Goal: Transaction & Acquisition: Purchase product/service

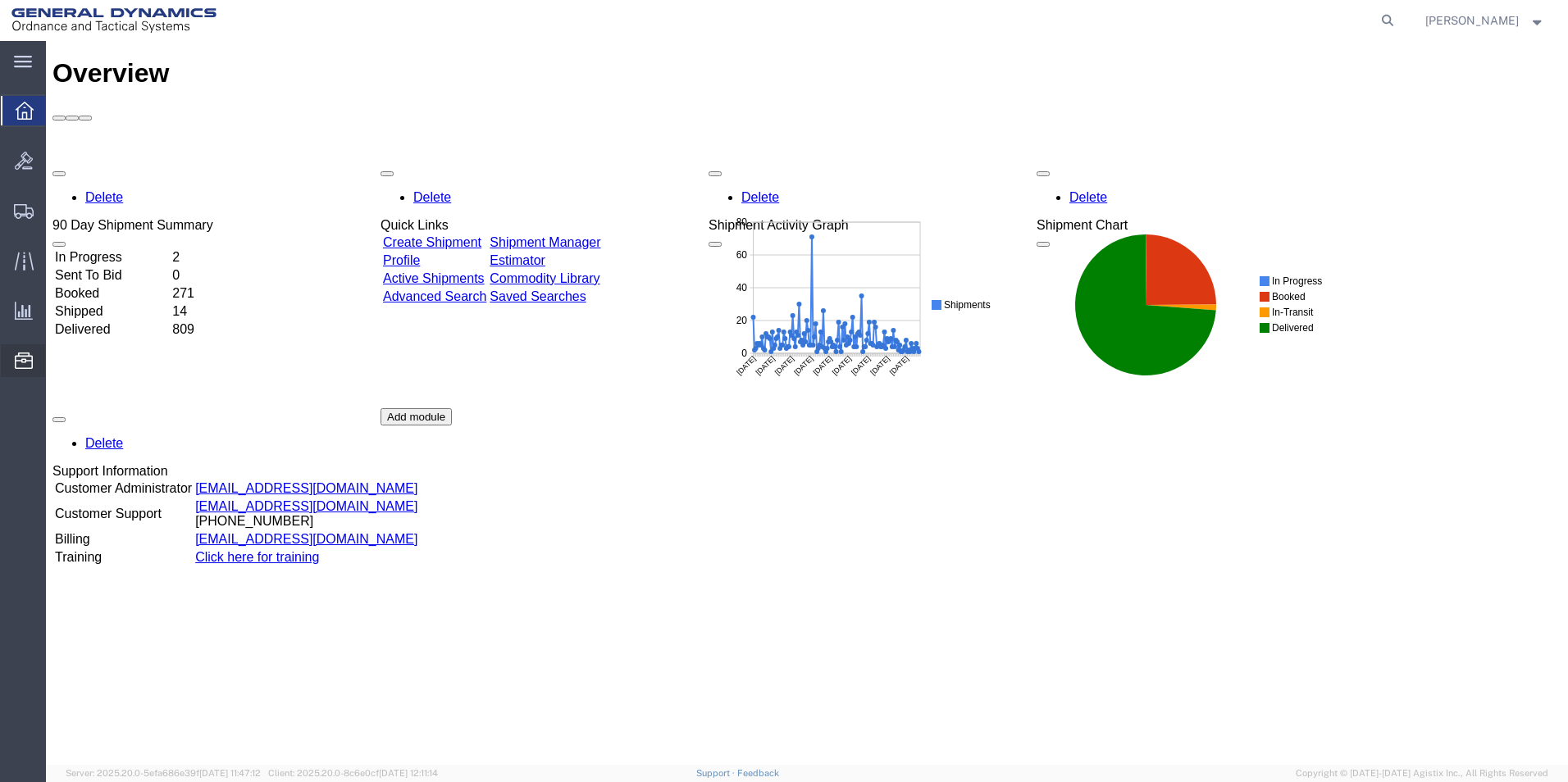
click at [0, 0] on span "Location Appointment" at bounding box center [0, 0] width 0 height 0
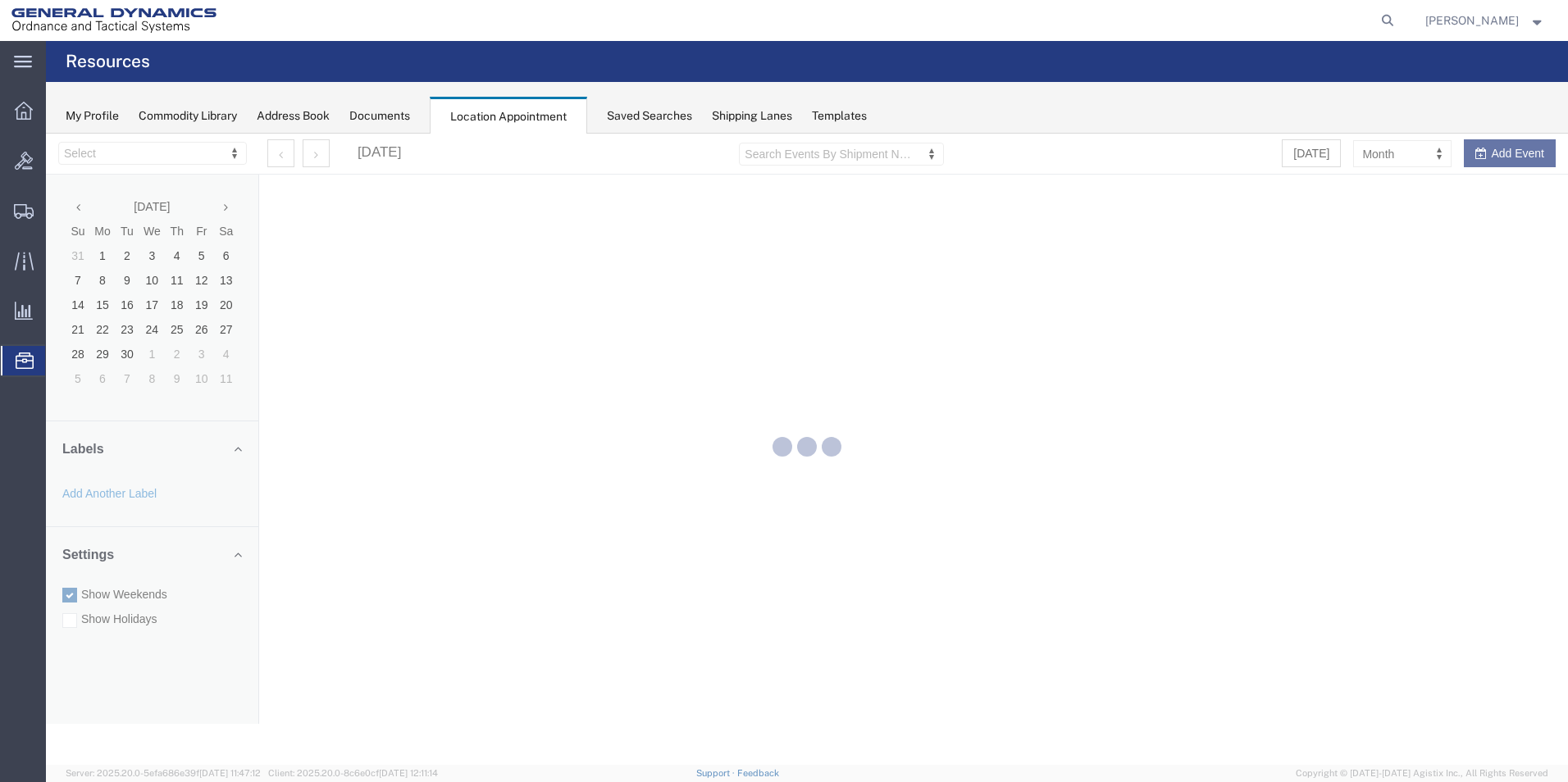
select select "15174"
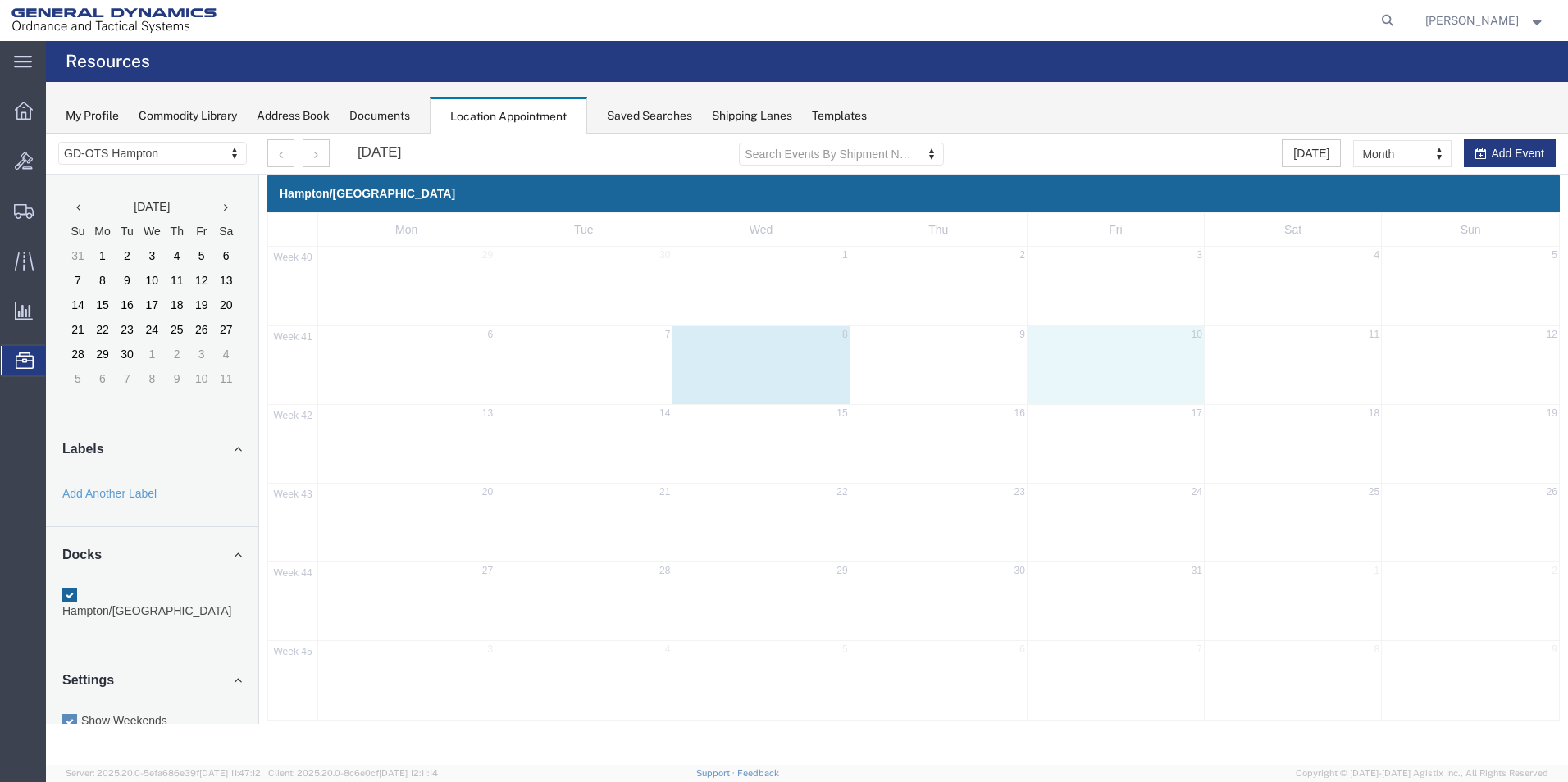
click at [1097, 390] on div "41 6 7 8 9 10 11 12" at bounding box center [913, 364] width 1291 height 78
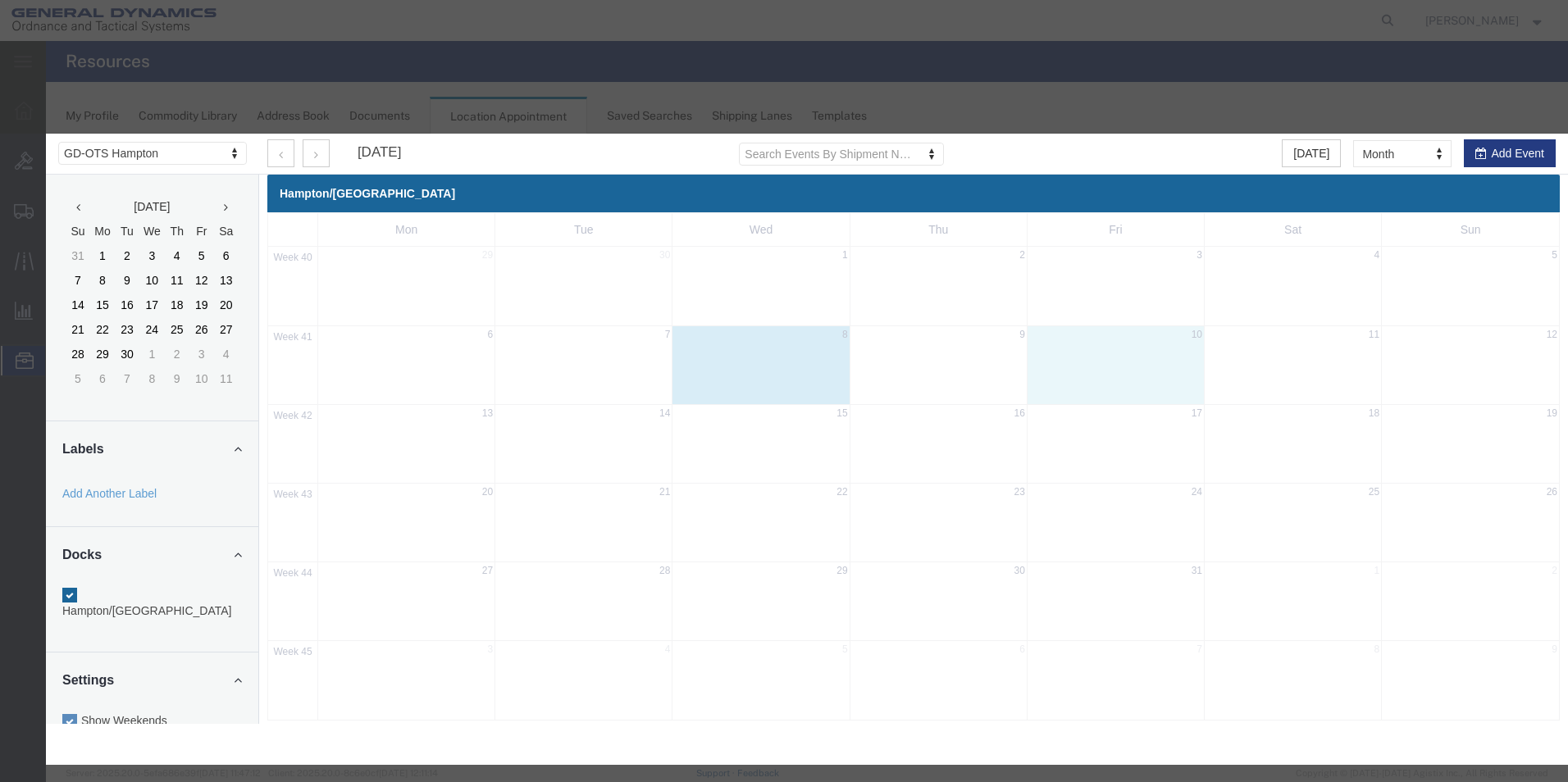
select select "1"
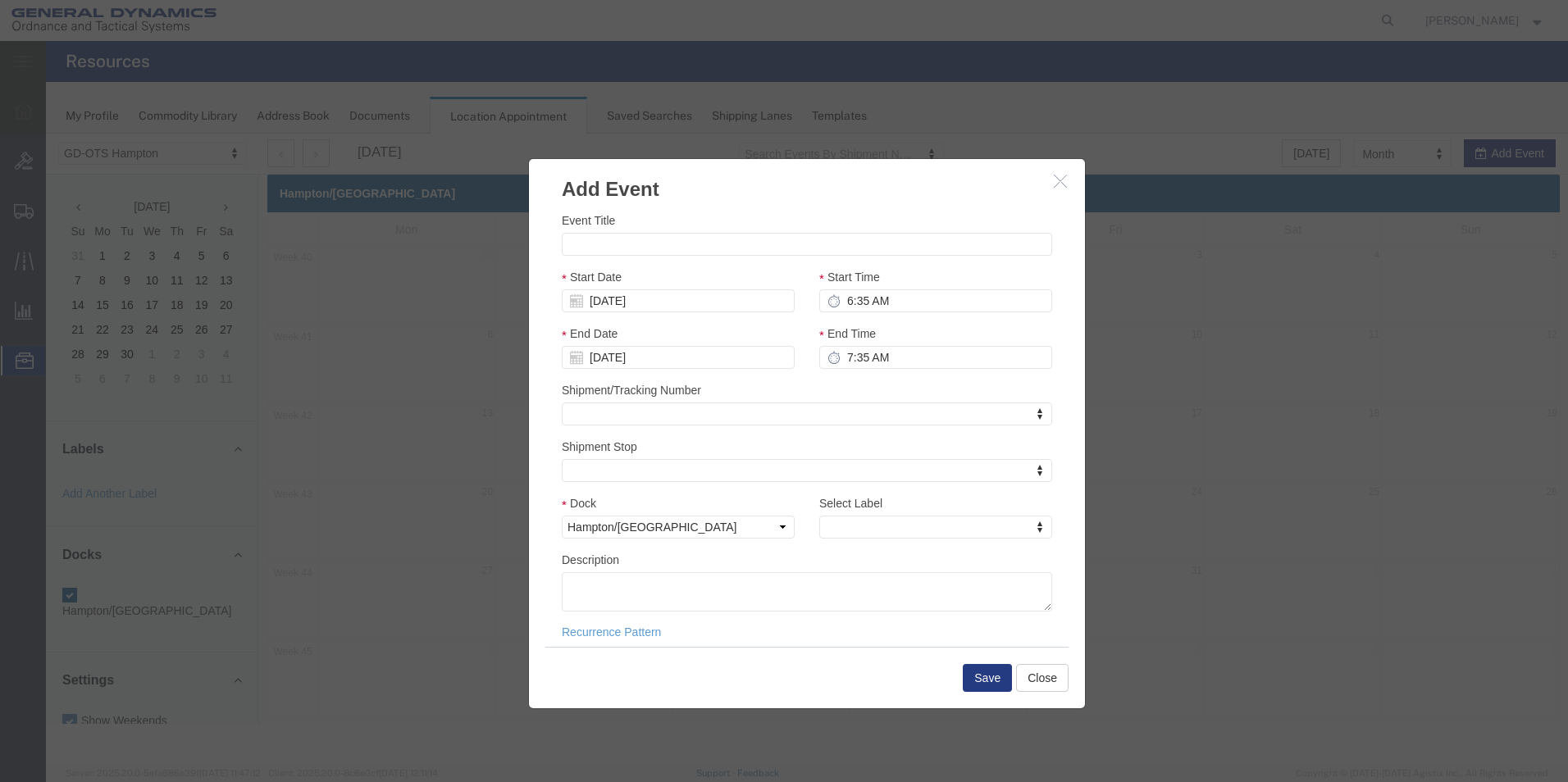
click at [1061, 180] on icon "button" at bounding box center [1061, 180] width 13 height 14
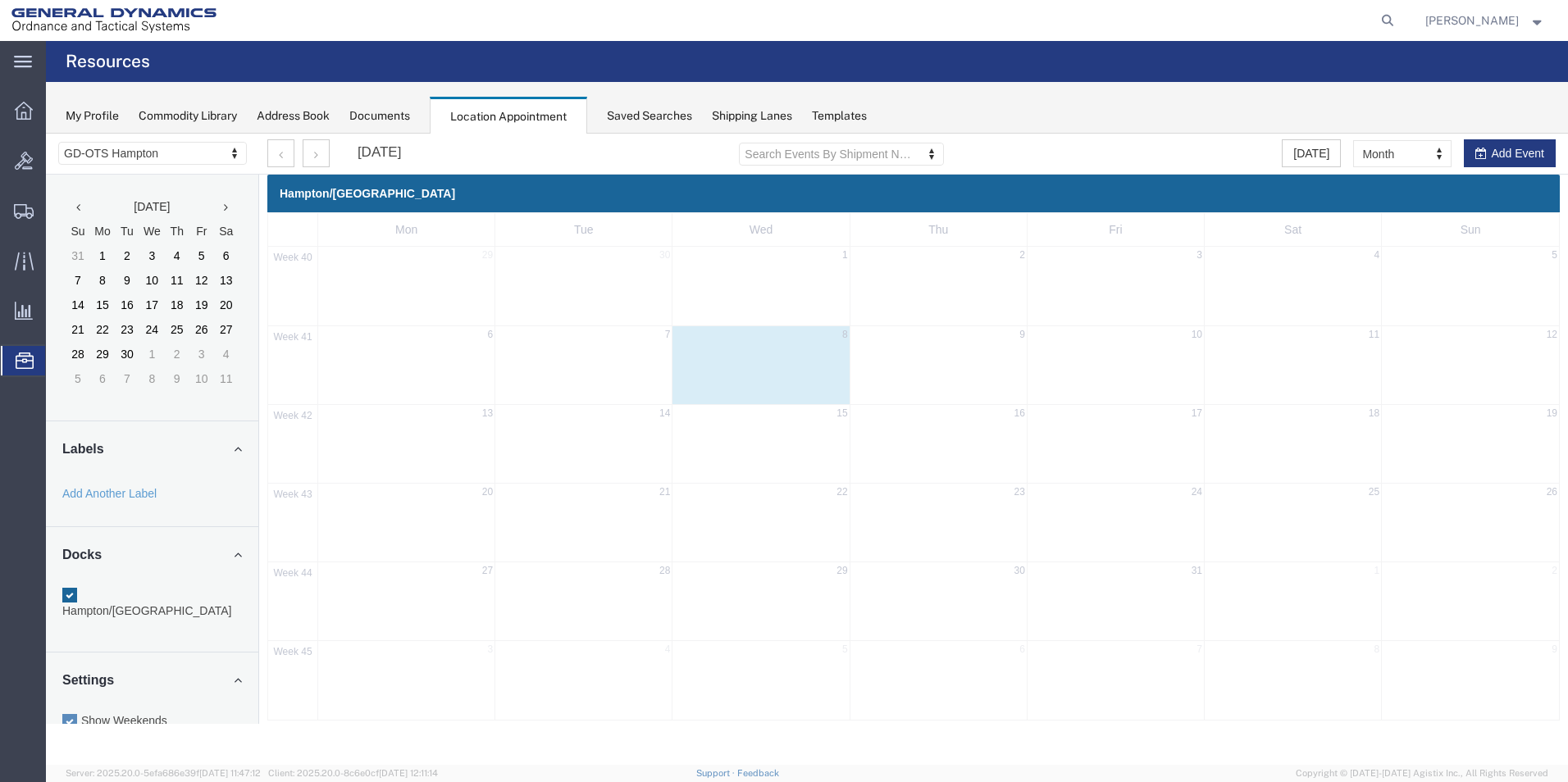
click at [413, 437] on div "42 13 14 15 16 17 18 19" at bounding box center [913, 443] width 1291 height 78
select select "1"
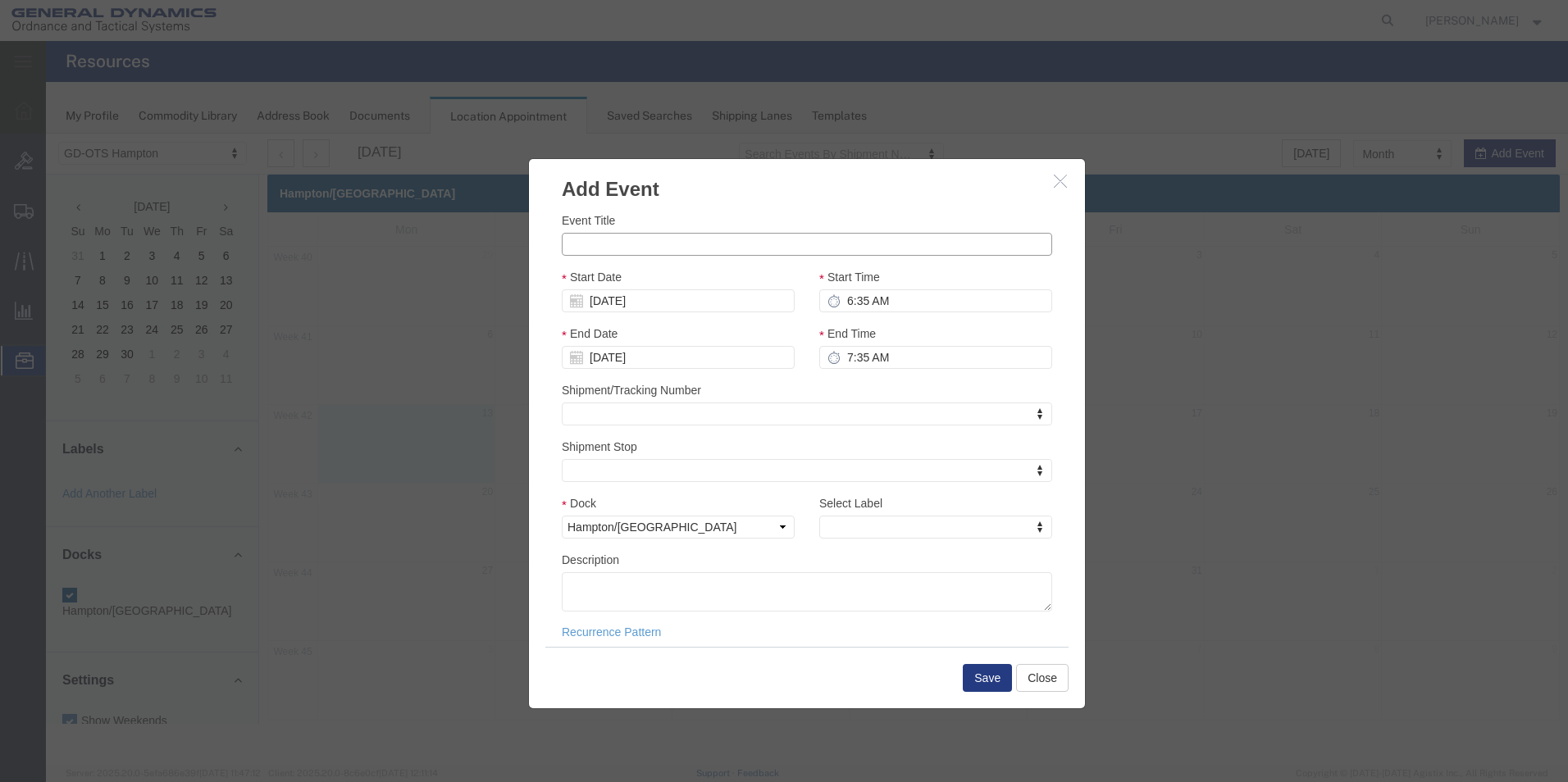
click at [585, 243] on input "Event Title" at bounding box center [807, 244] width 491 height 23
type input "Prism"
click at [1057, 182] on icon "button" at bounding box center [1061, 180] width 13 height 14
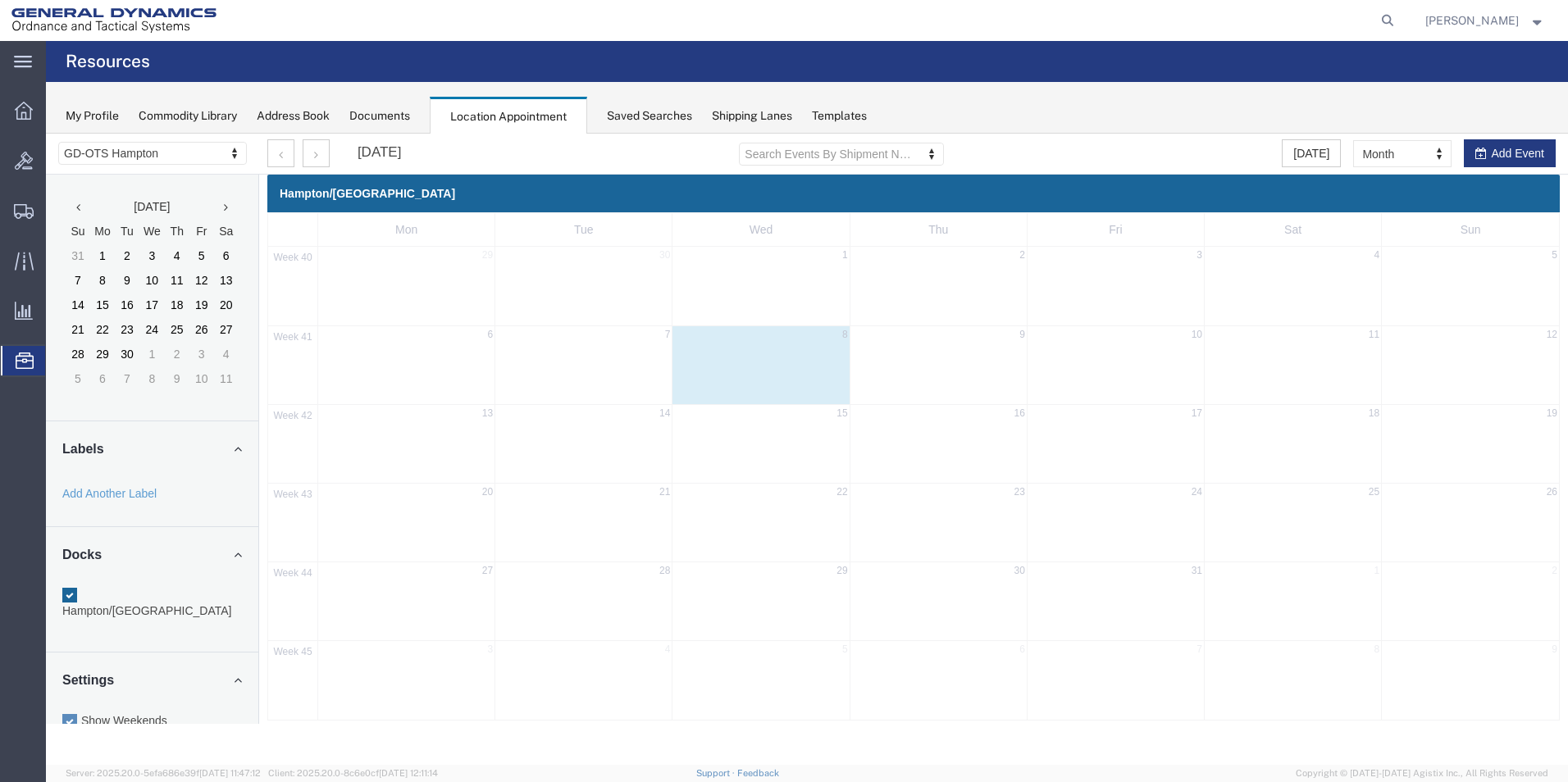
click at [585, 391] on div "41 6 7 8 9 10 11 12" at bounding box center [913, 364] width 1291 height 78
select select "1"
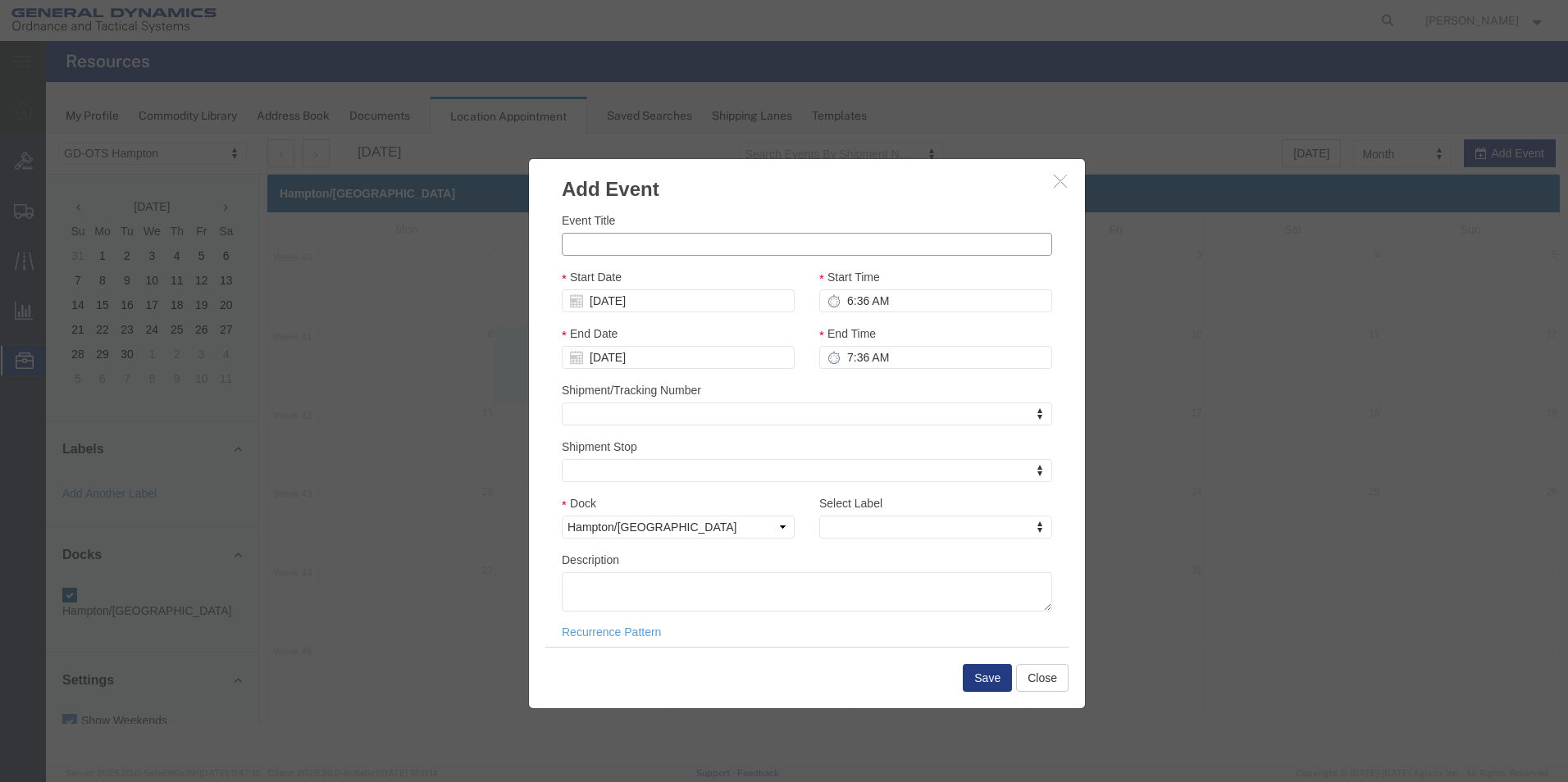
click at [576, 249] on input "Event Title" at bounding box center [807, 244] width 491 height 23
type input "LMCO Propellent & Igniters (SRM)"
click at [859, 297] on input "6:36 AM" at bounding box center [936, 300] width 233 height 23
drag, startPoint x: 866, startPoint y: 297, endPoint x: 818, endPoint y: 297, distance: 48.0
click at [819, 297] on input "6:36 AM" at bounding box center [936, 300] width 233 height 23
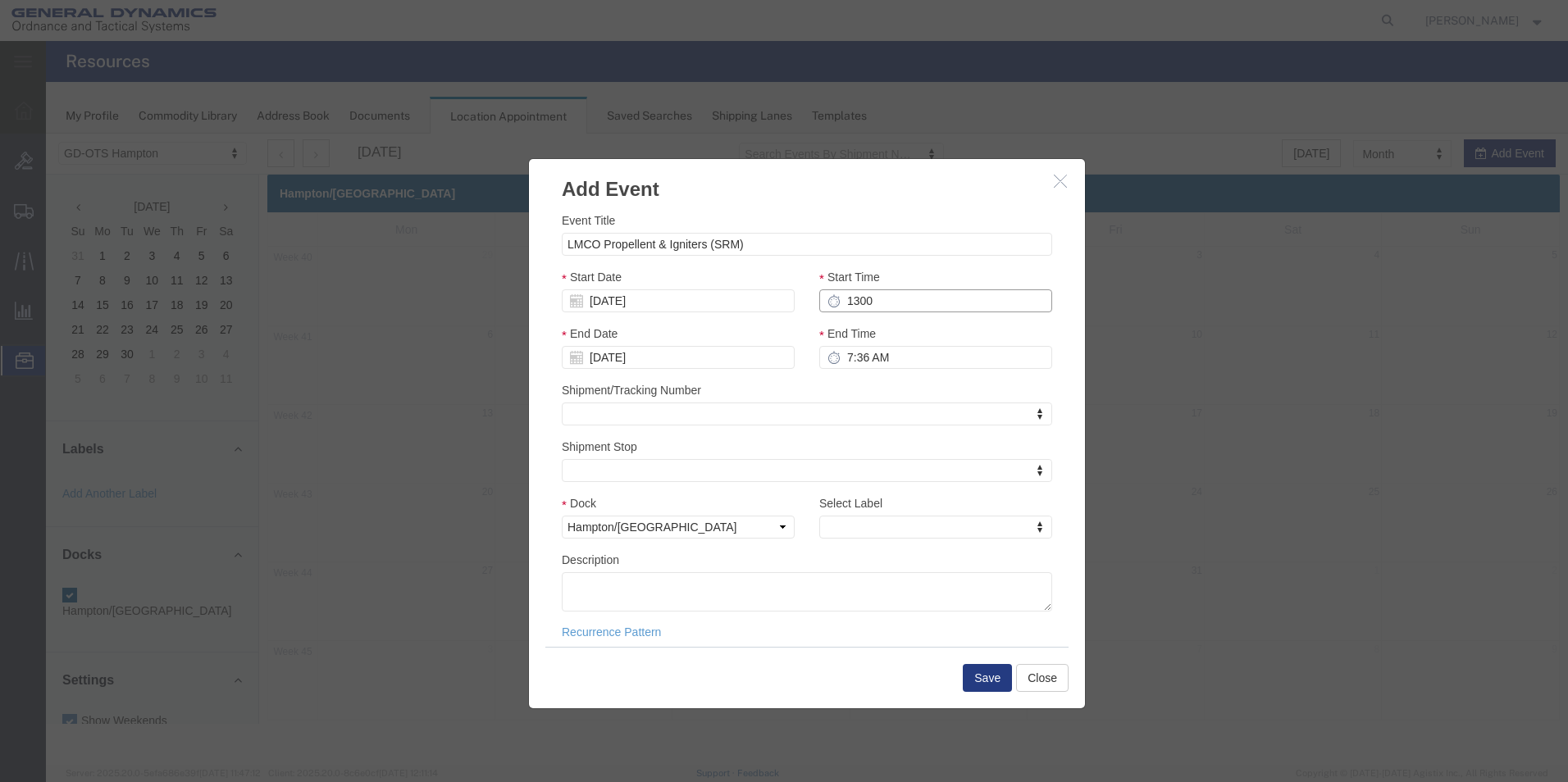
type input "1300"
drag, startPoint x: 895, startPoint y: 372, endPoint x: 897, endPoint y: 362, distance: 10.2
click at [895, 370] on div "End Time 7:36 AM" at bounding box center [936, 352] width 258 height 56
click at [863, 360] on input "7:36 AM" at bounding box center [936, 357] width 233 height 23
click at [864, 357] on input "7:36 AM" at bounding box center [936, 357] width 233 height 23
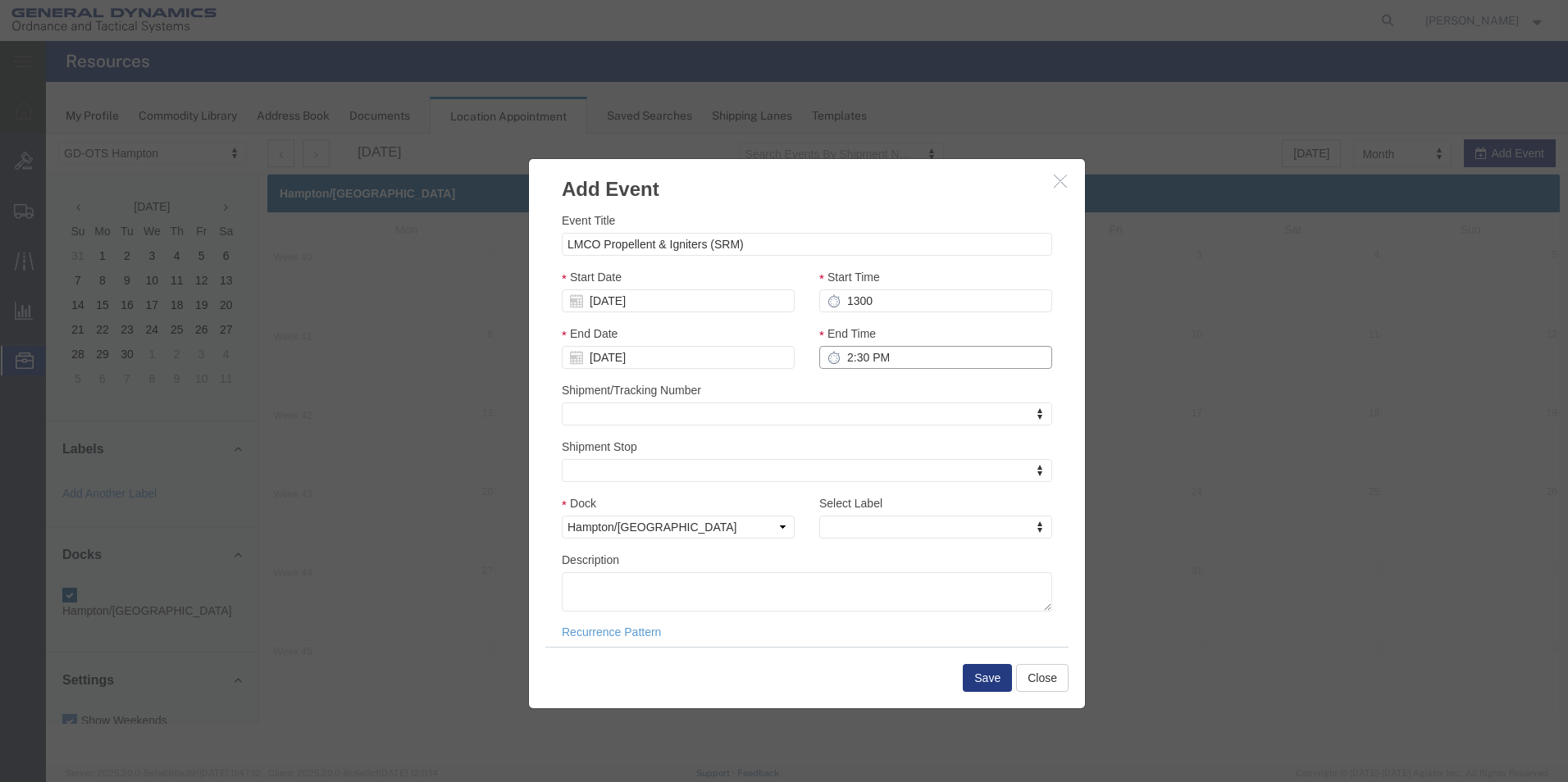
type input "2:30 PM"
click at [864, 383] on div "Shipment/Tracking Number Shipment/Tracking Number Shipment/Tracking Number" at bounding box center [807, 403] width 491 height 45
type input "20251007"
click at [585, 576] on textarea "Description" at bounding box center [807, 592] width 491 height 40
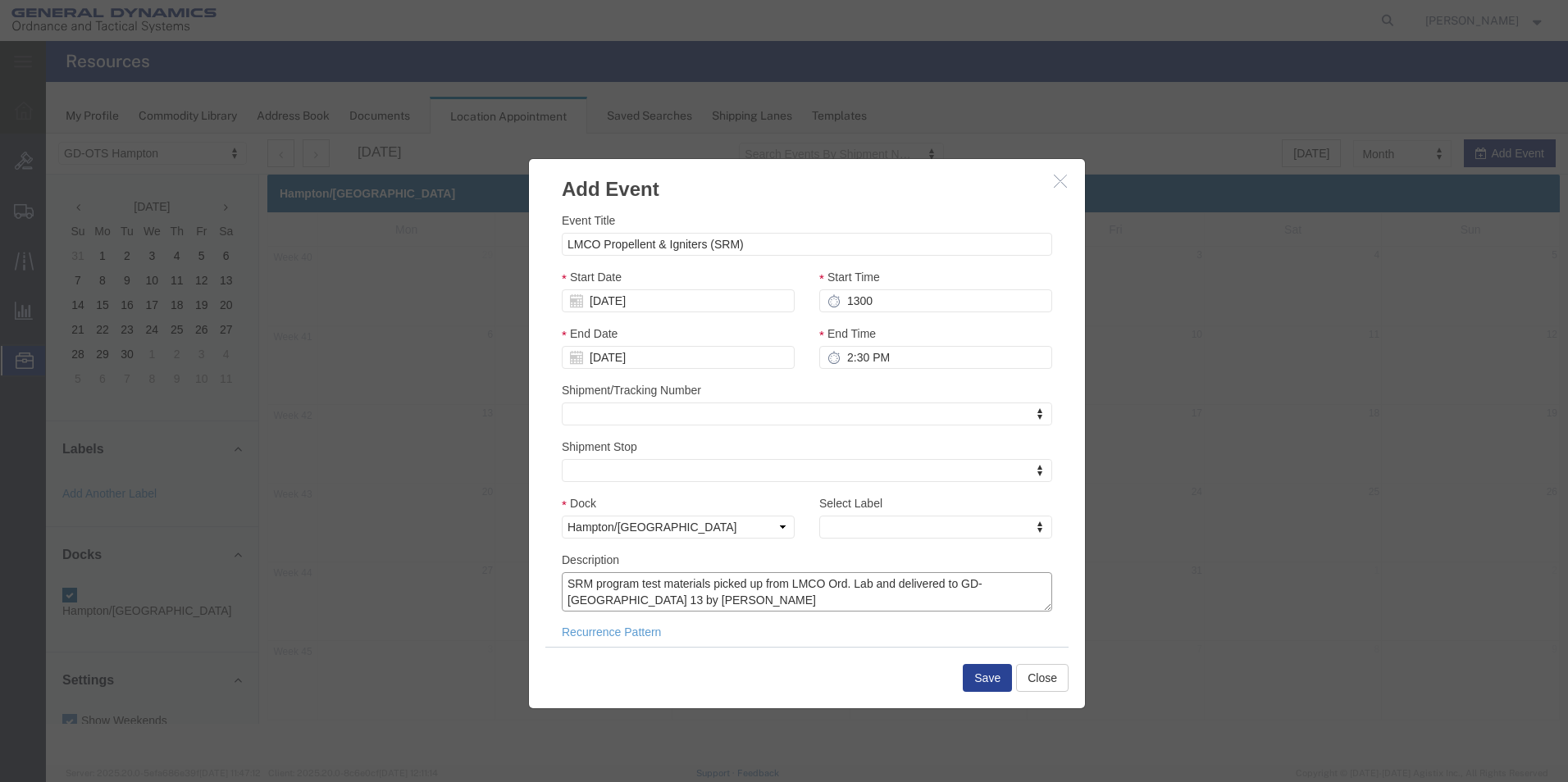
type textarea "SRM program test materials picked up from LMCO Ord. Lab and delivered to GD-[GE…"
click at [969, 676] on button "Save" at bounding box center [987, 678] width 49 height 28
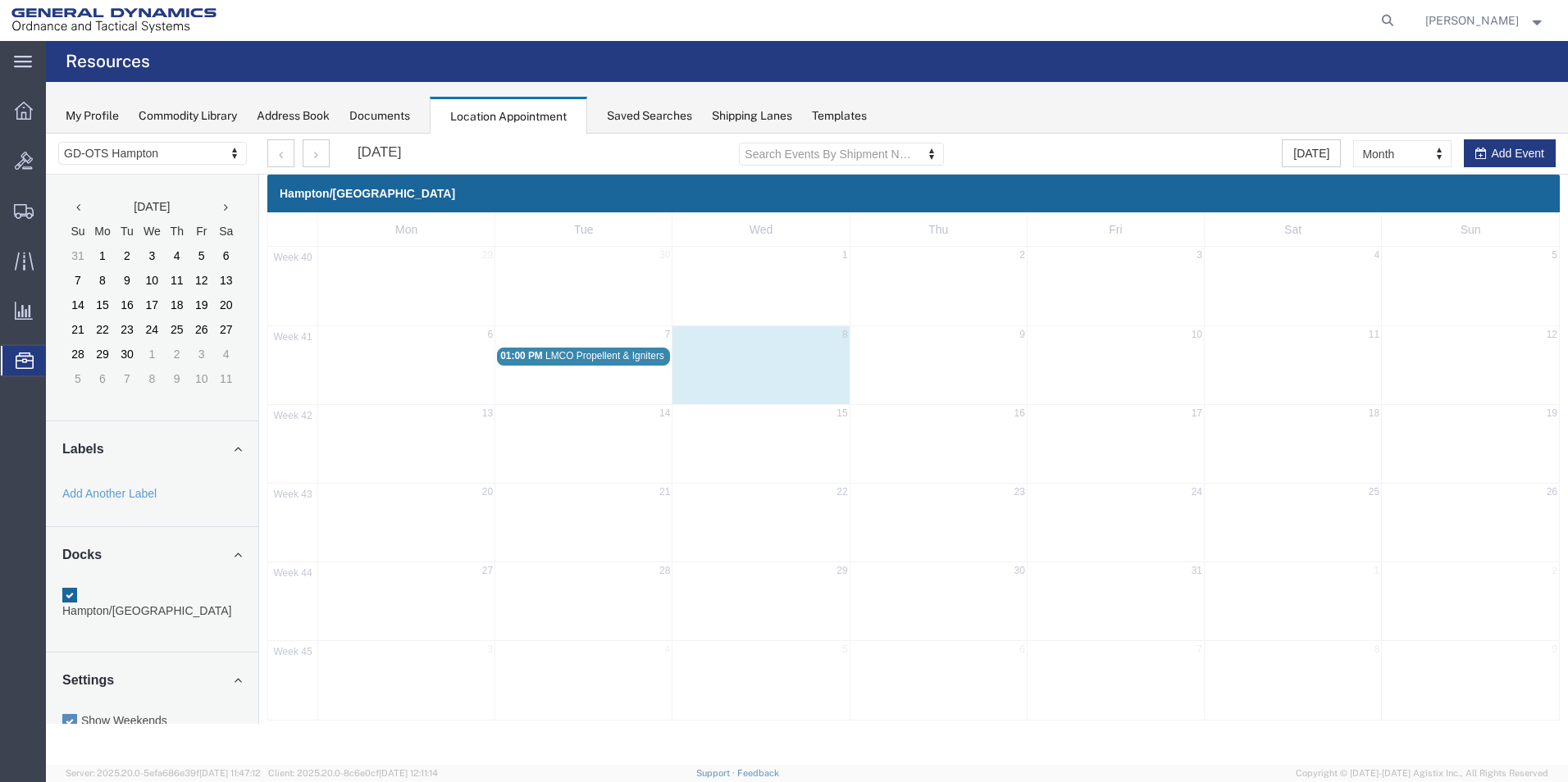
drag, startPoint x: 604, startPoint y: 360, endPoint x: 575, endPoint y: 365, distance: 29.4
click at [575, 365] on link "01:00 PM LMCO Propellent & Igniters (SRM)" at bounding box center [583, 356] width 173 height 17
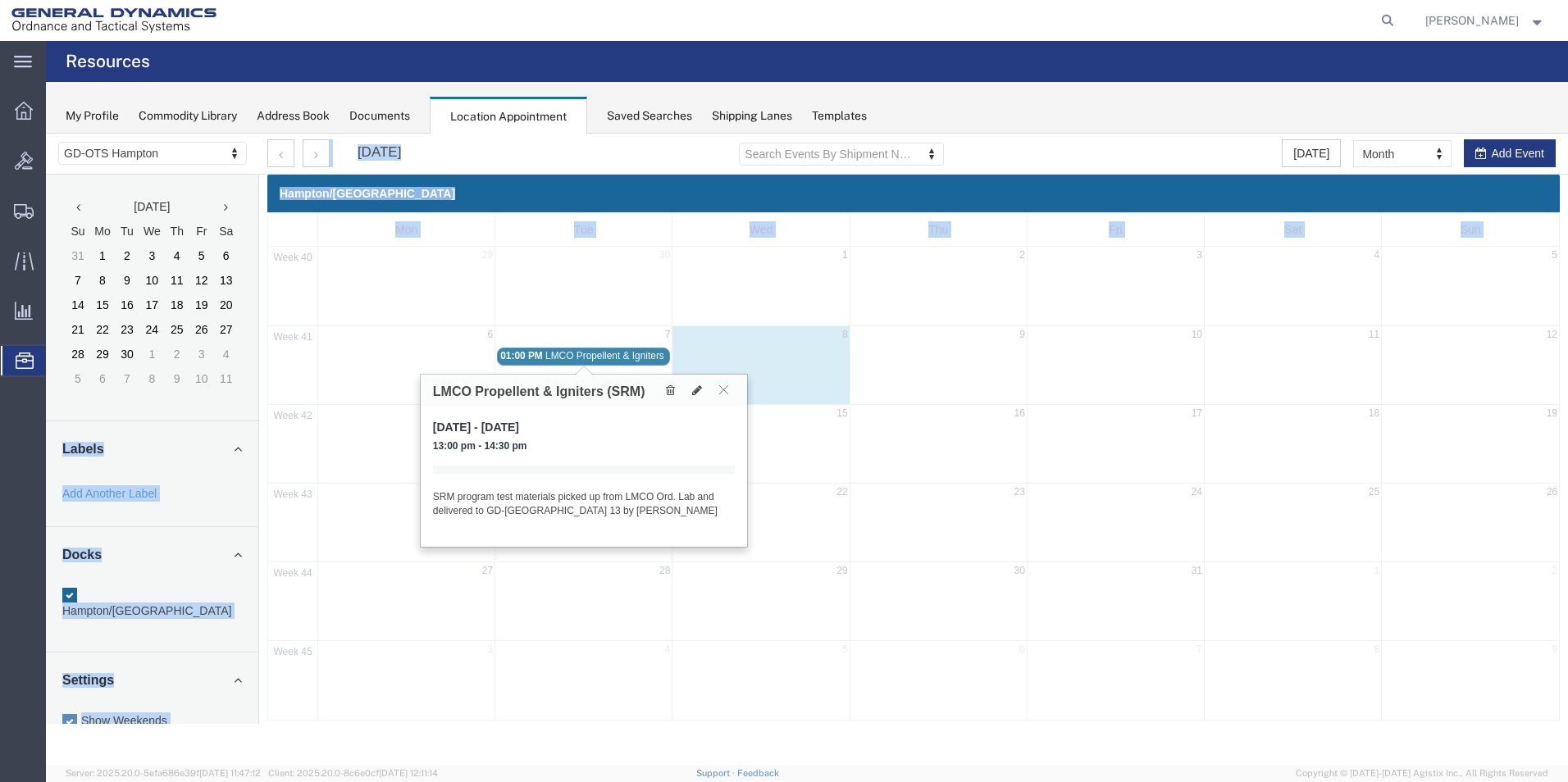
click at [574, 351] on span "LMCO Propellent & Igniters (SRM)" at bounding box center [620, 356] width 149 height 12
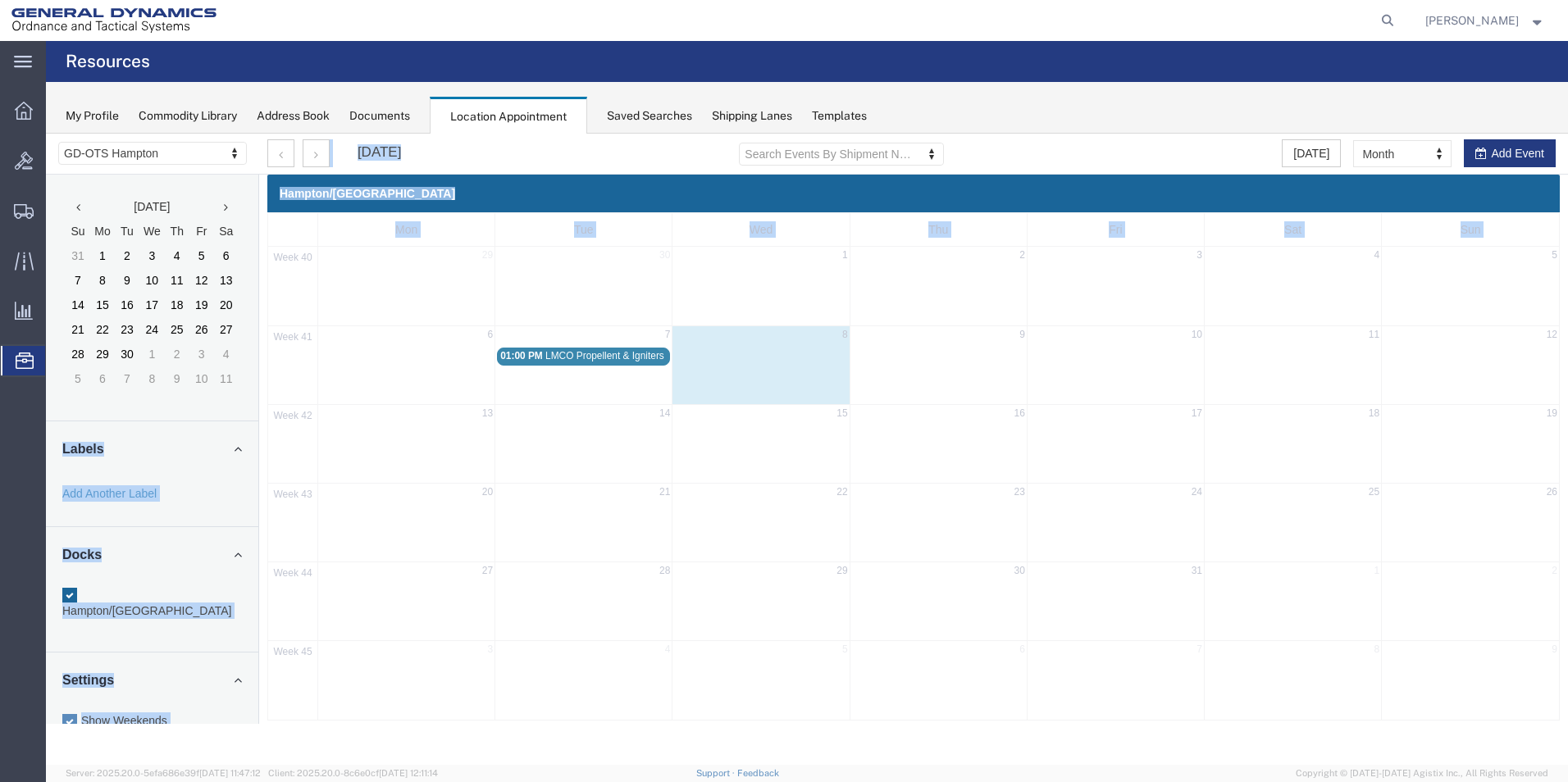
click at [574, 351] on span "LMCO Propellent & Igniters (SRM)" at bounding box center [620, 356] width 149 height 12
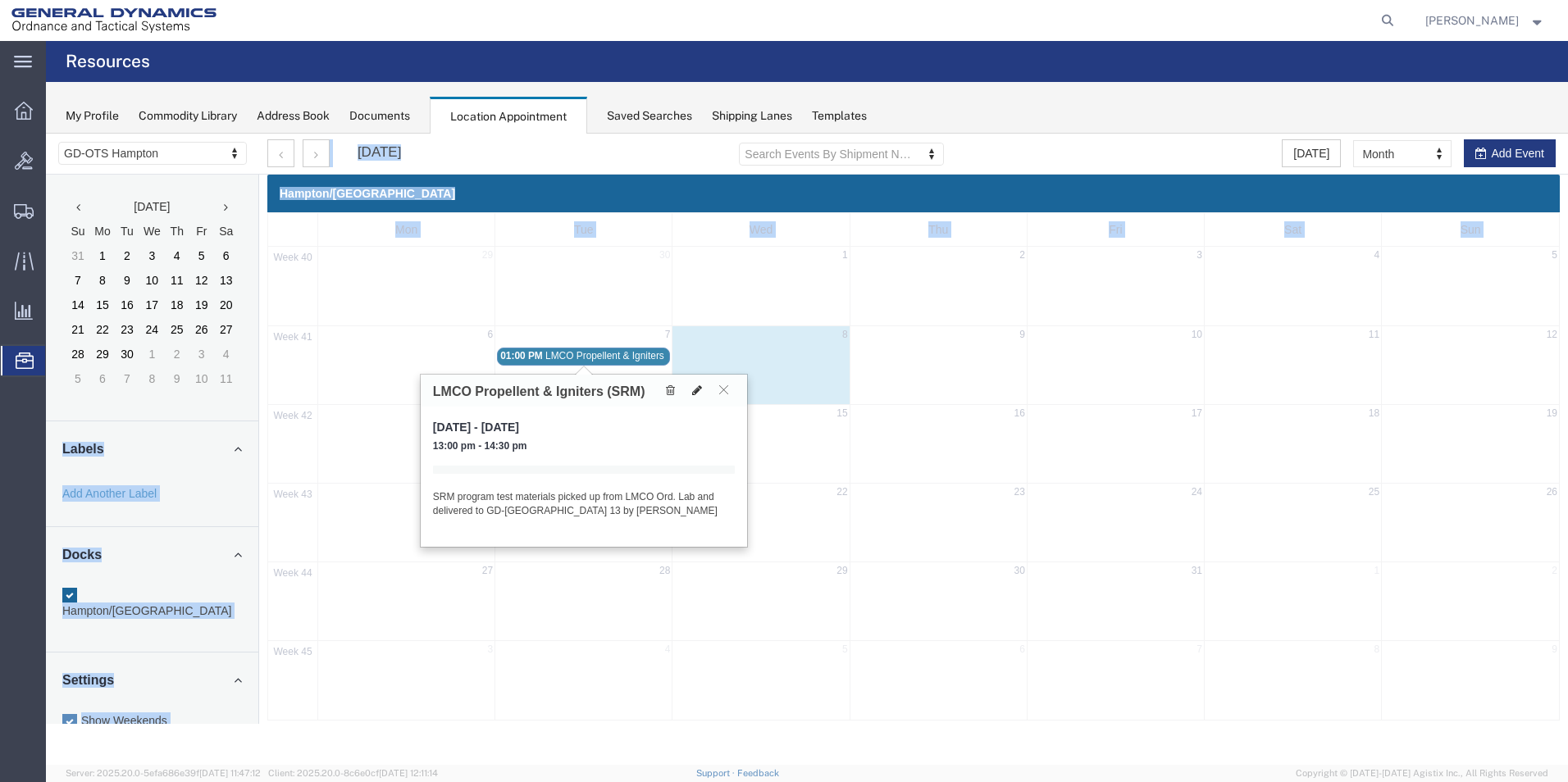
click at [701, 389] on icon at bounding box center [697, 390] width 10 height 12
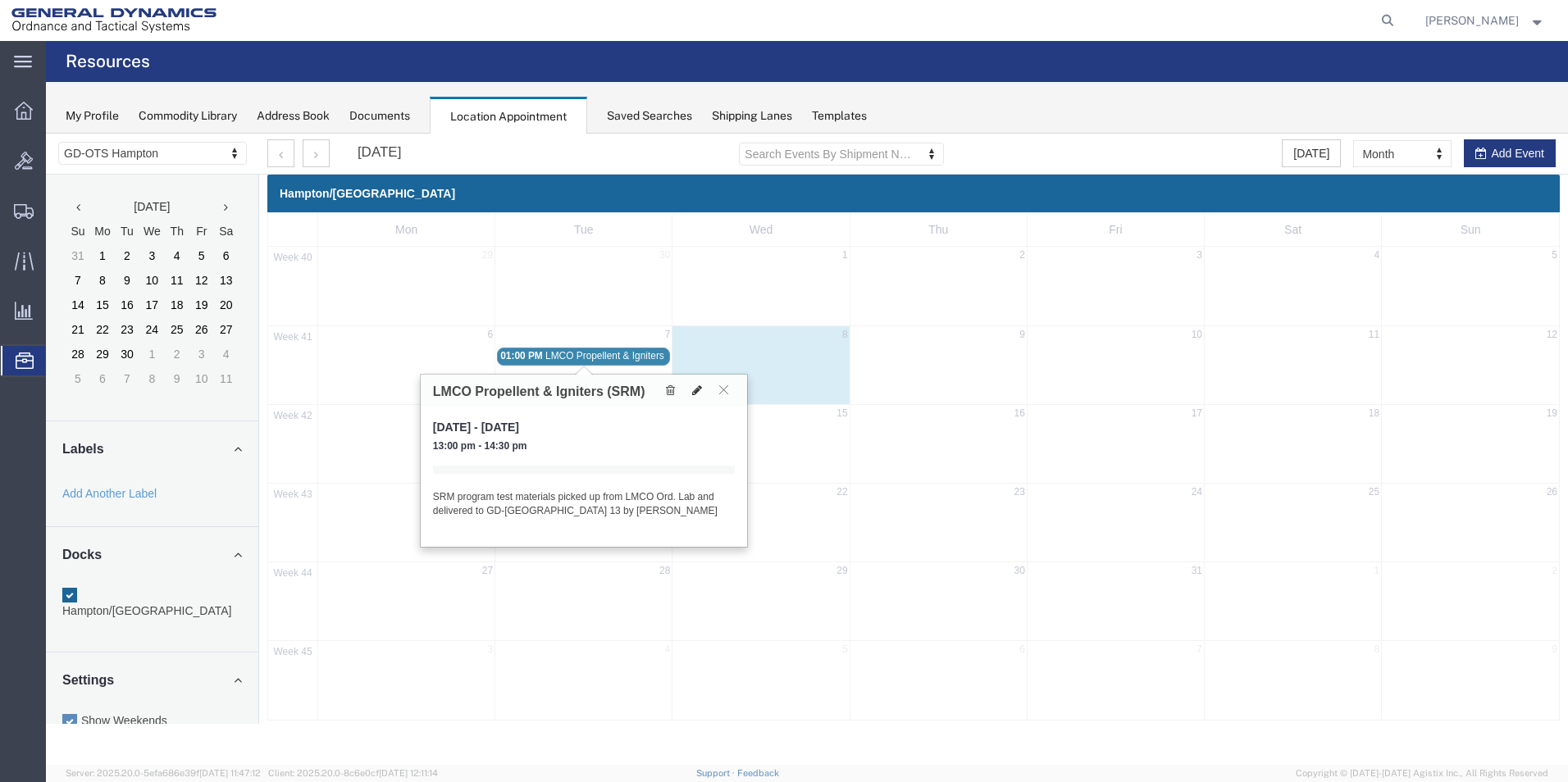
select select "1"
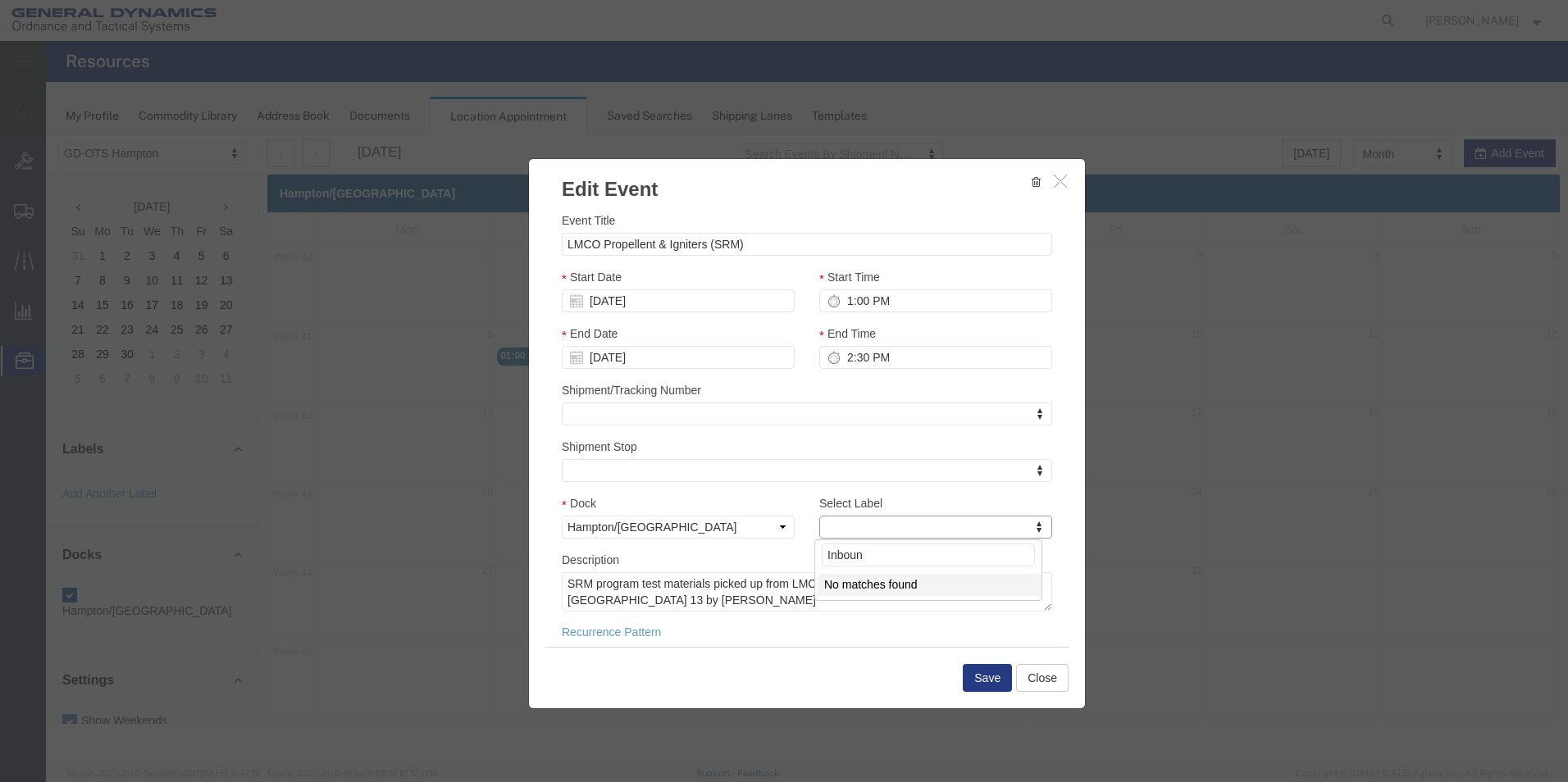
type input "Inbound"
click at [992, 675] on button "Save" at bounding box center [987, 678] width 49 height 28
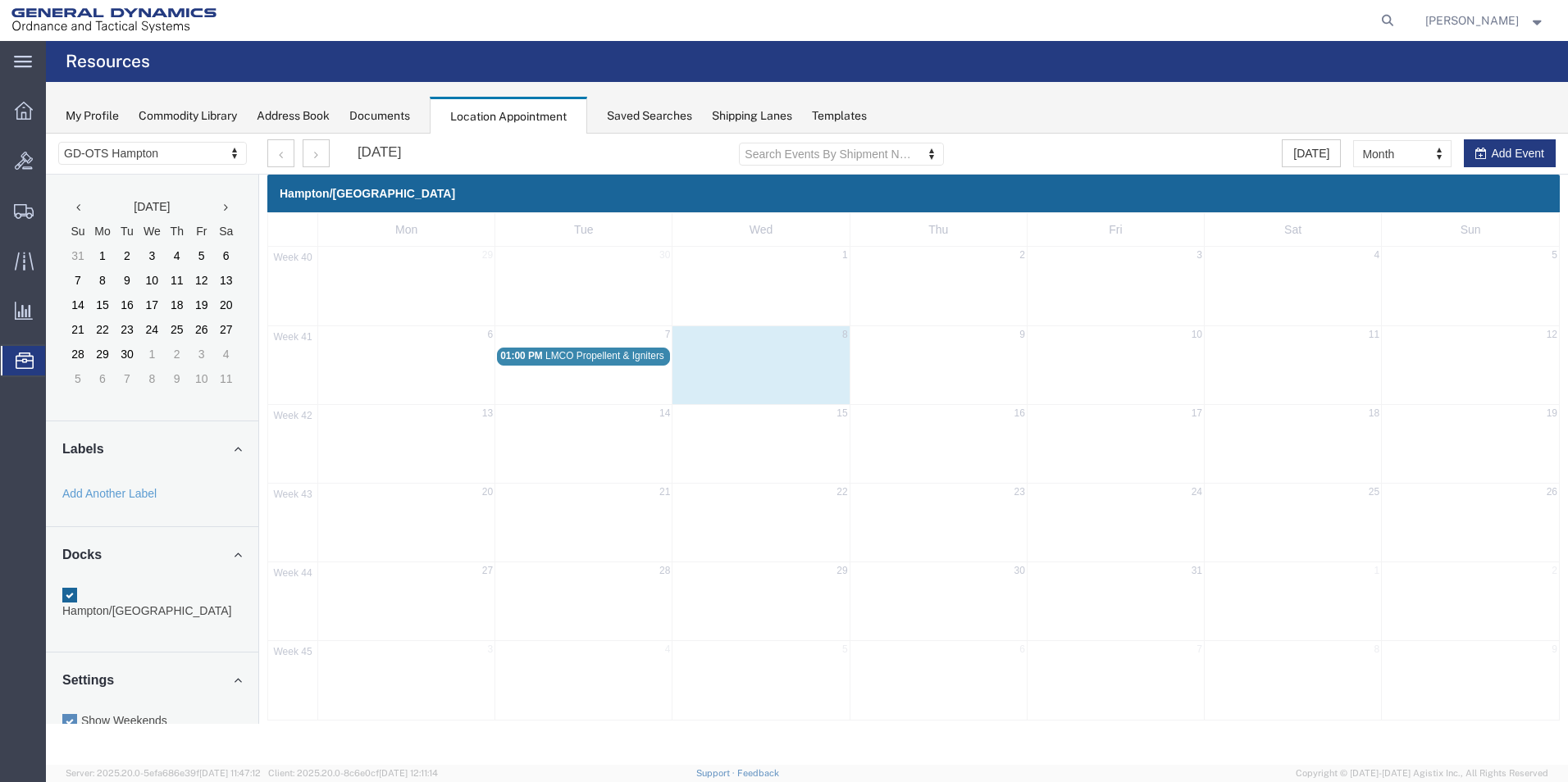
click at [572, 356] on span "LMCO Propellent & Igniters (SRM)" at bounding box center [620, 356] width 149 height 12
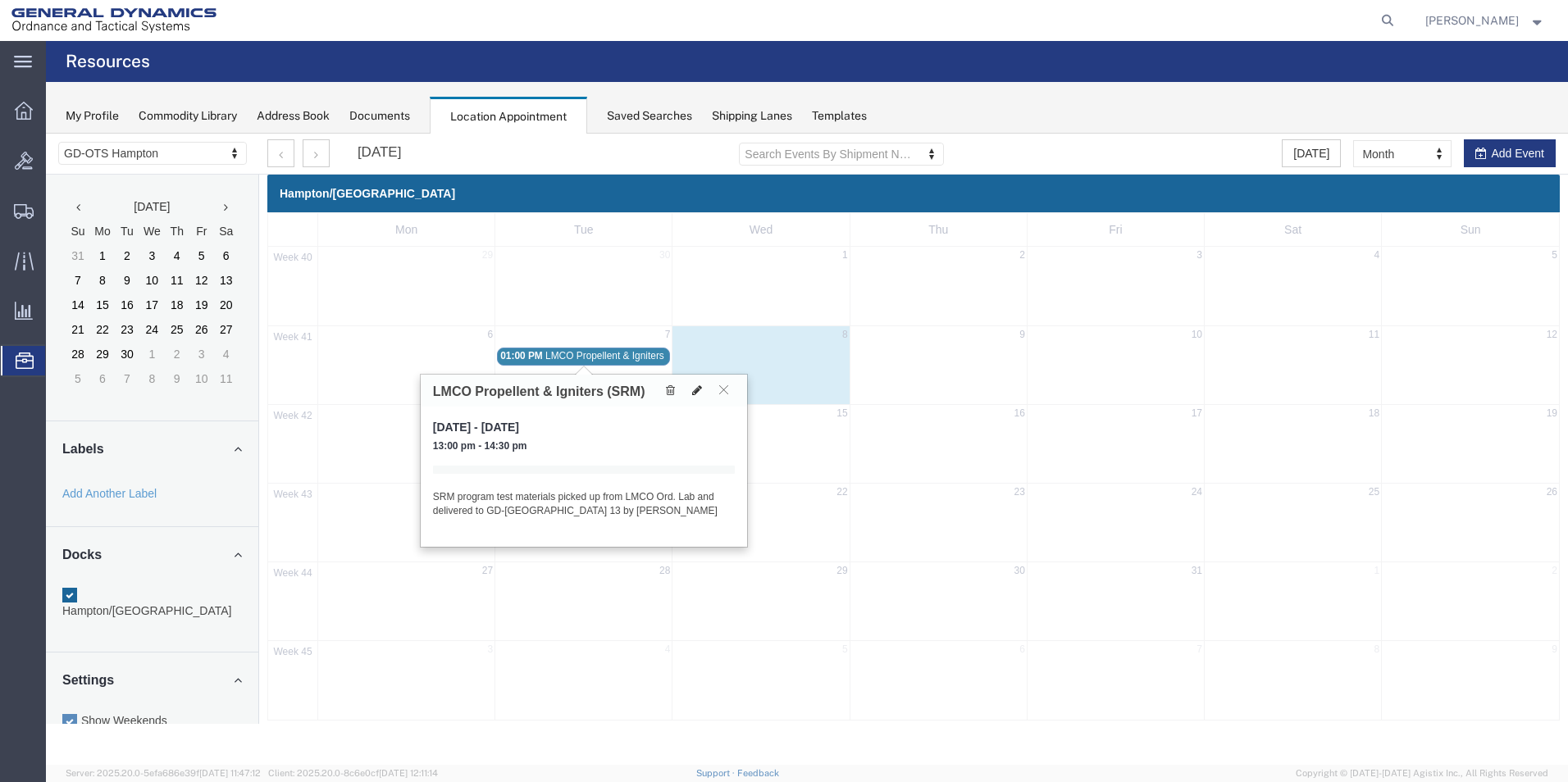
click at [697, 389] on icon at bounding box center [697, 390] width 10 height 12
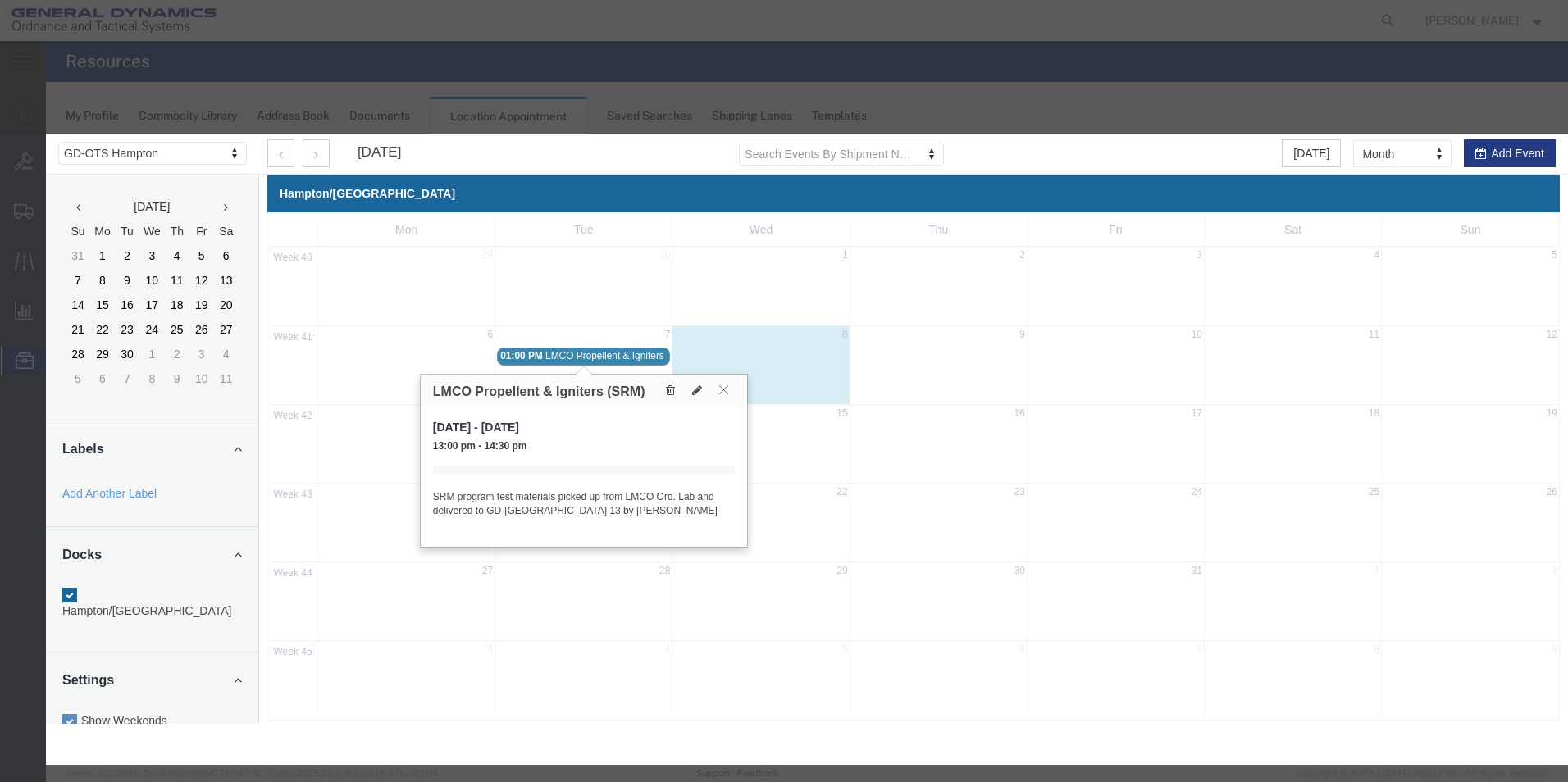
select select "1"
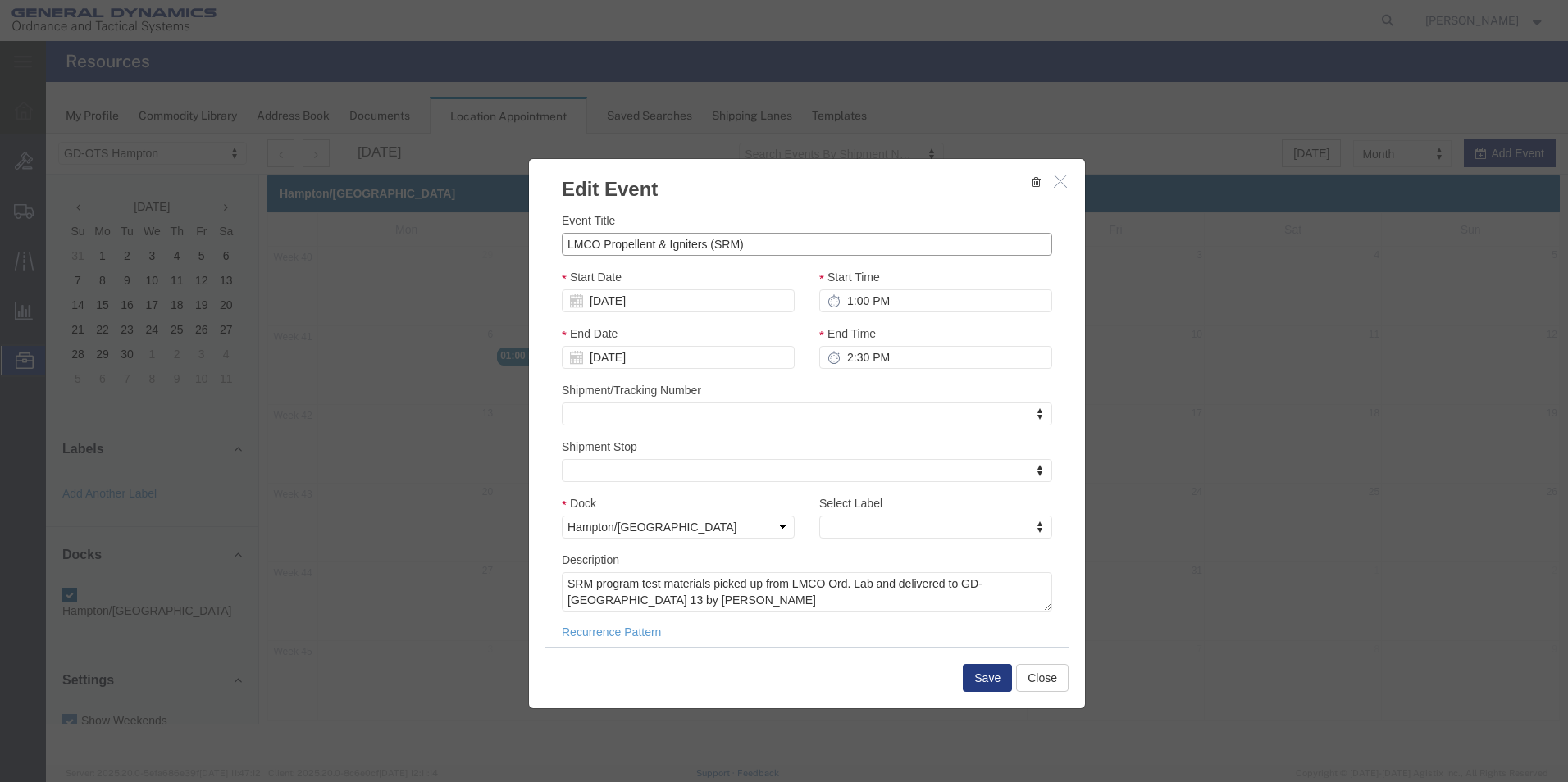
click at [567, 244] on input "LMCO Propellent & Igniters (SRM)" at bounding box center [807, 244] width 491 height 23
click at [566, 244] on input "LMCO Propellent & Igniters (SRM)" at bounding box center [807, 244] width 491 height 23
click at [567, 246] on input "LMCO Propellent & Igniters (SRM)" at bounding box center [807, 244] width 491 height 23
click at [565, 240] on input "LMCO Propellent & Igniters (SRM)" at bounding box center [807, 244] width 491 height 23
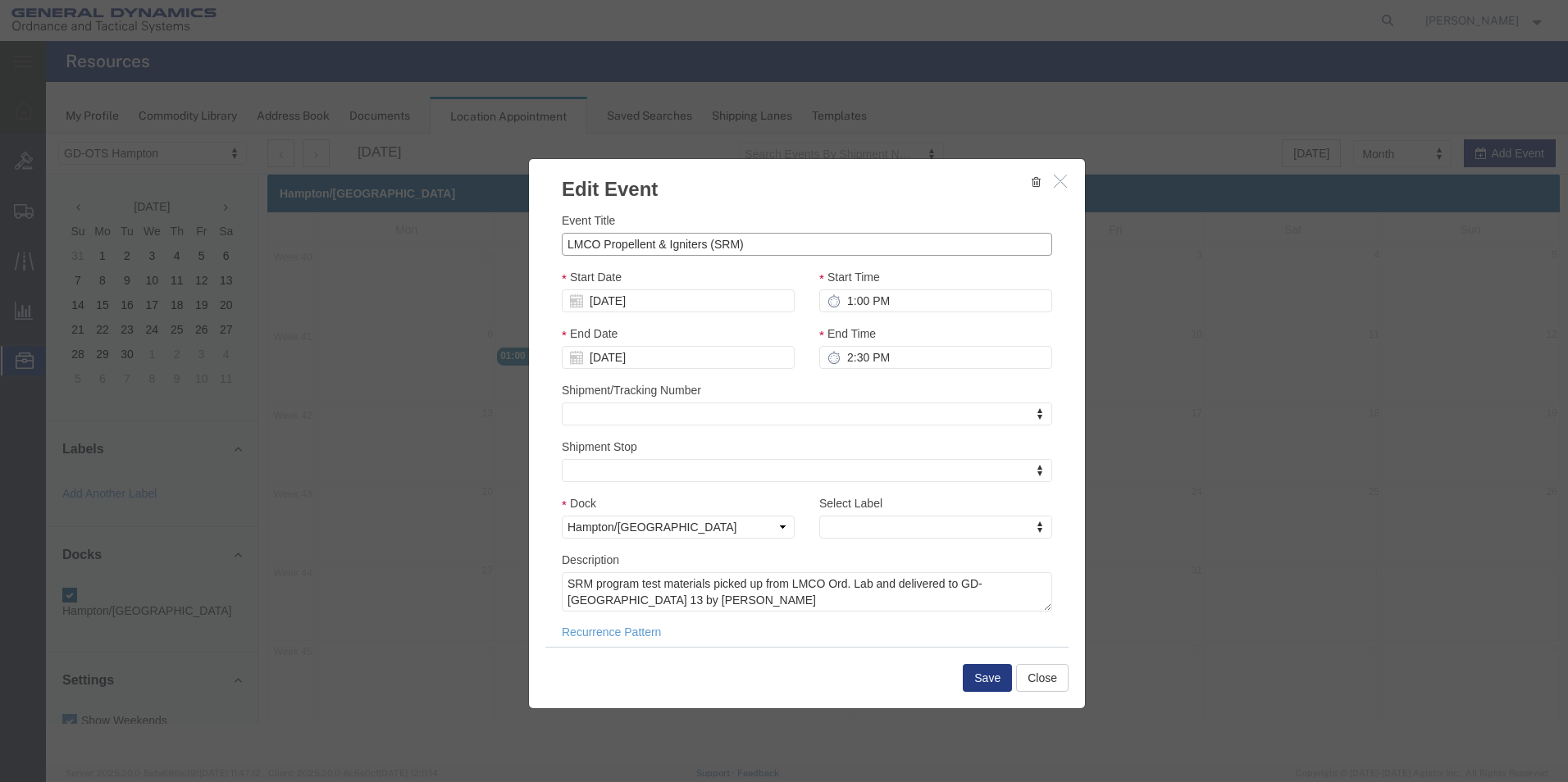
click at [733, 240] on input "LMCO Propellent & Igniters (SRM)" at bounding box center [807, 244] width 491 height 23
click at [566, 246] on input "LMCO Propellent & Igniters (SRM)" at bounding box center [807, 244] width 491 height 23
click at [984, 672] on button "Save" at bounding box center [987, 678] width 49 height 28
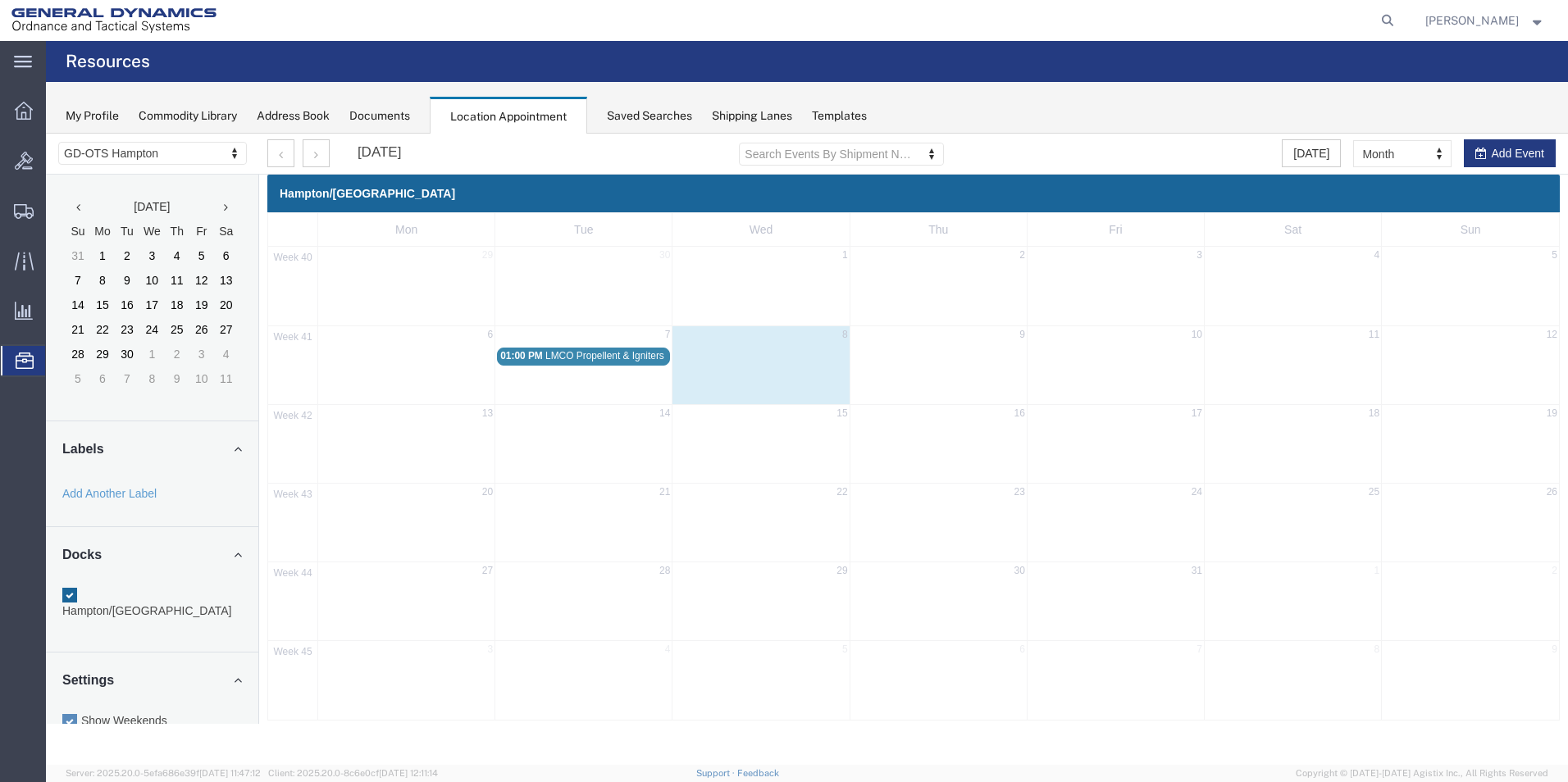
click at [577, 357] on span "LMCO Propellent & Igniters (SRM)" at bounding box center [620, 356] width 149 height 12
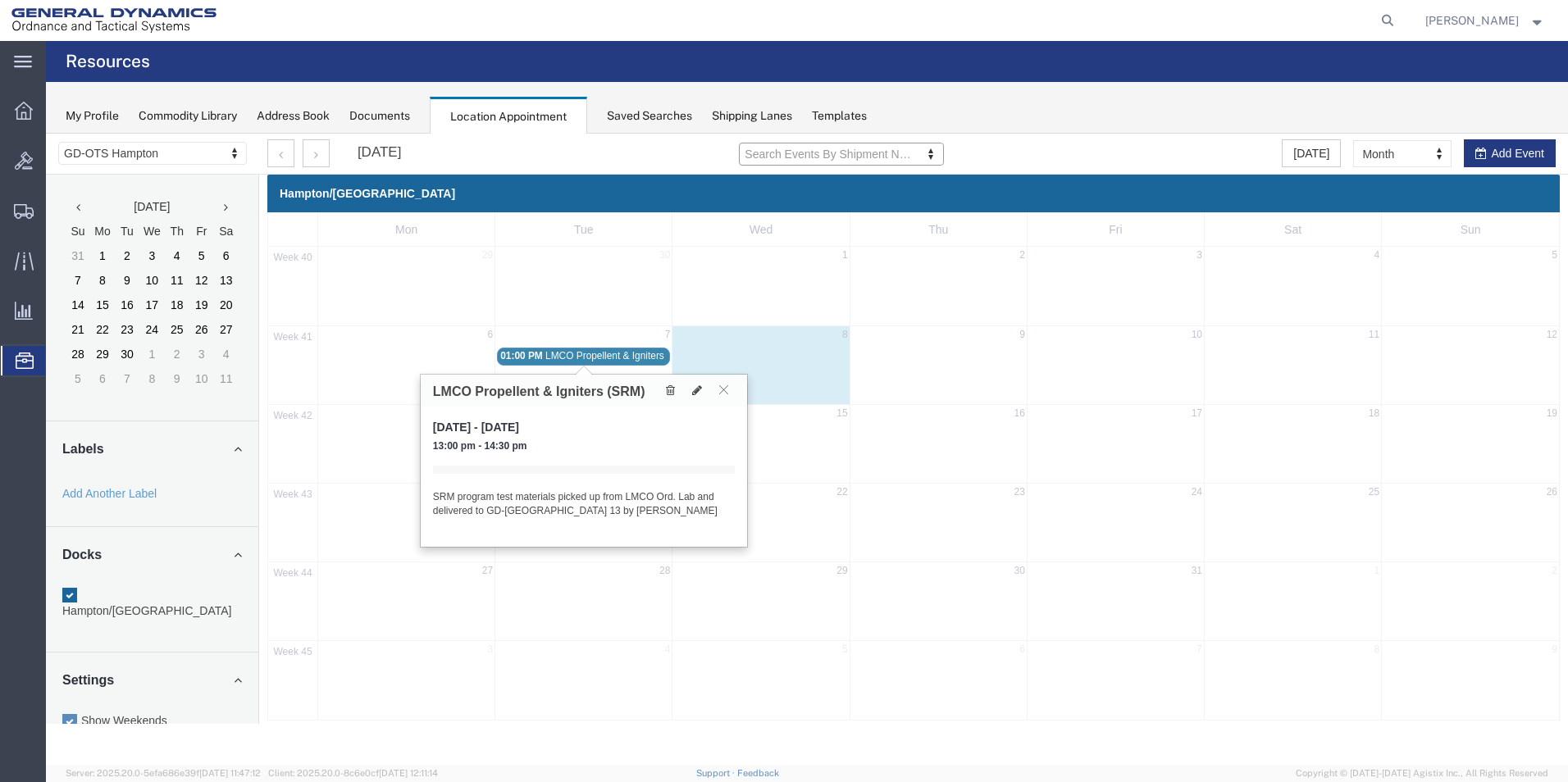
click at [577, 357] on span "LMCO Propellent & Igniters (SRM)" at bounding box center [620, 356] width 149 height 12
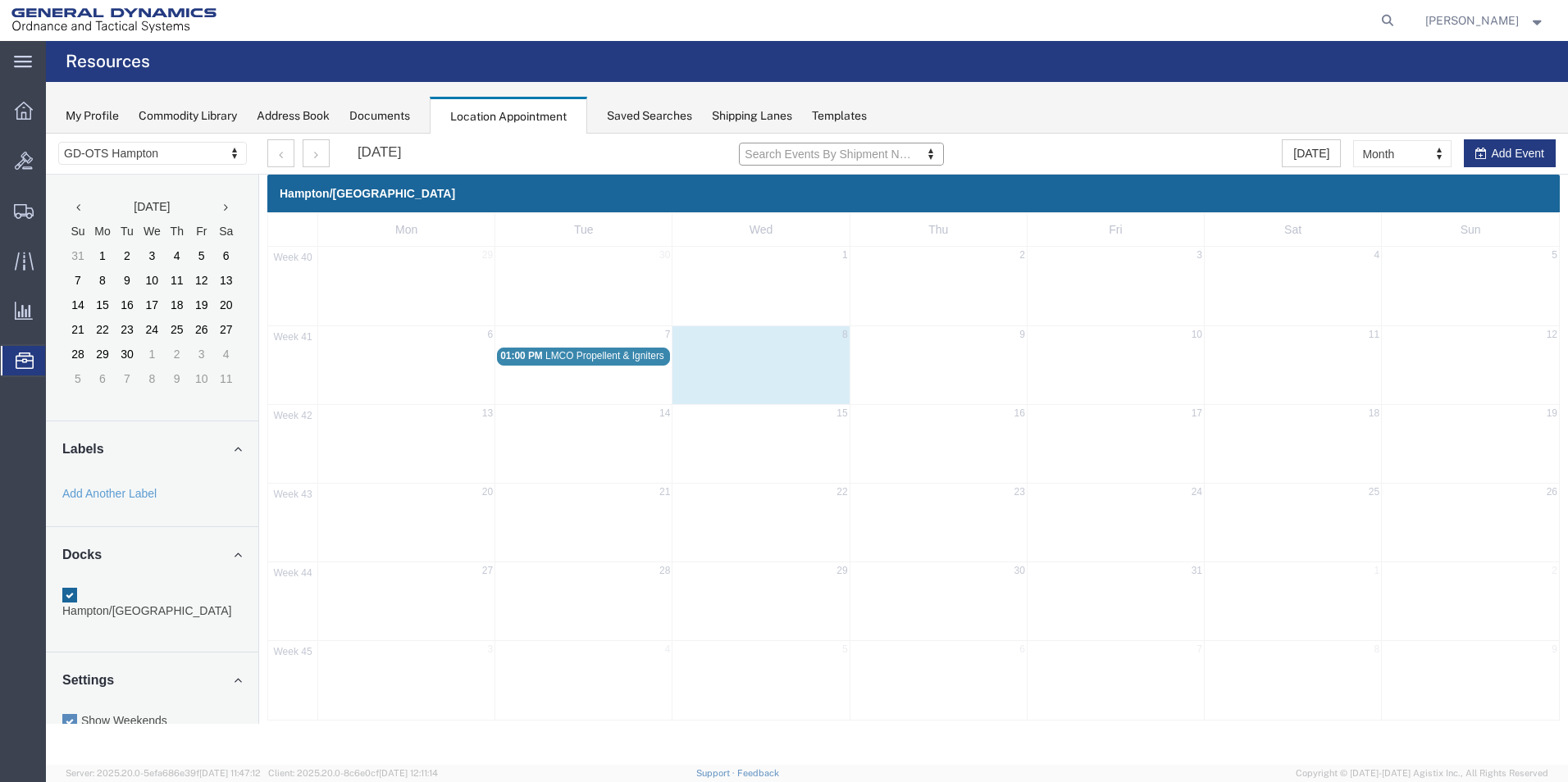
click at [577, 357] on span "LMCO Propellent & Igniters (SRM)" at bounding box center [620, 356] width 149 height 12
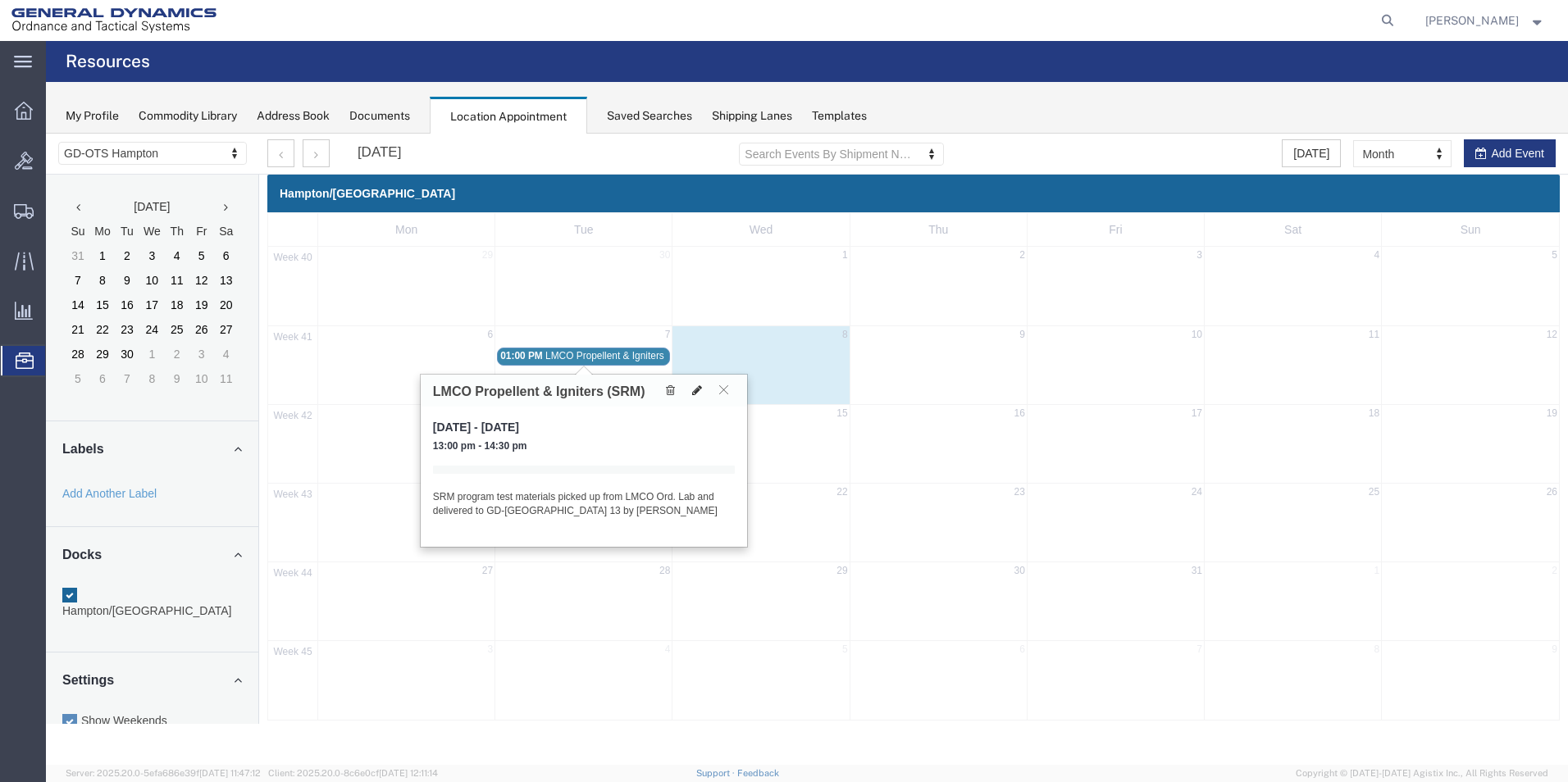
click at [698, 392] on icon at bounding box center [697, 390] width 10 height 12
select select "1"
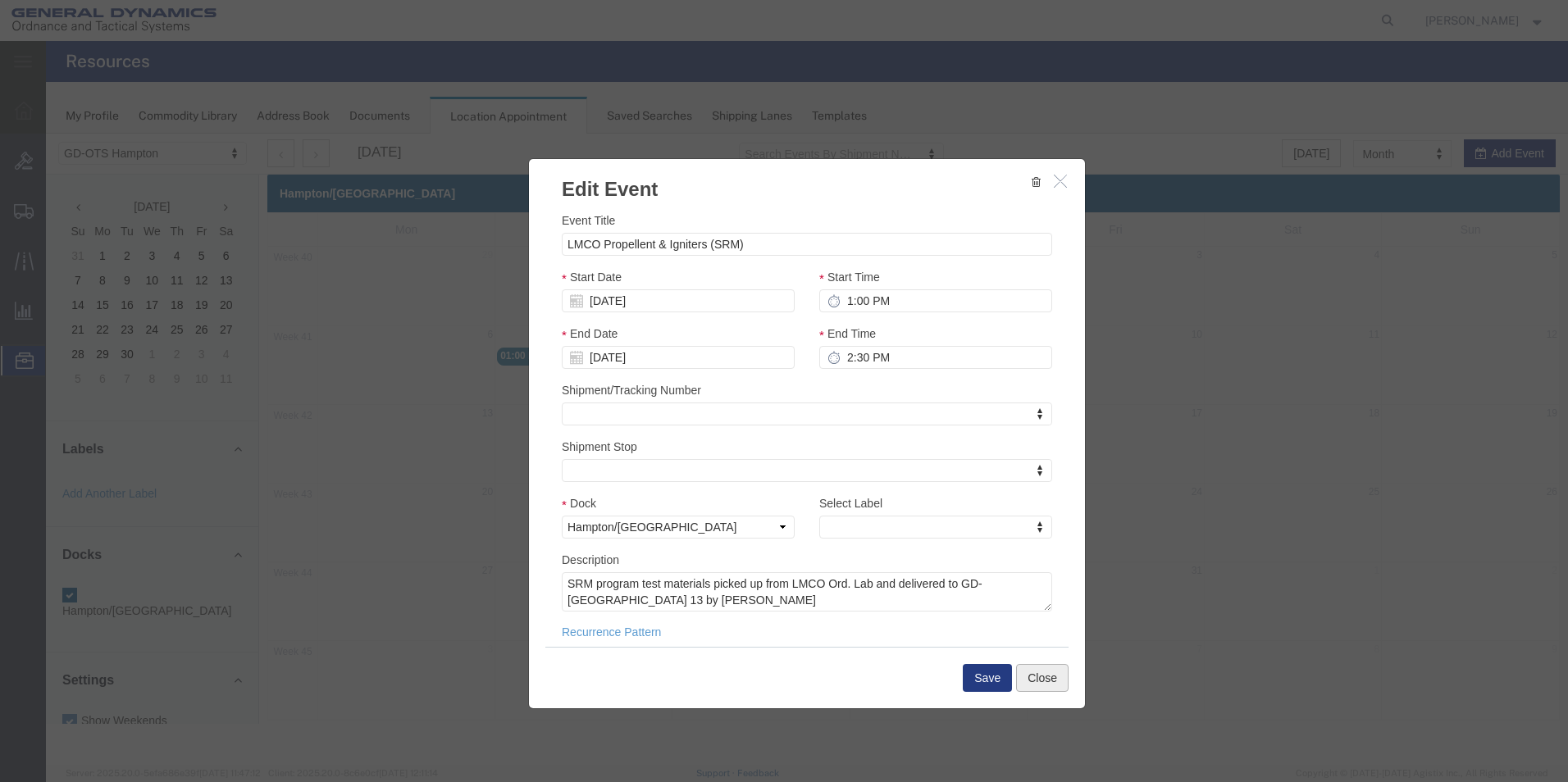
click at [1033, 669] on button "Close" at bounding box center [1043, 678] width 52 height 28
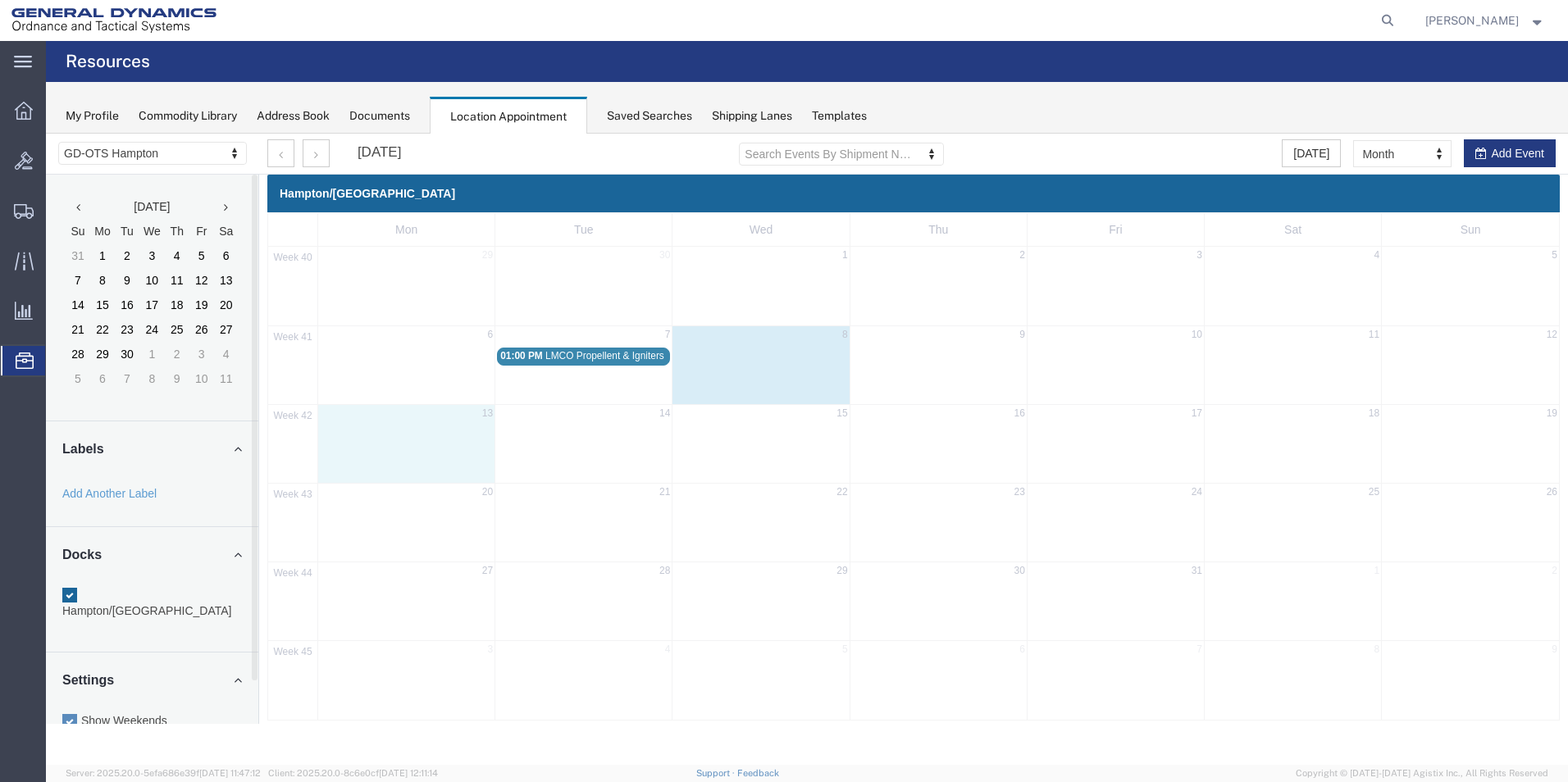
click at [481, 431] on div "42 13 14 15 16 17 18 19" at bounding box center [913, 443] width 1291 height 78
select select "1"
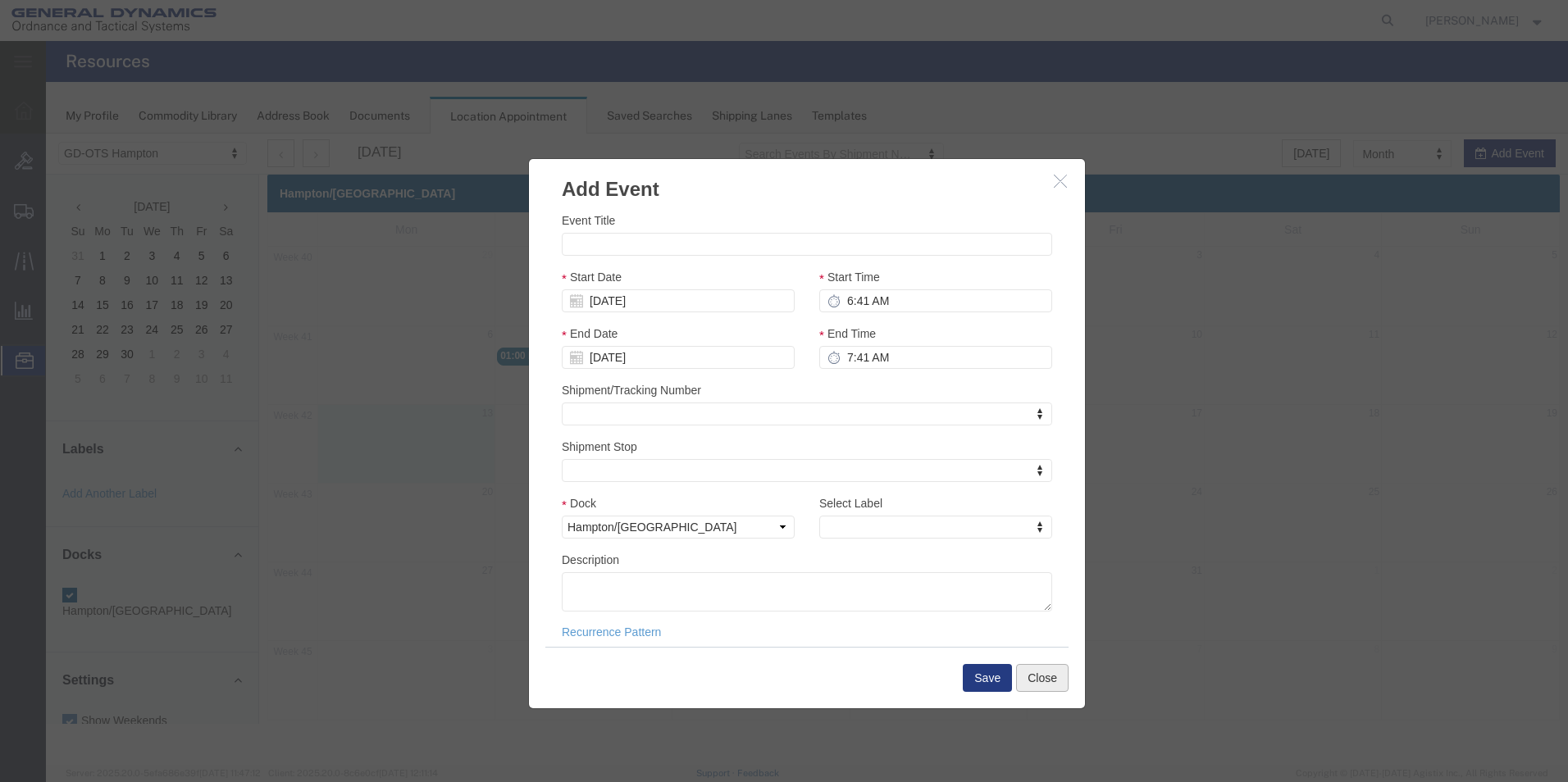
click at [1027, 680] on button "Close" at bounding box center [1043, 678] width 52 height 28
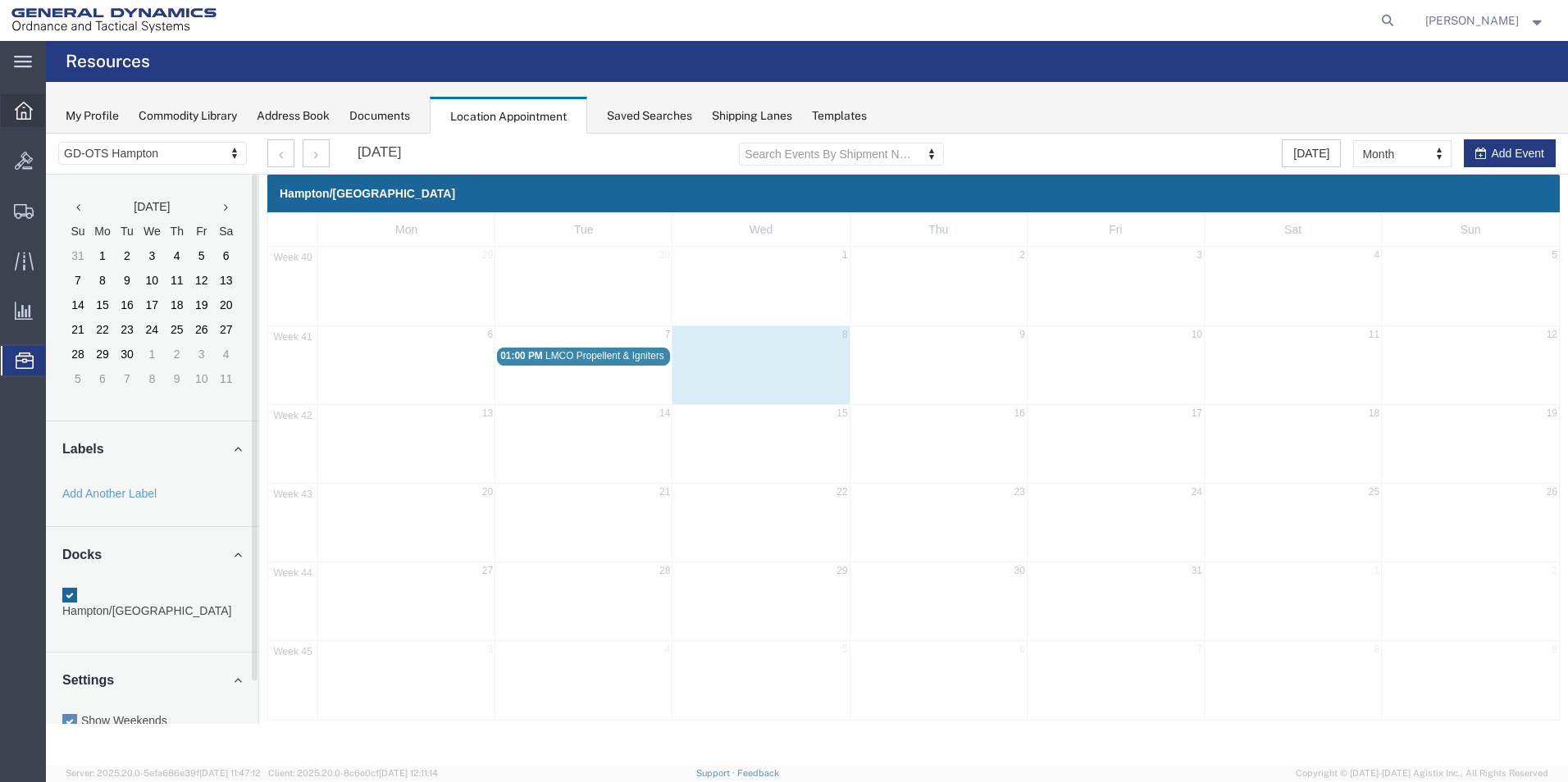
click at [24, 102] on icon at bounding box center [24, 110] width 18 height 18
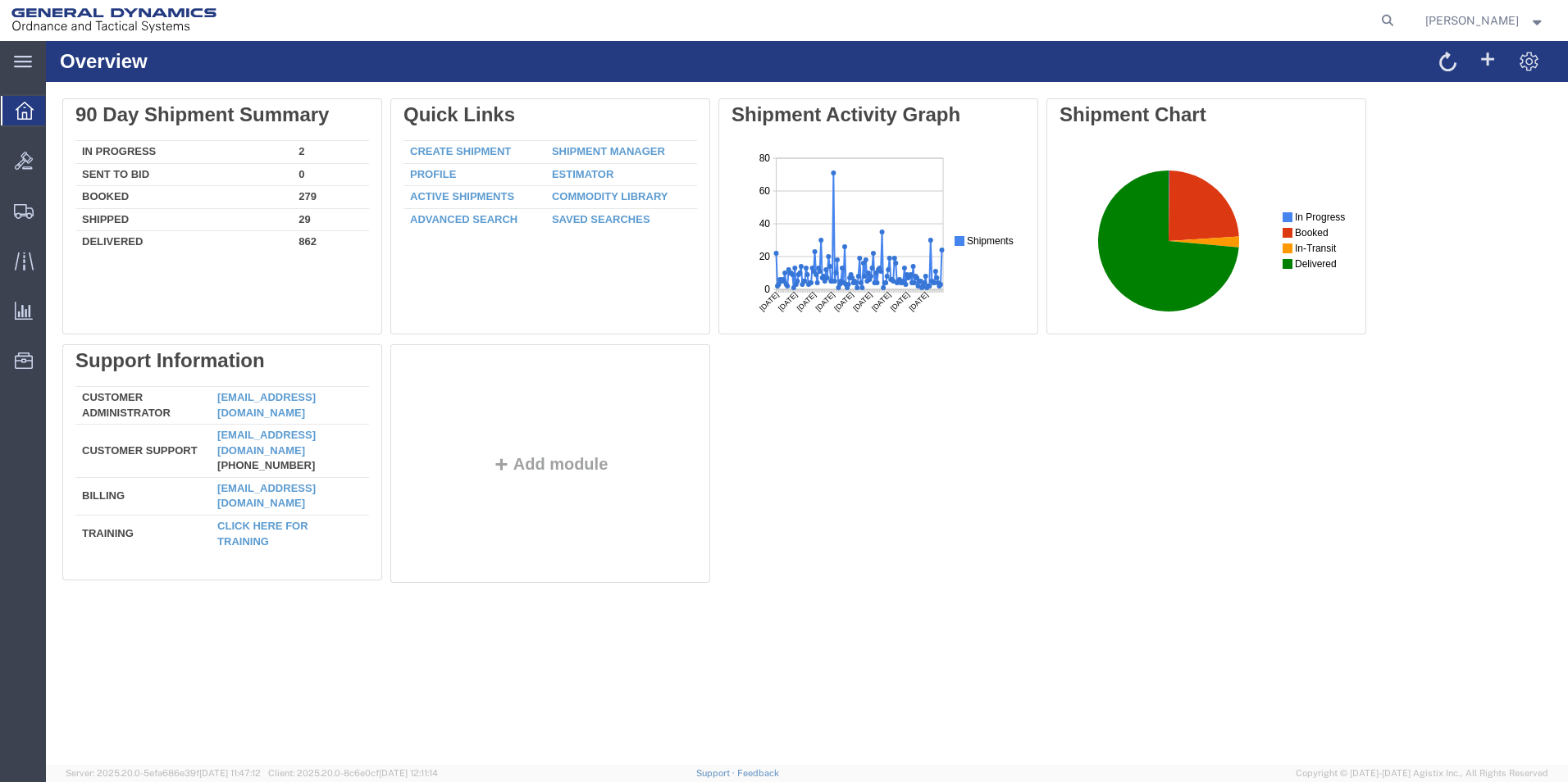
click at [22, 99] on div at bounding box center [24, 110] width 46 height 29
click at [13, 66] on div "main_menu Created with Sketch." at bounding box center [23, 62] width 46 height 41
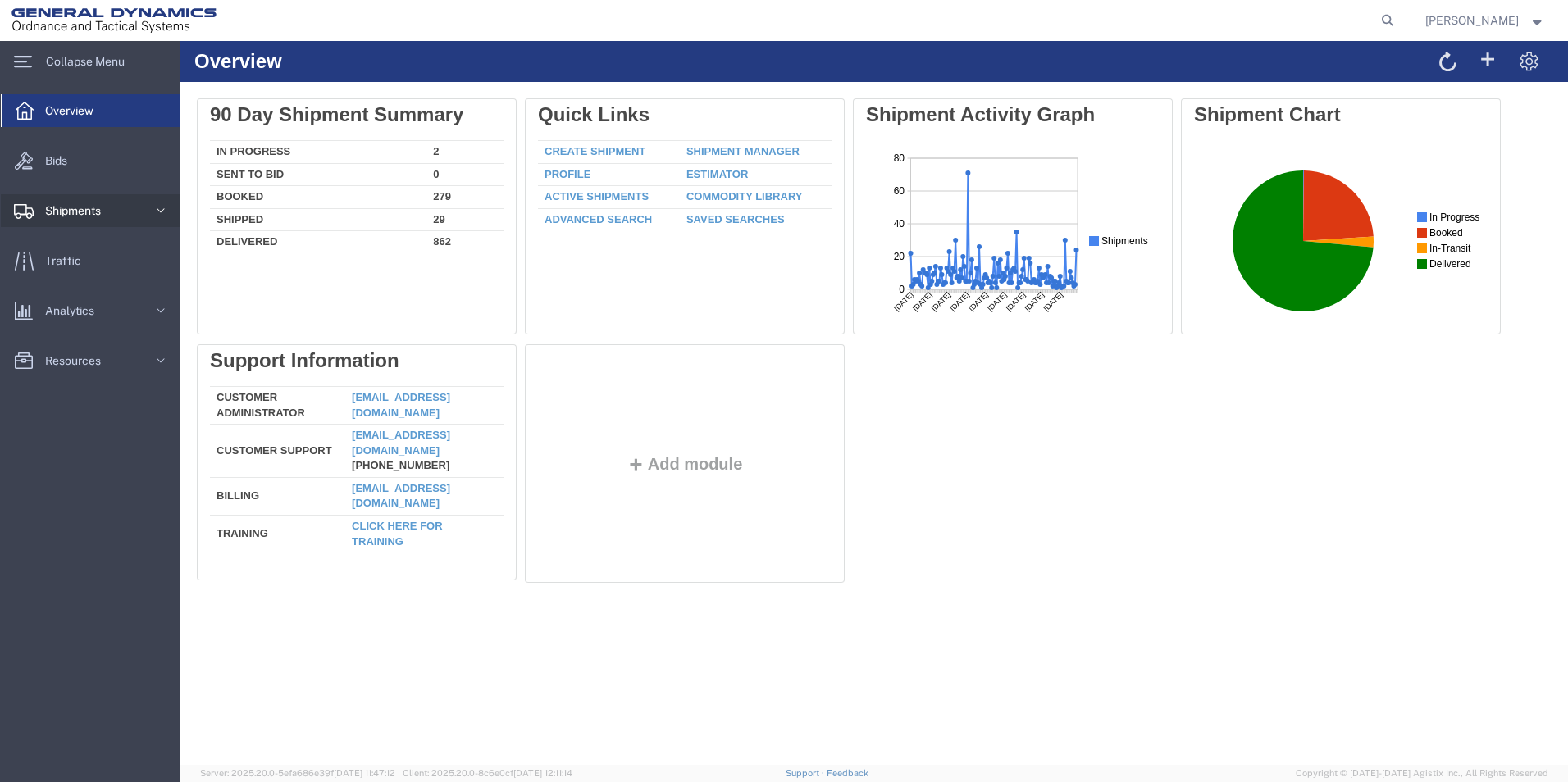
click at [169, 206] on svg-icon at bounding box center [160, 211] width 24 height 33
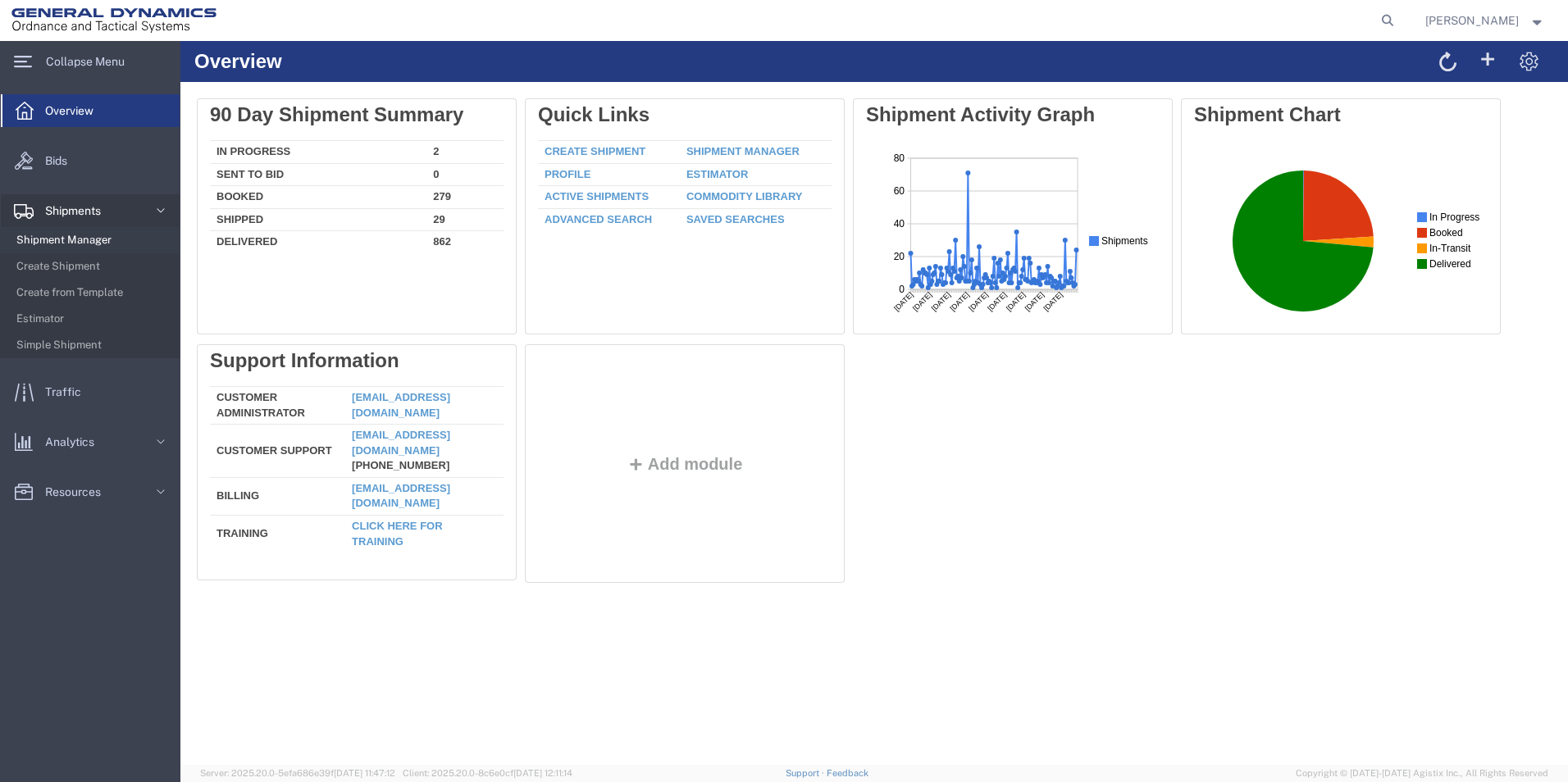
click at [93, 241] on span "Shipment Manager" at bounding box center [92, 240] width 152 height 33
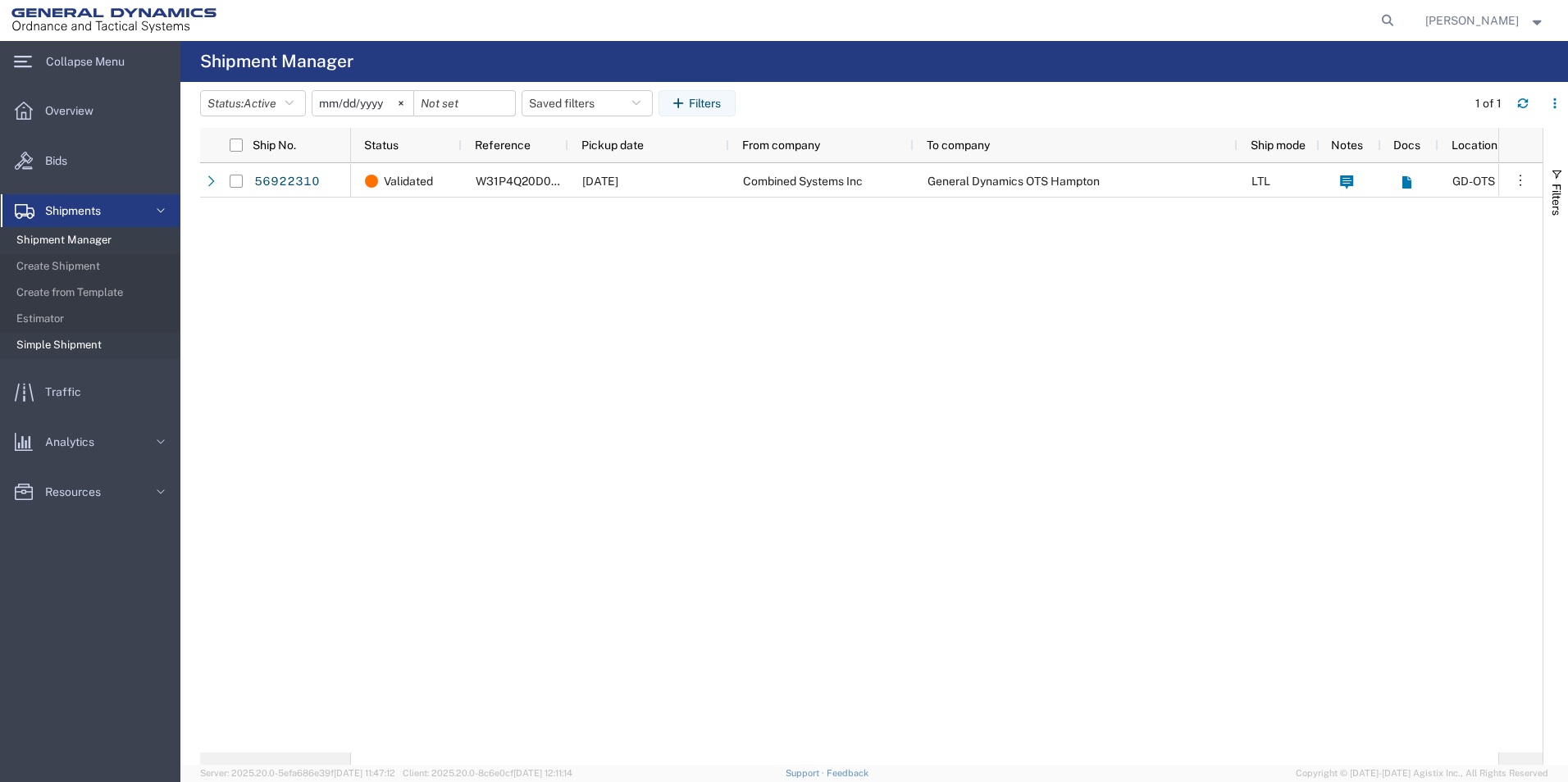
click at [91, 343] on span "Simple Shipment" at bounding box center [92, 345] width 152 height 33
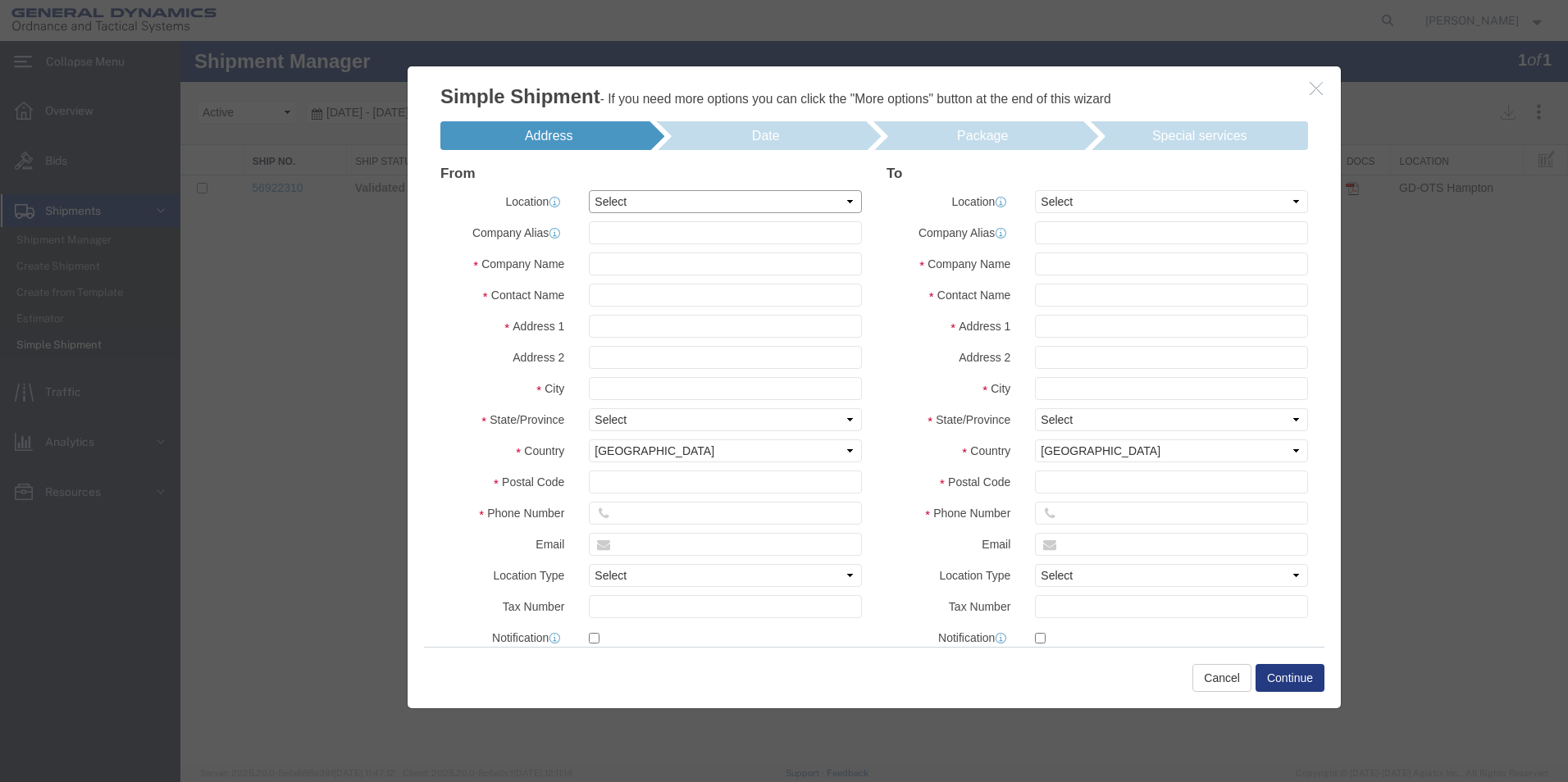
click at [841, 206] on select "Select My Profile Location GD-OTS [GEOGRAPHIC_DATA] (Commerce) GD-OTS [GEOGRAPH…" at bounding box center [726, 201] width 273 height 23
select select "15174"
click at [589, 190] on select "Select My Profile Location GD-OTS [GEOGRAPHIC_DATA] (Commerce) GD-OTS [GEOGRAPH…" at bounding box center [726, 201] width 273 height 23
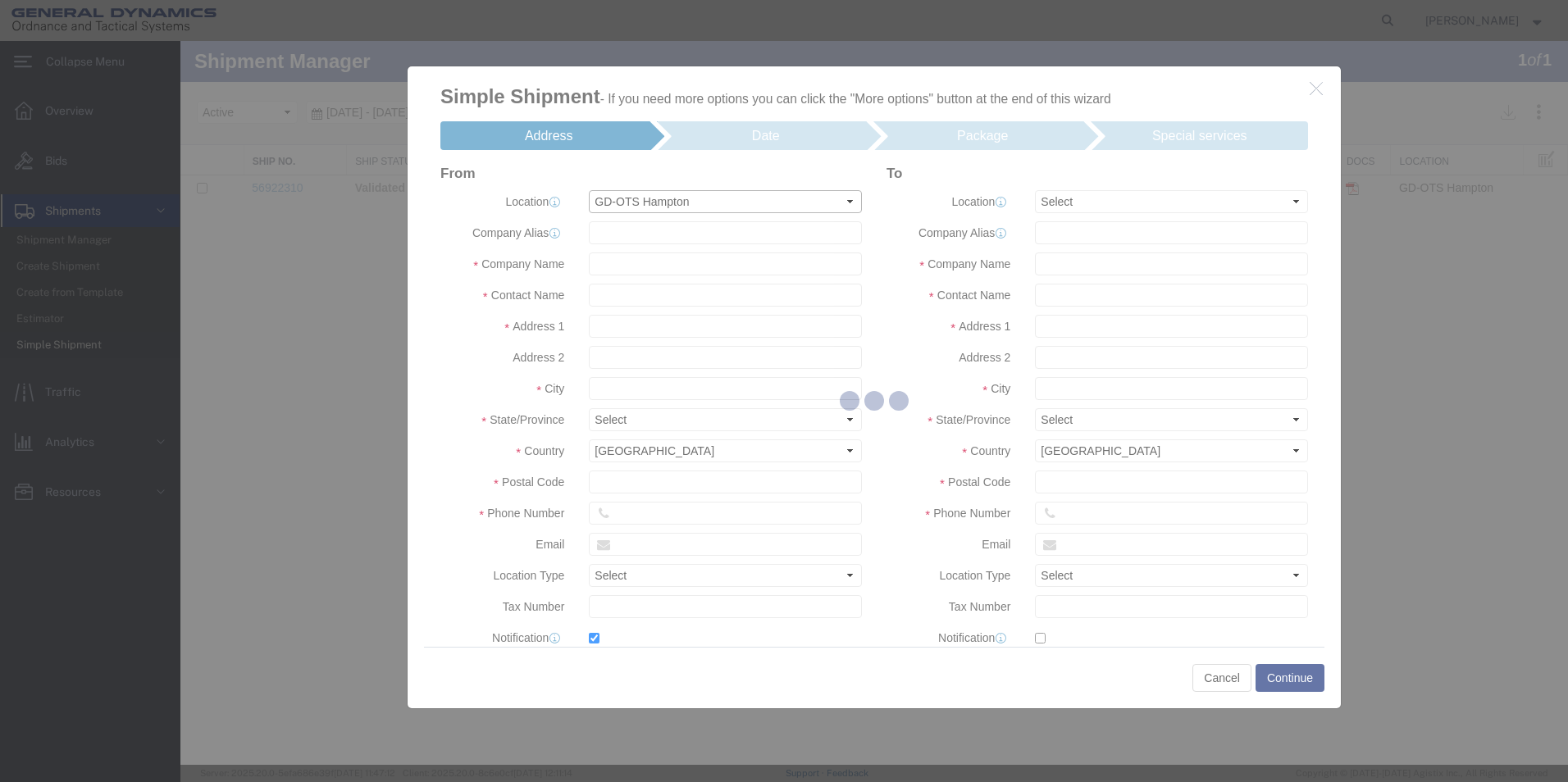
type input "HAMPARHWY0"
type input "General Dynamics - OTS"
type input "[PERSON_NAME]"
type input "[STREET_ADDRESS]"
type input "[GEOGRAPHIC_DATA]"
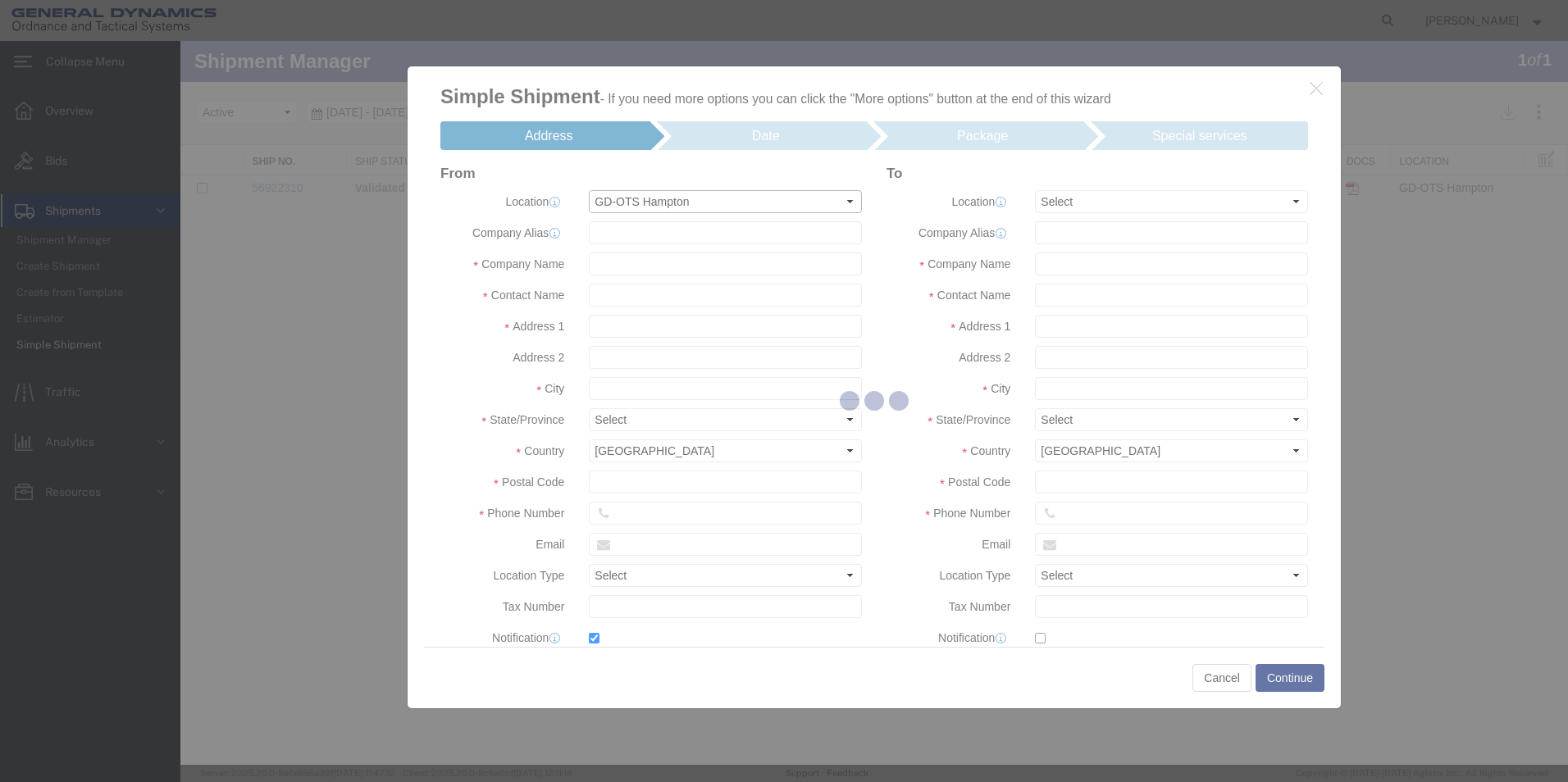
type input "71744"
type input "[PHONE_NUMBER]"
type input "[PERSON_NAME][EMAIL_ADDRESS][PERSON_NAME][DOMAIN_NAME]"
checkbox input "true"
select select "AR"
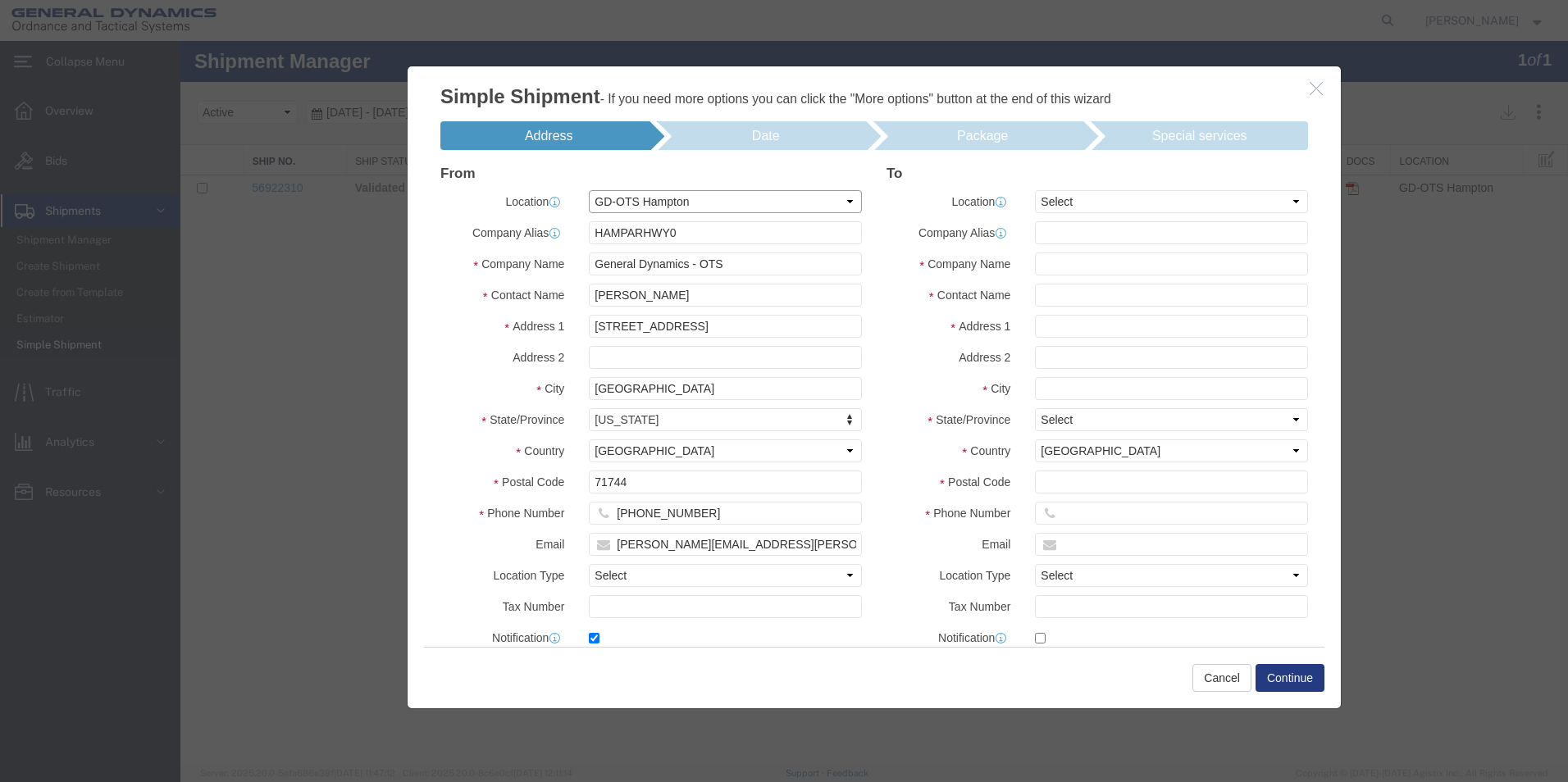
click at [845, 201] on select "Select My Profile Location GD-OTS [GEOGRAPHIC_DATA] (Commerce) GD-OTS [GEOGRAPH…" at bounding box center [726, 201] width 273 height 23
select select "15160"
click at [589, 190] on select "Select My Profile Location GD-OTS [GEOGRAPHIC_DATA] (Commerce) GD-OTS [GEOGRAPH…" at bounding box center [726, 201] width 273 height 23
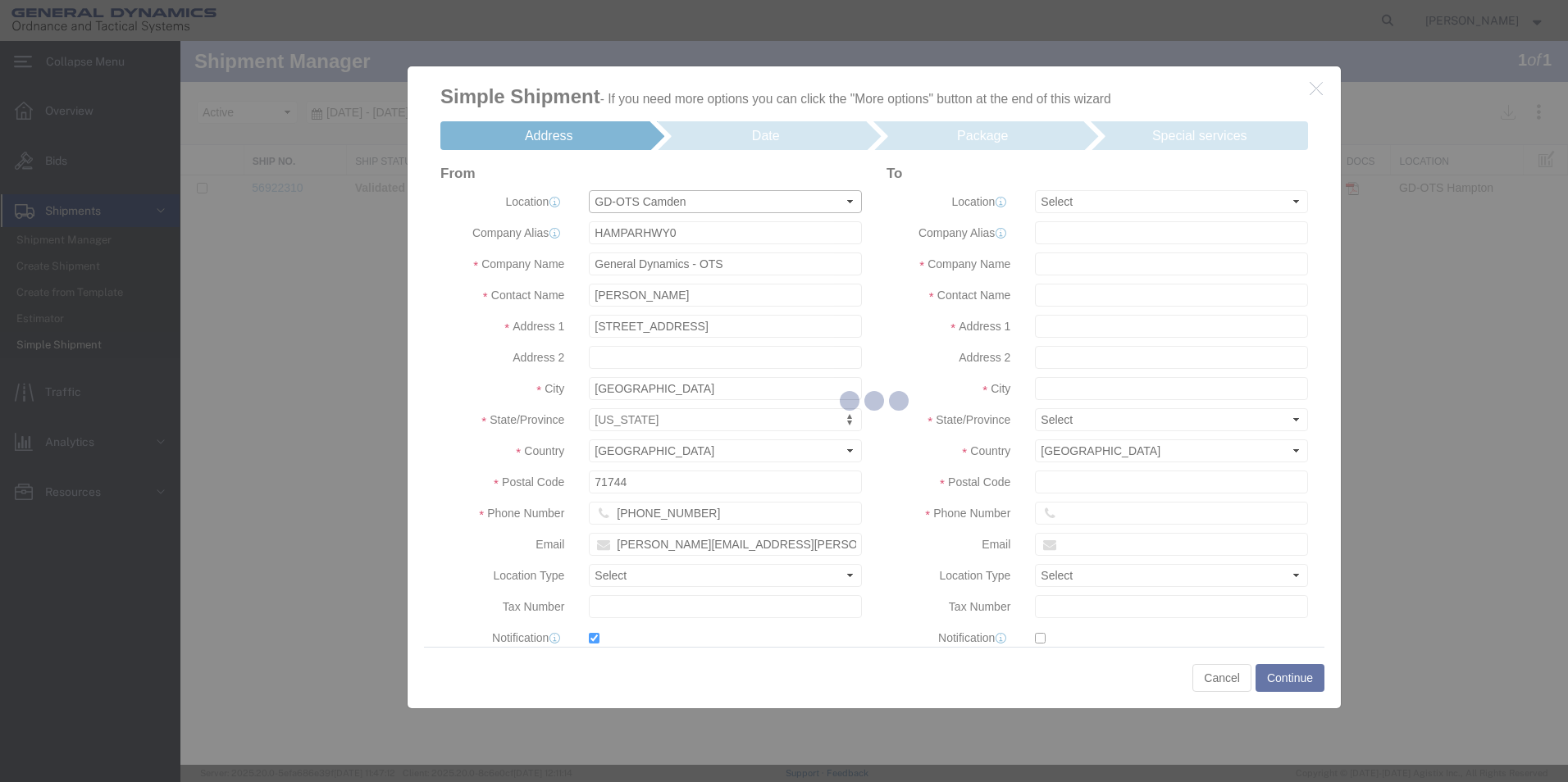
type input "CAMDARHIG0"
type input "[PERSON_NAME]"
type input "Highway 274"
type input "[GEOGRAPHIC_DATA]"
type input "71701"
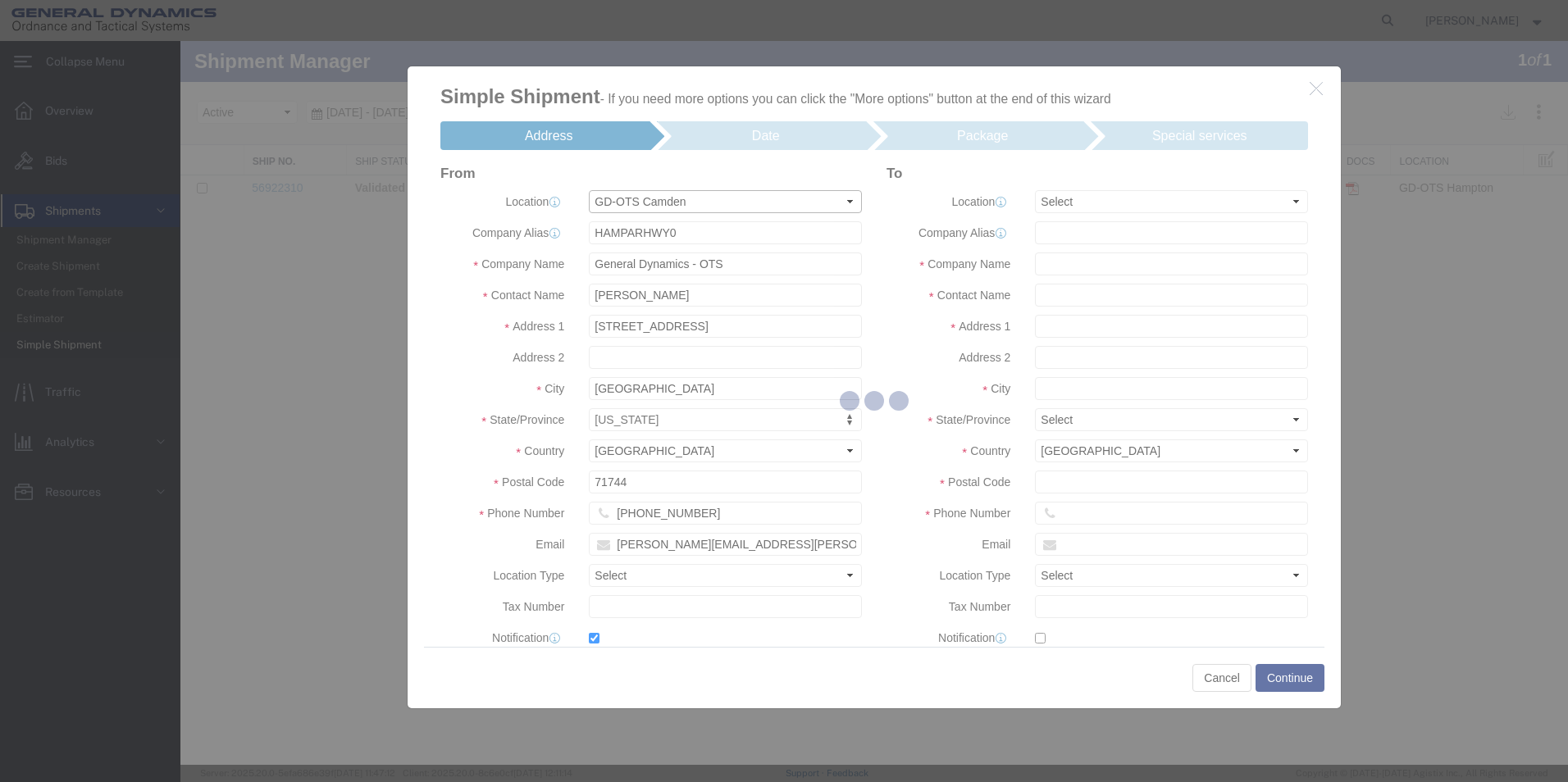
type input "[PHONE_NUMBER]"
type input "[PERSON_NAME][EMAIL_ADDRESS][DOMAIN_NAME]"
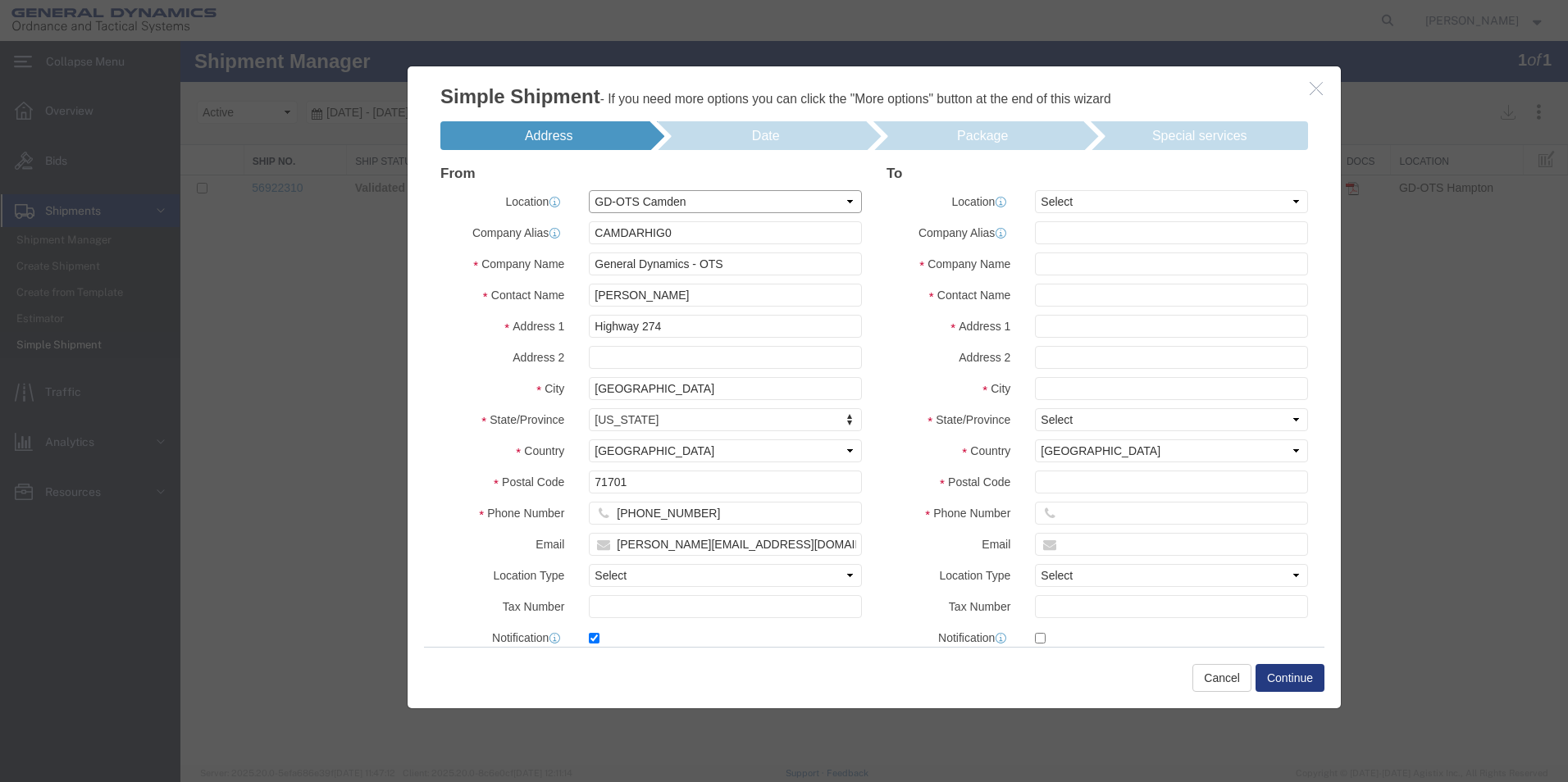
select select "AR"
click at [841, 203] on select "Select My Profile Location GD-OTS [GEOGRAPHIC_DATA] (Commerce) GD-OTS [GEOGRAPH…" at bounding box center [726, 201] width 273 height 23
select select "73571"
click at [589, 190] on select "Select My Profile Location GD-OTS [GEOGRAPHIC_DATA] (Commerce) GD-OTS [GEOGRAPH…" at bounding box center [726, 201] width 273 height 23
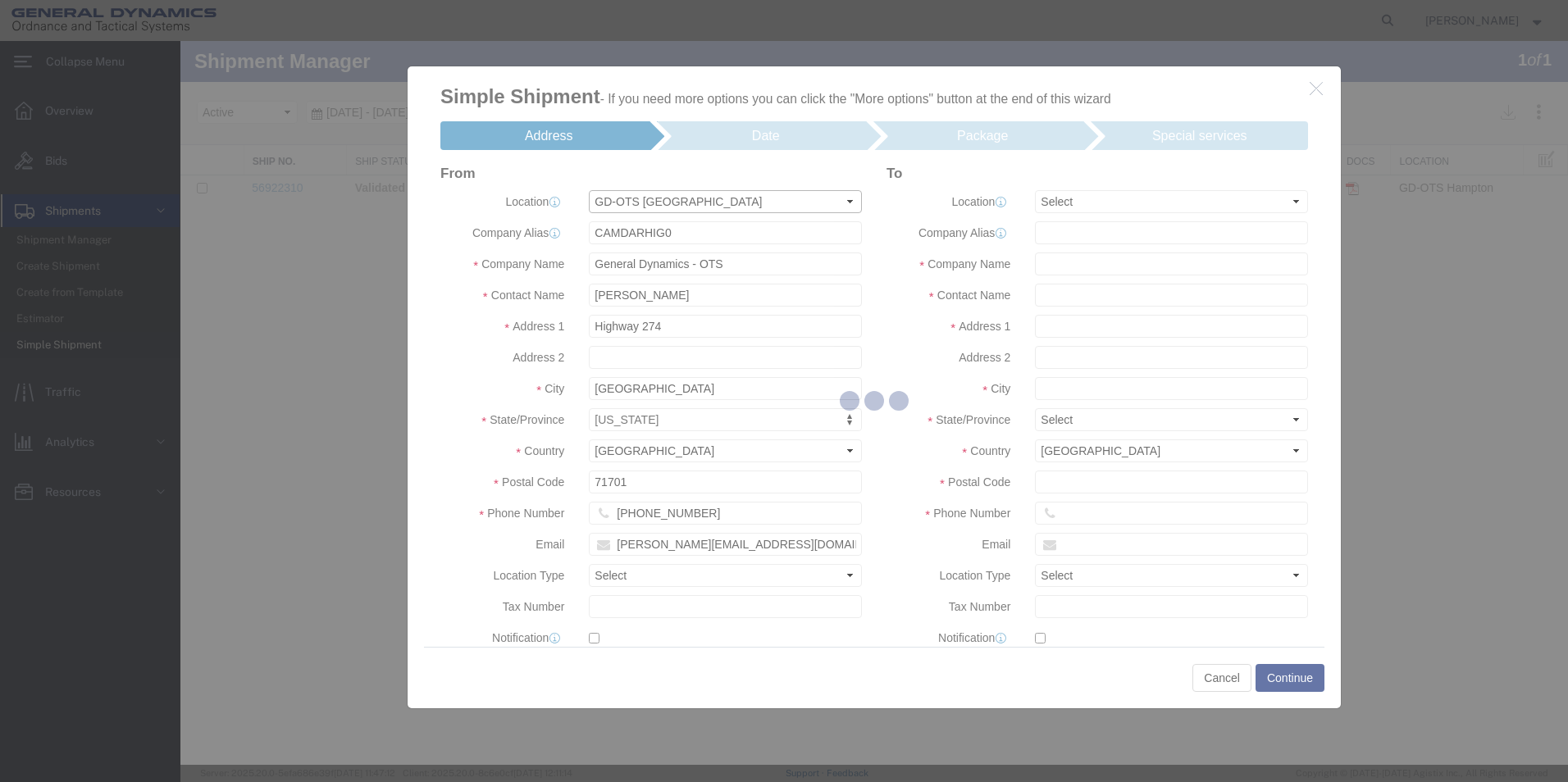
type input "[STREET_ADDRESS][PERSON_NAME]"
type input "[GEOGRAPHIC_DATA]"
checkbox input "false"
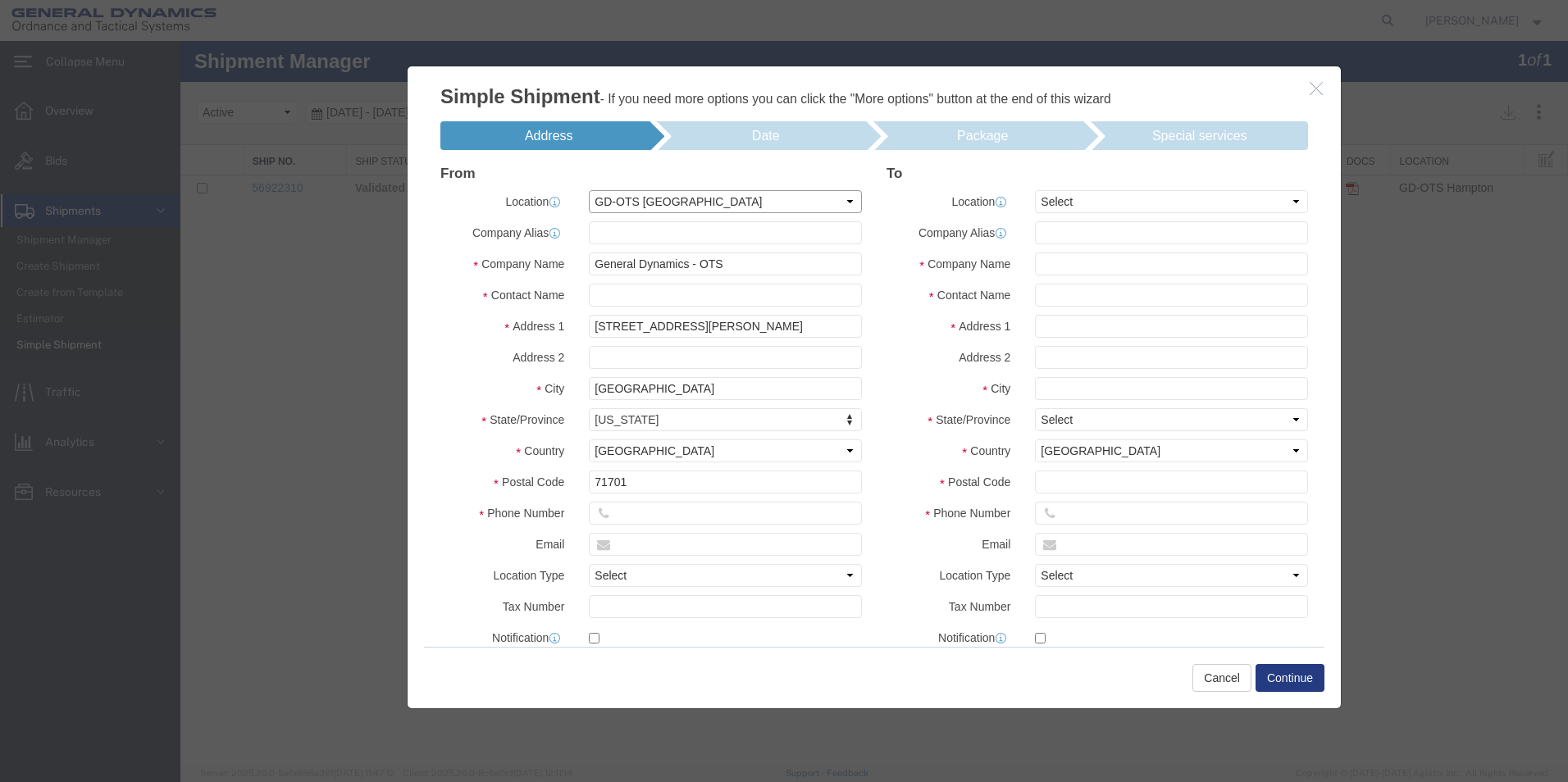
select select "AR"
click at [848, 204] on select "Select My Profile Location GD-OTS [GEOGRAPHIC_DATA] (Commerce) GD-OTS [GEOGRAPH…" at bounding box center [726, 201] width 273 height 23
select select "15174"
click at [589, 190] on select "Select My Profile Location GD-OTS [GEOGRAPHIC_DATA] (Commerce) GD-OTS [GEOGRAPH…" at bounding box center [726, 201] width 273 height 23
type input "HAMPARHWY0"
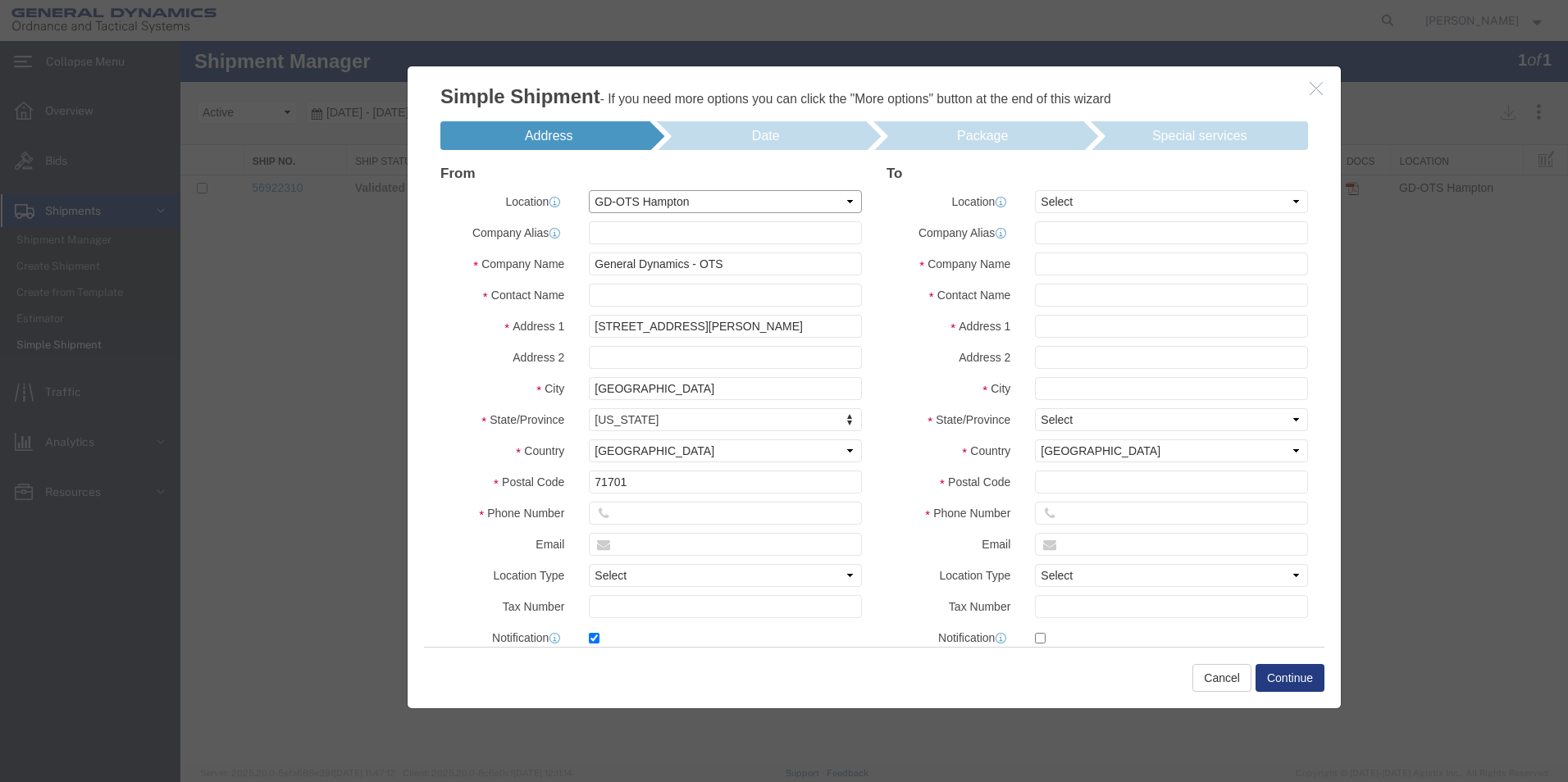
type input "[PERSON_NAME]"
type input "[STREET_ADDRESS]"
type input "[GEOGRAPHIC_DATA]"
type input "71744"
type input "[PHONE_NUMBER]"
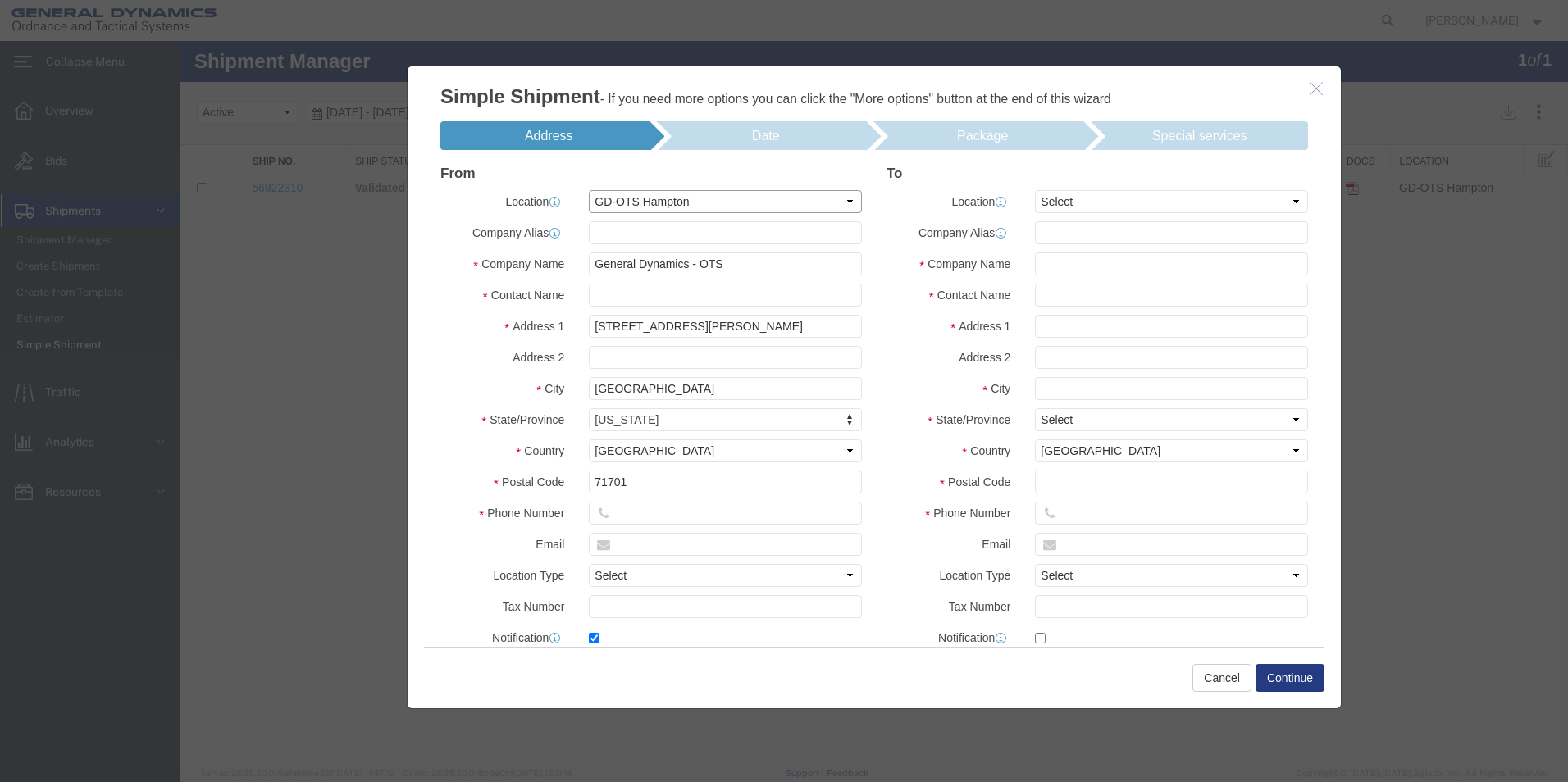
type input "[PERSON_NAME][EMAIL_ADDRESS][PERSON_NAME][DOMAIN_NAME]"
checkbox input "true"
select select "AR"
click at [847, 572] on select "Select Business No Loading Dock Business Business w/ Loading Dock Construction …" at bounding box center [726, 575] width 273 height 23
select select "BWLD"
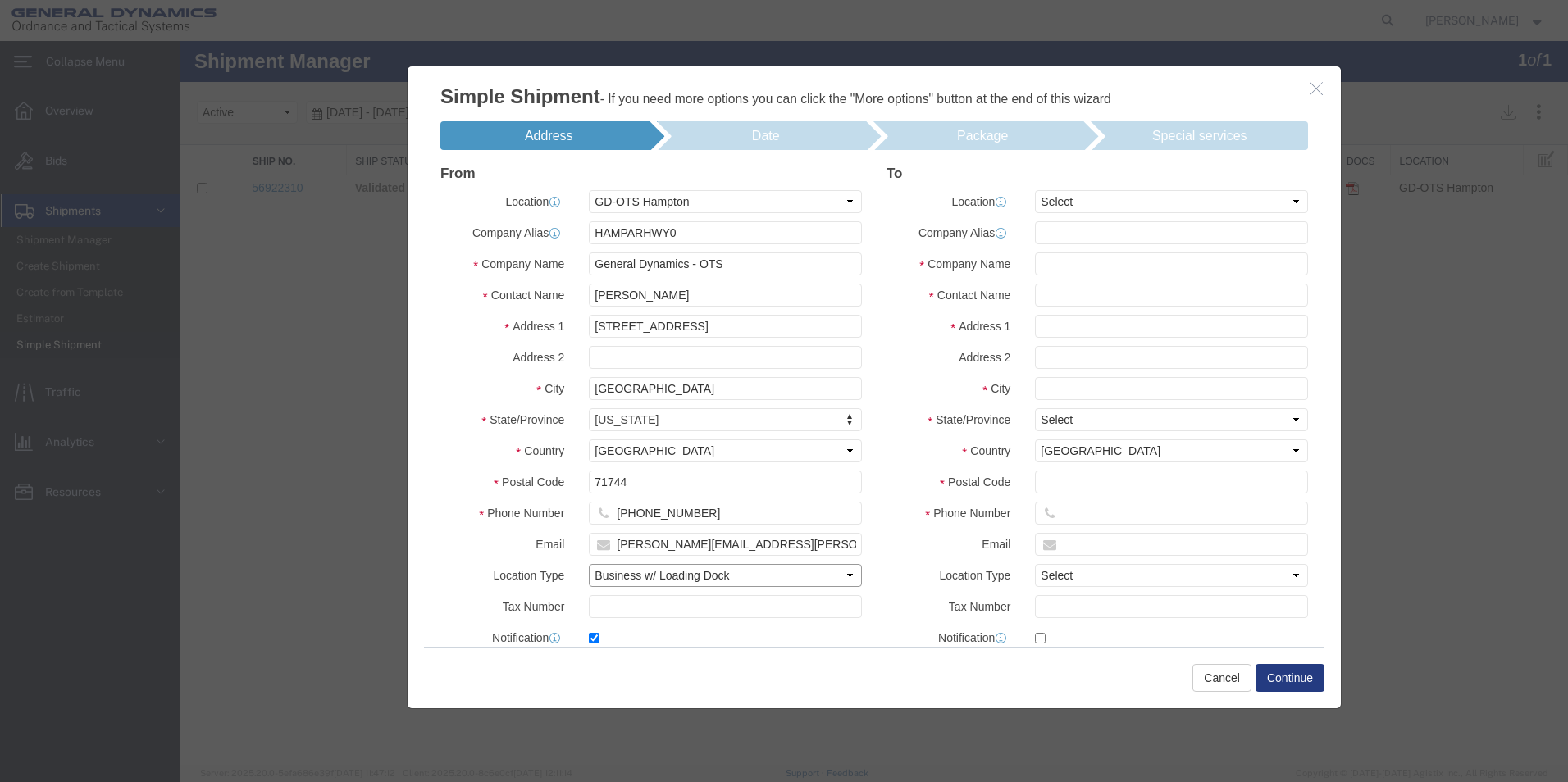
click at [589, 564] on select "Select Business No Loading Dock Business Business w/ Loading Dock Construction …" at bounding box center [726, 575] width 273 height 23
click at [894, 595] on label "Tax Number" at bounding box center [948, 604] width 148 height 19
click at [758, 541] on input "[PERSON_NAME][EMAIL_ADDRESS][PERSON_NAME][DOMAIN_NAME]" at bounding box center [726, 544] width 273 height 23
drag, startPoint x: 758, startPoint y: 541, endPoint x: 531, endPoint y: 539, distance: 227.0
click at [531, 539] on div "Email [PERSON_NAME][EMAIL_ADDRESS][PERSON_NAME][DOMAIN_NAME]" at bounding box center [651, 544] width 446 height 23
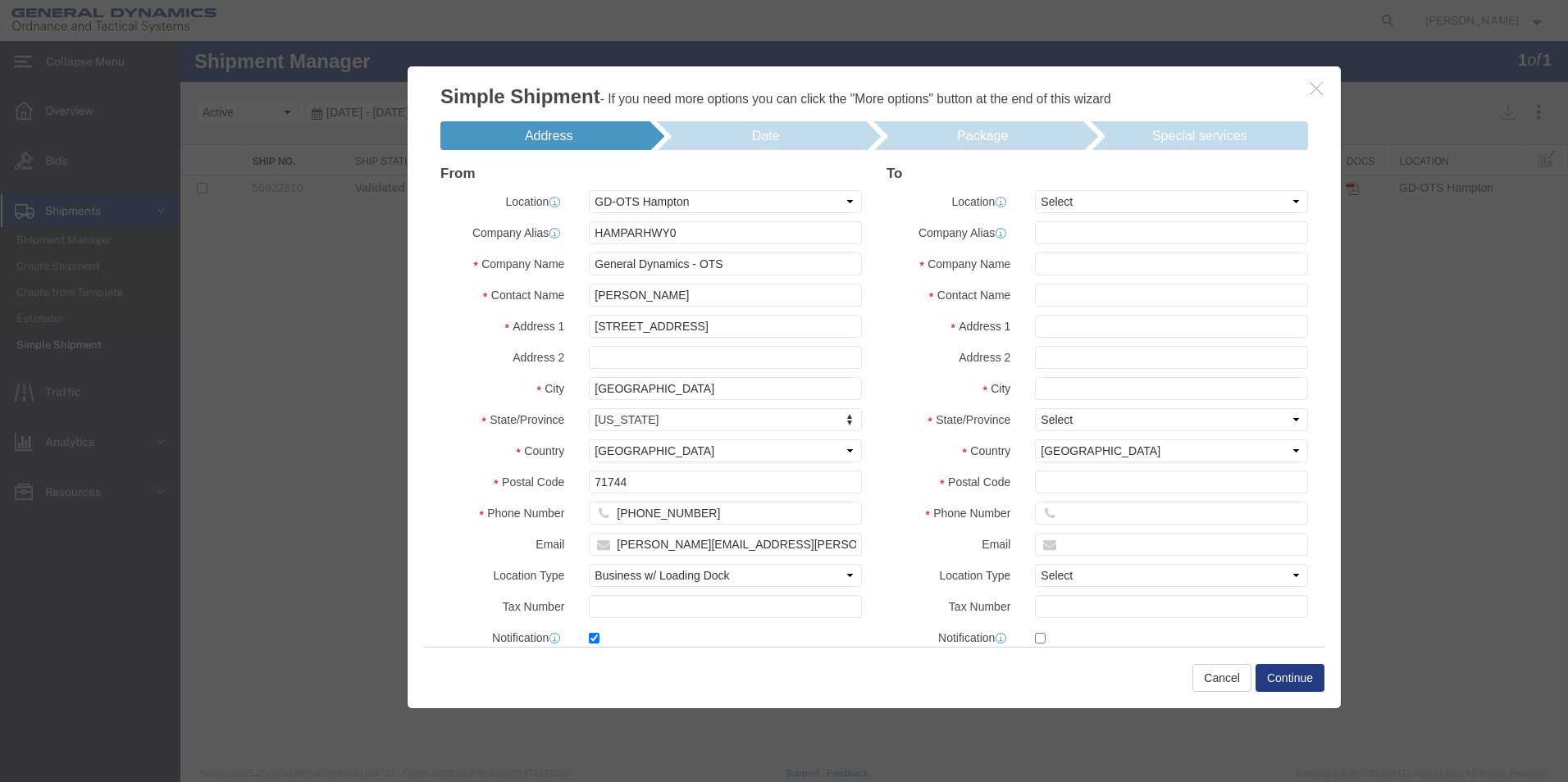
click at [669, 281] on div "From Location Select My Profile Location GD-OTS [GEOGRAPHIC_DATA] (Commerce) GD…" at bounding box center [651, 434] width 446 height 534
click at [682, 306] on input "[PERSON_NAME]" at bounding box center [726, 295] width 273 height 23
drag, startPoint x: 667, startPoint y: 292, endPoint x: 529, endPoint y: 295, distance: 138.0
click at [529, 295] on div "Contact Name [PERSON_NAME]" at bounding box center [651, 295] width 446 height 23
type input "[PERSON_NAME]"
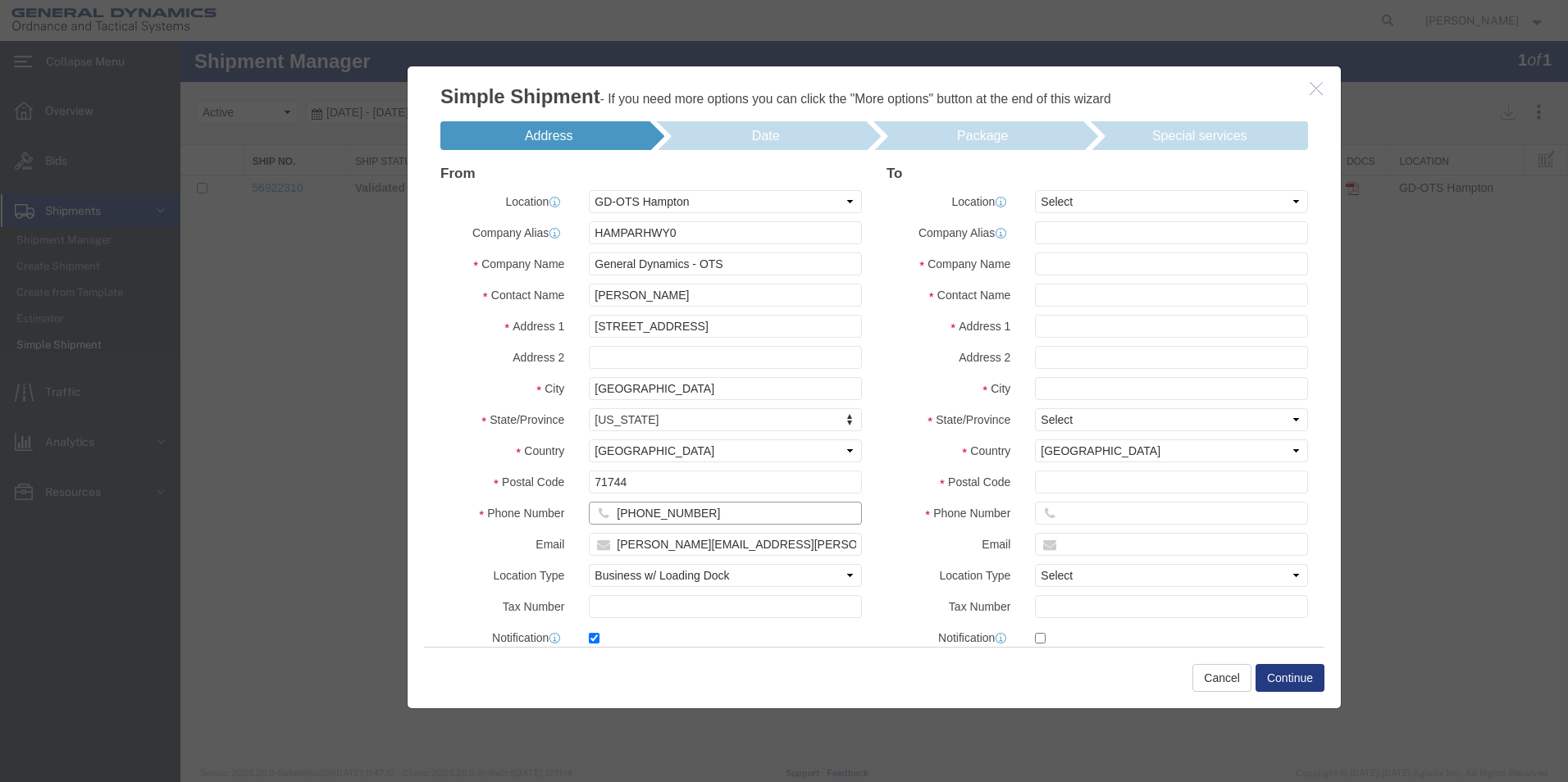
click at [705, 518] on input "[PHONE_NUMBER]" at bounding box center [726, 512] width 273 height 23
type input "[PHONE_NUMBER]"
click at [674, 542] on input "[PERSON_NAME][EMAIL_ADDRESS][PERSON_NAME][DOMAIN_NAME]" at bounding box center [726, 544] width 273 height 23
type input "[PERSON_NAME][EMAIL_ADDRESS][PERSON_NAME][DOMAIN_NAME]"
click at [1087, 218] on div "To Location Select My Profile Location GD-OTS [GEOGRAPHIC_DATA] (Commerce) GD-O…" at bounding box center [1097, 412] width 446 height 490
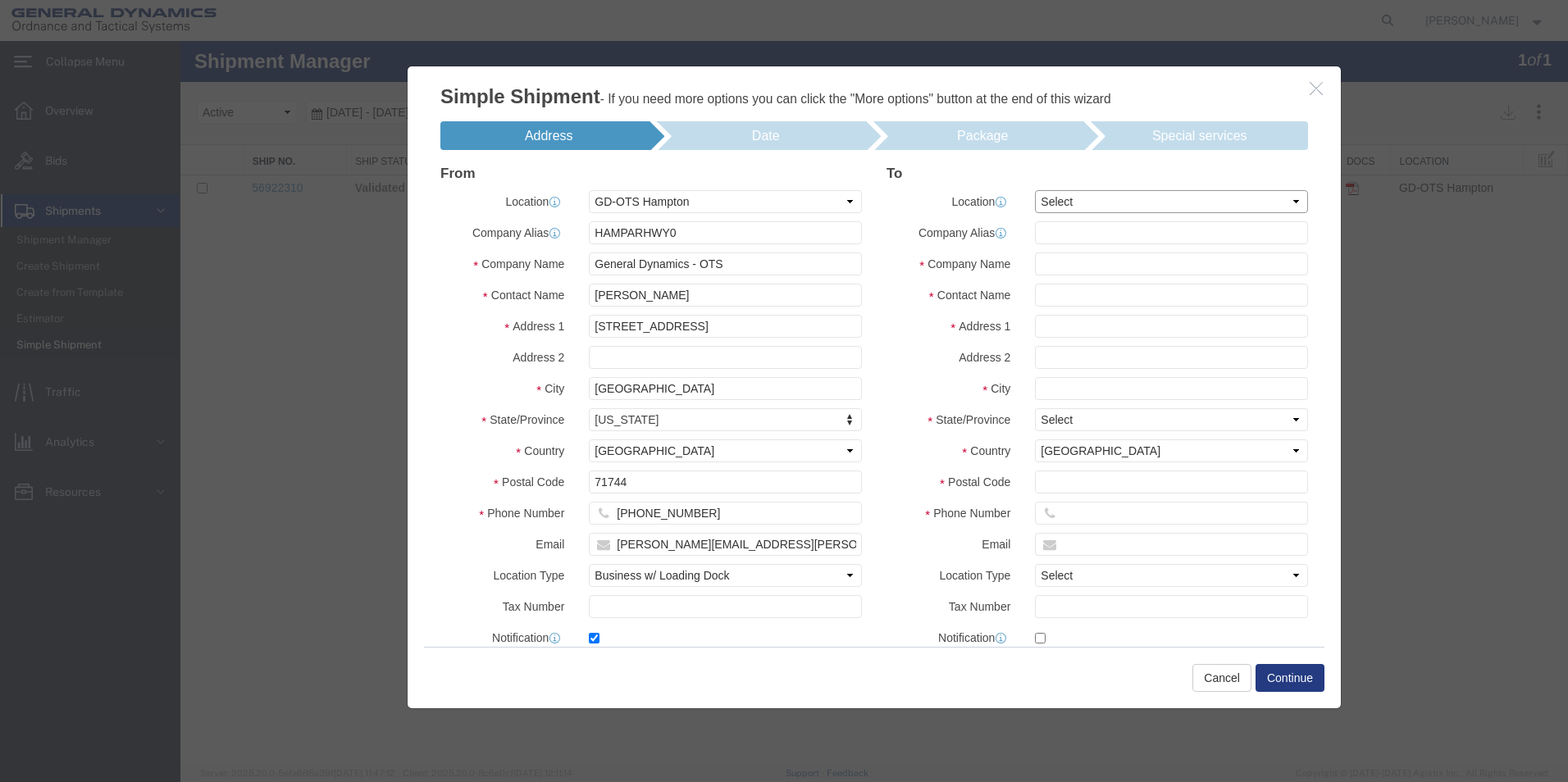
click at [1284, 201] on select "Select My Profile Location GD-OTS [GEOGRAPHIC_DATA] (Commerce) GD-OTS [GEOGRAPH…" at bounding box center [1172, 201] width 273 height 23
click at [1120, 195] on select "Select My Profile Location GD-OTS [GEOGRAPHIC_DATA] (Commerce) GD-OTS [GEOGRAPH…" at bounding box center [1172, 201] width 273 height 23
click at [1093, 201] on select "Select My Profile Location GD-OTS [GEOGRAPHIC_DATA] (Commerce) GD-OTS [GEOGRAPH…" at bounding box center [1172, 201] width 273 height 23
click at [1070, 269] on input "text" at bounding box center [1172, 264] width 273 height 23
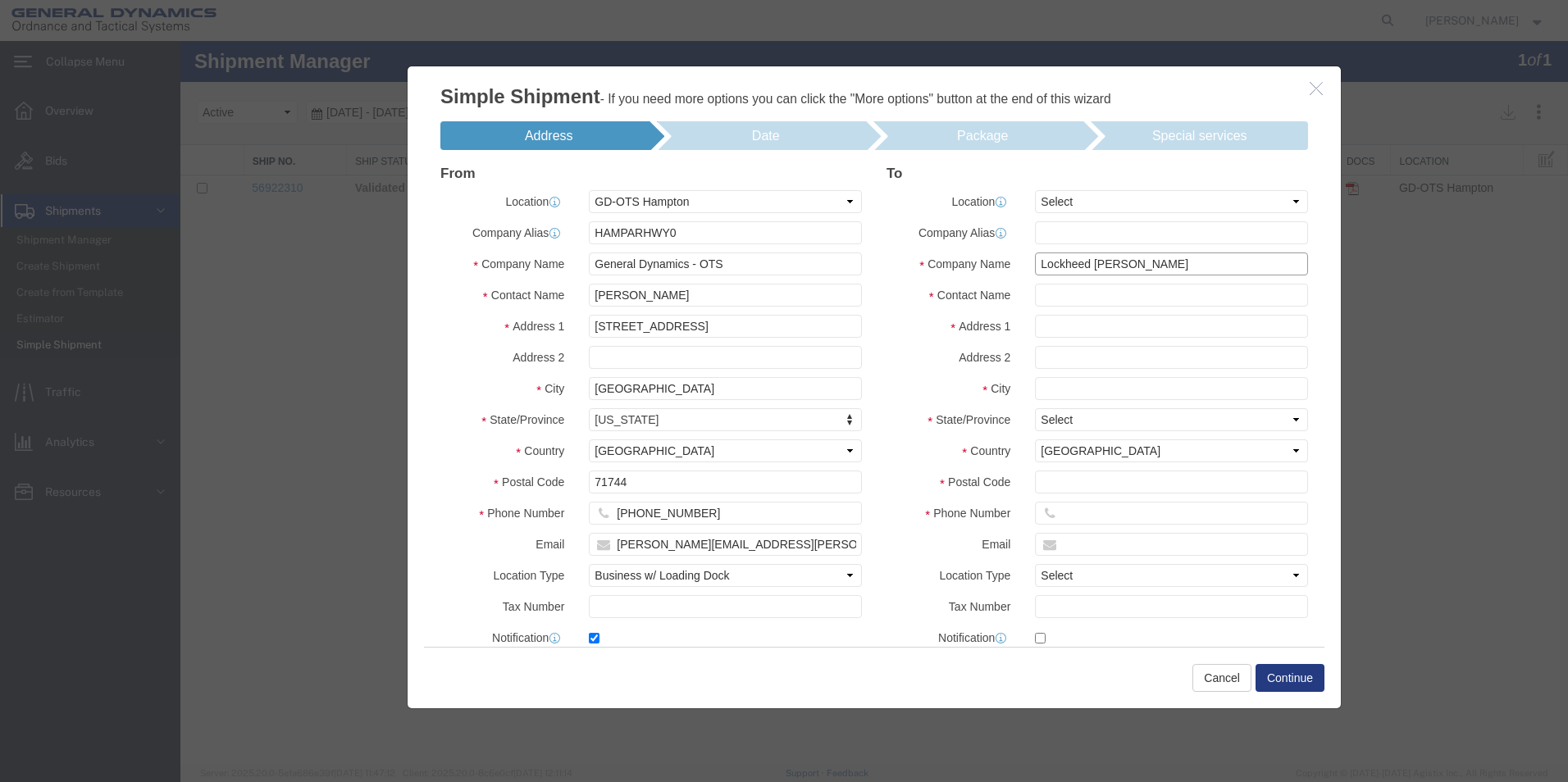
type input "Lockheed [PERSON_NAME]"
click at [1063, 296] on input "text" at bounding box center [1172, 295] width 273 height 23
click at [1039, 330] on input "text" at bounding box center [1172, 326] width 273 height 23
click at [1050, 301] on input "text" at bounding box center [1172, 295] width 273 height 23
click at [1291, 574] on select "Select Business No Loading Dock Business Business w/ Loading Dock Construction …" at bounding box center [1172, 575] width 273 height 23
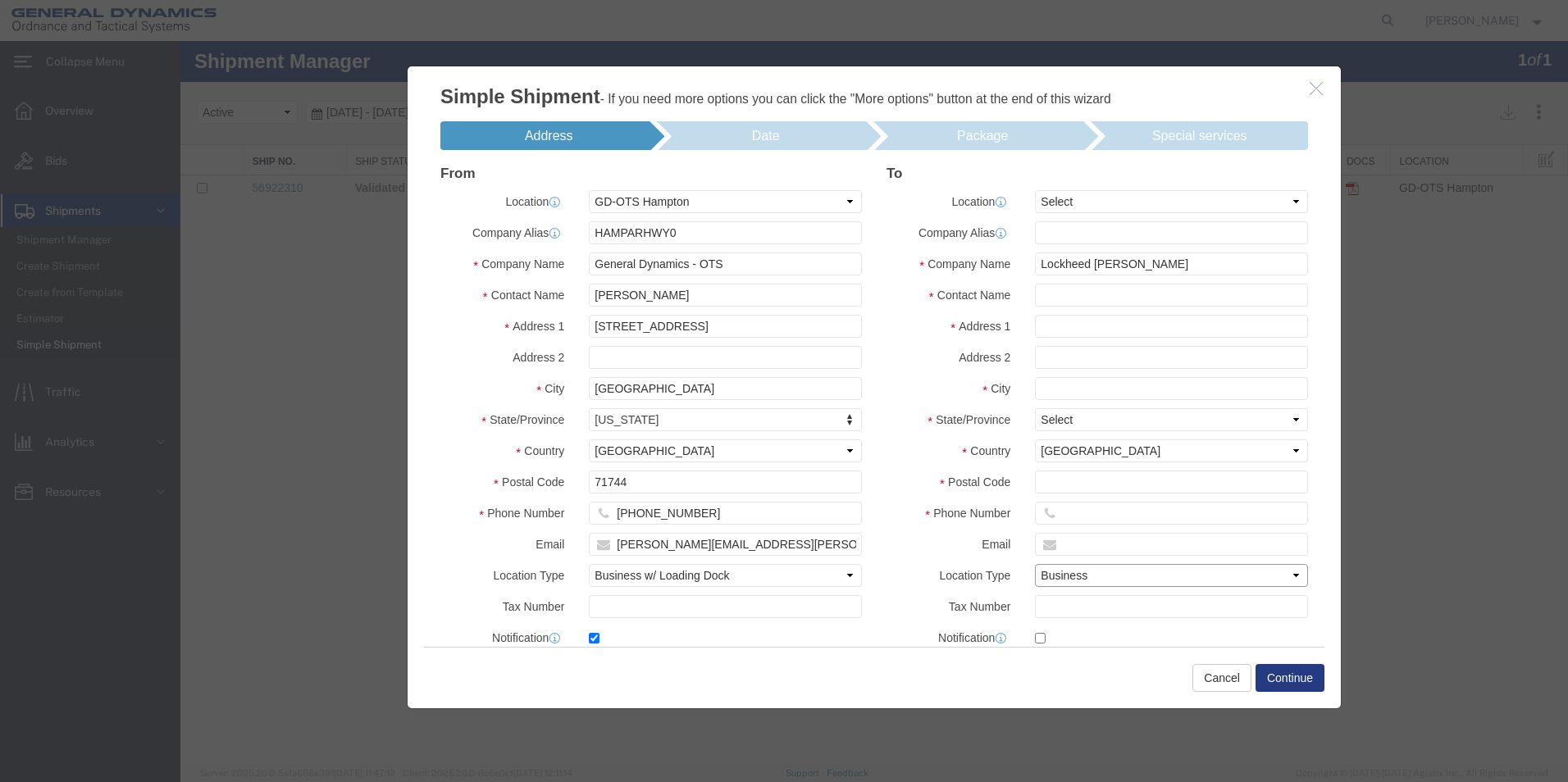
click at [1035, 564] on select "Select Business No Loading Dock Business Business w/ Loading Dock Construction …" at bounding box center [1172, 575] width 273 height 23
click at [1287, 577] on select "Select Business No Loading Dock Business Business w/ Loading Dock Construction …" at bounding box center [1172, 575] width 273 height 23
select select "BWLD"
click at [1035, 564] on select "Select Business No Loading Dock Business Business w/ Loading Dock Construction …" at bounding box center [1172, 575] width 273 height 23
drag, startPoint x: 1053, startPoint y: 544, endPoint x: 1124, endPoint y: 538, distance: 71.3
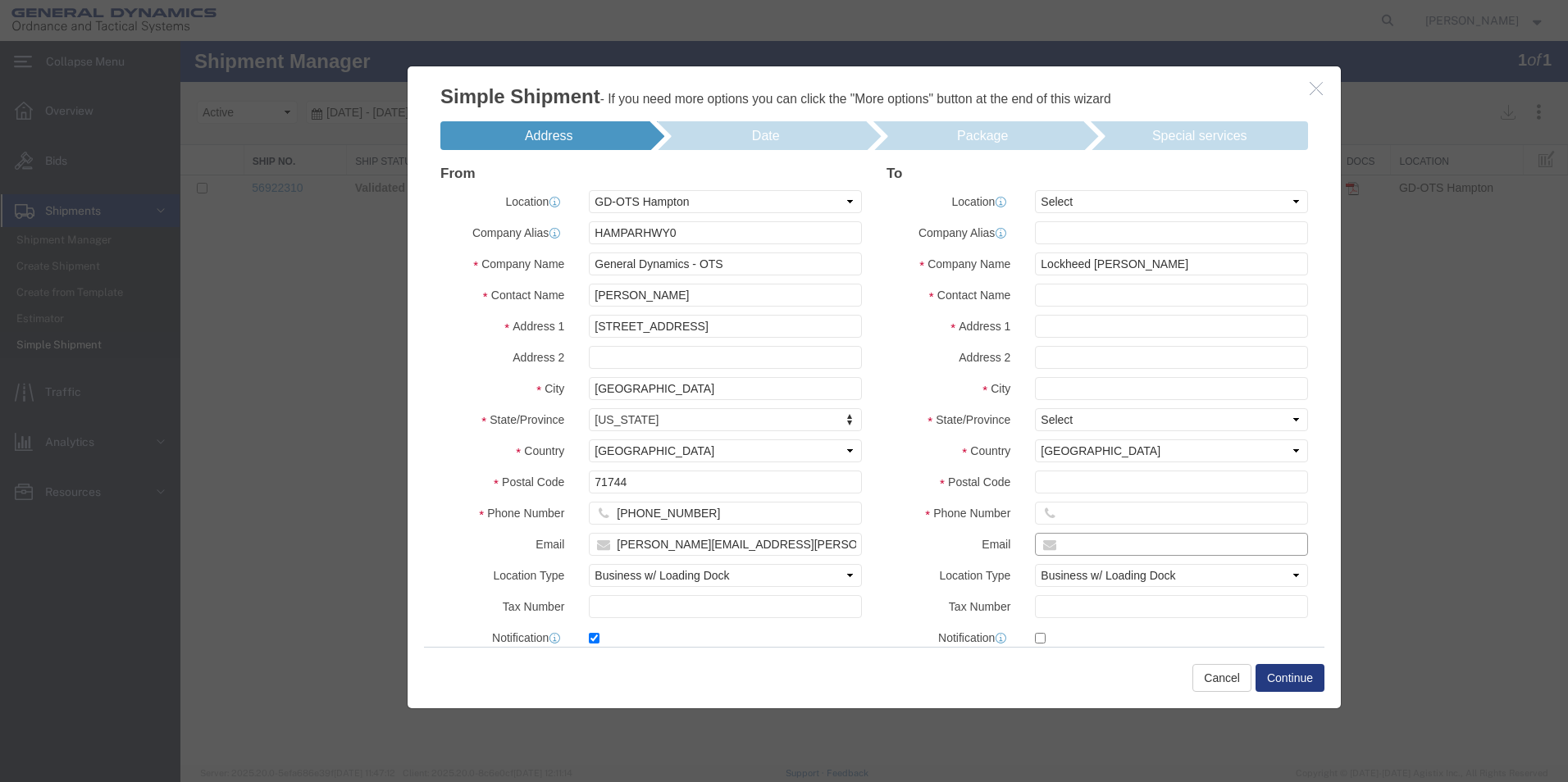
click at [1055, 544] on input "text" at bounding box center [1172, 544] width 273 height 23
click at [1068, 514] on input "text" at bounding box center [1172, 512] width 273 height 23
click at [1068, 493] on input "text" at bounding box center [1172, 481] width 273 height 23
type input "71701"
click at [1281, 417] on select "Select [US_STATE] [US_STATE] [US_STATE] [US_STATE] Armed Forces Americas Armed …" at bounding box center [1172, 420] width 273 height 23
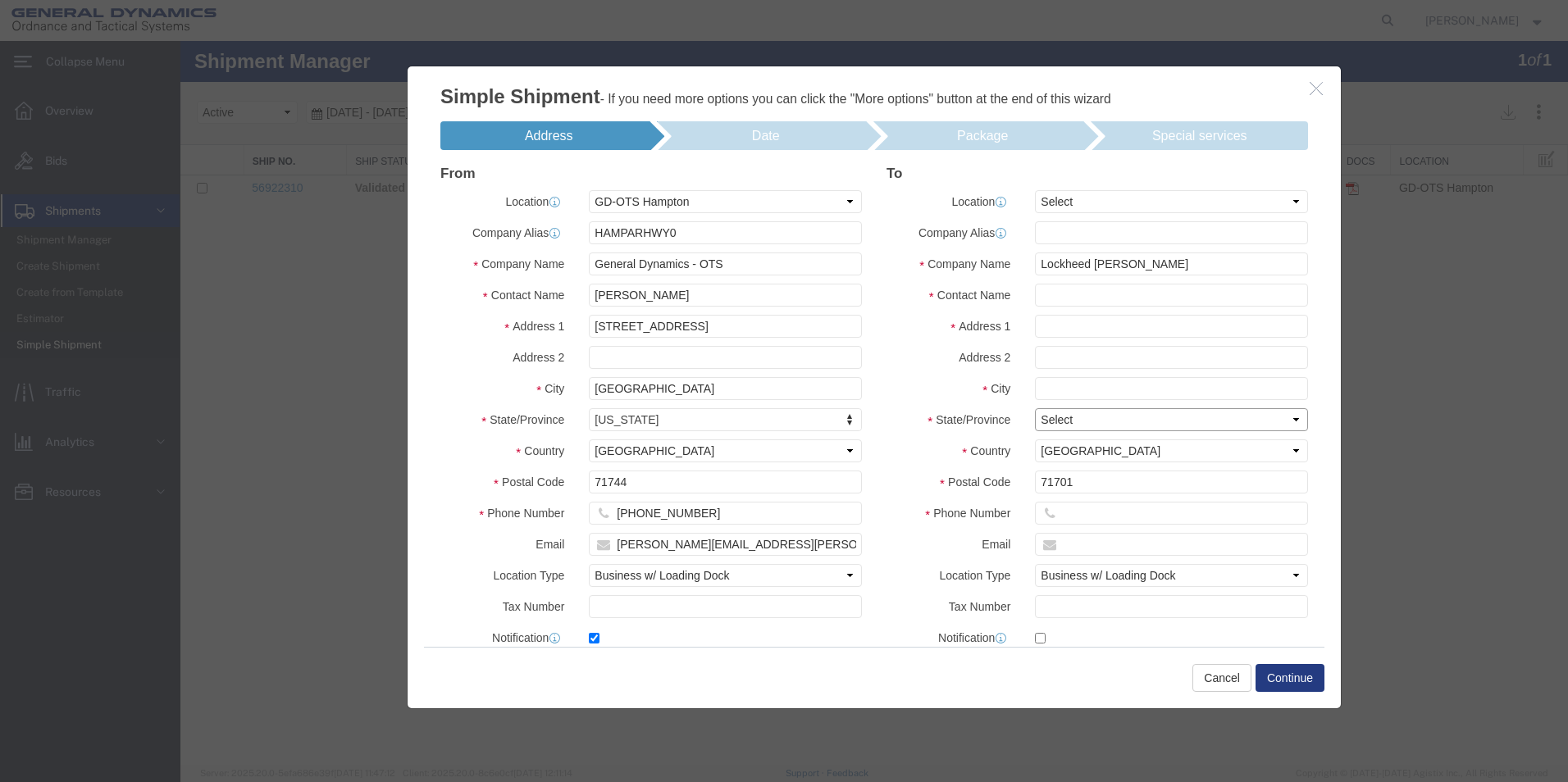
select select "AR"
click at [1035, 409] on select "Select [US_STATE] [US_STATE] [US_STATE] [US_STATE] Armed Forces Americas Armed …" at bounding box center [1172, 420] width 273 height 23
click at [1077, 385] on input "text" at bounding box center [1172, 388] width 273 height 23
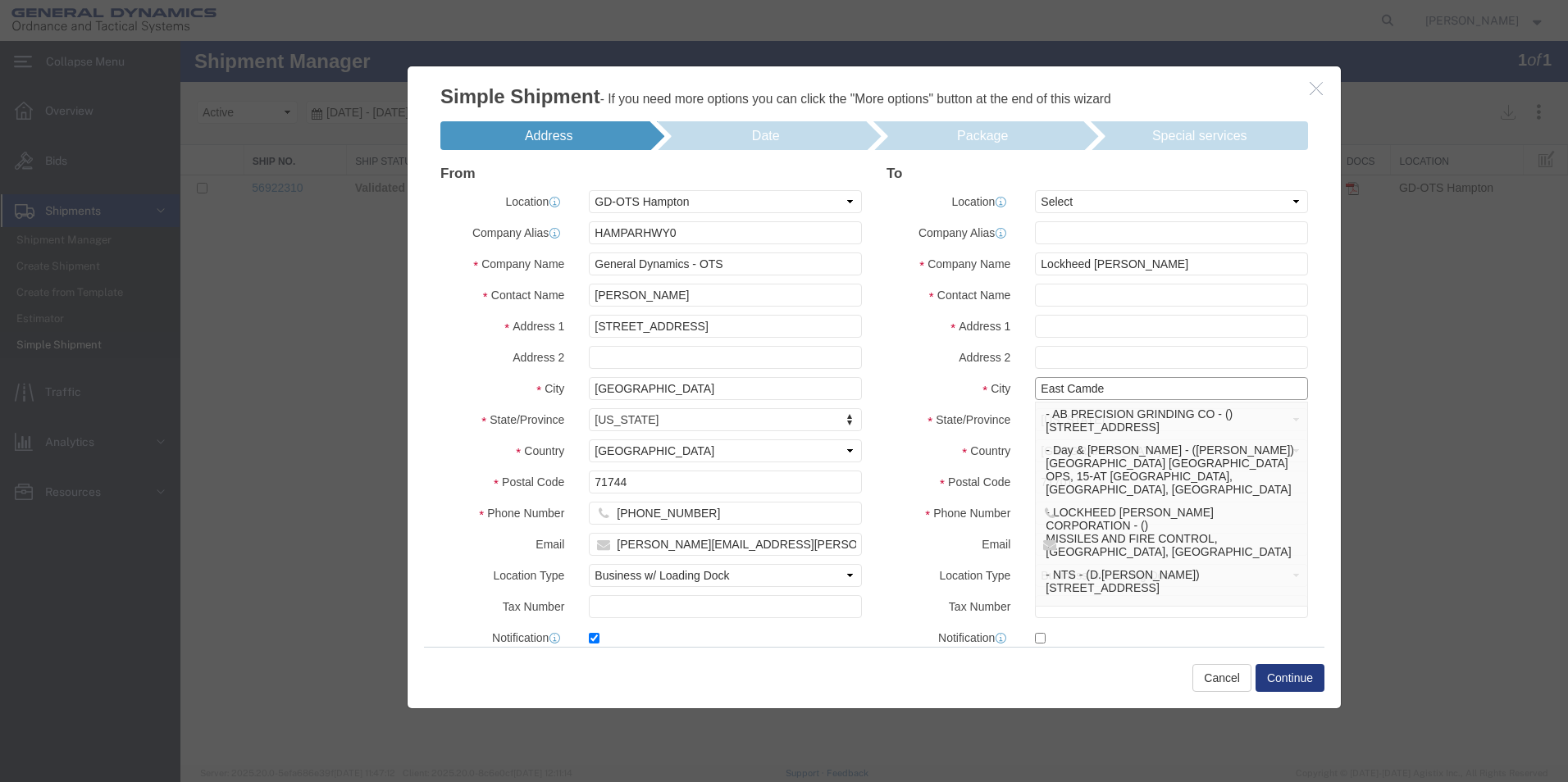
type input "[GEOGRAPHIC_DATA]"
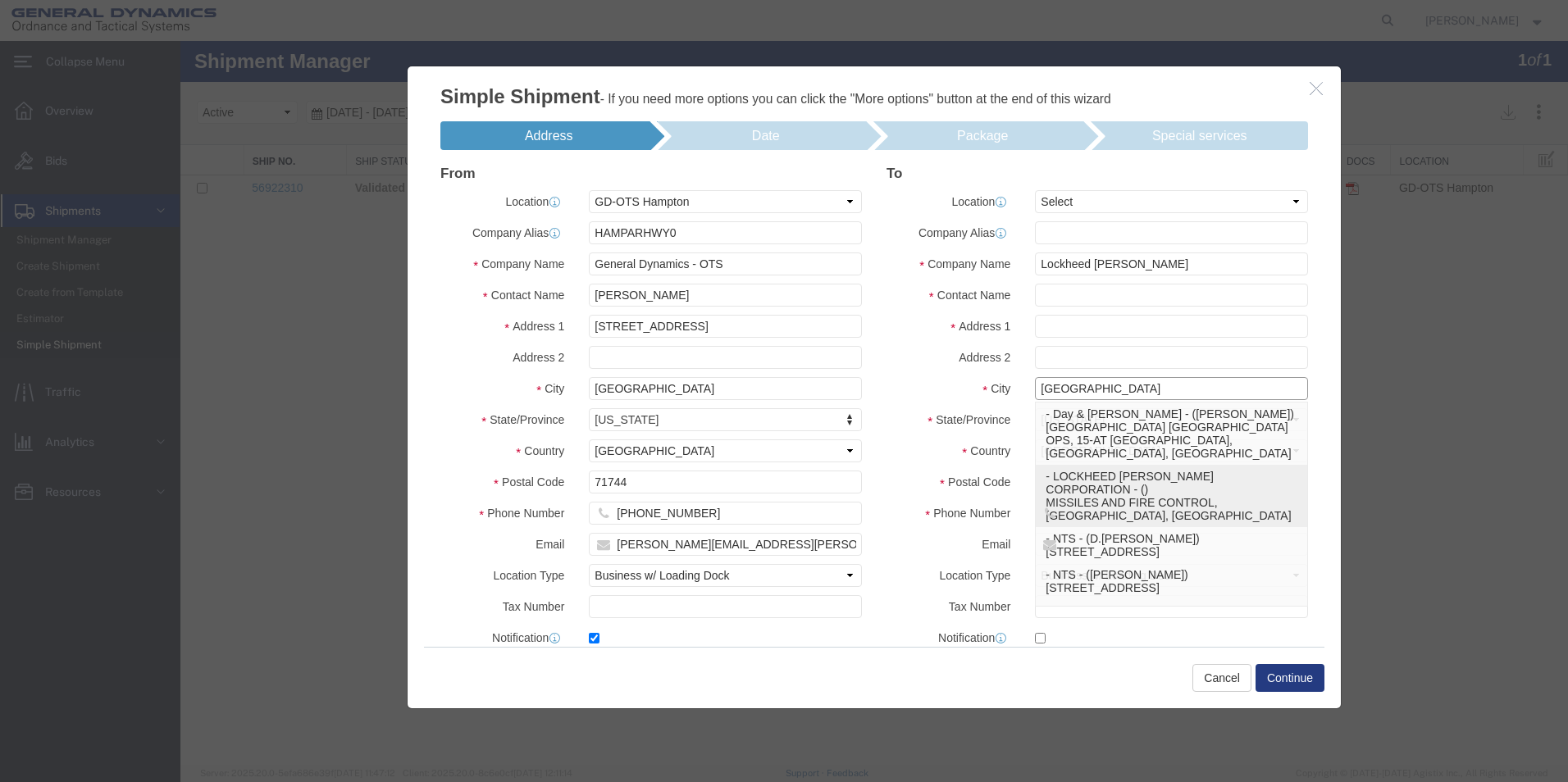
click at [1077, 470] on p "- LOCKHEED [PERSON_NAME] CORPORATION - () MISSILES AND FIRE CONTROL, [GEOGRAPHI…" at bounding box center [1172, 496] width 252 height 52
type input "LOCKHEED [PERSON_NAME] CORPORATION"
type input "MISSILES AND FIRE CONTROL"
type input "HIGHWAY 205"
type input "[GEOGRAPHIC_DATA]"
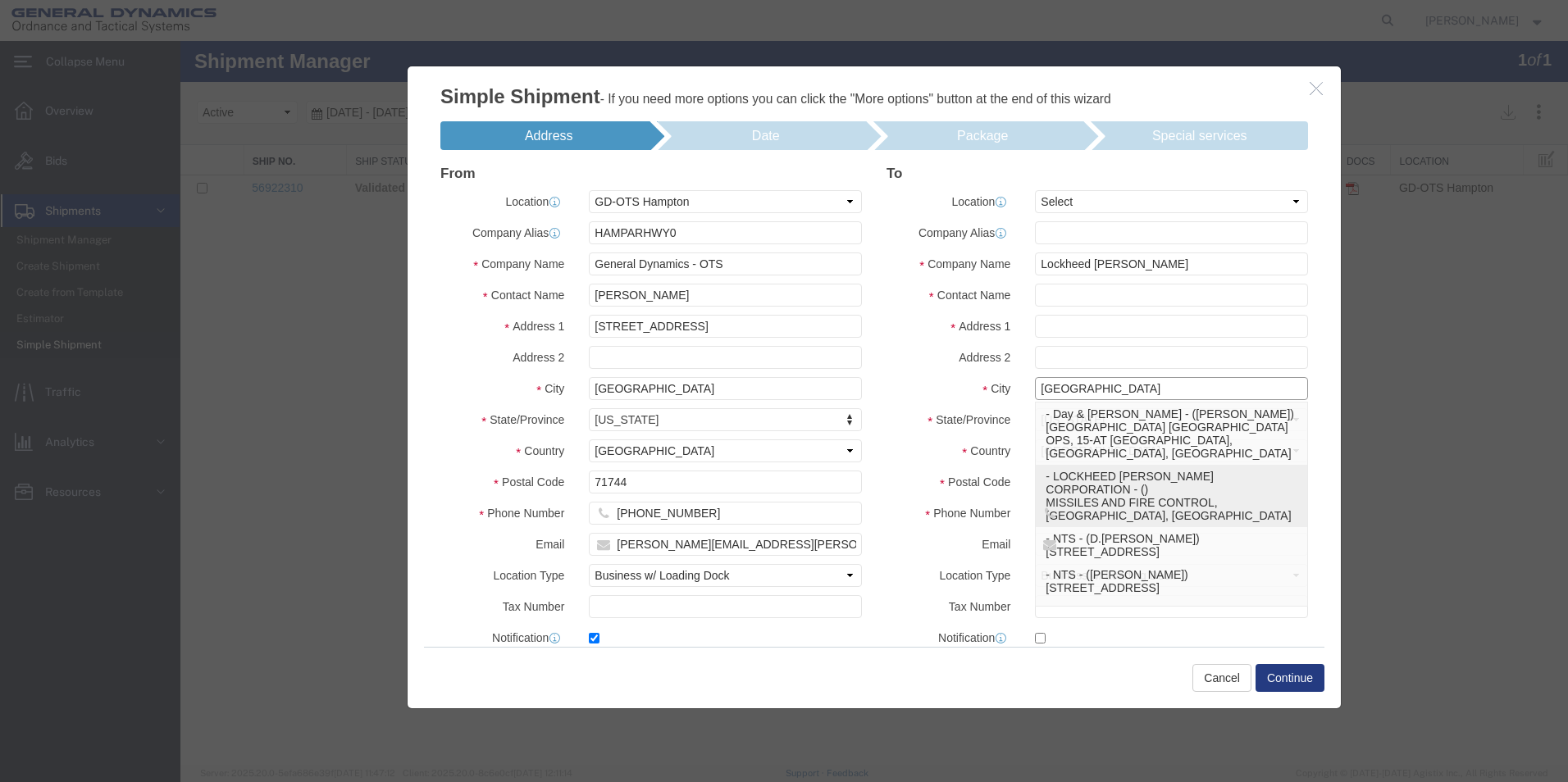
select select
select select "AR"
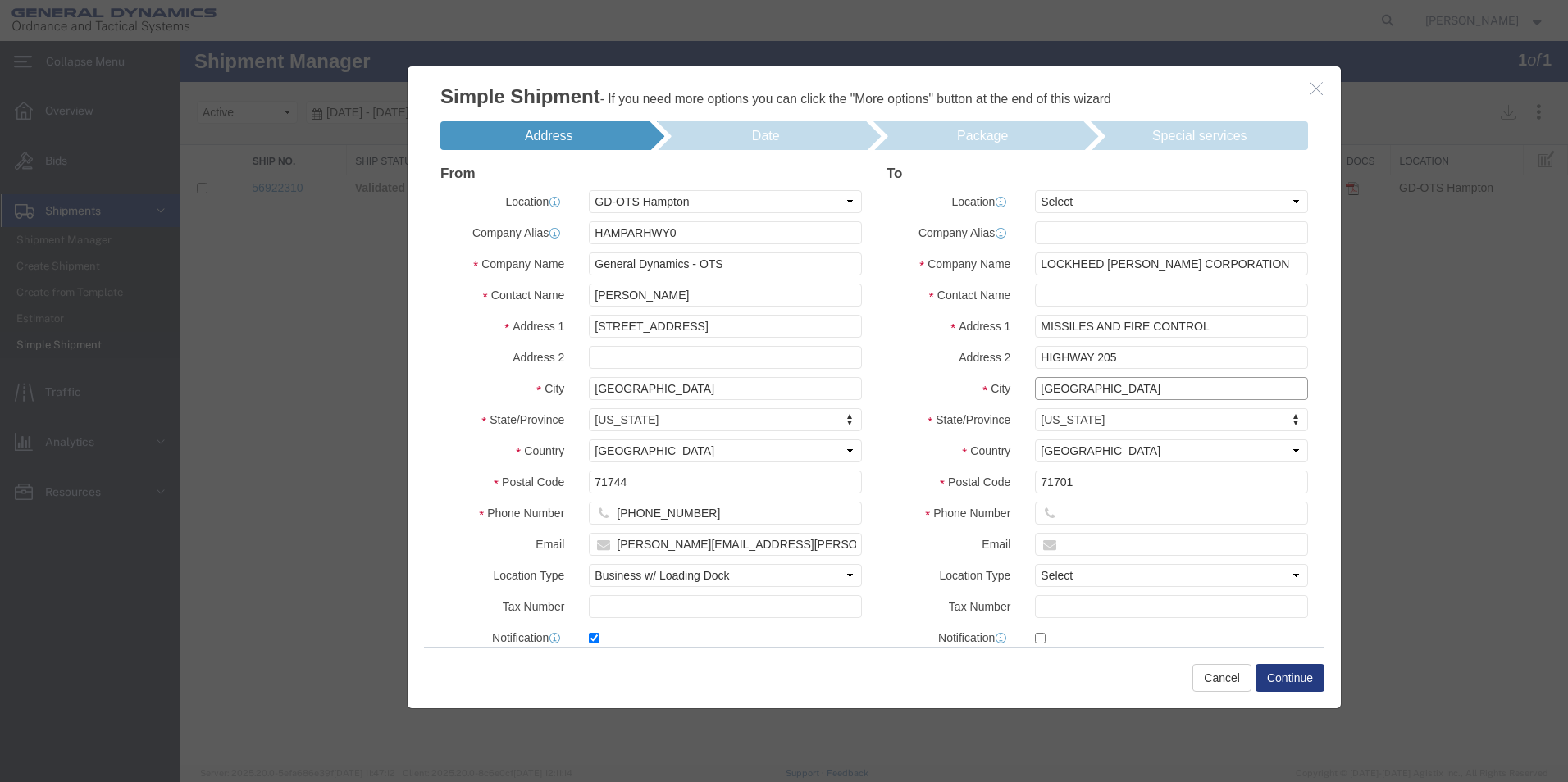
type input "[GEOGRAPHIC_DATA]"
click at [1104, 202] on select "Select My Profile Location GD-OTS [GEOGRAPHIC_DATA] (Commerce) GD-OTS [GEOGRAPH…" at bounding box center [1172, 201] width 273 height 23
click at [1315, 405] on div "Address Date Package Special services Select [US_STATE] [US_STATE] [US_STATE] […" at bounding box center [874, 378] width 933 height 536
click at [1063, 290] on input "text" at bounding box center [1172, 295] width 273 height 23
type input "[PERSON_NAME]"
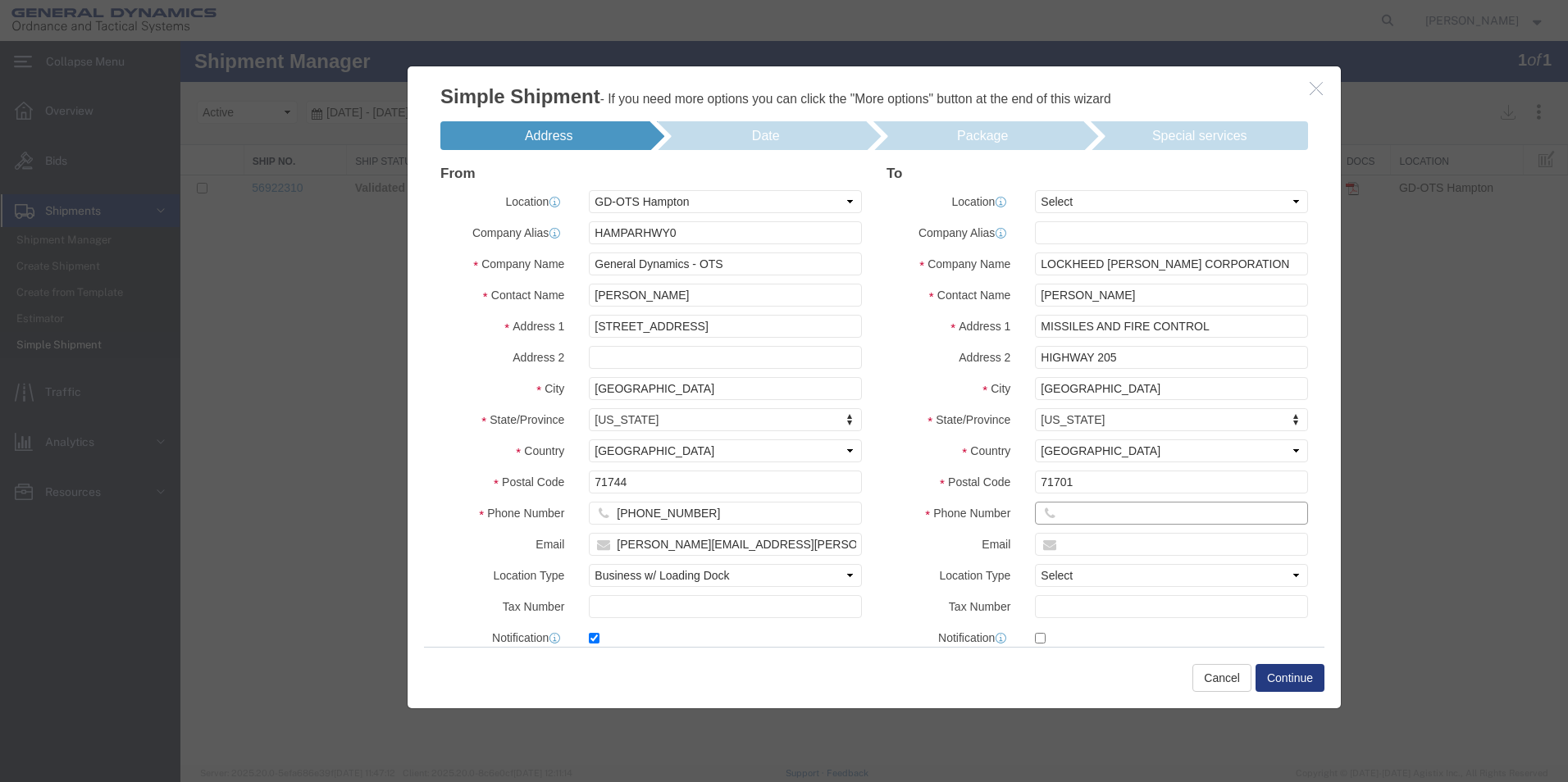
click at [1056, 508] on input "text" at bounding box center [1172, 512] width 273 height 23
type input "[PHONE_NUMBER]"
click at [1290, 574] on select "Select Business No Loading Dock Business Business w/ Loading Dock Construction …" at bounding box center [1172, 575] width 273 height 23
select select "BWLD"
click at [1035, 564] on select "Select Business No Loading Dock Business Business w/ Loading Dock Construction …" at bounding box center [1172, 575] width 273 height 23
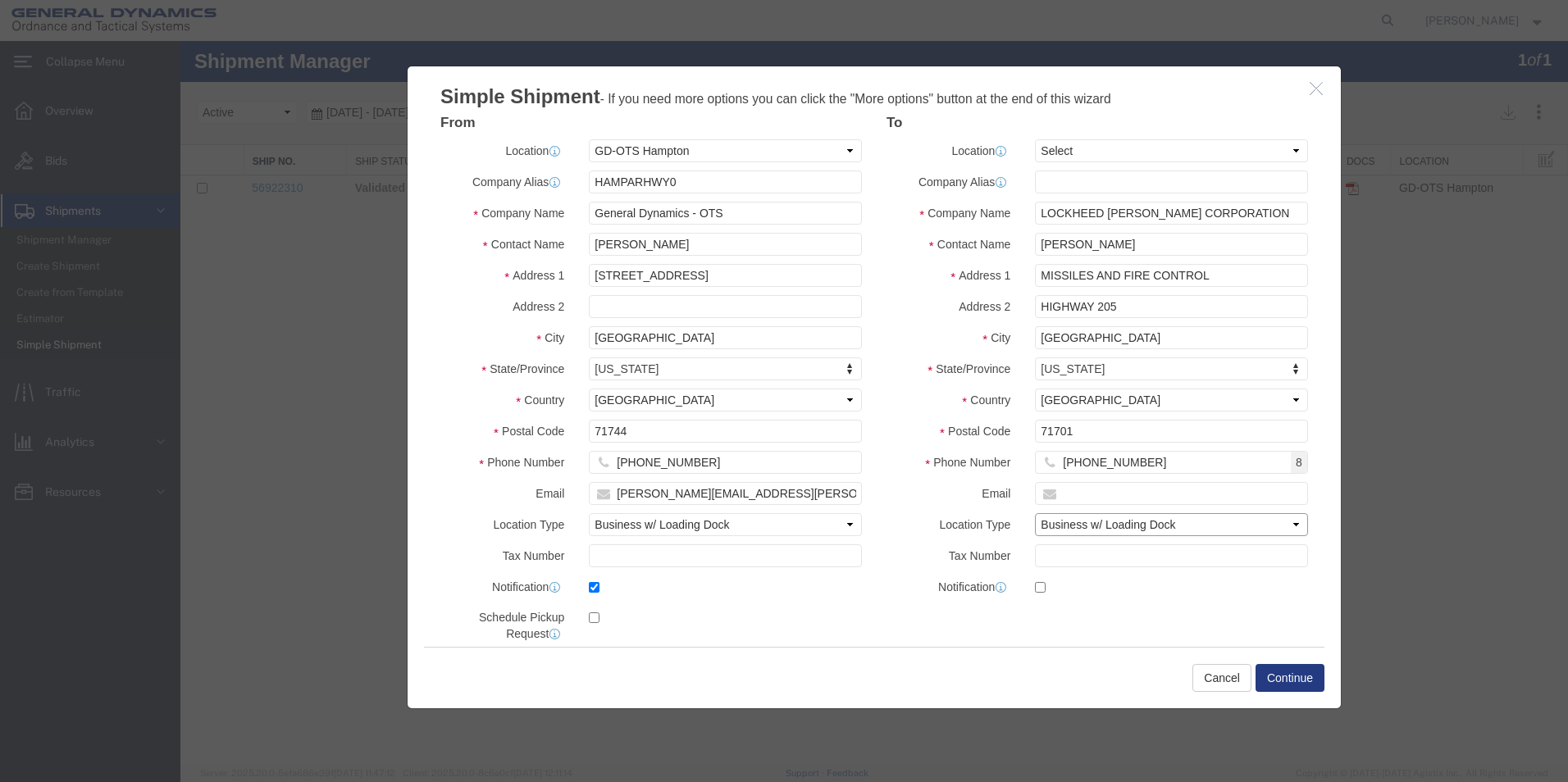
scroll to position [75, 0]
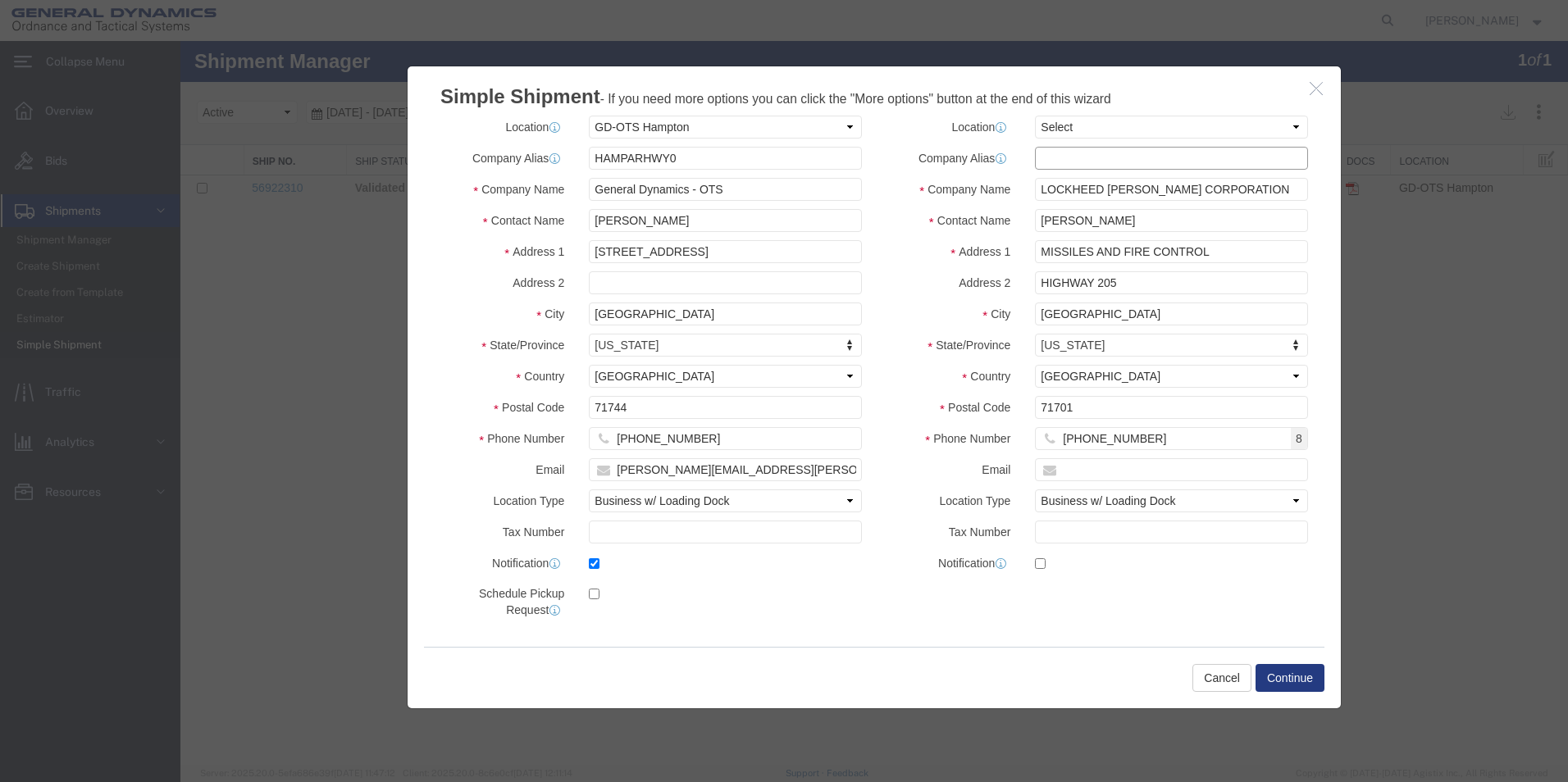
click at [1083, 156] on input "text" at bounding box center [1172, 158] width 273 height 23
type input "l"
type input "LMCO [GEOGRAPHIC_DATA]"
click at [1297, 675] on button "Continue" at bounding box center [1291, 678] width 69 height 28
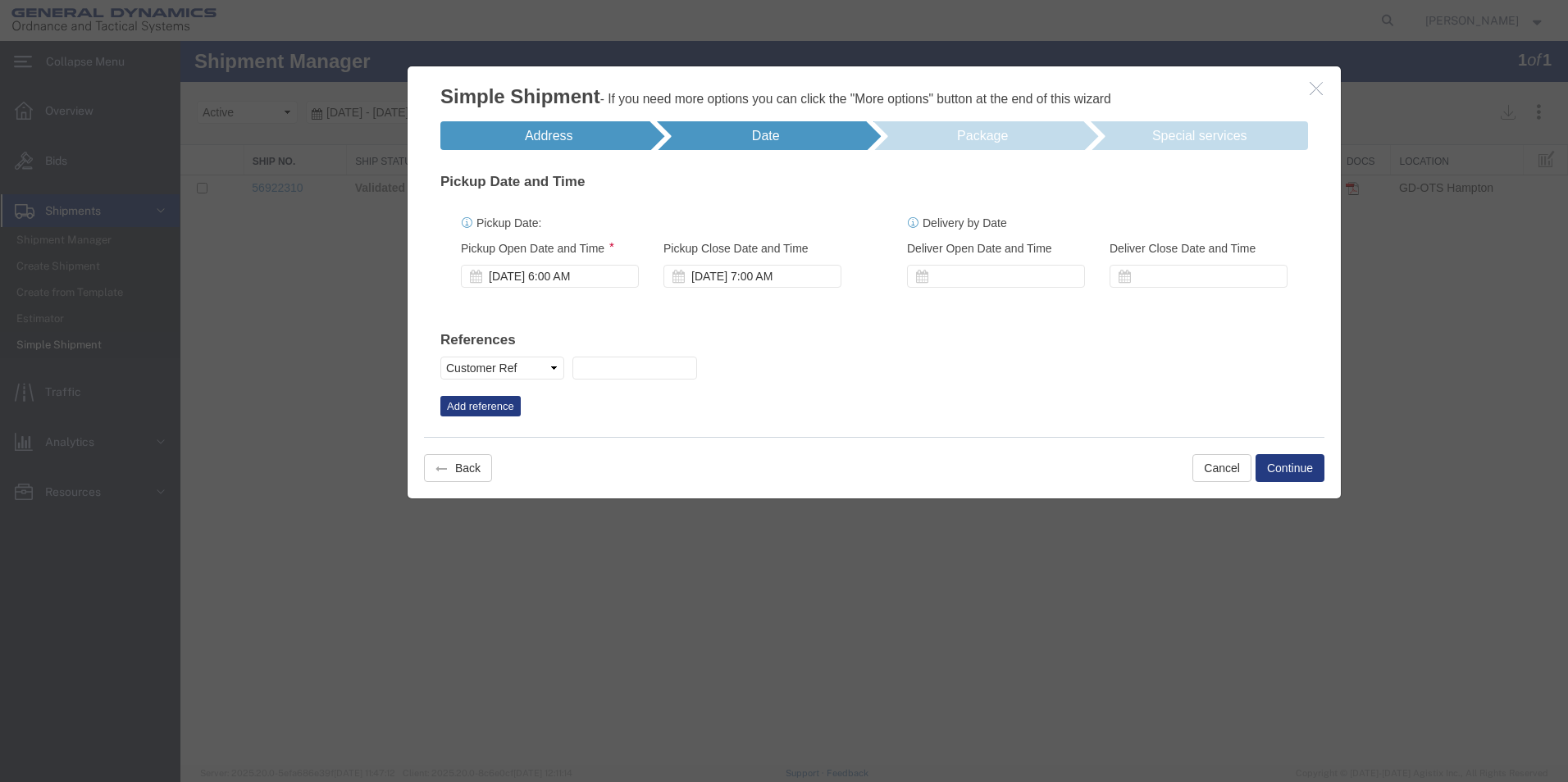
scroll to position [0, 0]
click at [482, 273] on div "[DATE] 6:00 AM" at bounding box center [550, 276] width 178 height 23
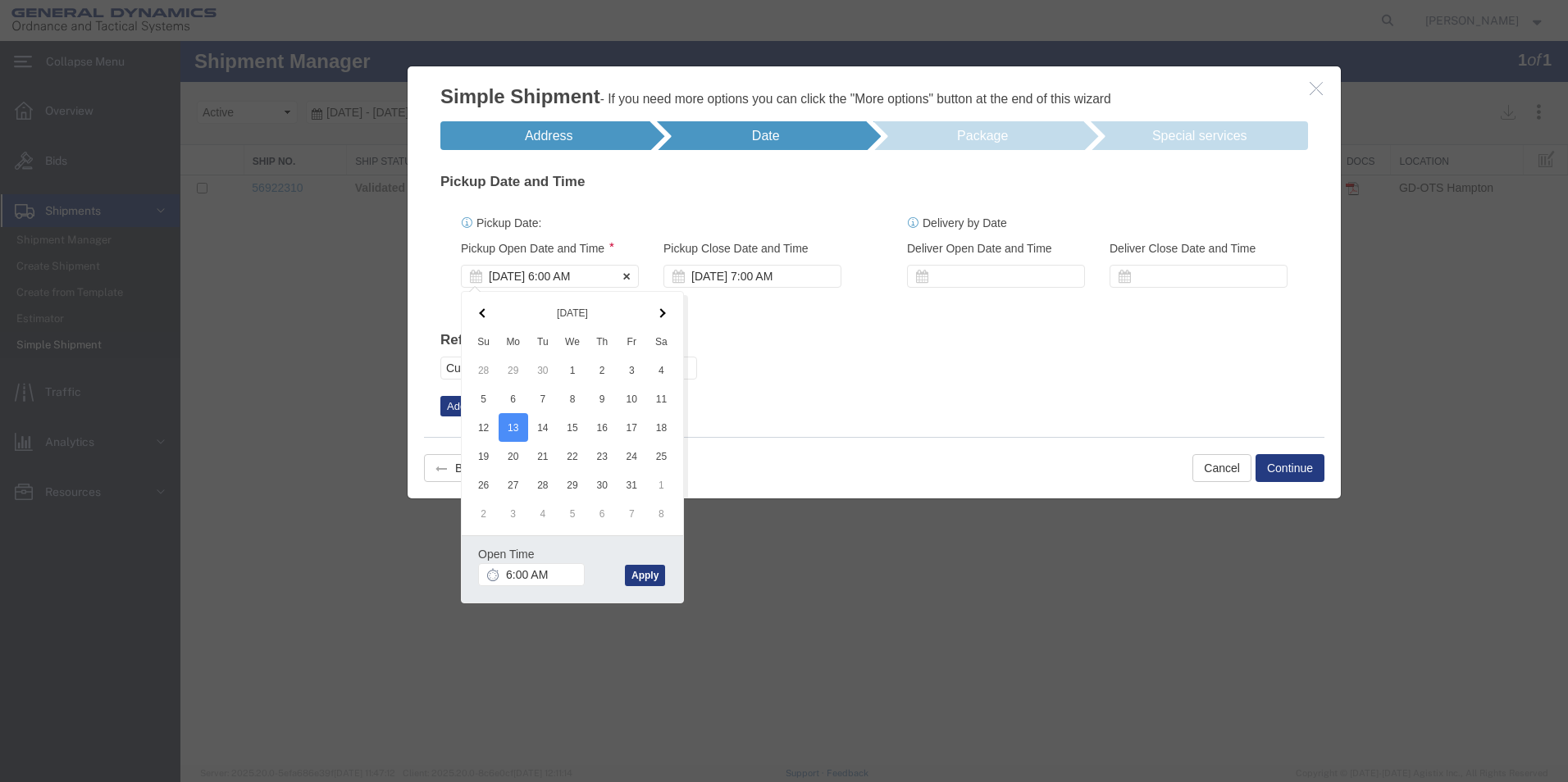
click at [571, 276] on div "[DATE] 6:00 AM" at bounding box center [550, 276] width 178 height 23
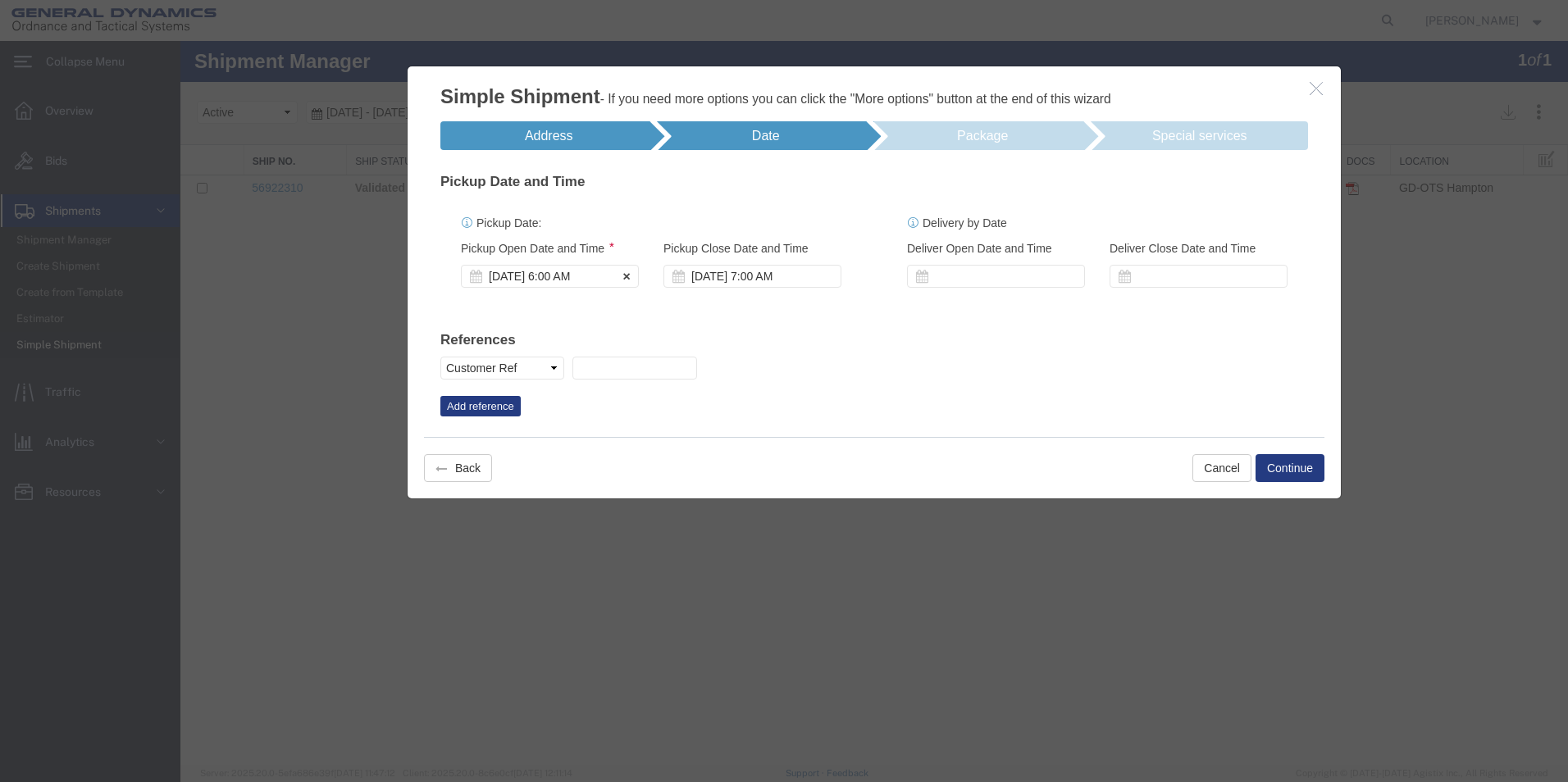
click at [572, 275] on div "[DATE] 6:00 AM" at bounding box center [550, 276] width 178 height 23
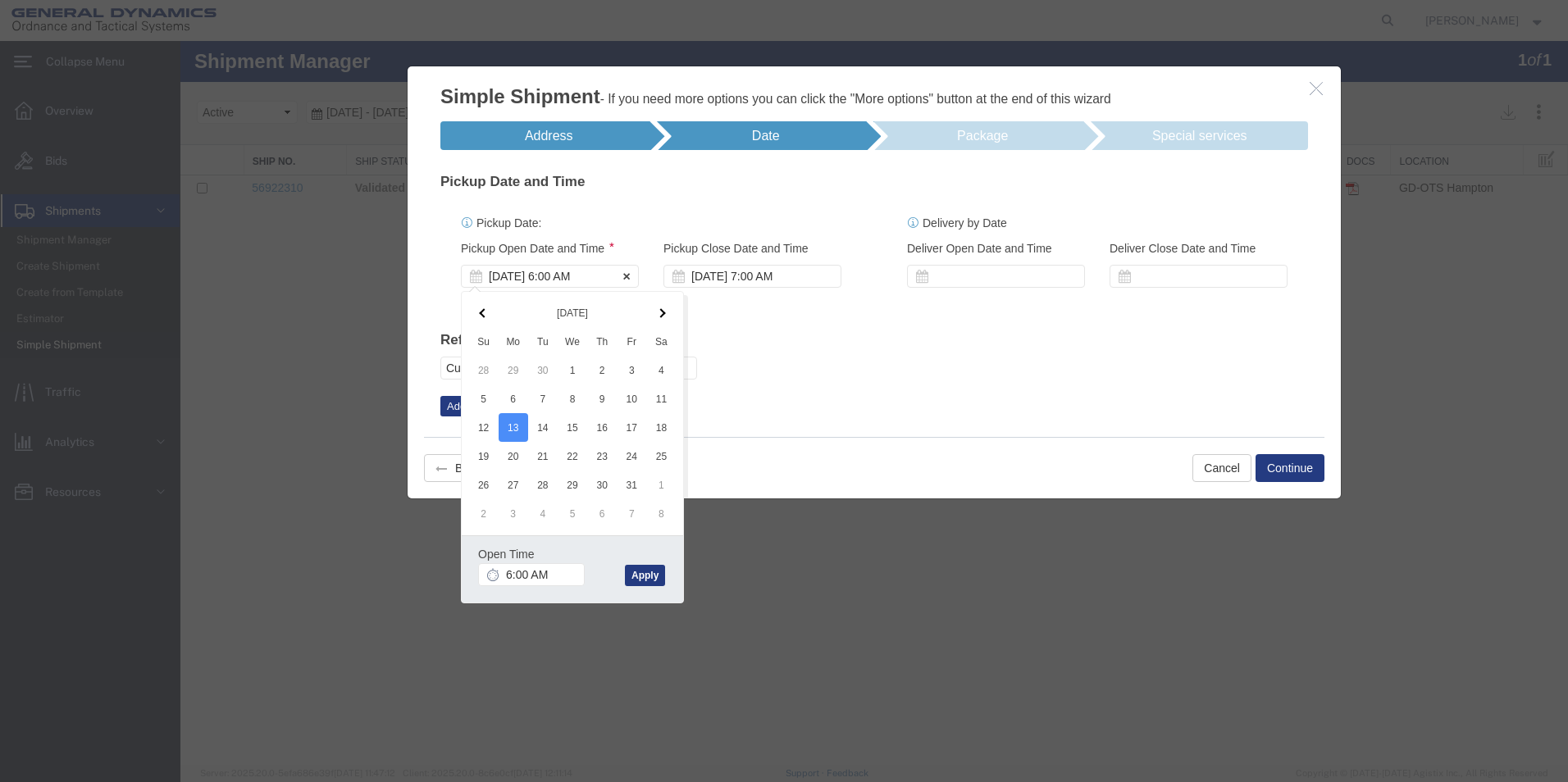
click at [572, 274] on div "[DATE] 6:00 AM" at bounding box center [550, 276] width 178 height 23
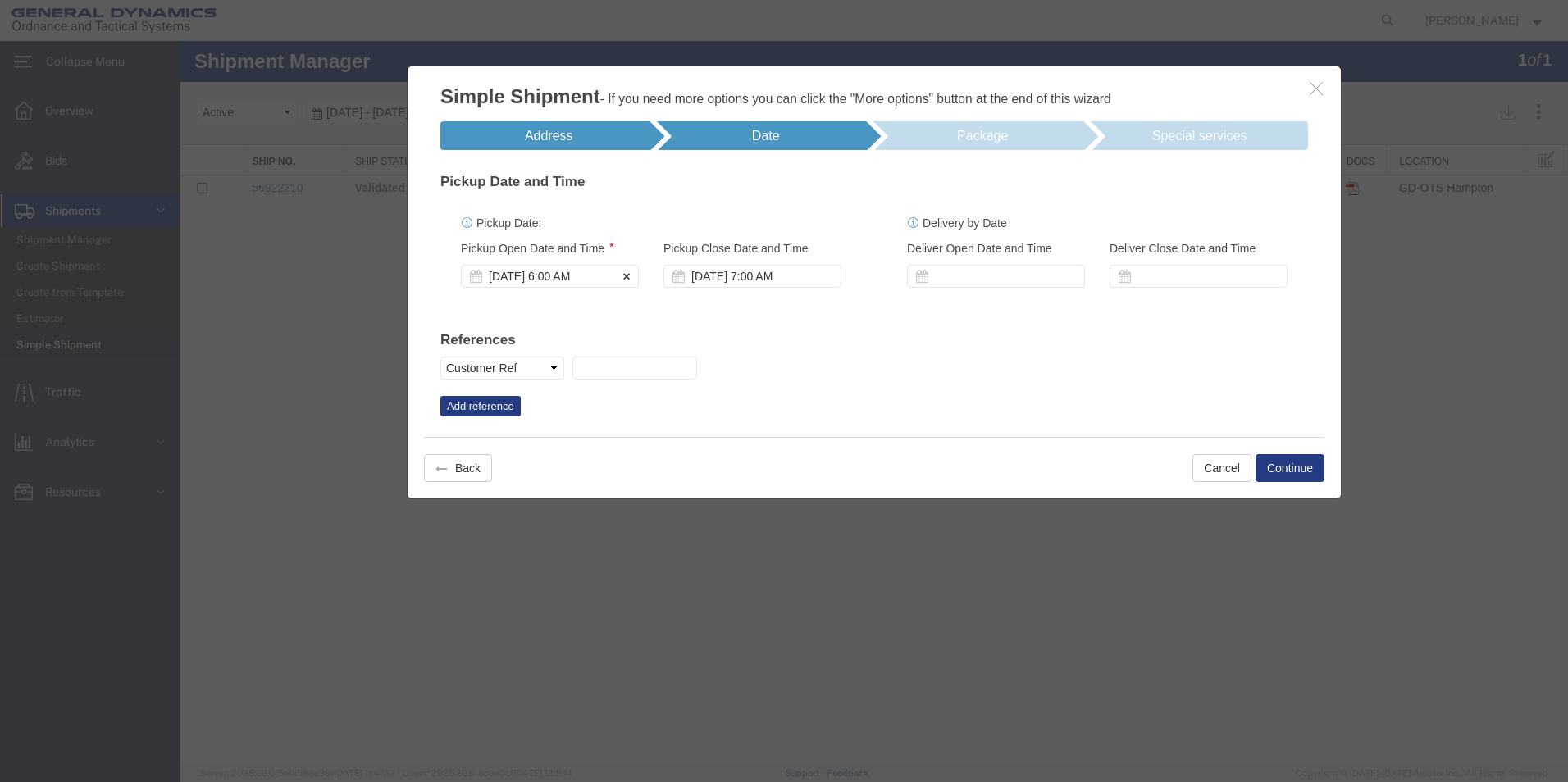
click at [572, 274] on div "[DATE] 6:00 AM" at bounding box center [550, 276] width 178 height 23
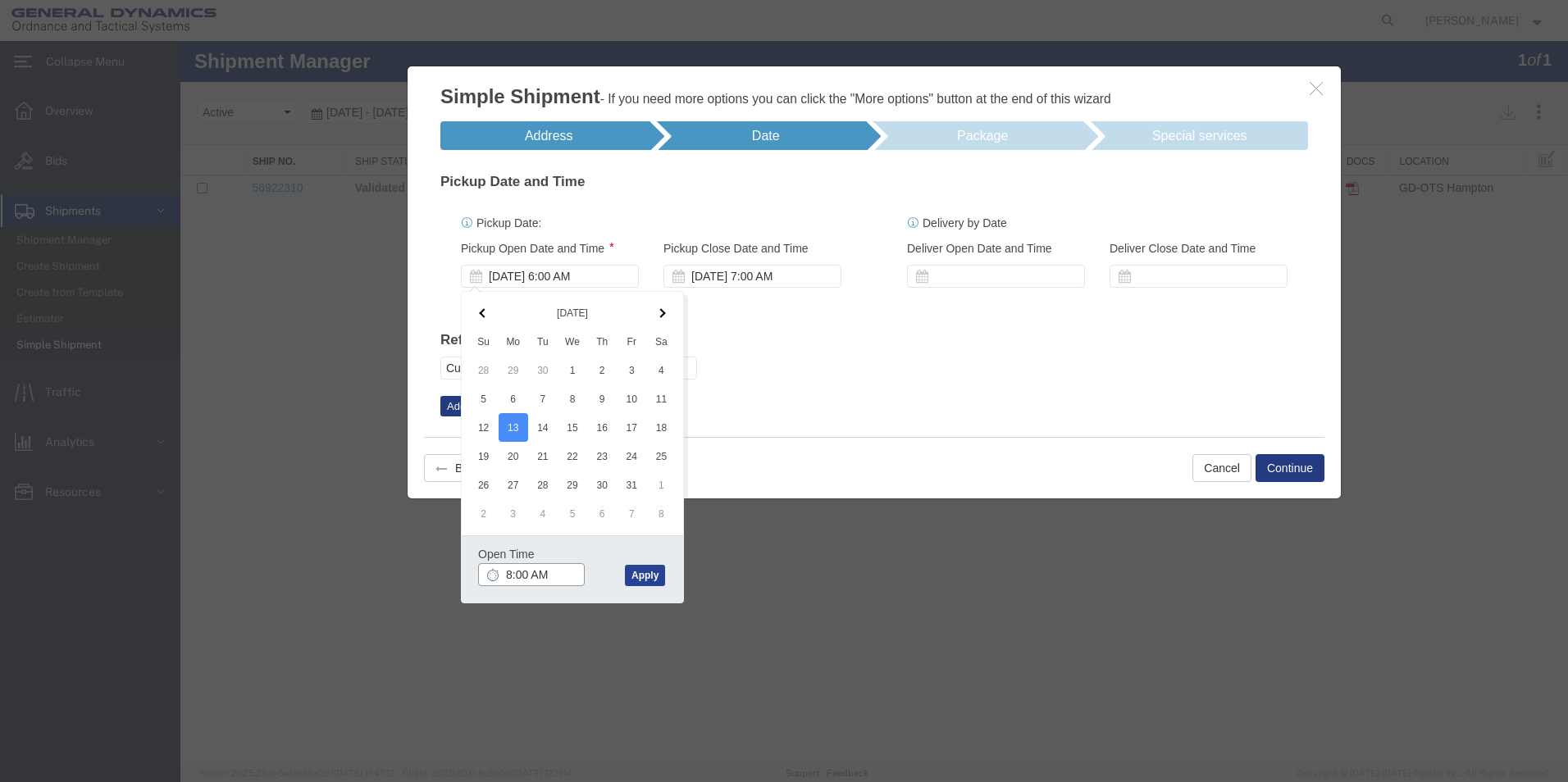
type input "8:00 AM"
click at [631, 569] on button "Apply" at bounding box center [645, 575] width 40 height 21
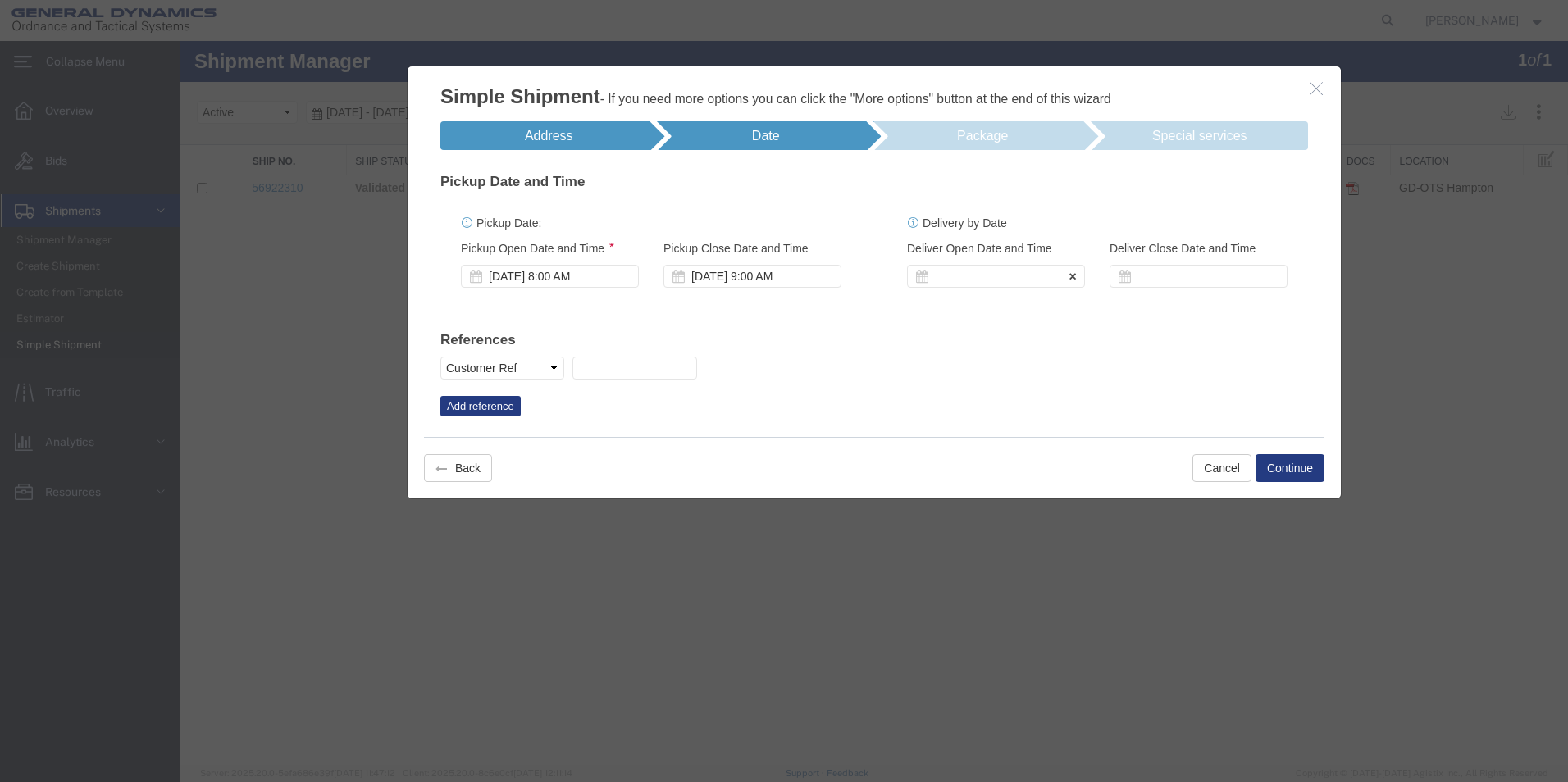
click at [923, 278] on icon at bounding box center [922, 276] width 13 height 13
click at [959, 270] on div at bounding box center [996, 276] width 178 height 23
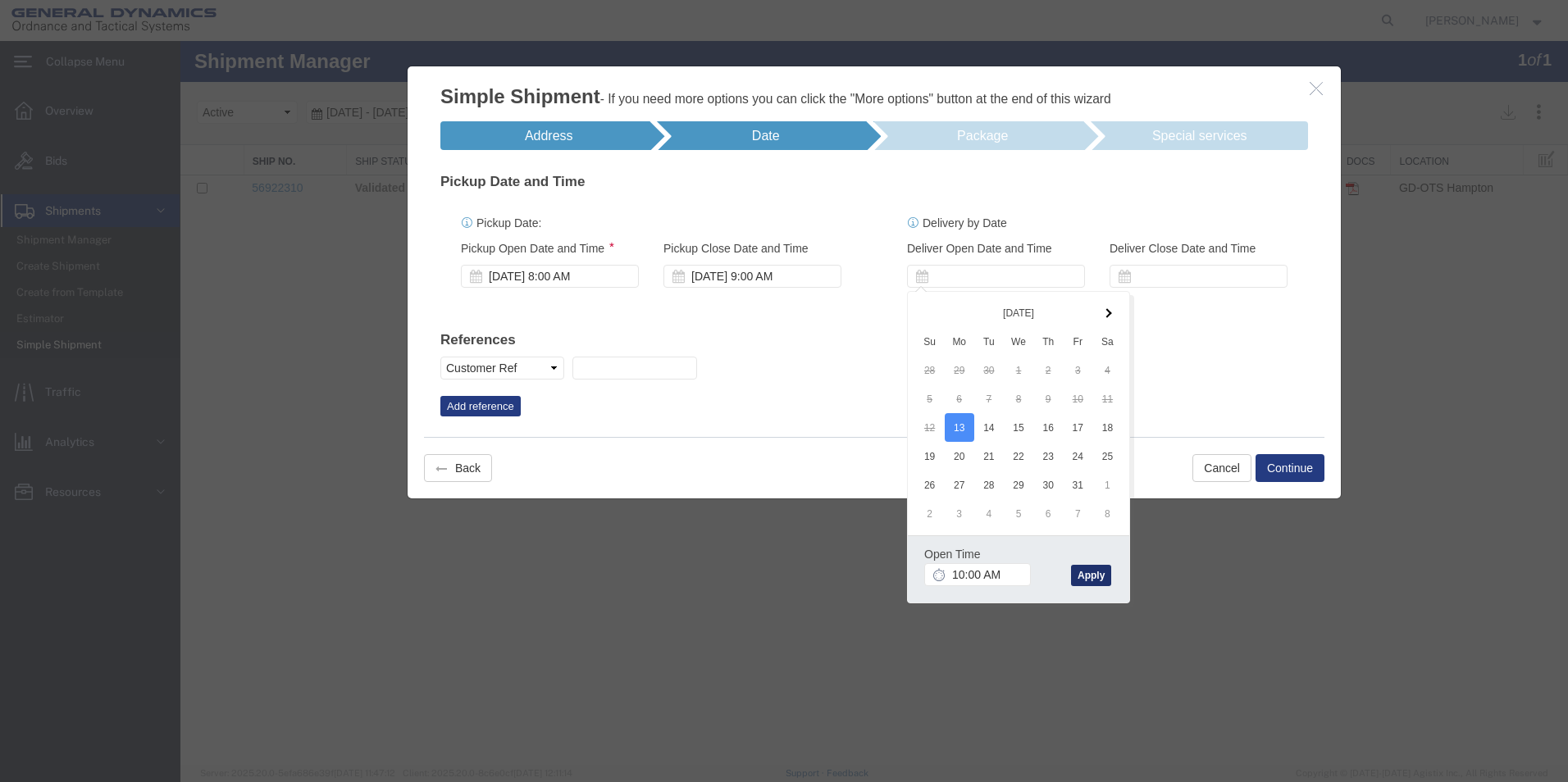
click at [1091, 579] on button "Apply" at bounding box center [1092, 575] width 40 height 21
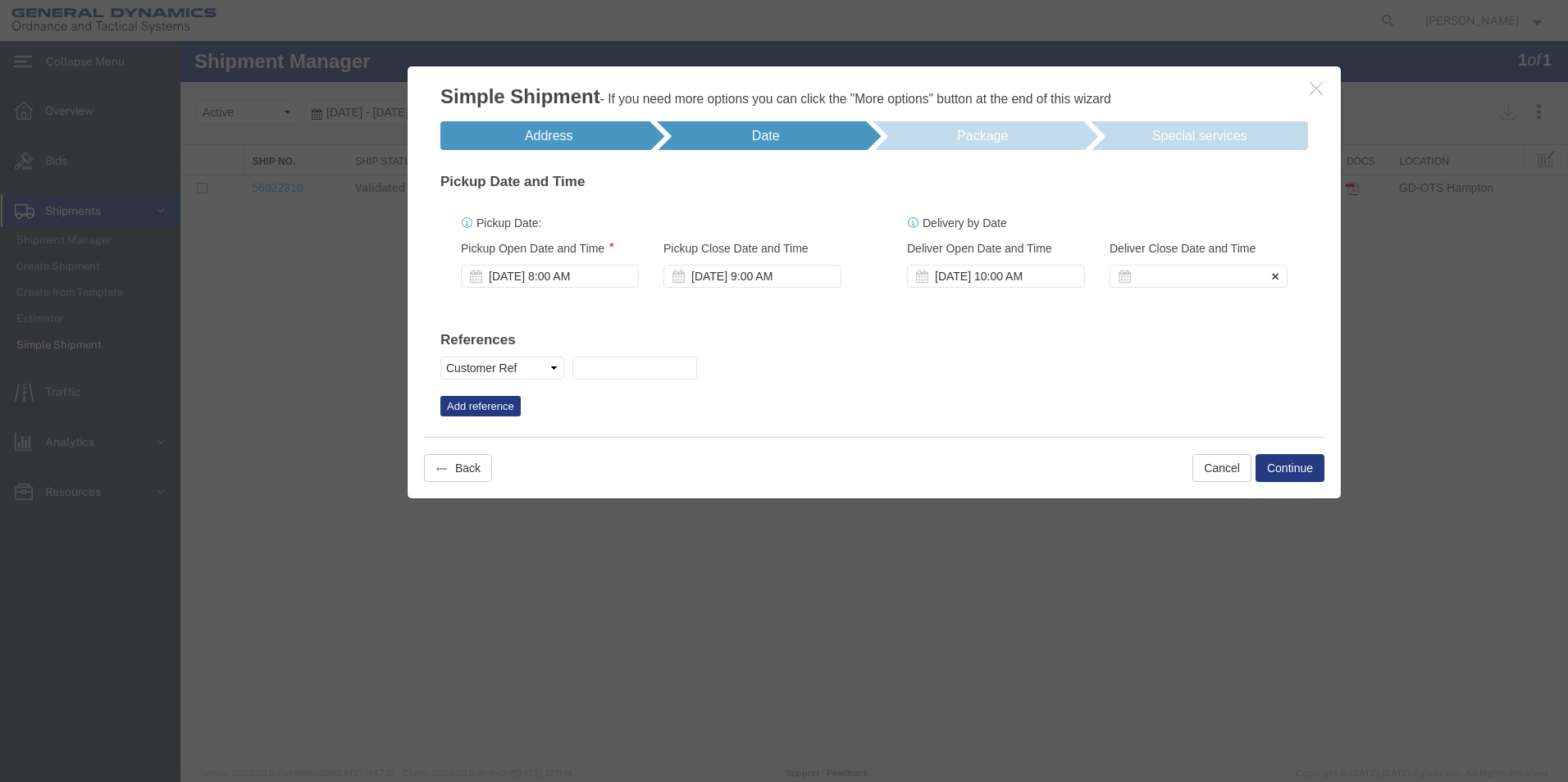
click at [1120, 275] on icon at bounding box center [1125, 276] width 13 height 13
click at [1146, 274] on div at bounding box center [1198, 276] width 178 height 23
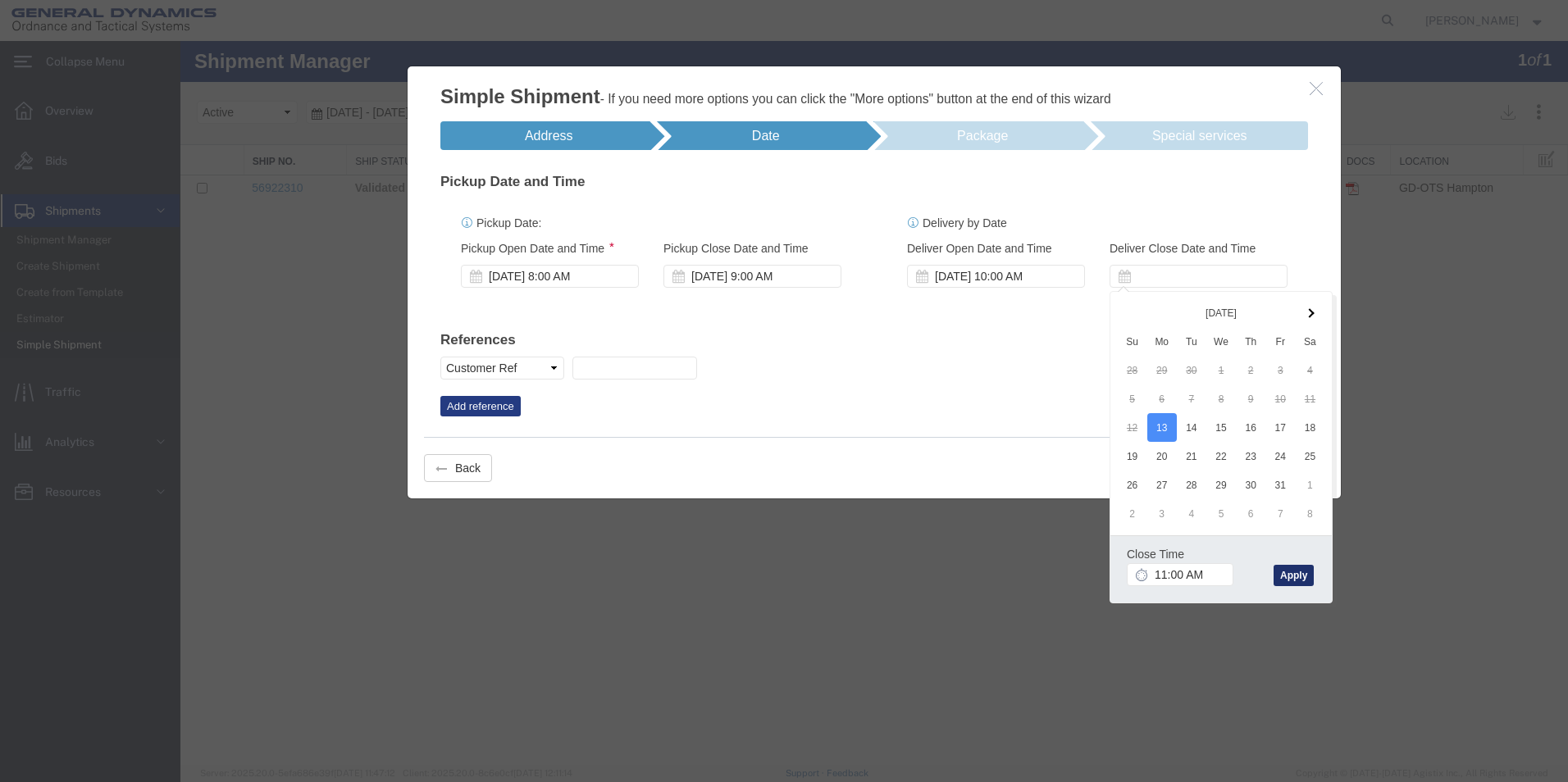
click at [1300, 570] on button "Apply" at bounding box center [1294, 575] width 40 height 21
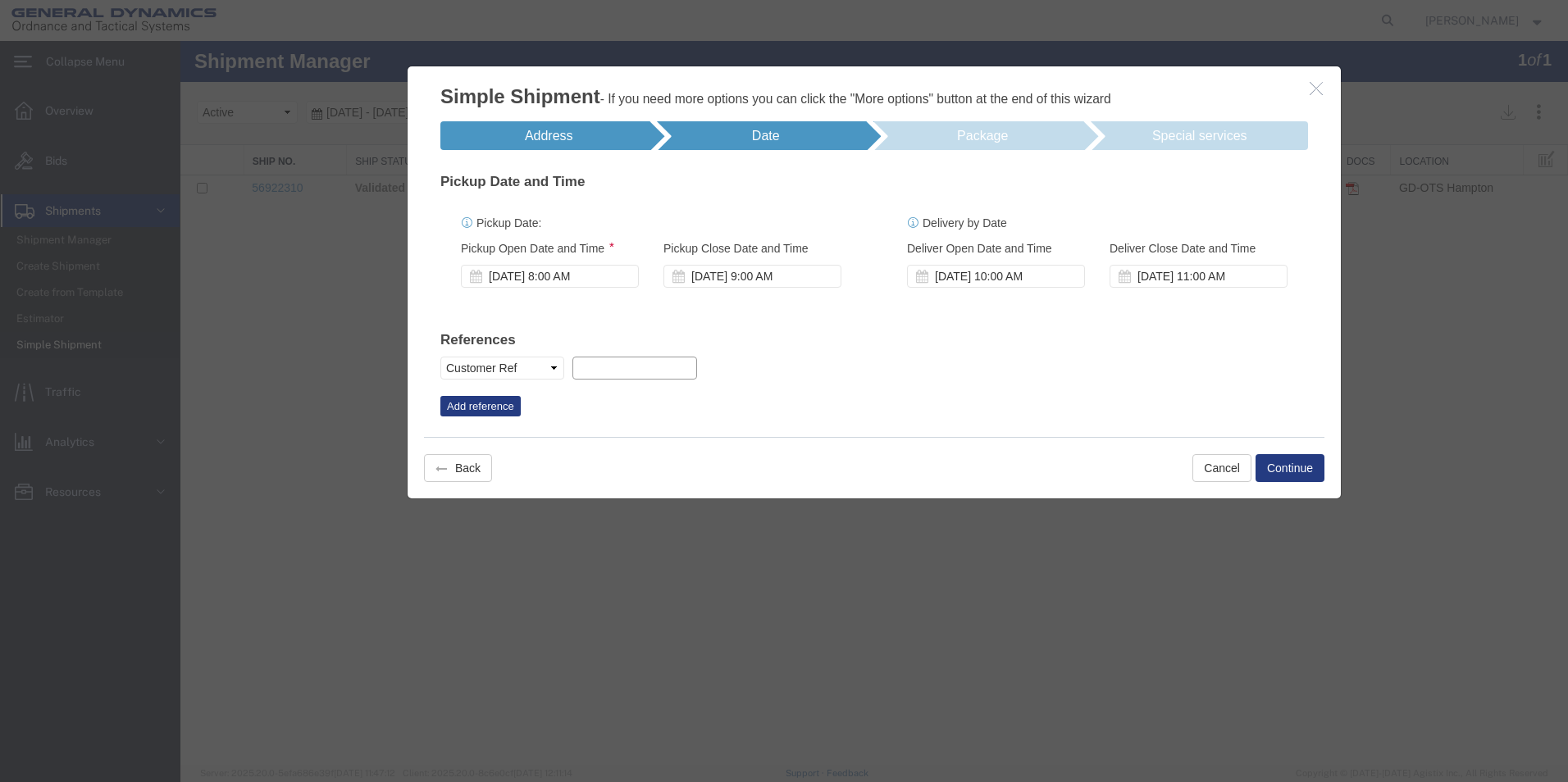
click at [600, 367] on input "text" at bounding box center [634, 367] width 124 height 23
type input "21239"
click at [514, 406] on button "Add reference" at bounding box center [480, 406] width 80 height 21
click at [857, 364] on select "Select Account Type Activity ID Airline Appointment Number ASN Batch Request # …" at bounding box center [800, 367] width 124 height 23
select select "PICKUPNUM"
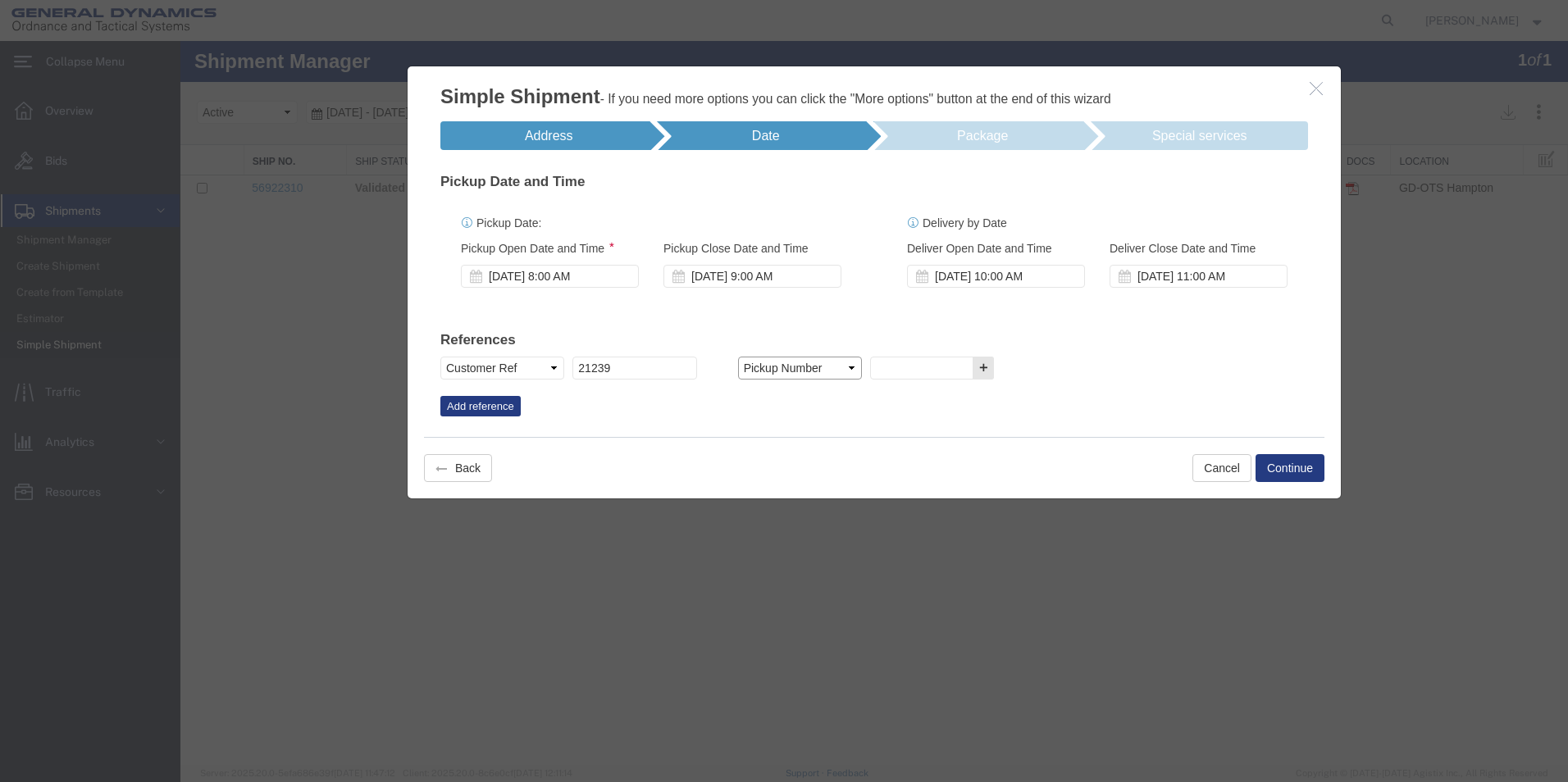
click at [738, 356] on select "Select Account Type Activity ID Airline Appointment Number ASN Batch Request # …" at bounding box center [800, 367] width 124 height 23
click at [925, 371] on input "text" at bounding box center [921, 367] width 104 height 23
type input "4060710"
click at [1294, 473] on button "Continue" at bounding box center [1291, 468] width 69 height 28
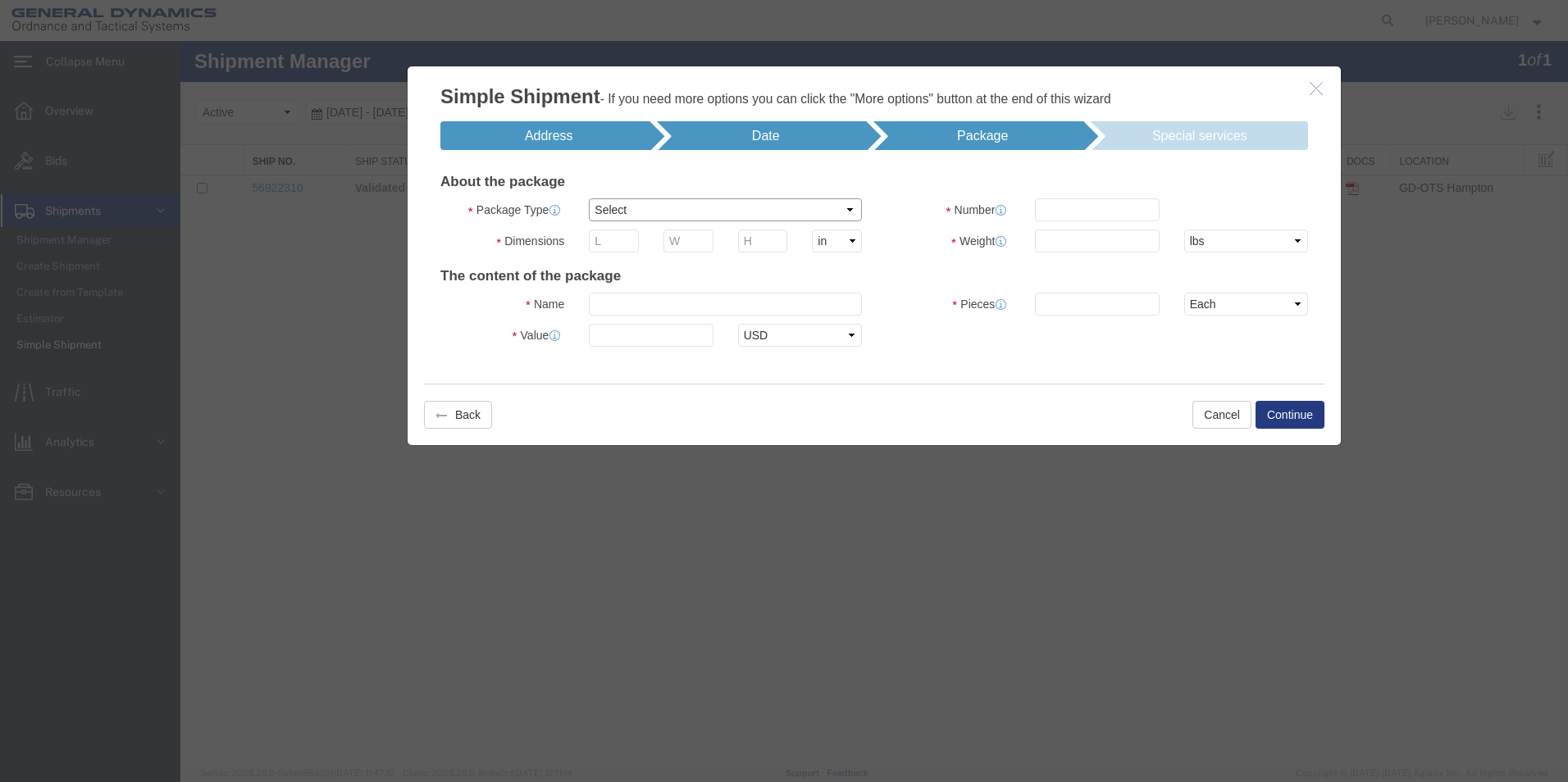
click at [851, 211] on select "Select Bale(s) Basket(s) Bolt(s) Bottle(s) Buckets Bulk Bundle(s) Can(s) Cardbo…" at bounding box center [726, 209] width 273 height 23
select select "LBX"
click at [589, 198] on select "Select Bale(s) Basket(s) Bolt(s) Bottle(s) Buckets Bulk Bundle(s) Can(s) Cardbo…" at bounding box center [726, 209] width 273 height 23
type input "17.50"
type input "12.50"
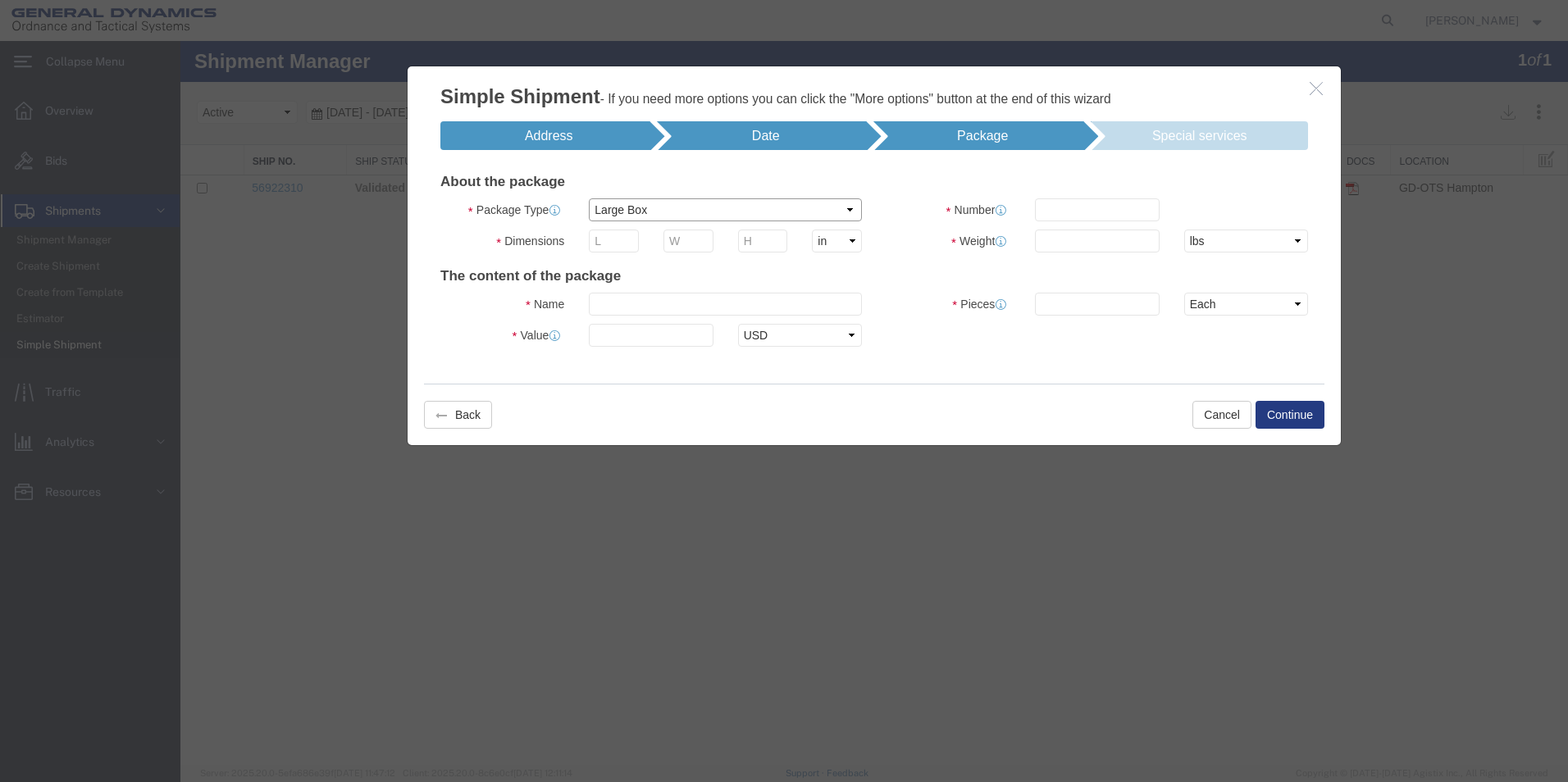
type input "3.00"
drag, startPoint x: 1319, startPoint y: 84, endPoint x: 1331, endPoint y: 133, distance: 50.4
click at [1319, 84] on icon "button" at bounding box center [1317, 88] width 13 height 14
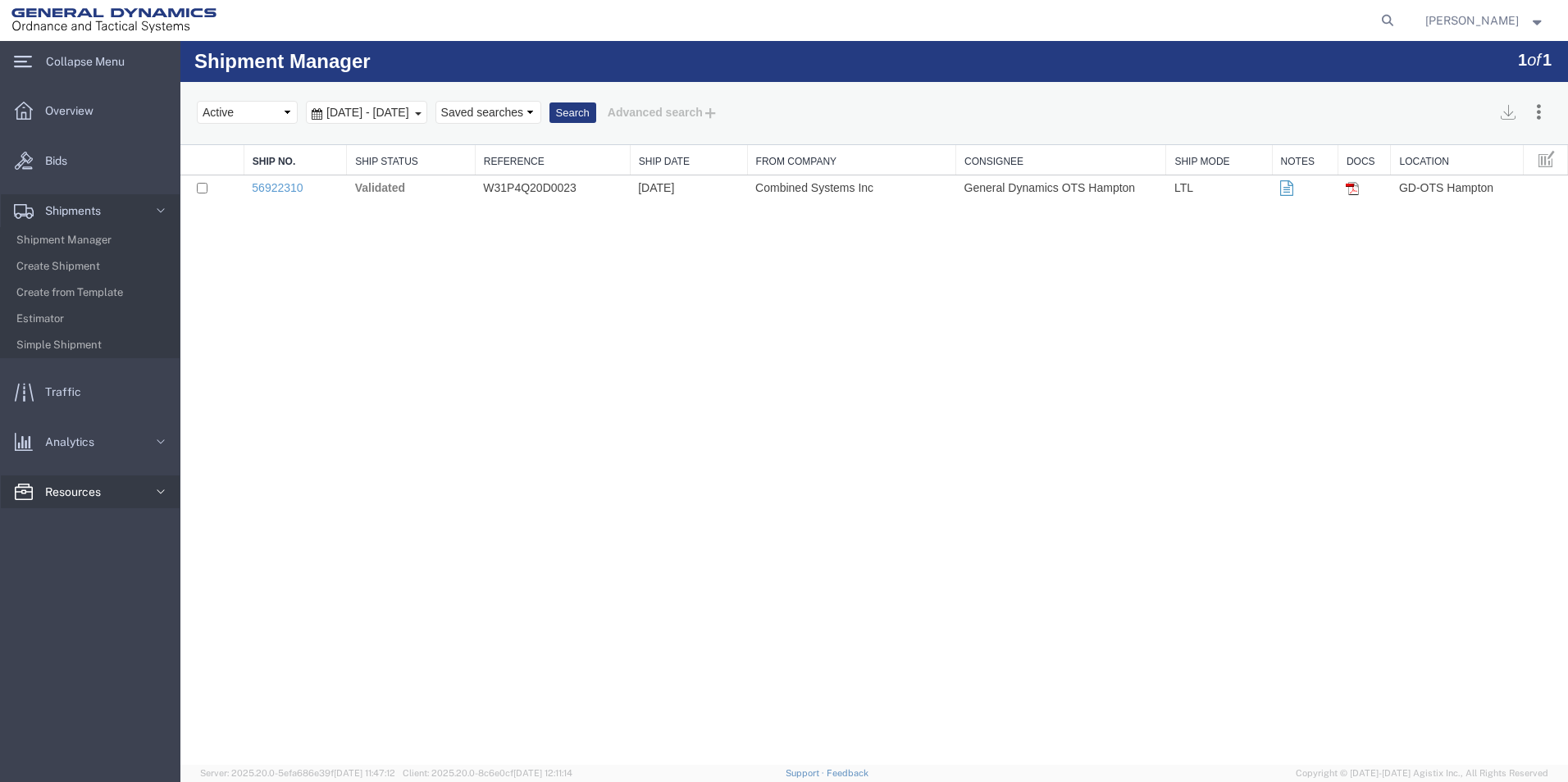
click at [127, 496] on link "Resources" at bounding box center [90, 491] width 179 height 33
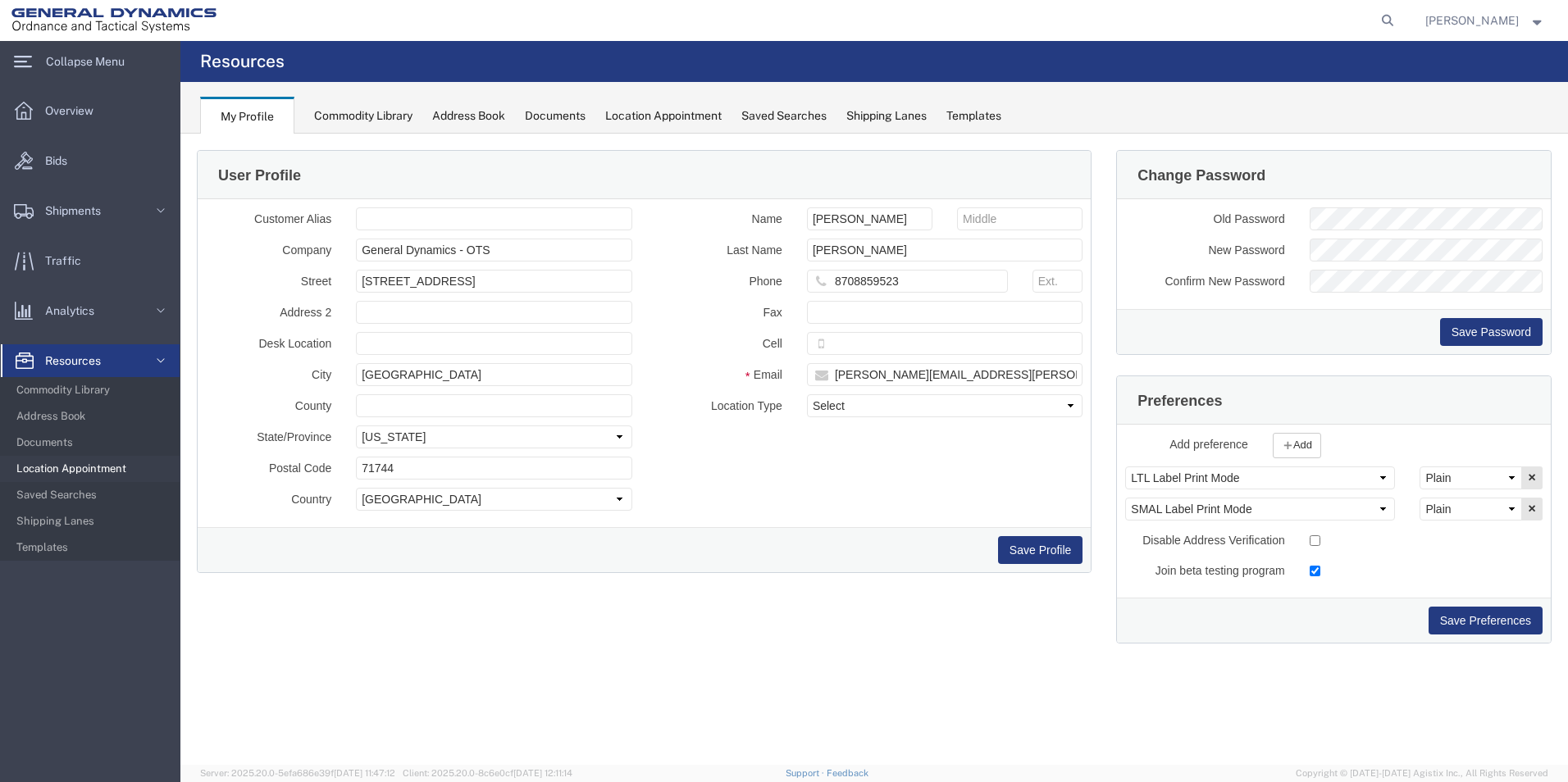
click at [73, 466] on span "Location Appointment" at bounding box center [92, 469] width 152 height 33
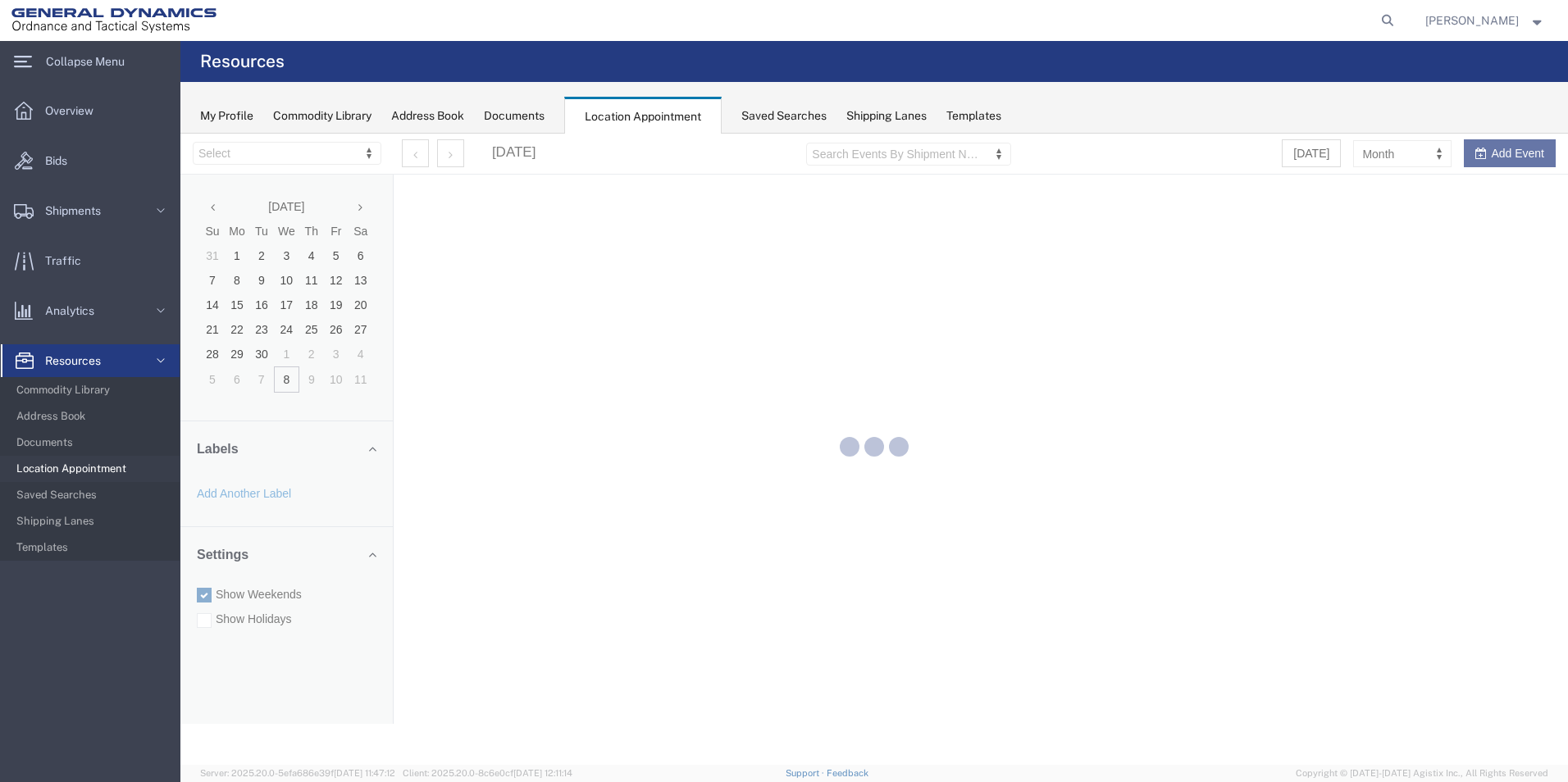
select select "15174"
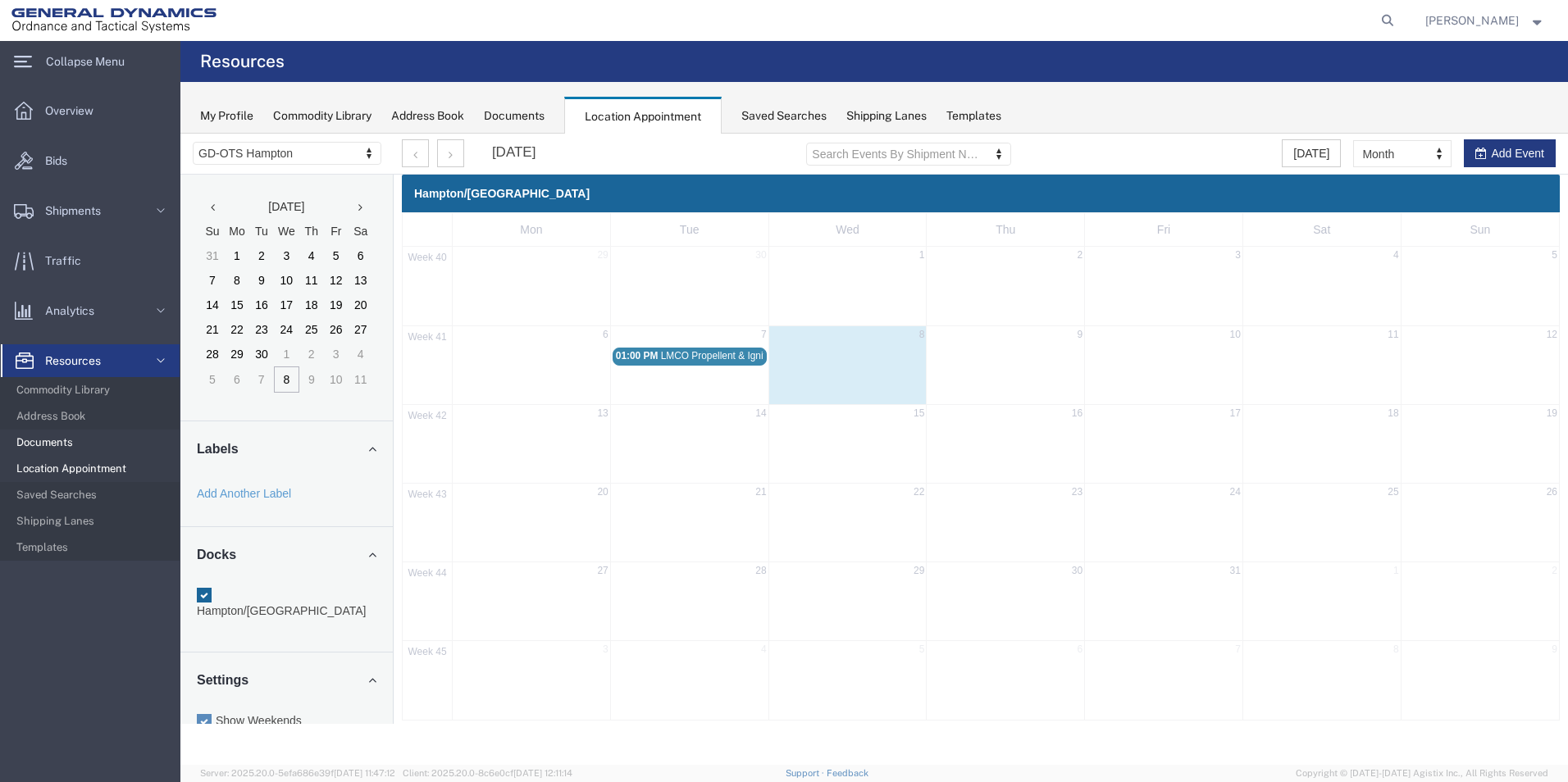
click at [76, 445] on span "Documents" at bounding box center [92, 442] width 152 height 33
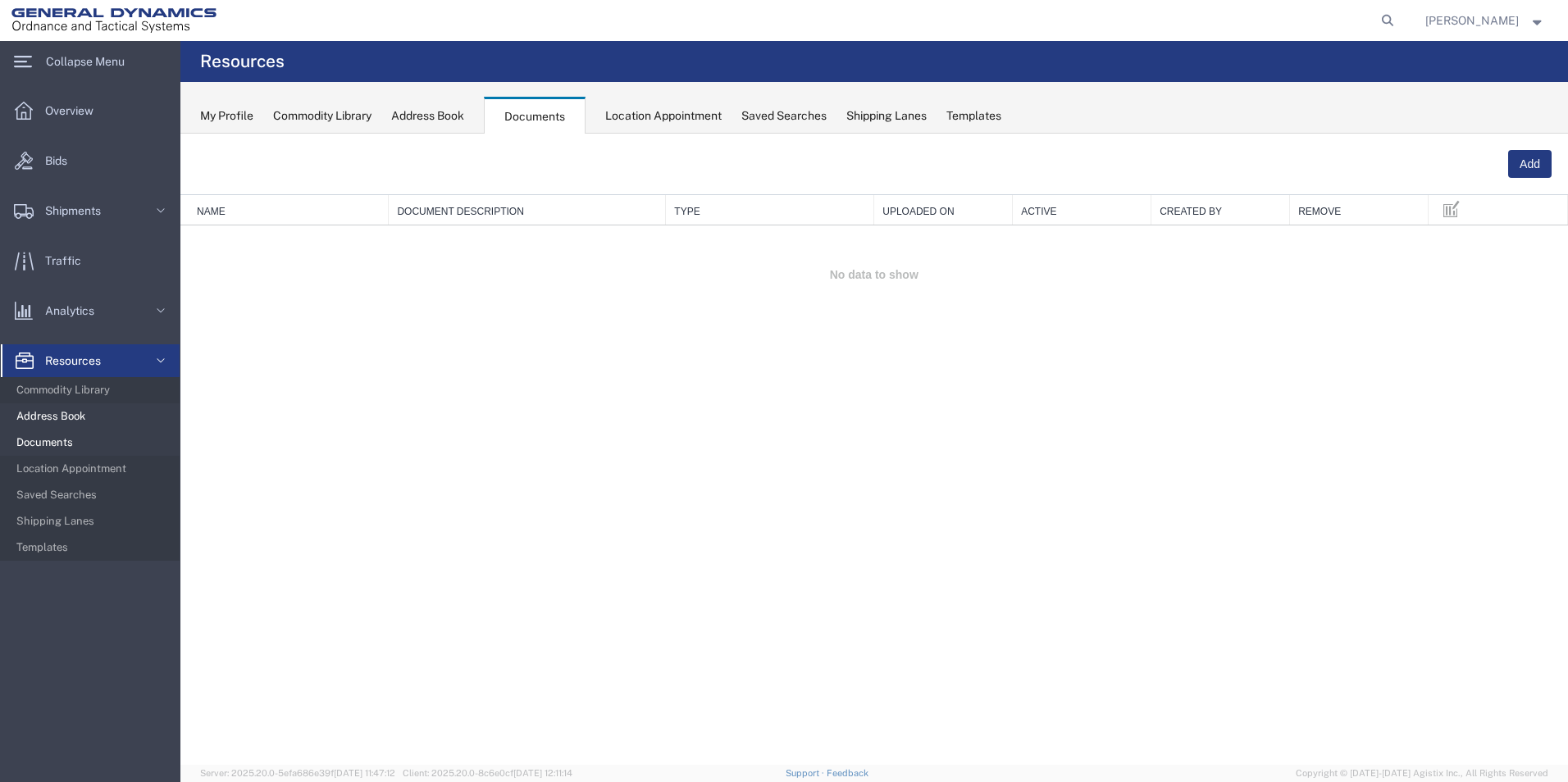
click at [90, 420] on span "Address Book" at bounding box center [92, 416] width 152 height 33
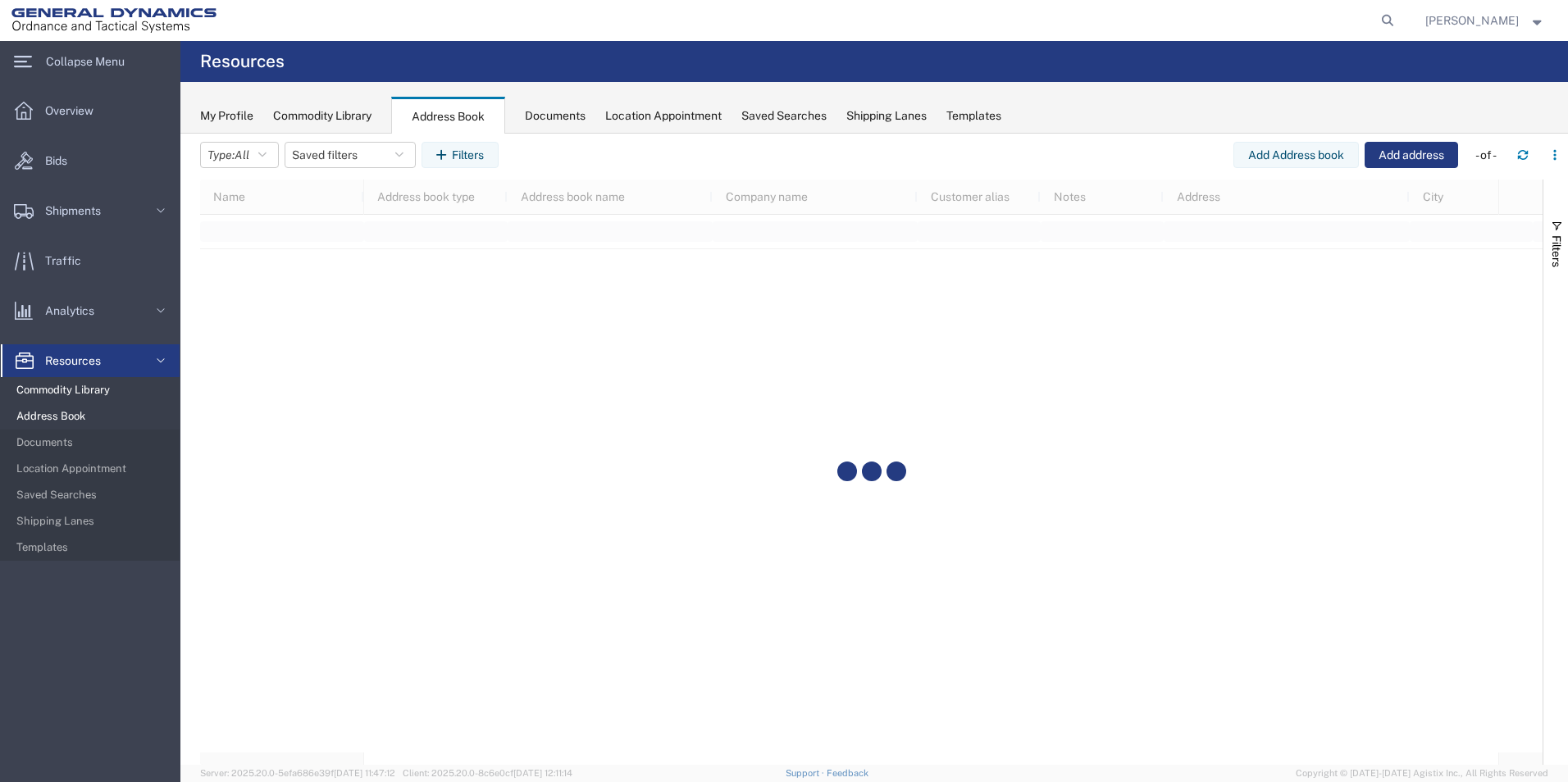
click at [98, 393] on span "Commodity Library" at bounding box center [92, 390] width 152 height 33
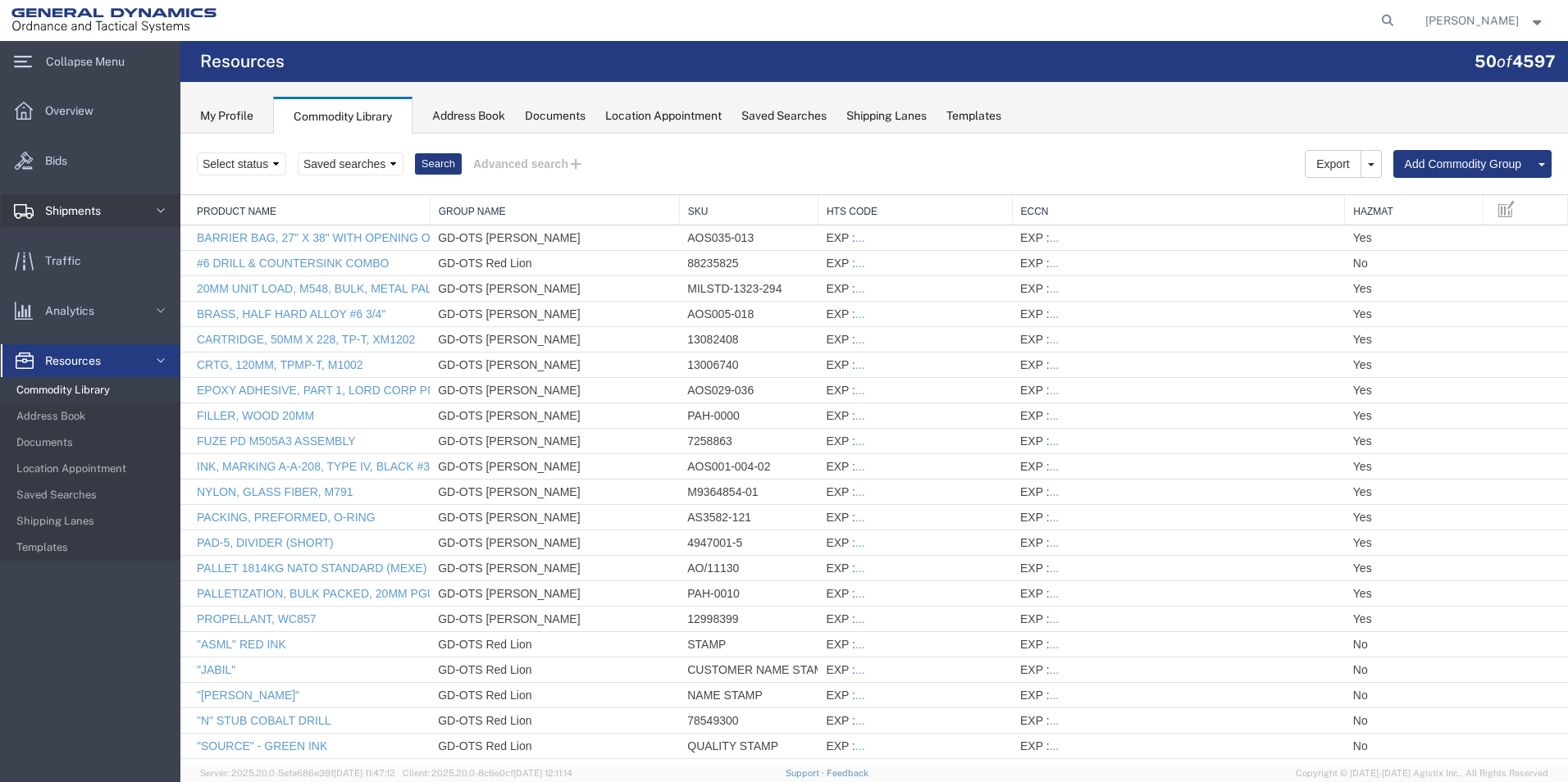
click at [71, 214] on span "Shipments" at bounding box center [79, 211] width 67 height 33
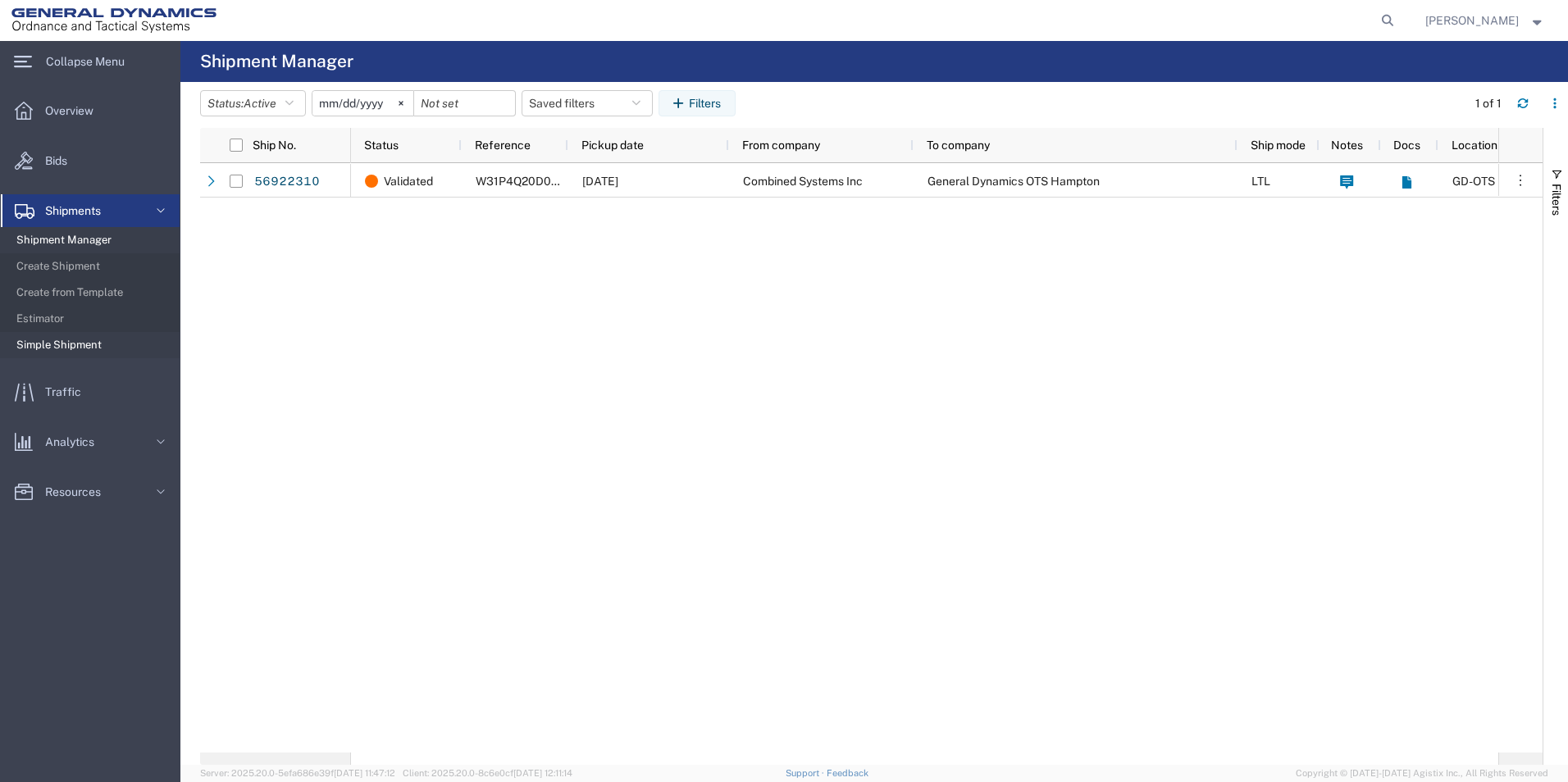
click at [89, 349] on span "Simple Shipment" at bounding box center [92, 345] width 152 height 33
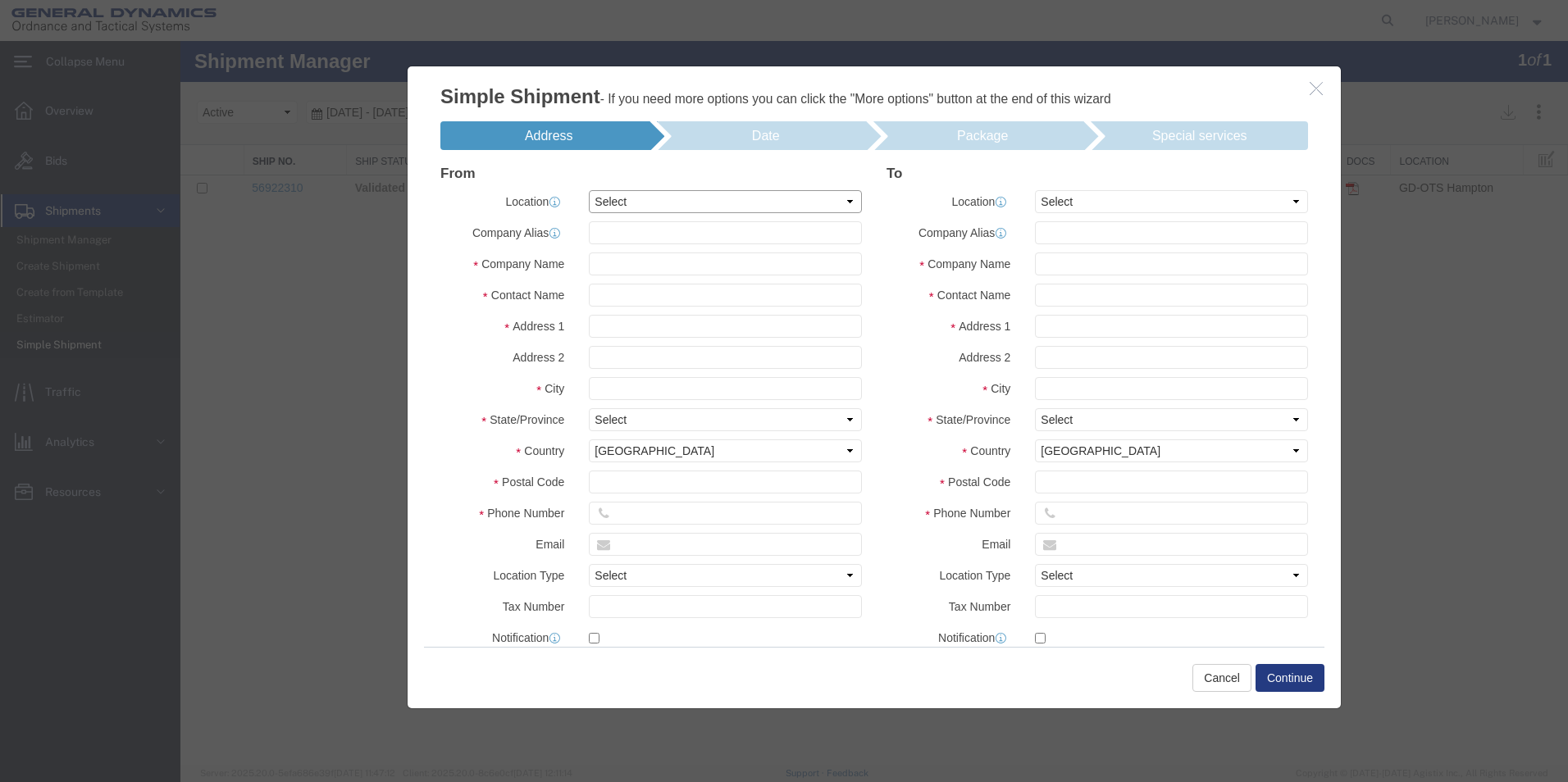
click at [844, 206] on select "Select My Profile Location GD-OTS [GEOGRAPHIC_DATA] (Commerce) GD-OTS [GEOGRAPH…" at bounding box center [726, 201] width 273 height 23
select select "MYPROFILE"
click at [589, 190] on select "Select My Profile Location GD-OTS [GEOGRAPHIC_DATA] (Commerce) GD-OTS [GEOGRAPH…" at bounding box center [726, 201] width 273 height 23
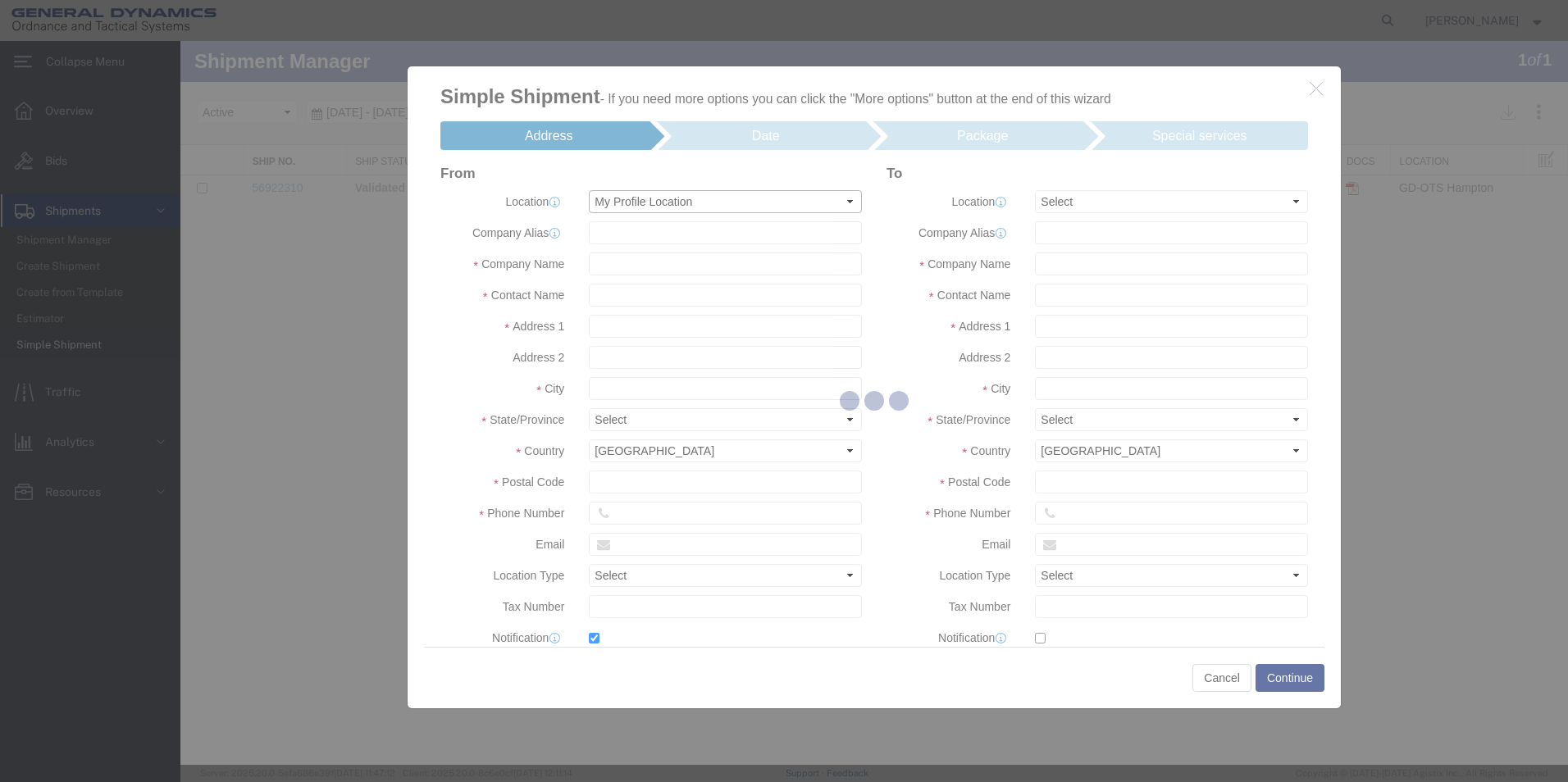
type input "General Dynamics - OTS"
type input "[PERSON_NAME]"
type input "[STREET_ADDRESS]"
type input "[GEOGRAPHIC_DATA]"
type input "71744"
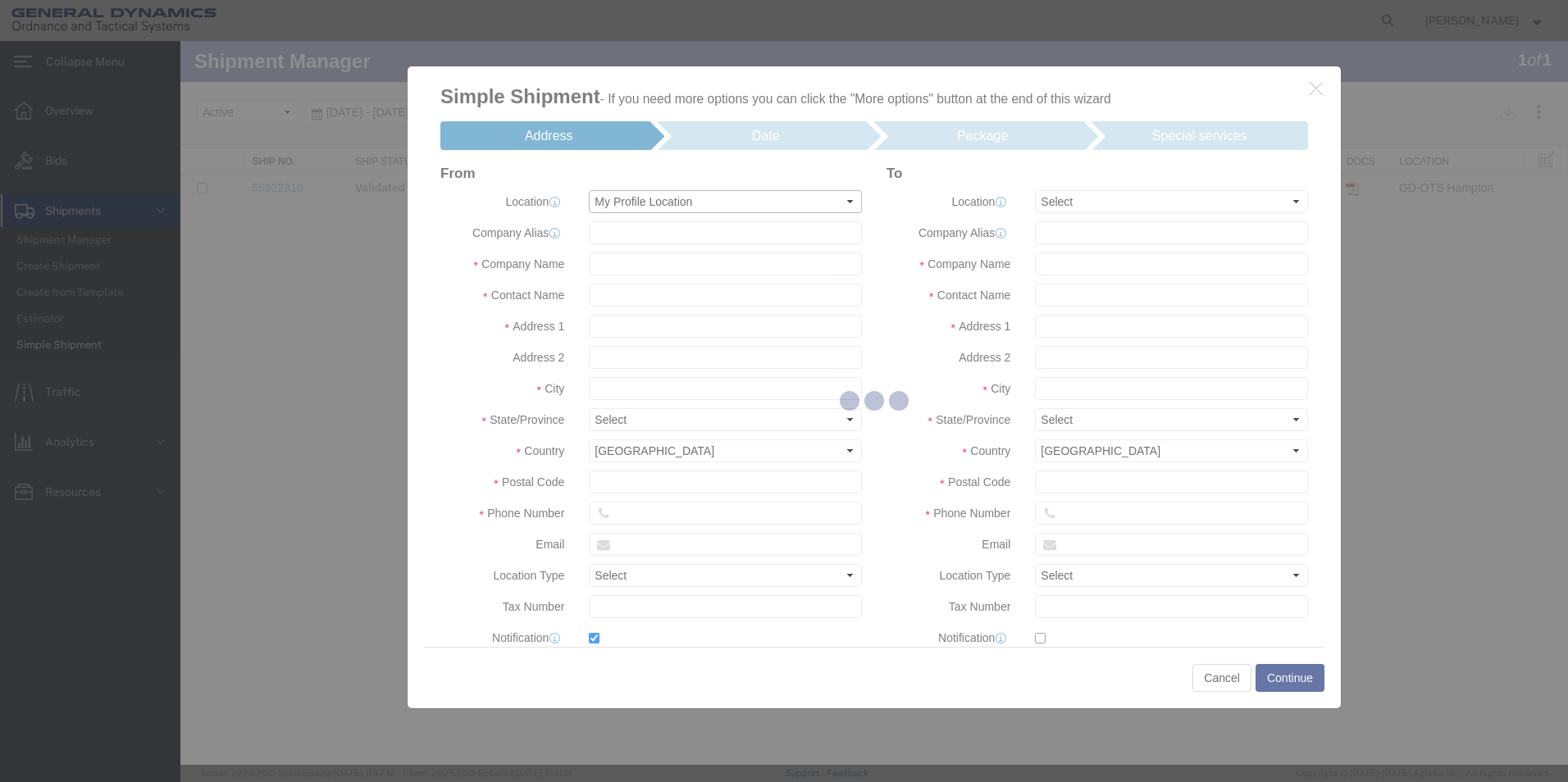
type input "8708859523"
type input "[PERSON_NAME][EMAIL_ADDRESS][PERSON_NAME][DOMAIN_NAME]"
checkbox input "true"
select select "AR"
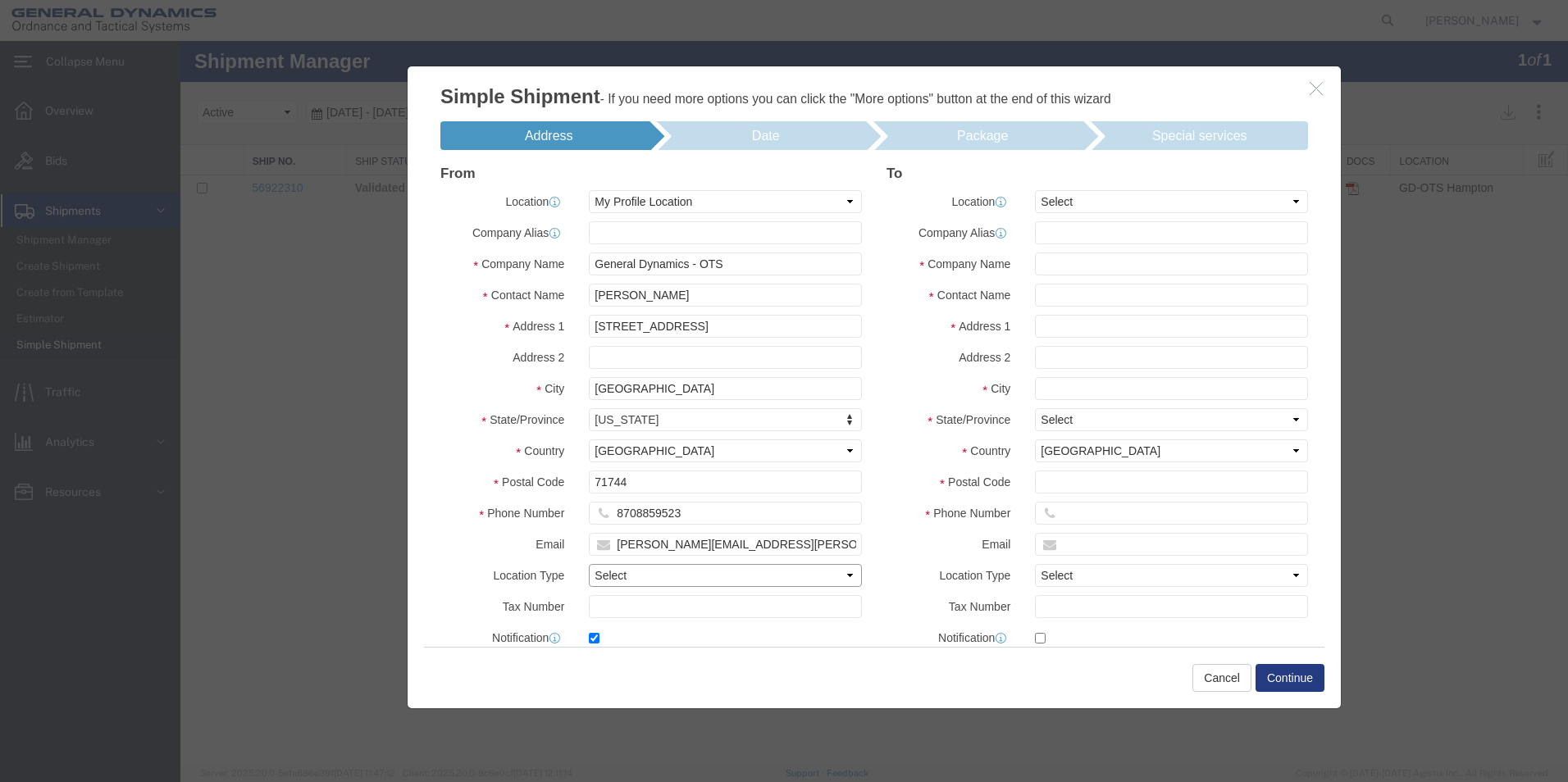
click at [845, 574] on select "Select Business No Loading Dock Business Business w/ Loading Dock Construction …" at bounding box center [726, 575] width 273 height 23
select select "BWLD"
click at [589, 564] on select "Select Business No Loading Dock Business Business w/ Loading Dock Construction …" at bounding box center [726, 575] width 273 height 23
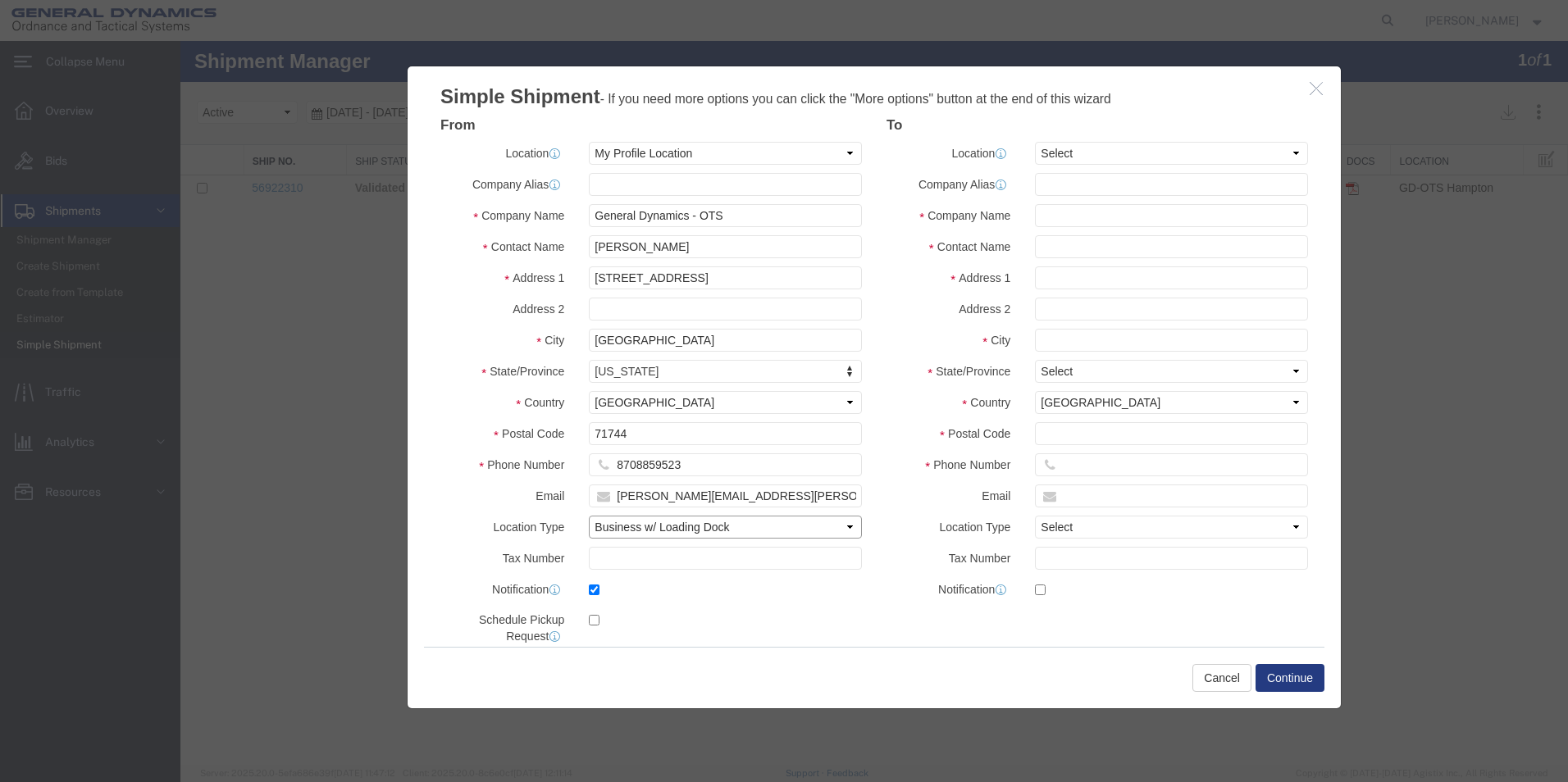
scroll to position [75, 0]
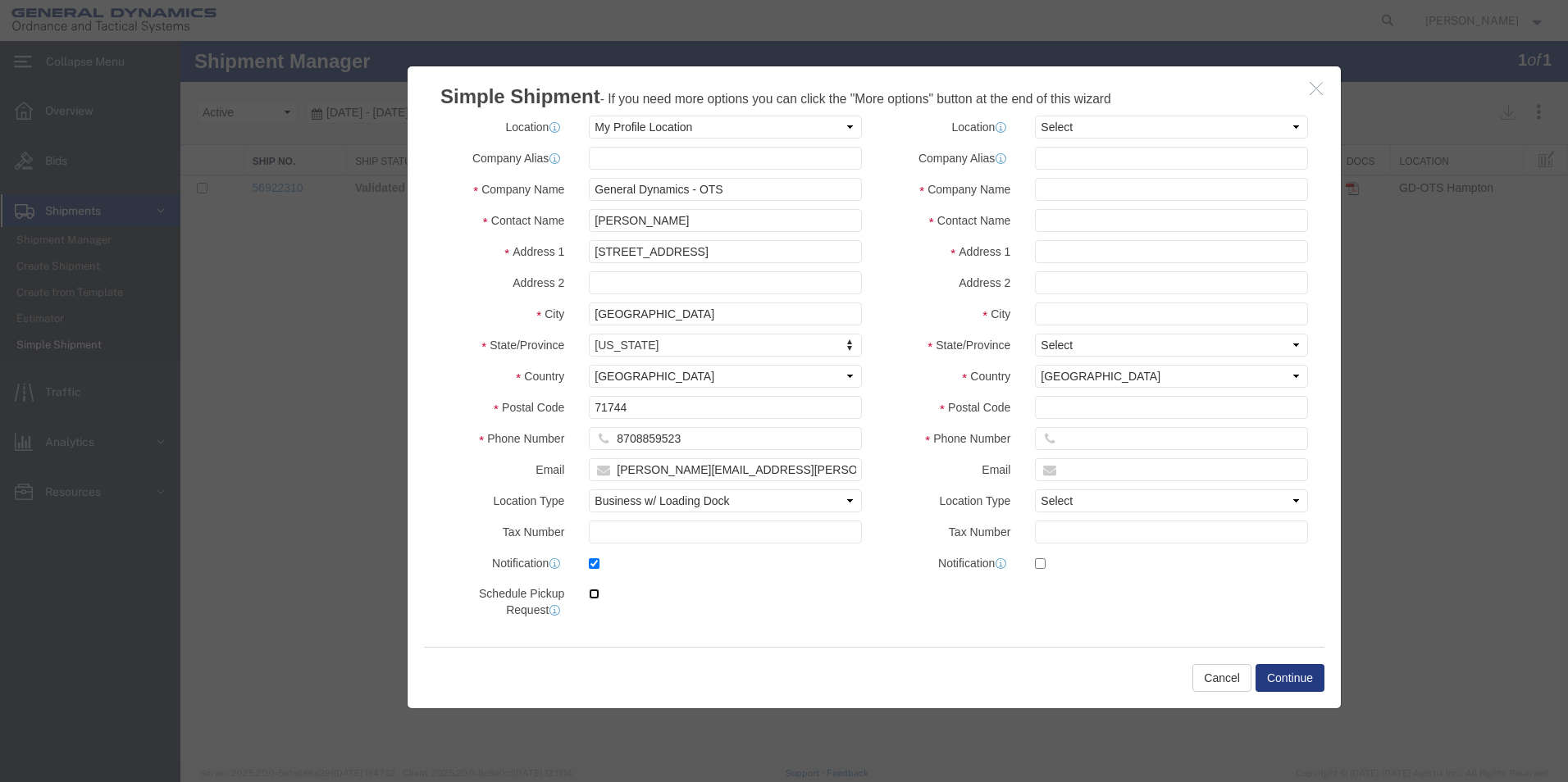
click at [591, 595] on input "checkbox" at bounding box center [594, 594] width 11 height 11
click at [596, 597] on input "checkbox" at bounding box center [594, 594] width 11 height 11
checkbox input "false"
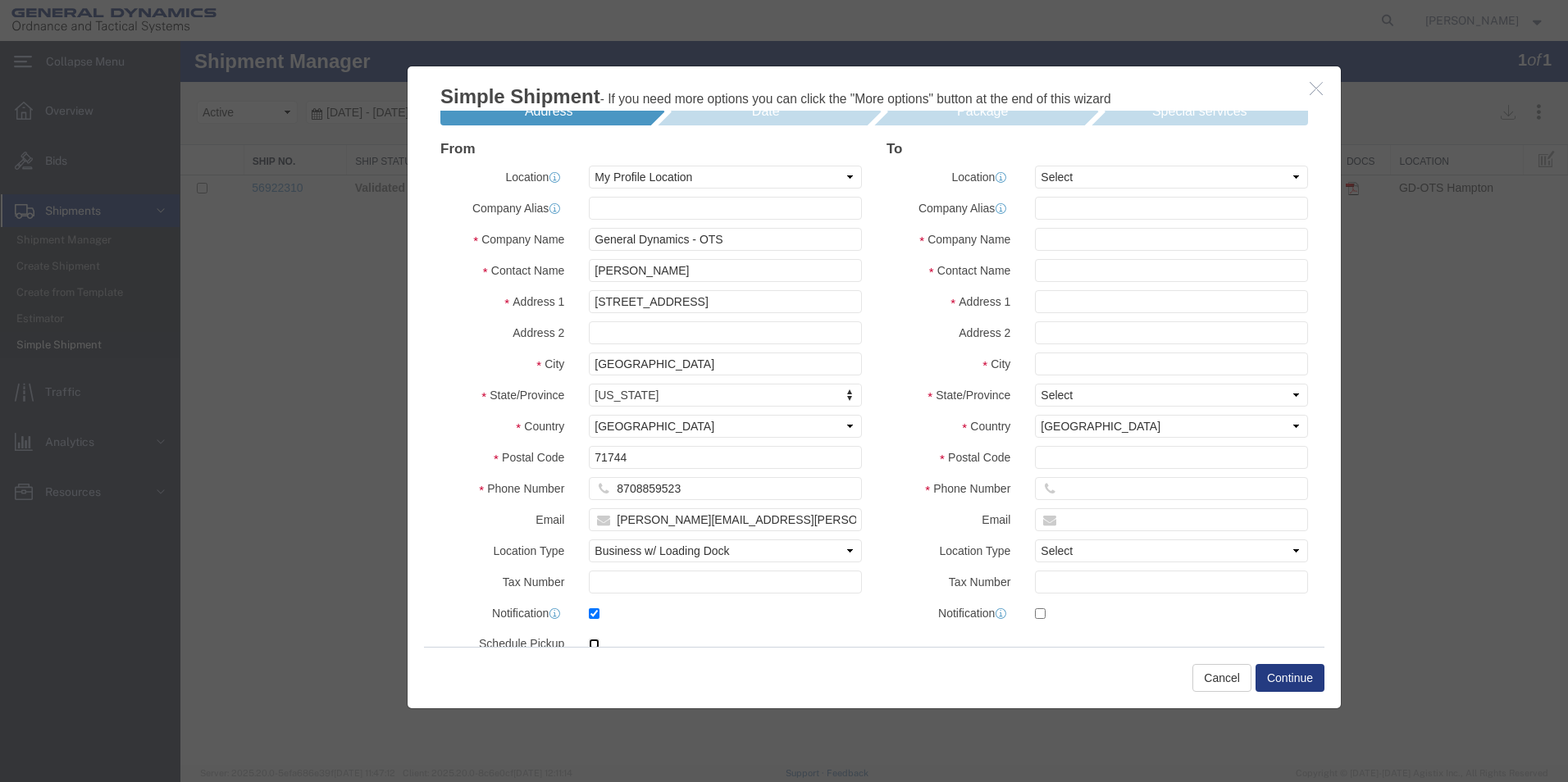
scroll to position [0, 0]
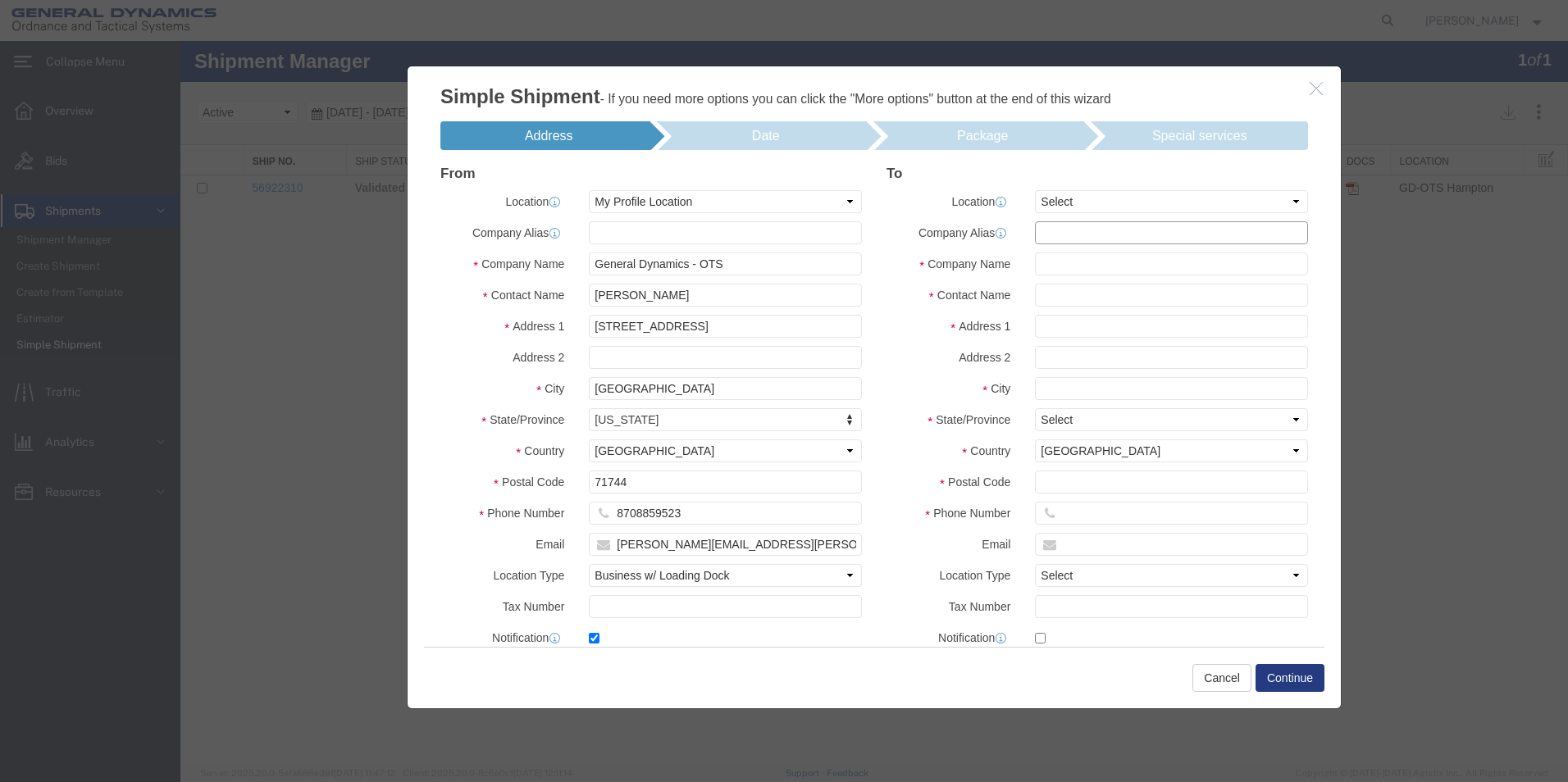
click at [1072, 230] on input "text" at bounding box center [1172, 233] width 273 height 23
type input "Tooele Army Depot"
click at [1081, 258] on input "text" at bounding box center [1172, 264] width 273 height 23
type input "Tooele Army Depot"
click at [1061, 296] on input "text" at bounding box center [1172, 295] width 273 height 23
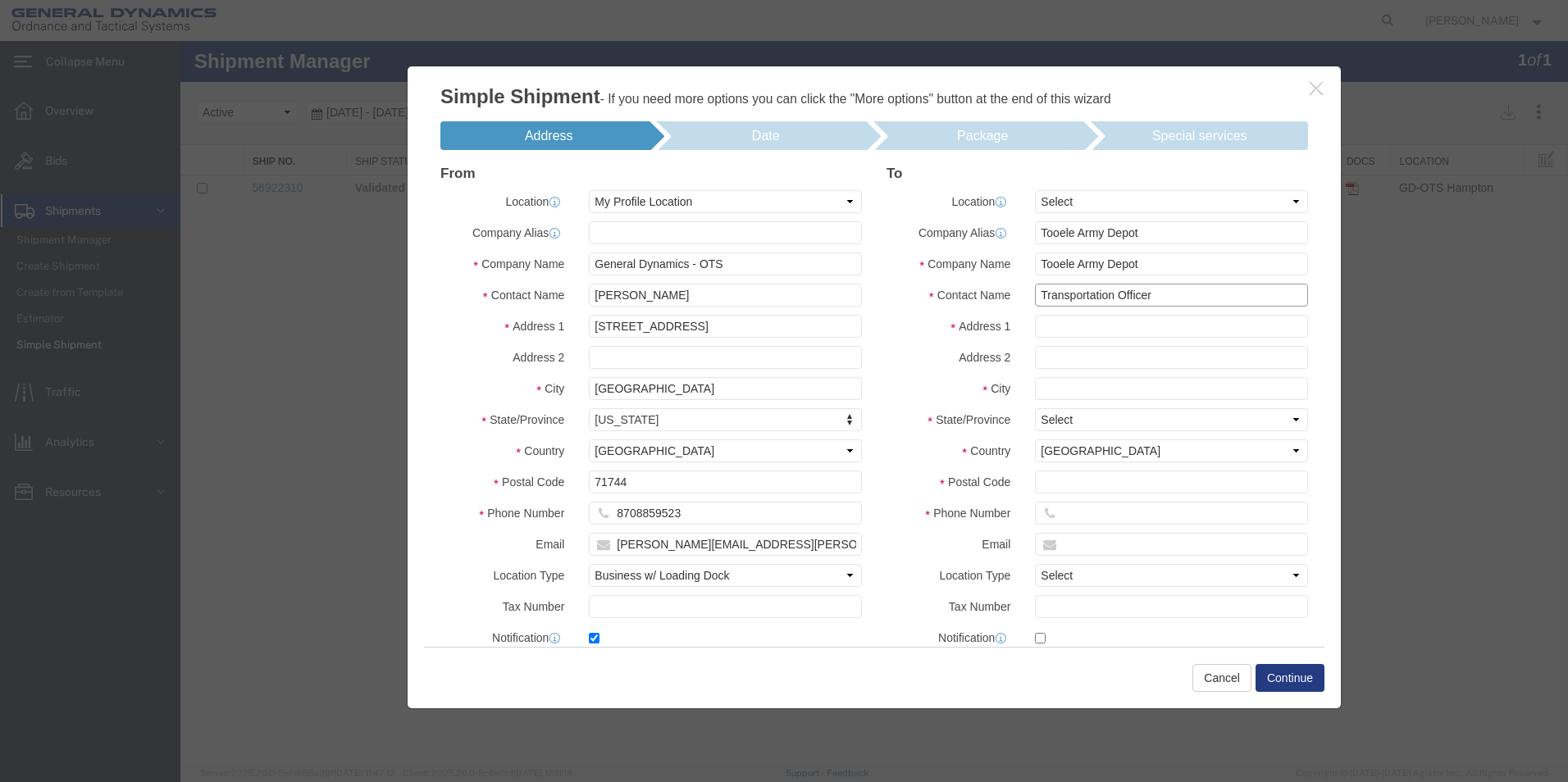
type input "Transportation Officer"
click at [1071, 327] on input "text" at bounding box center [1172, 326] width 273 height 23
type input "HWY 36 Transportation 1, Commander Way"
click at [1061, 352] on input "text" at bounding box center [1172, 357] width 273 height 23
type input "Bldg 1250 Ammo Ops"
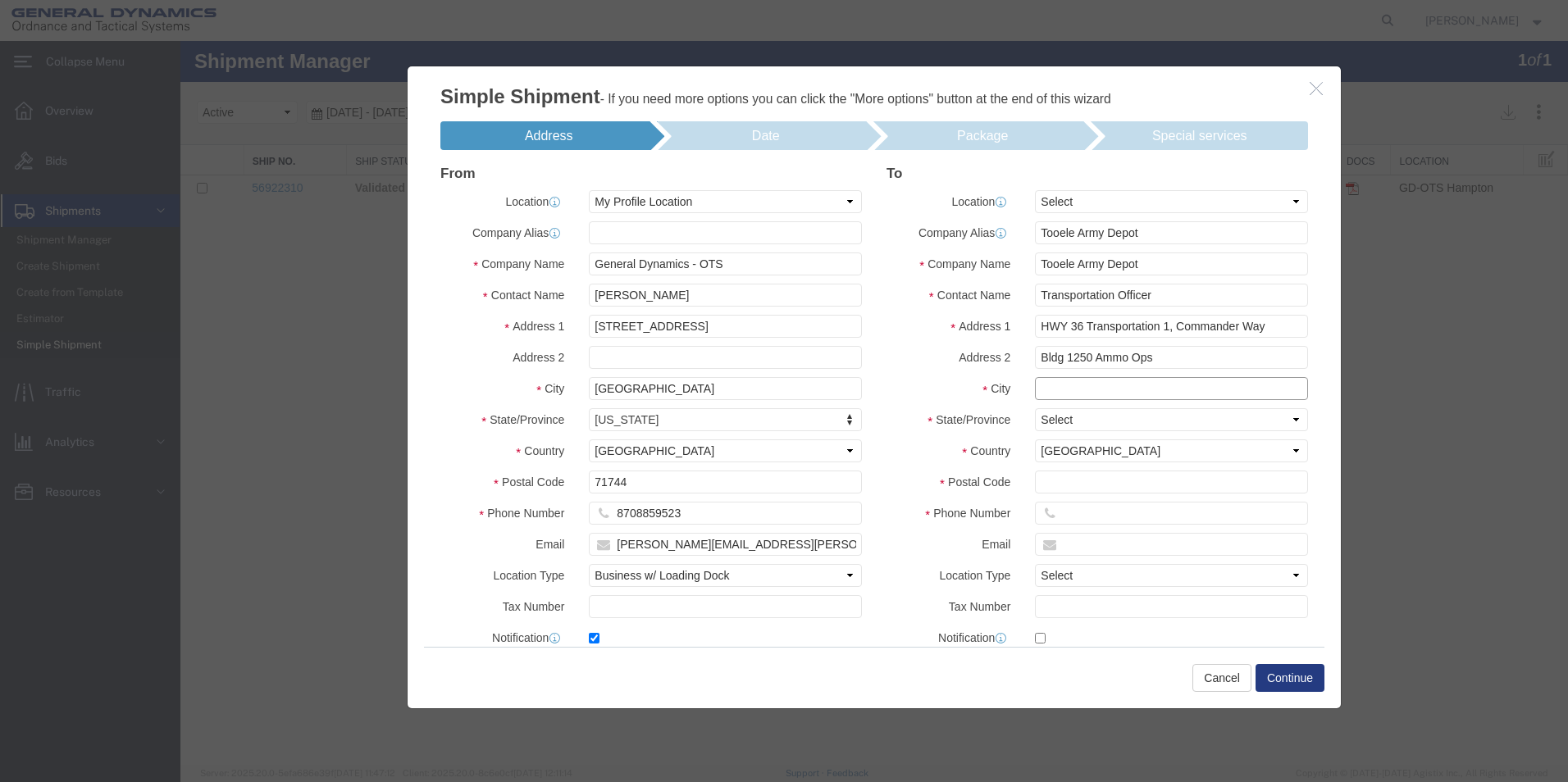
click at [1070, 394] on input "text" at bounding box center [1172, 388] width 273 height 23
type input "Tooele"
click at [1287, 419] on select "Select [US_STATE] [US_STATE] [US_STATE] [US_STATE] Armed Forces Americas Armed …" at bounding box center [1172, 420] width 273 height 23
select select "UT"
click at [1035, 409] on select "Select [US_STATE] [US_STATE] [US_STATE] [US_STATE] Armed Forces Americas Armed …" at bounding box center [1172, 420] width 273 height 23
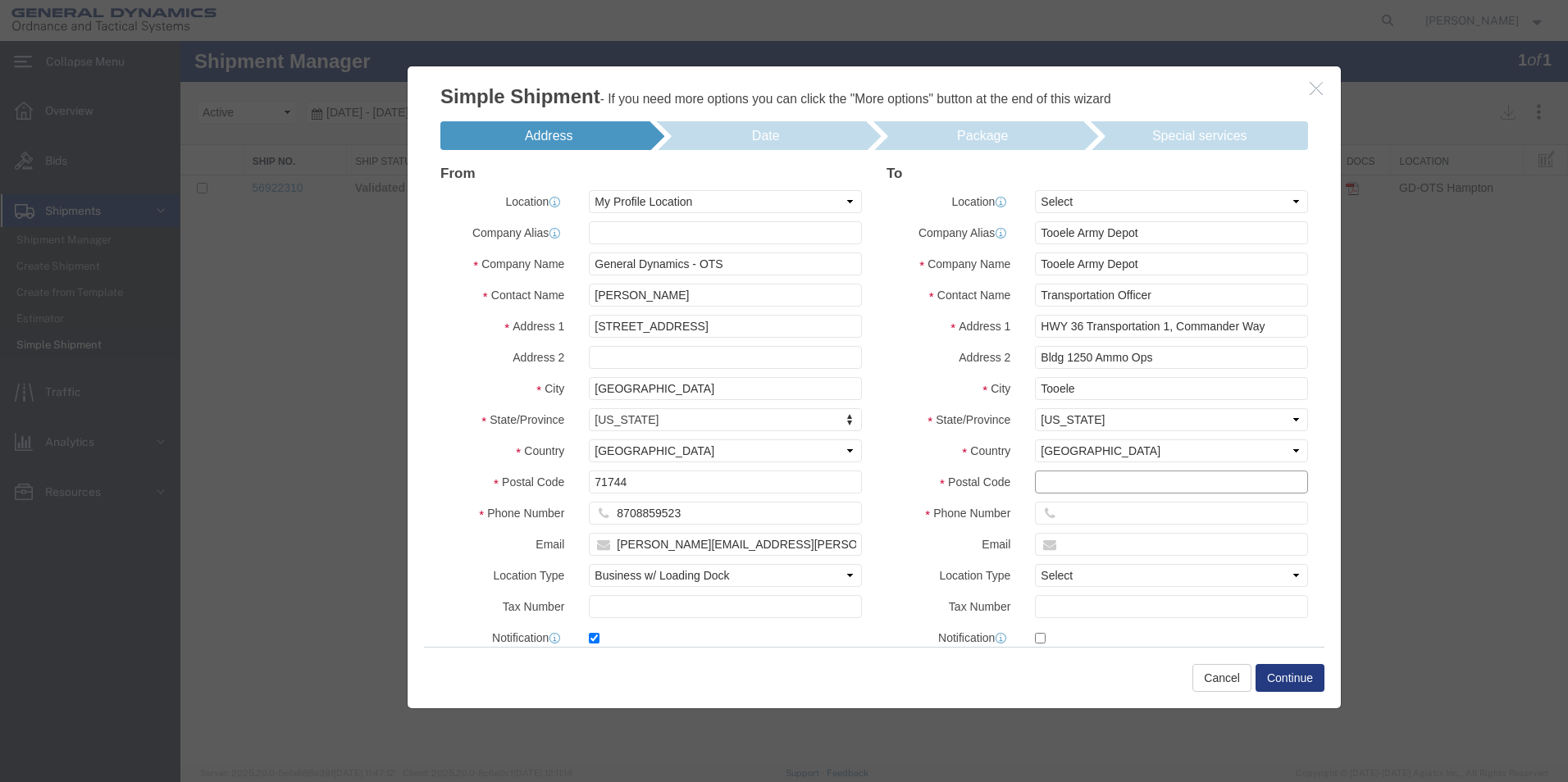
click at [1075, 482] on input "text" at bounding box center [1172, 481] width 273 height 23
type input "84074-5003"
click at [1077, 508] on input "text" at bounding box center [1172, 512] width 273 height 23
type input "[PHONE_NUMBER]"
click at [1289, 577] on select "Select Business No Loading Dock Business Business w/ Loading Dock Construction …" at bounding box center [1172, 575] width 273 height 23
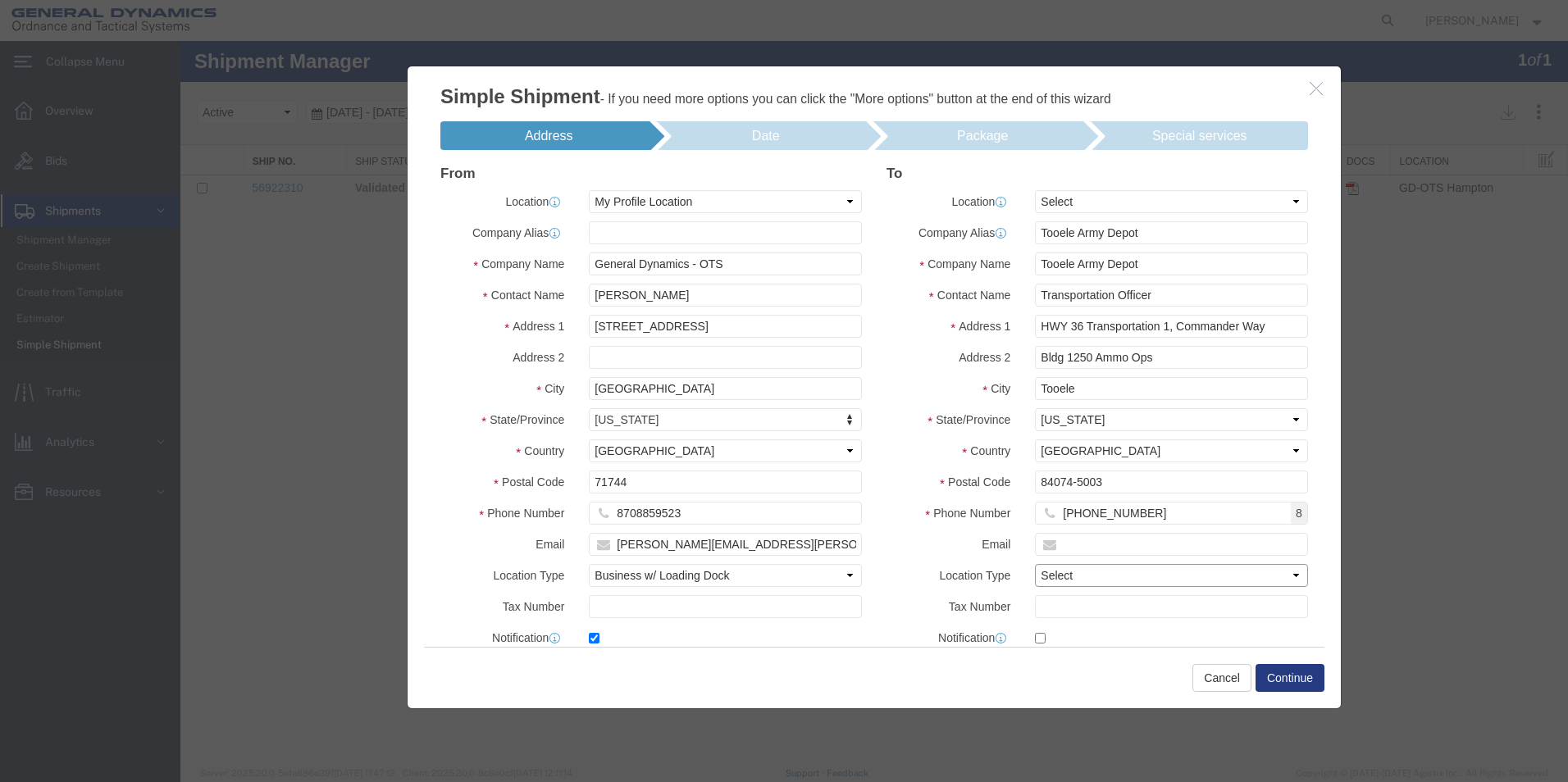
select select "MLTY"
click at [1035, 564] on select "Select Business No Loading Dock Business Business w/ Loading Dock Construction …" at bounding box center [1172, 575] width 273 height 23
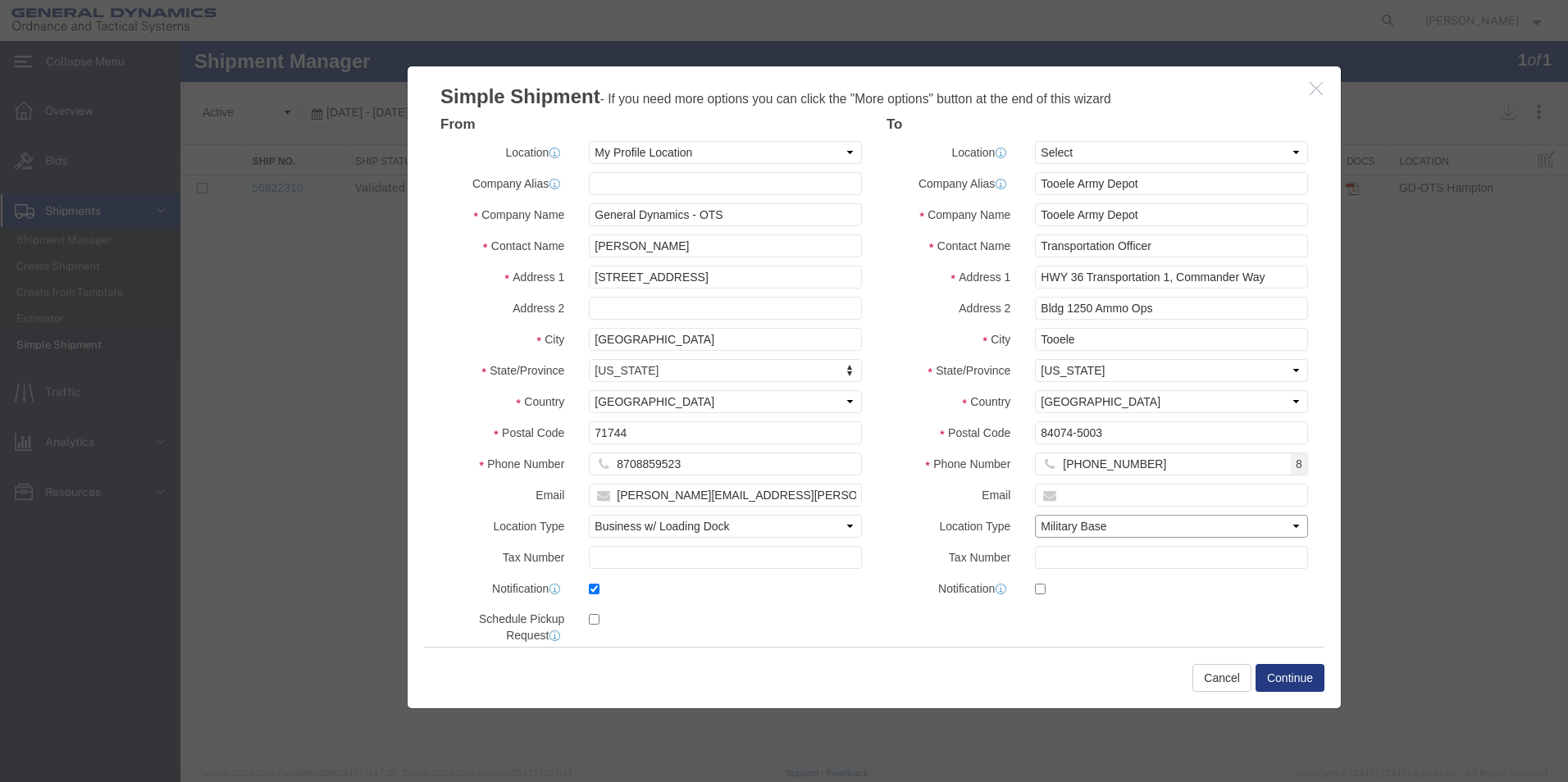
scroll to position [75, 0]
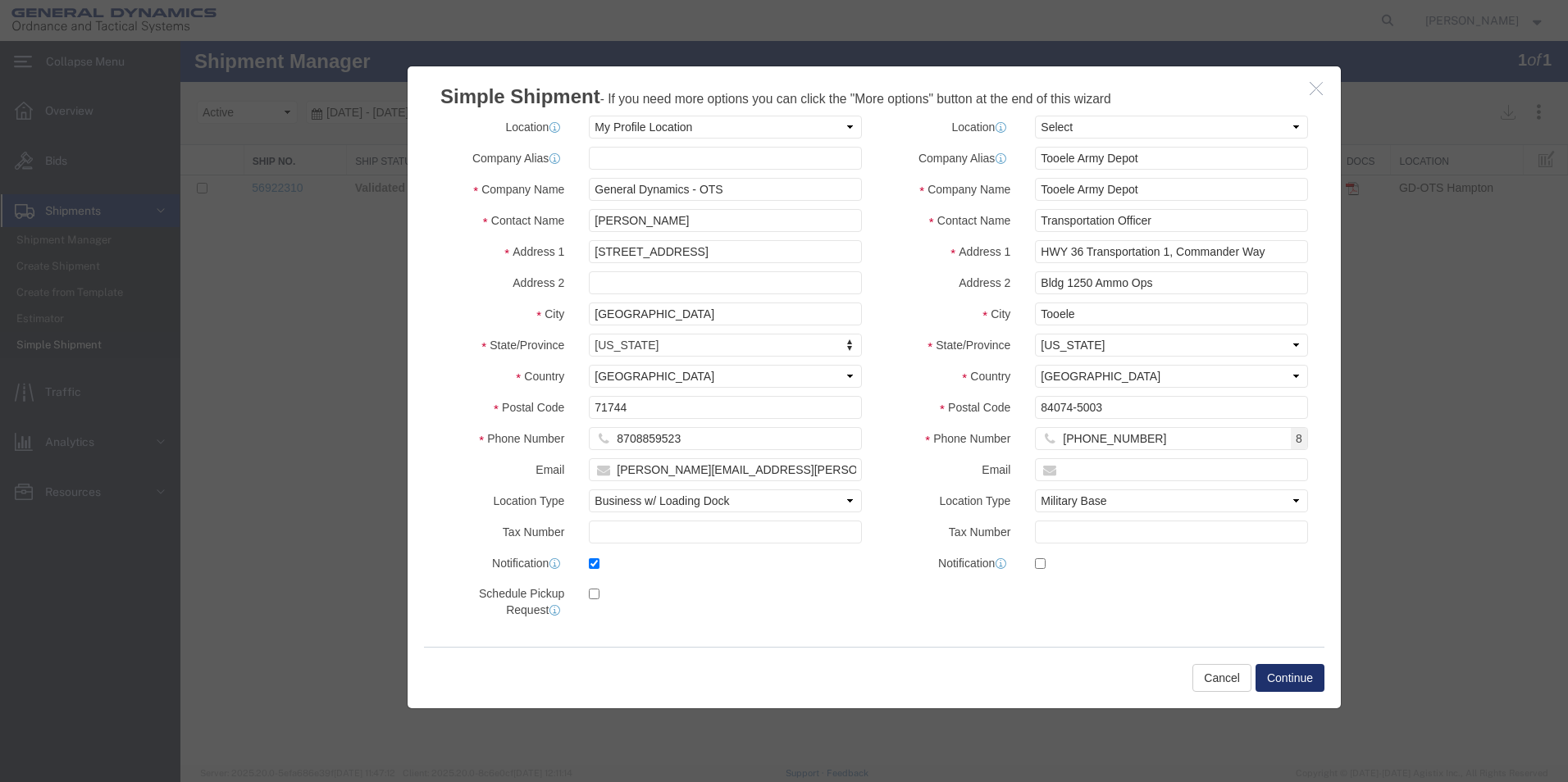
click at [1286, 678] on button "Continue" at bounding box center [1291, 678] width 69 height 28
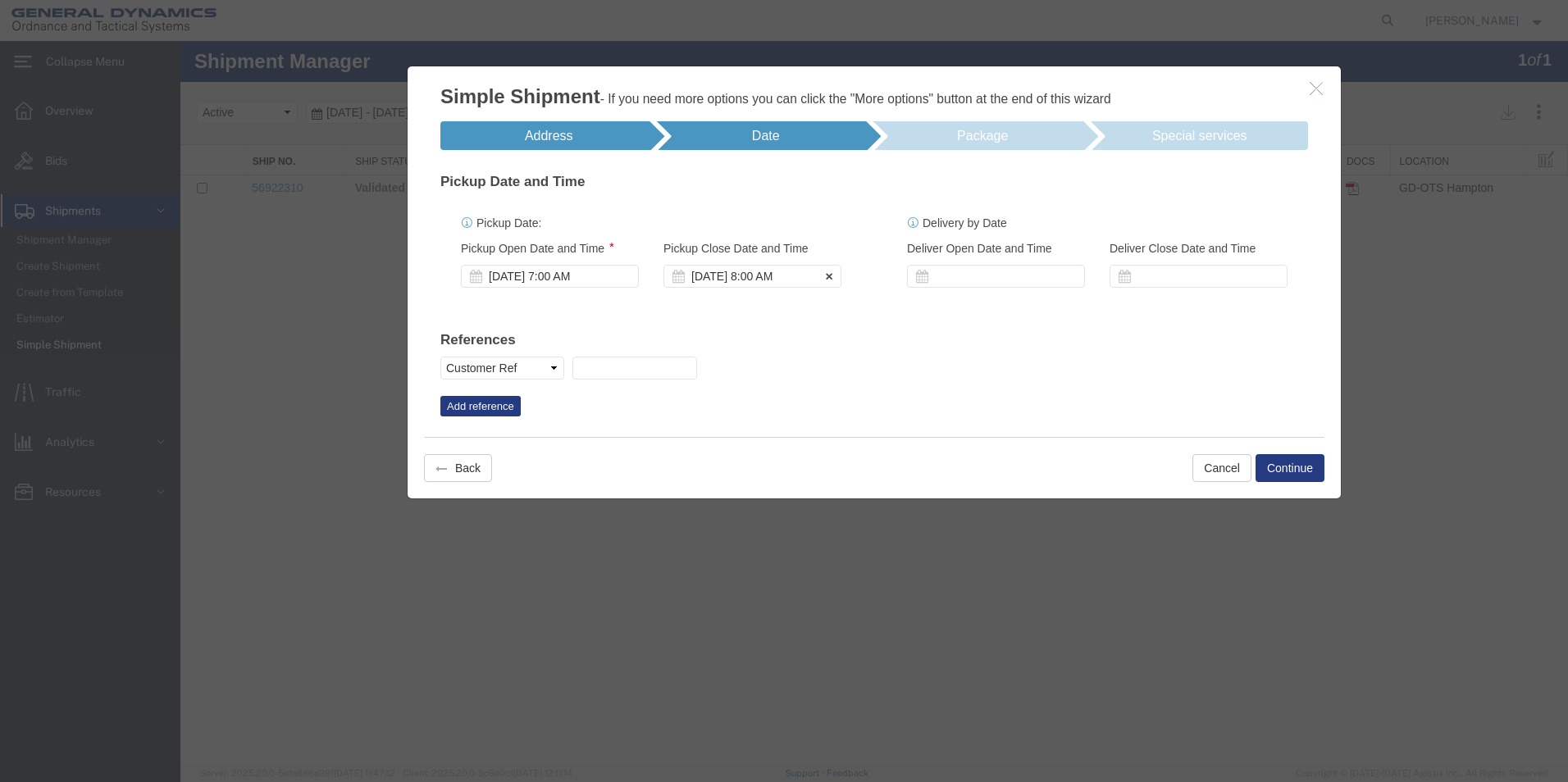
click at [765, 277] on div "[DATE] 8:00 AM" at bounding box center [752, 276] width 178 height 23
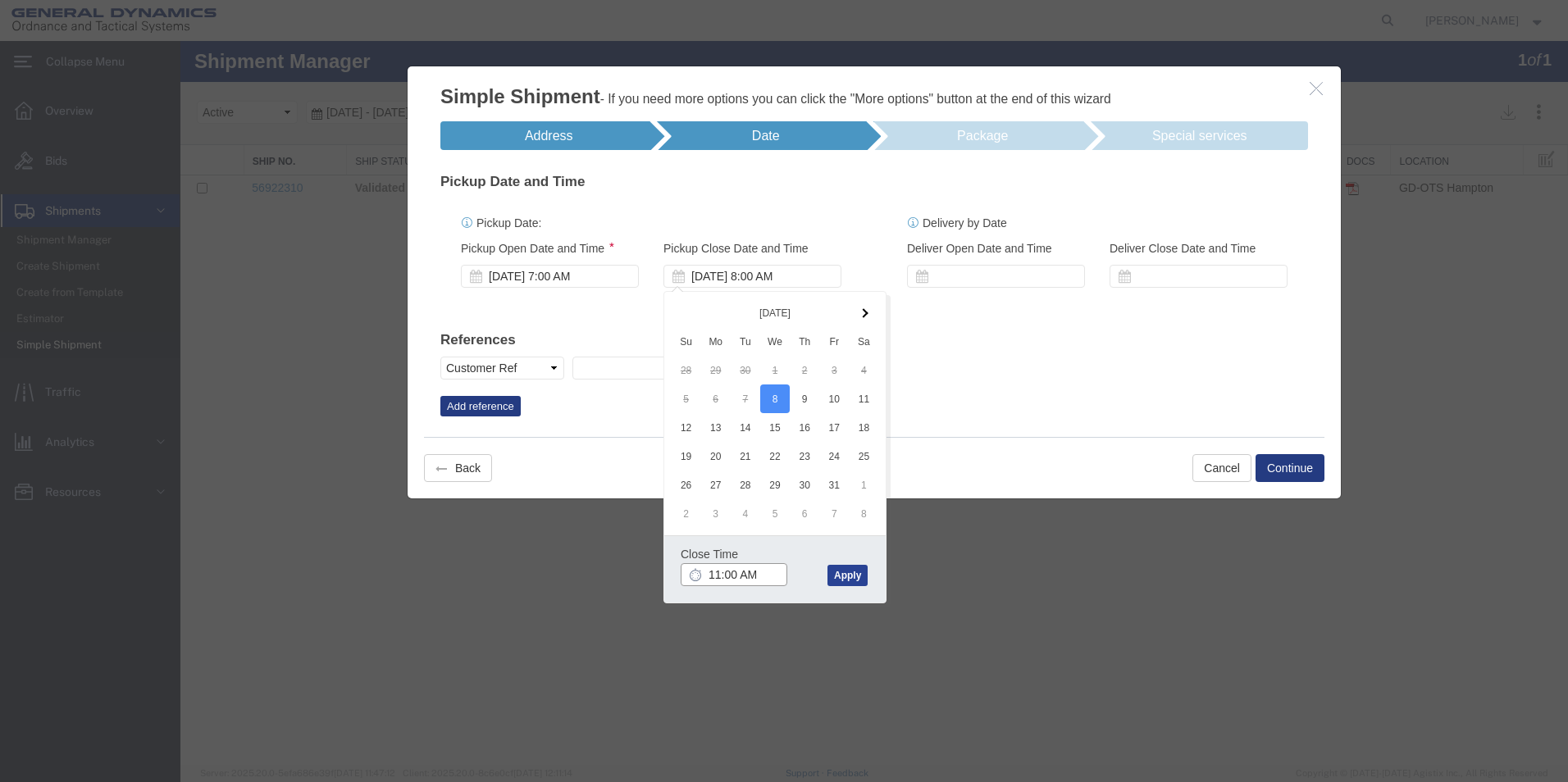
type input "11:00 AM"
click at [844, 569] on button "Apply" at bounding box center [848, 575] width 40 height 21
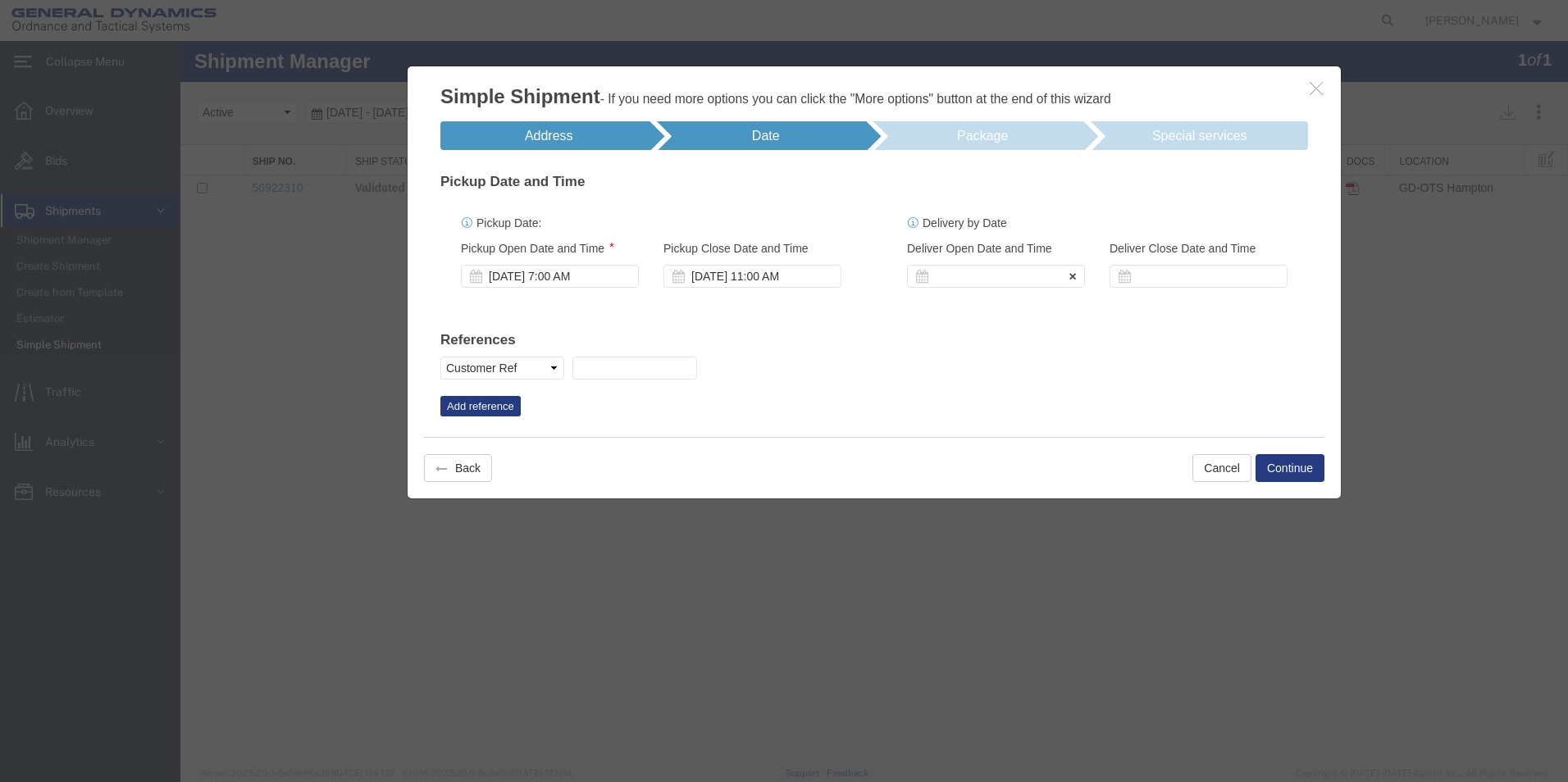
click at [954, 272] on div at bounding box center [996, 276] width 178 height 23
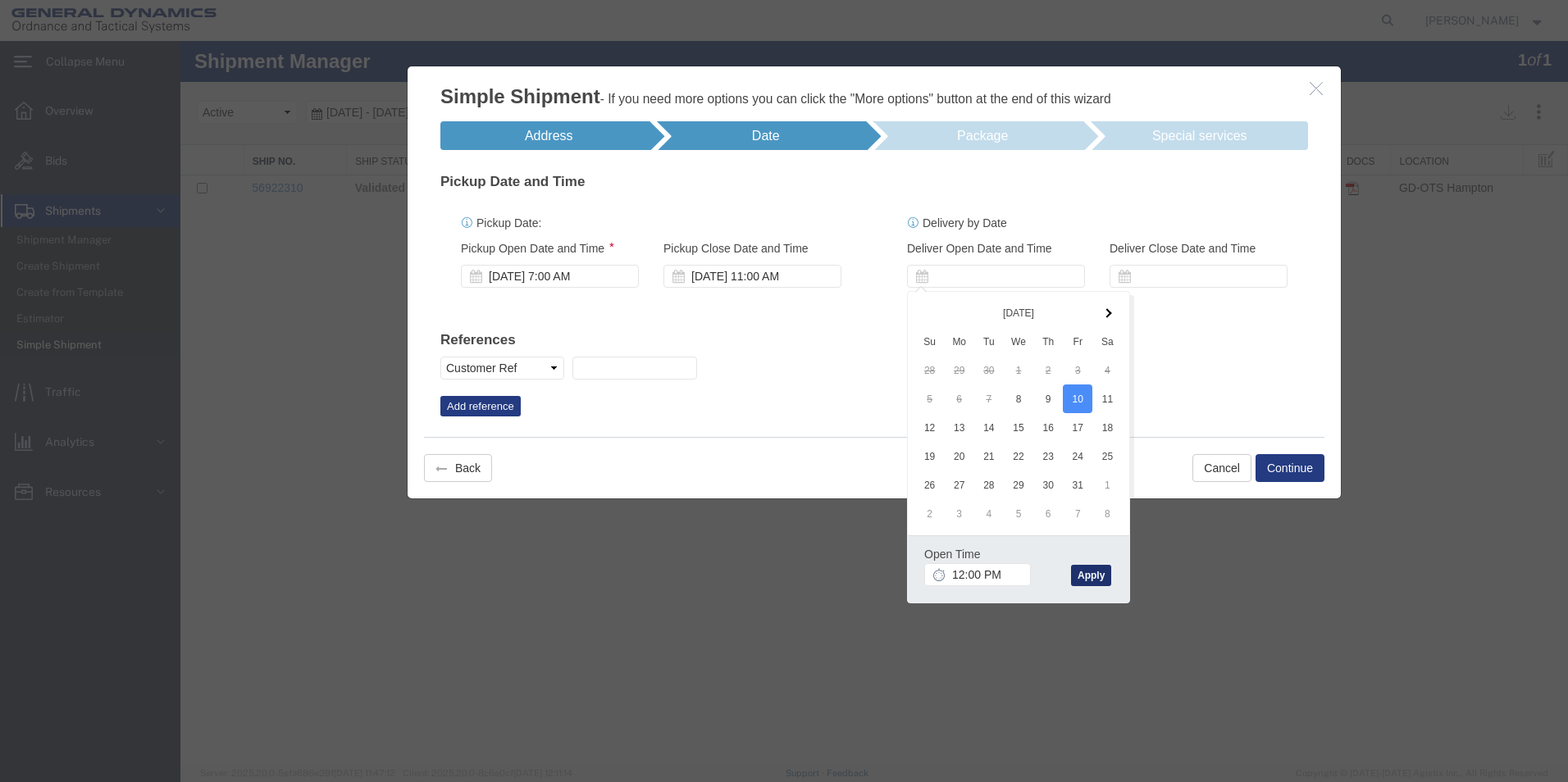
drag, startPoint x: 1082, startPoint y: 576, endPoint x: 1087, endPoint y: 565, distance: 12.1
click at [1084, 576] on button "Apply" at bounding box center [1092, 575] width 40 height 21
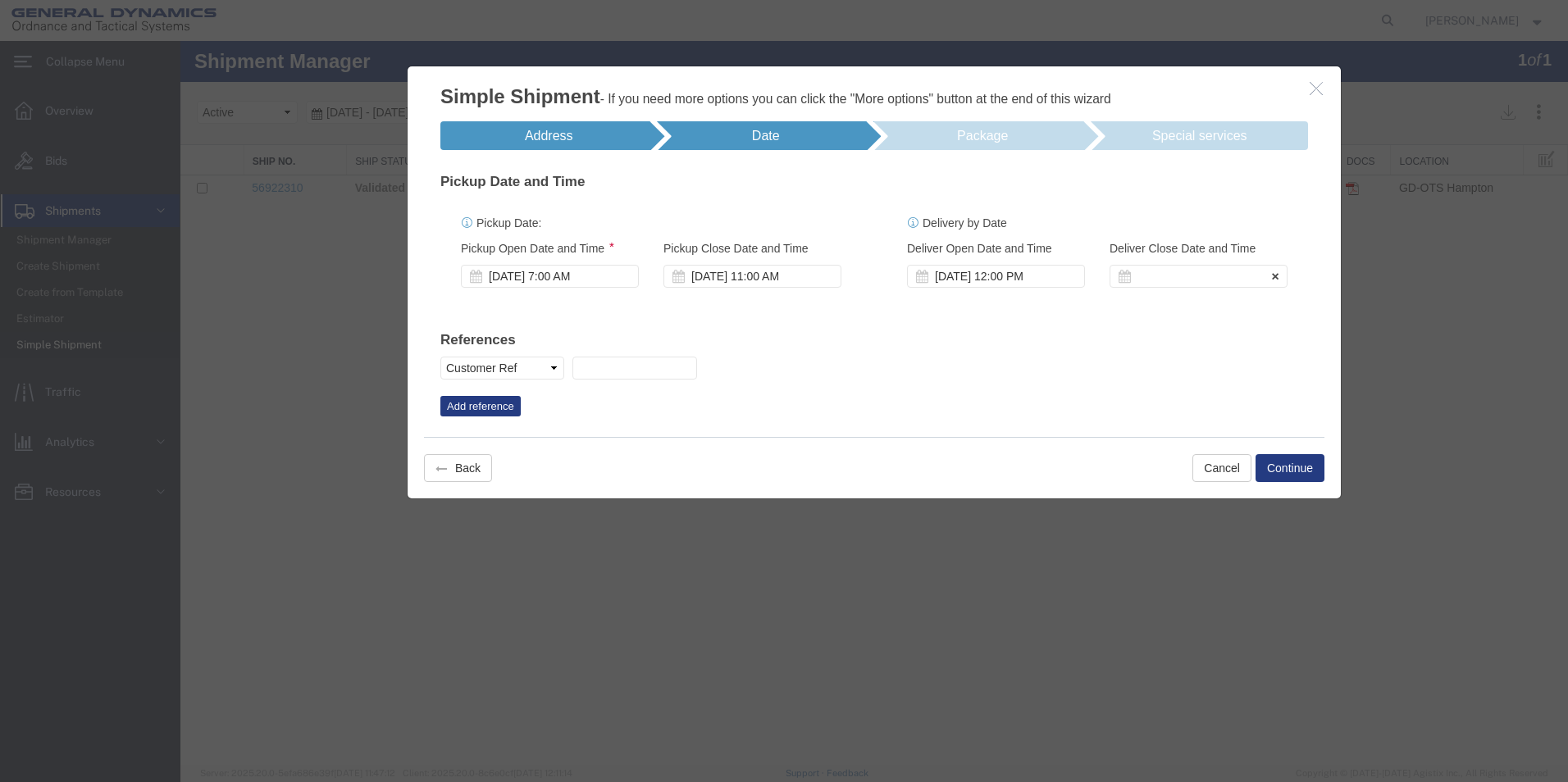
click at [1139, 280] on div at bounding box center [1198, 276] width 178 height 23
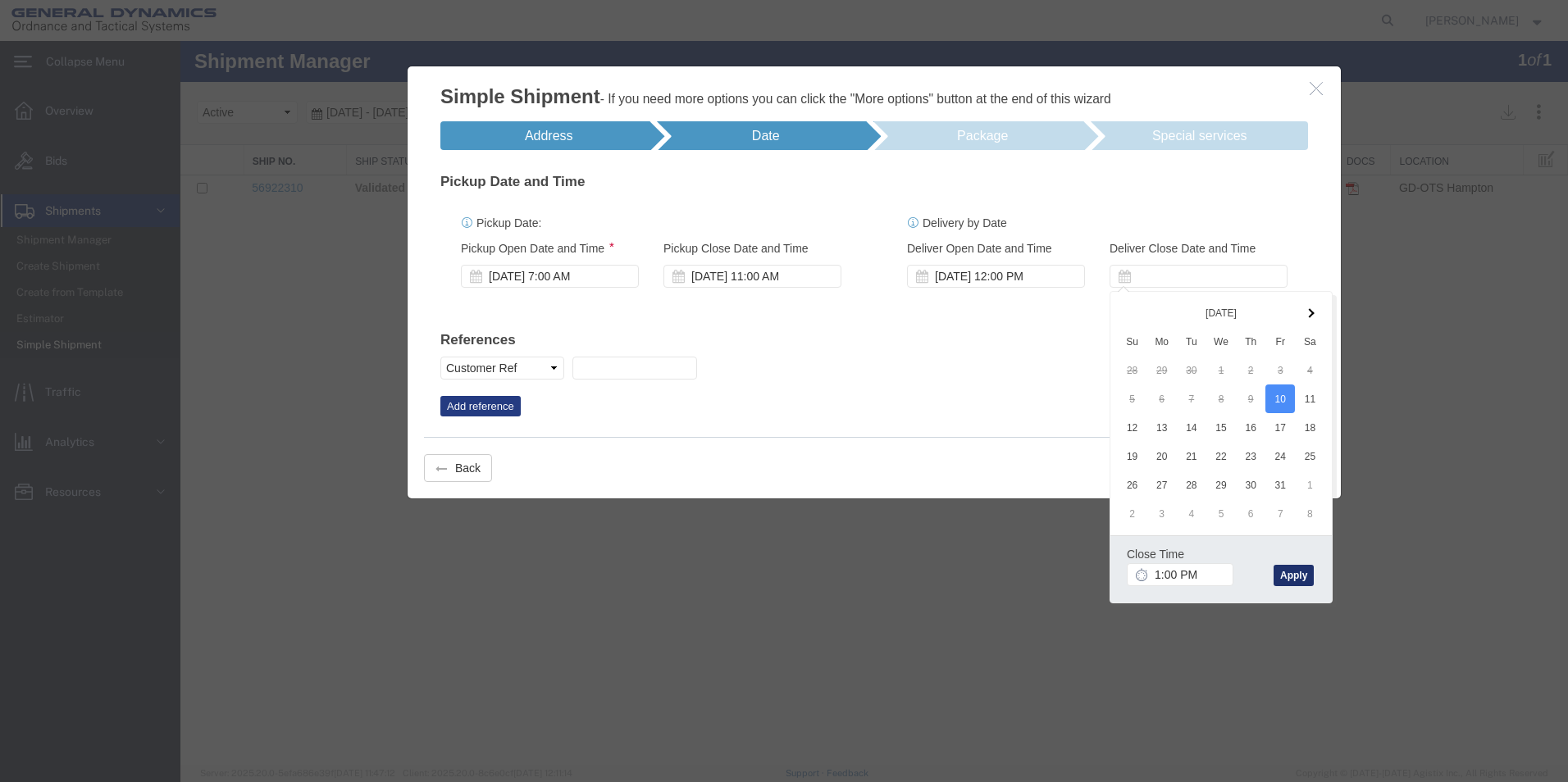
click at [1295, 573] on button "Apply" at bounding box center [1294, 575] width 40 height 21
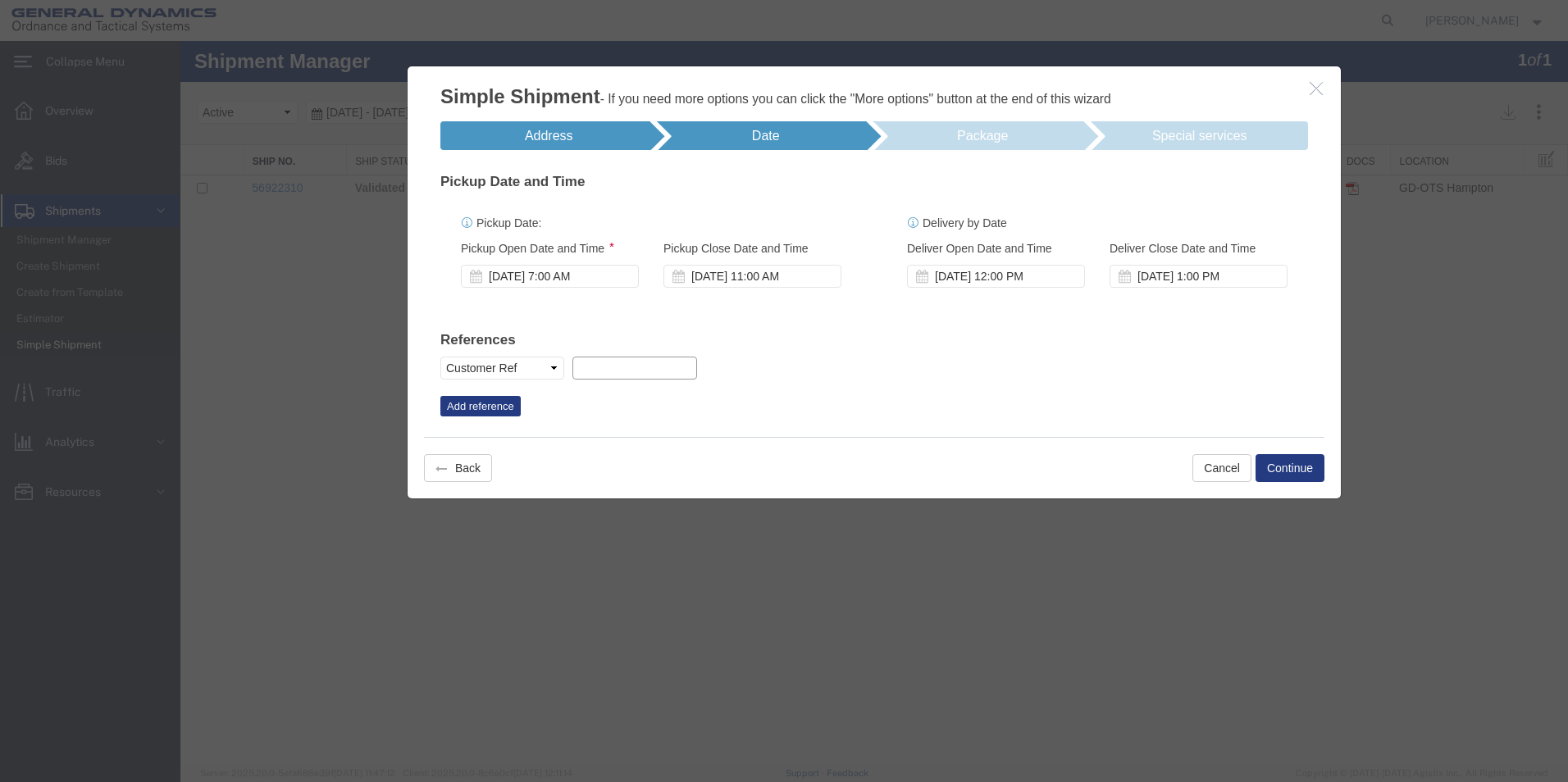
click at [599, 372] on input "text" at bounding box center [634, 367] width 124 height 23
type input "21195"
click at [510, 410] on button "Add reference" at bounding box center [480, 406] width 80 height 21
click at [852, 368] on select "Select Account Type Activity ID Airline Appointment Number ASN Batch Request # …" at bounding box center [800, 367] width 124 height 23
select select "BOL"
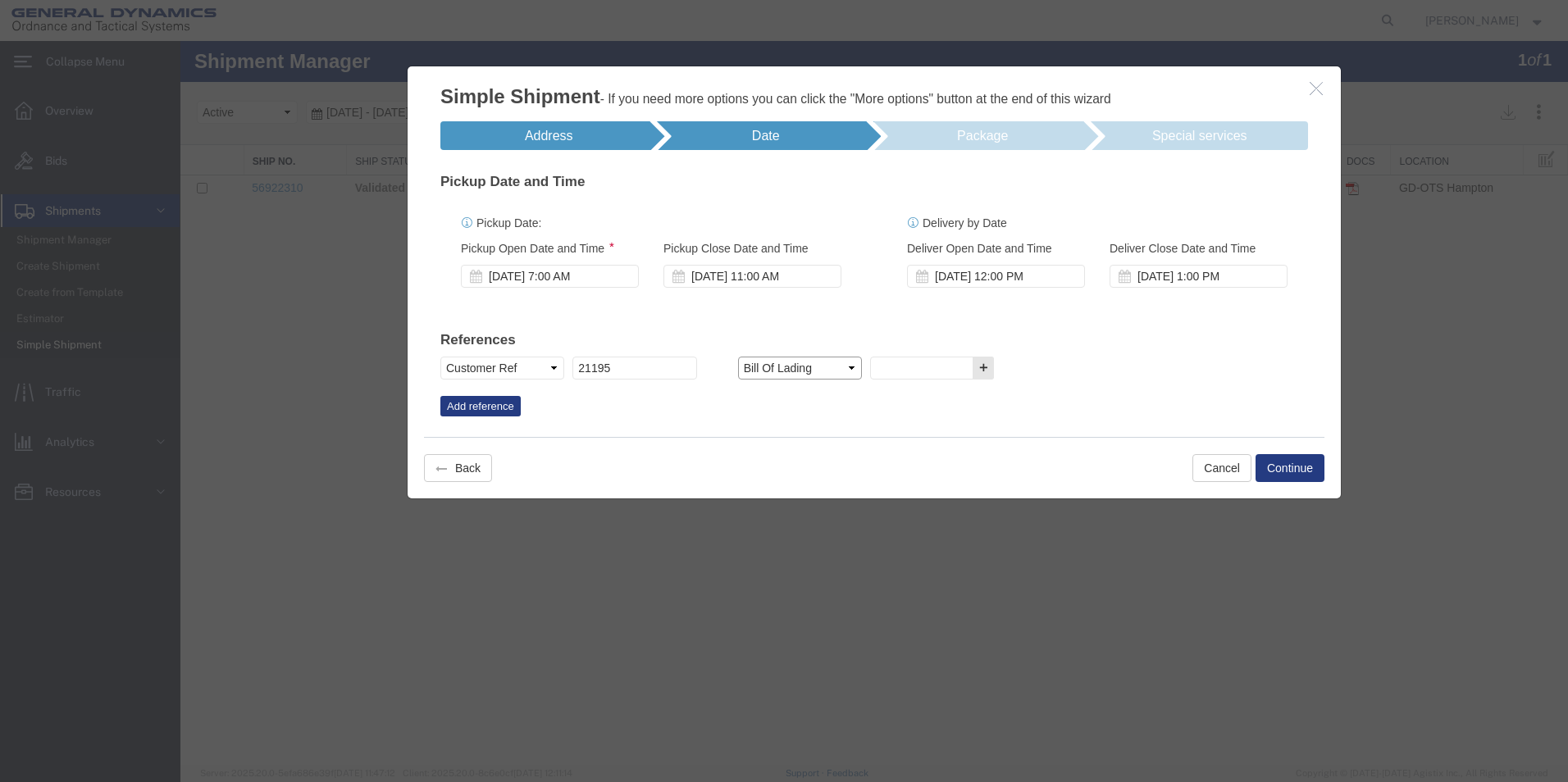
click at [738, 356] on select "Select Account Type Activity ID Airline Appointment Number ASN Batch Request # …" at bounding box center [800, 367] width 124 height 23
click at [903, 368] on input "text" at bounding box center [921, 367] width 104 height 23
type input "s"
type input "S0302A0110081"
click at [493, 410] on button "Add reference" at bounding box center [480, 406] width 80 height 21
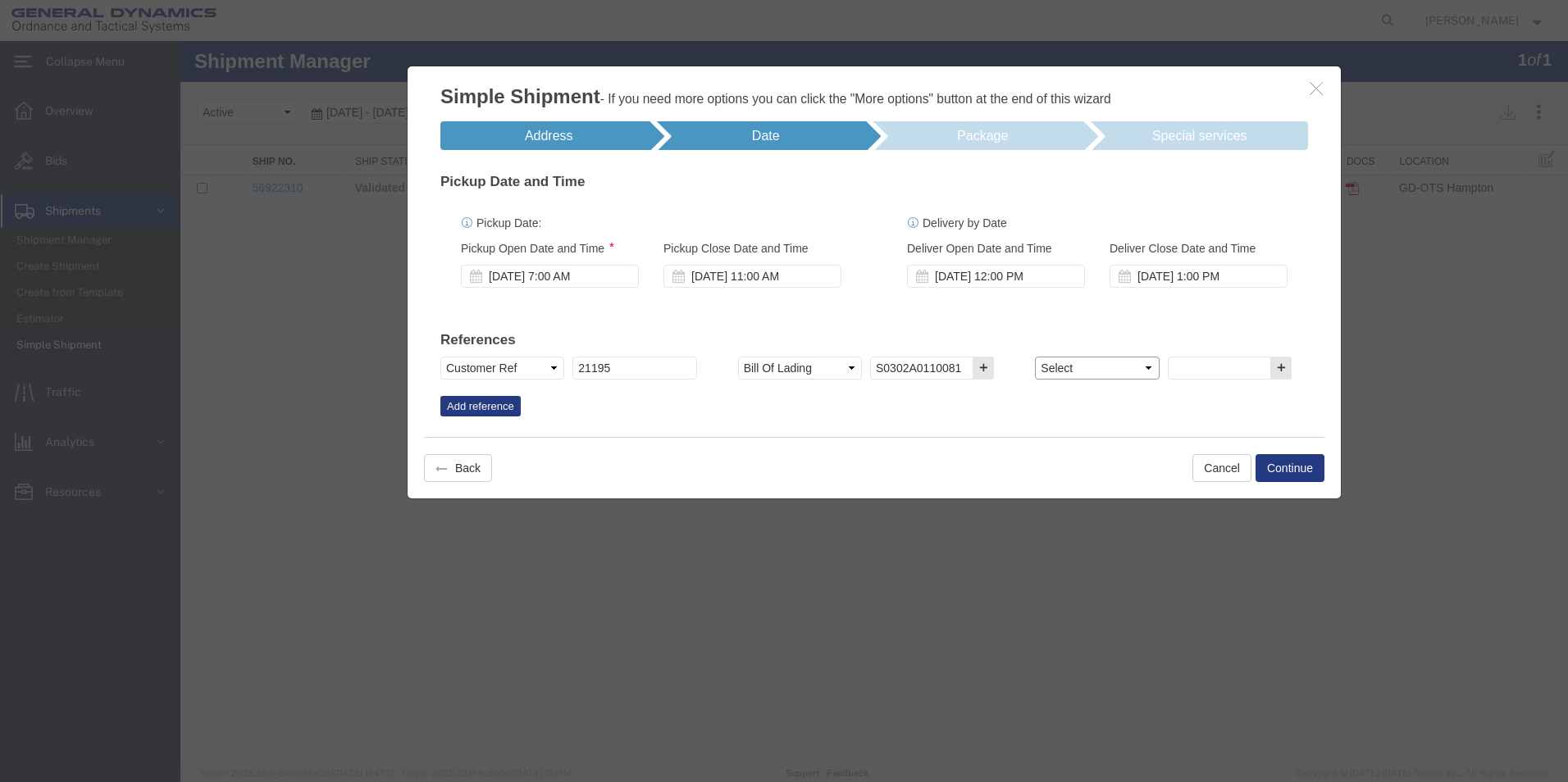
click at [1151, 371] on select "Select Account Type Activity ID Airline Appointment Number ASN Batch Request # …" at bounding box center [1097, 367] width 124 height 23
click at [1308, 469] on button "Continue" at bounding box center [1291, 468] width 69 height 28
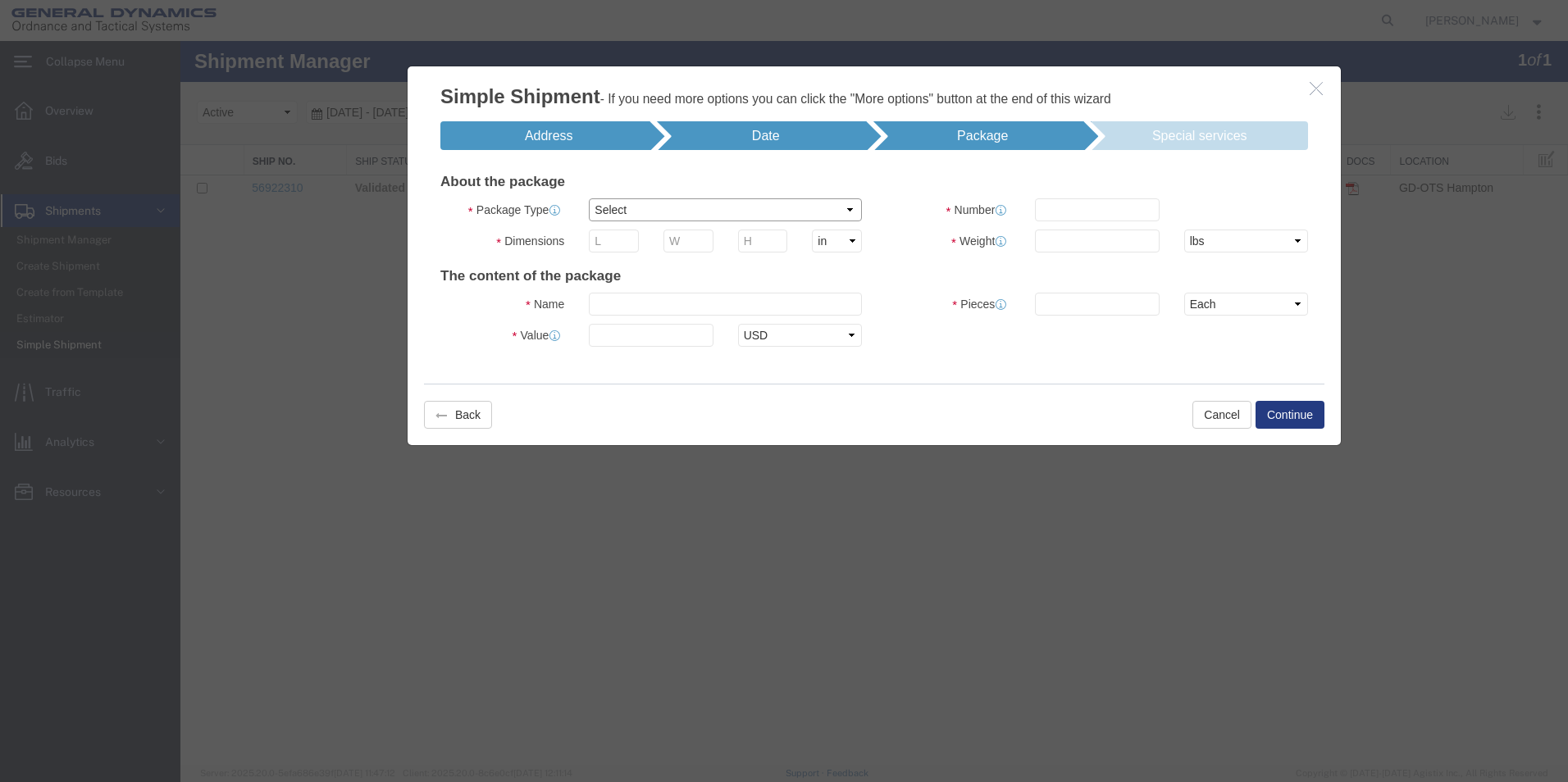
click at [843, 212] on select "Select Bale(s) Basket(s) Bolt(s) Bottle(s) Buckets Bulk Bundle(s) Can(s) Cardbo…" at bounding box center [726, 209] width 273 height 23
select select "PSNS"
click at [589, 198] on select "Select Bale(s) Basket(s) Bolt(s) Bottle(s) Buckets Bulk Bundle(s) Can(s) Cardbo…" at bounding box center [726, 209] width 273 height 23
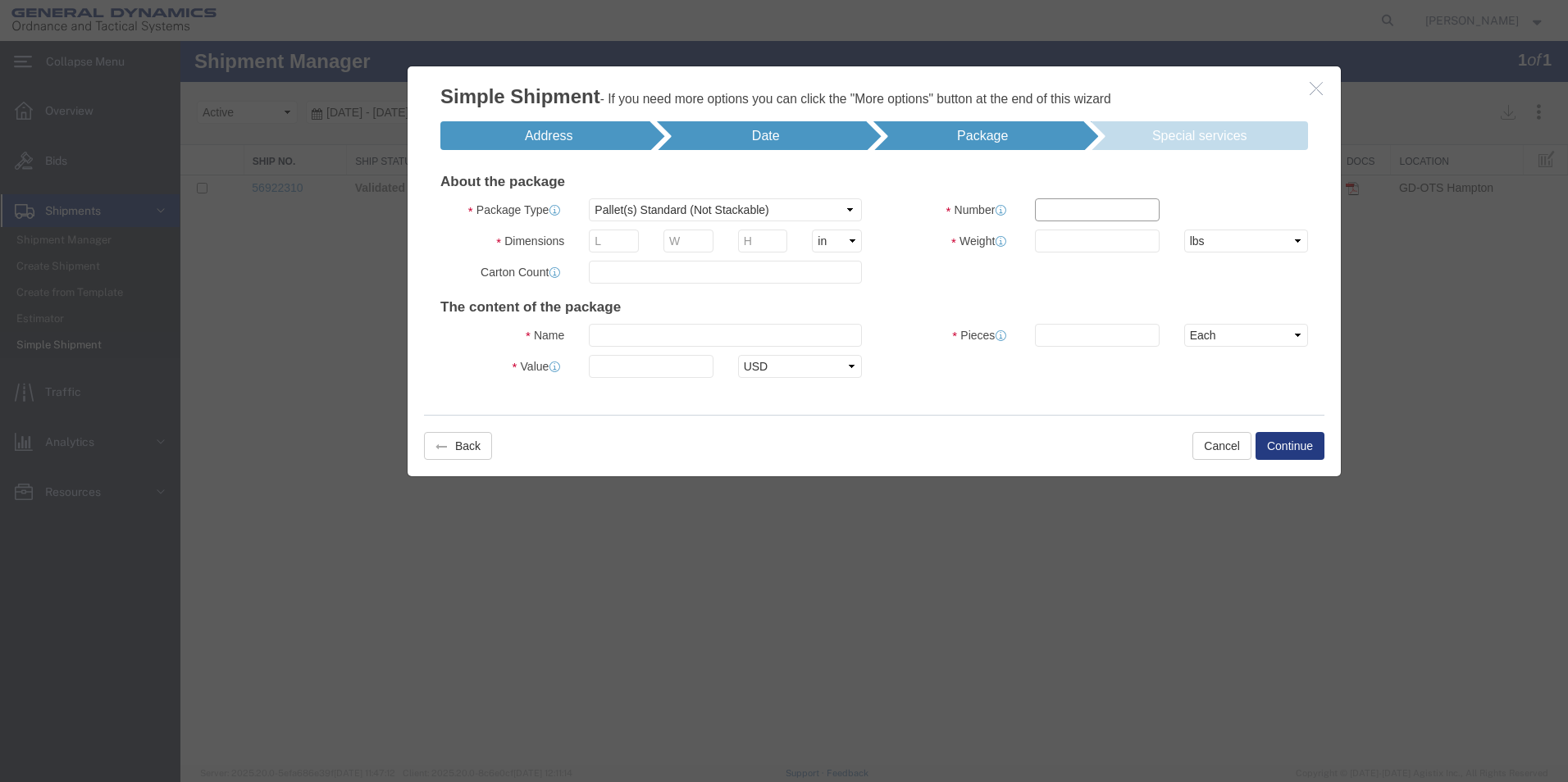
click at [1051, 213] on input "text" at bounding box center [1097, 209] width 124 height 23
type input "1"
click at [615, 243] on input "text" at bounding box center [614, 240] width 50 height 23
type input "41"
click at [675, 237] on input "text" at bounding box center [688, 240] width 50 height 23
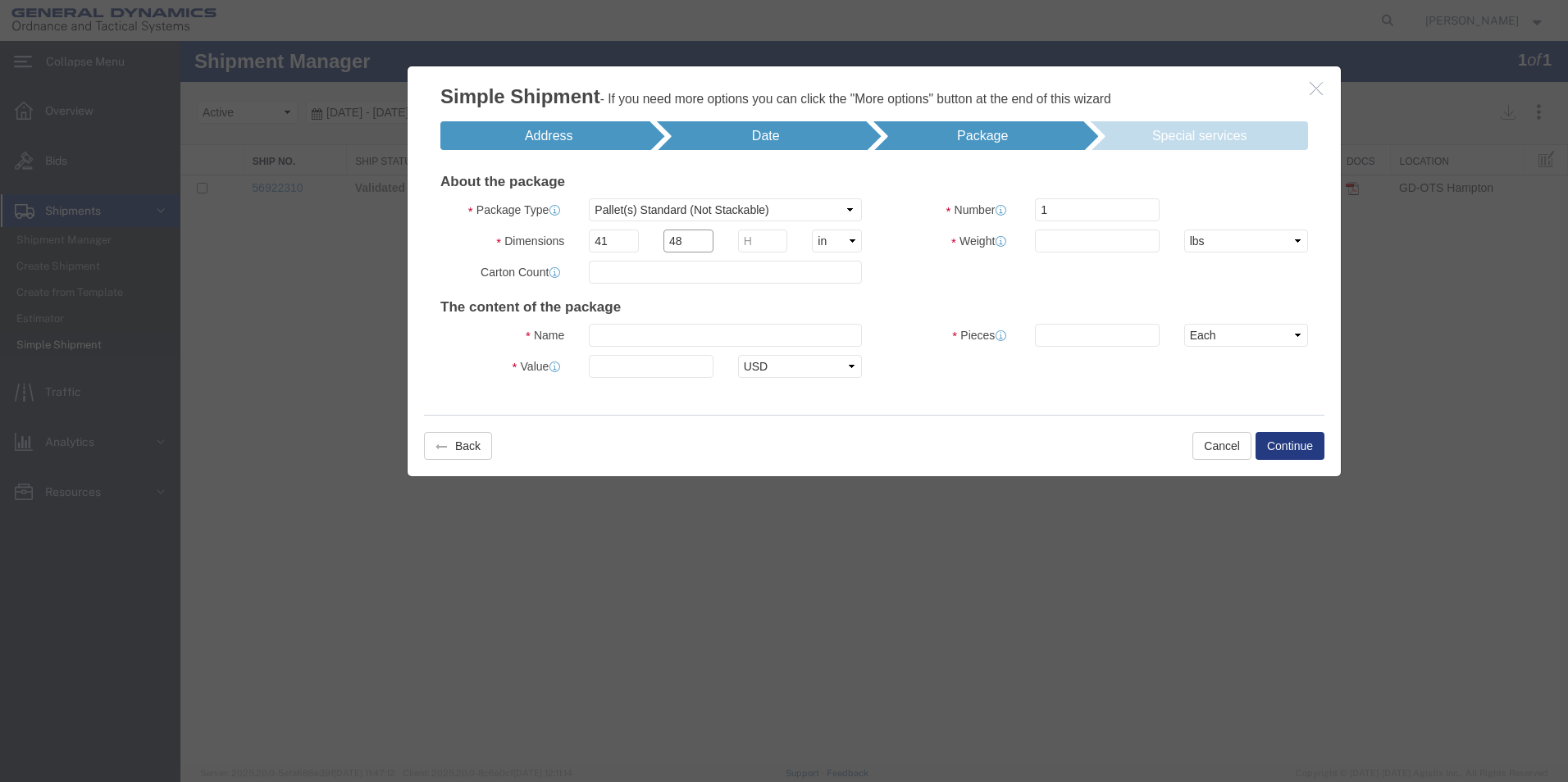
type input "48"
click at [765, 246] on input "text" at bounding box center [763, 240] width 50 height 23
type input "37"
click at [1050, 239] on input "text" at bounding box center [1097, 240] width 124 height 23
type input "1648"
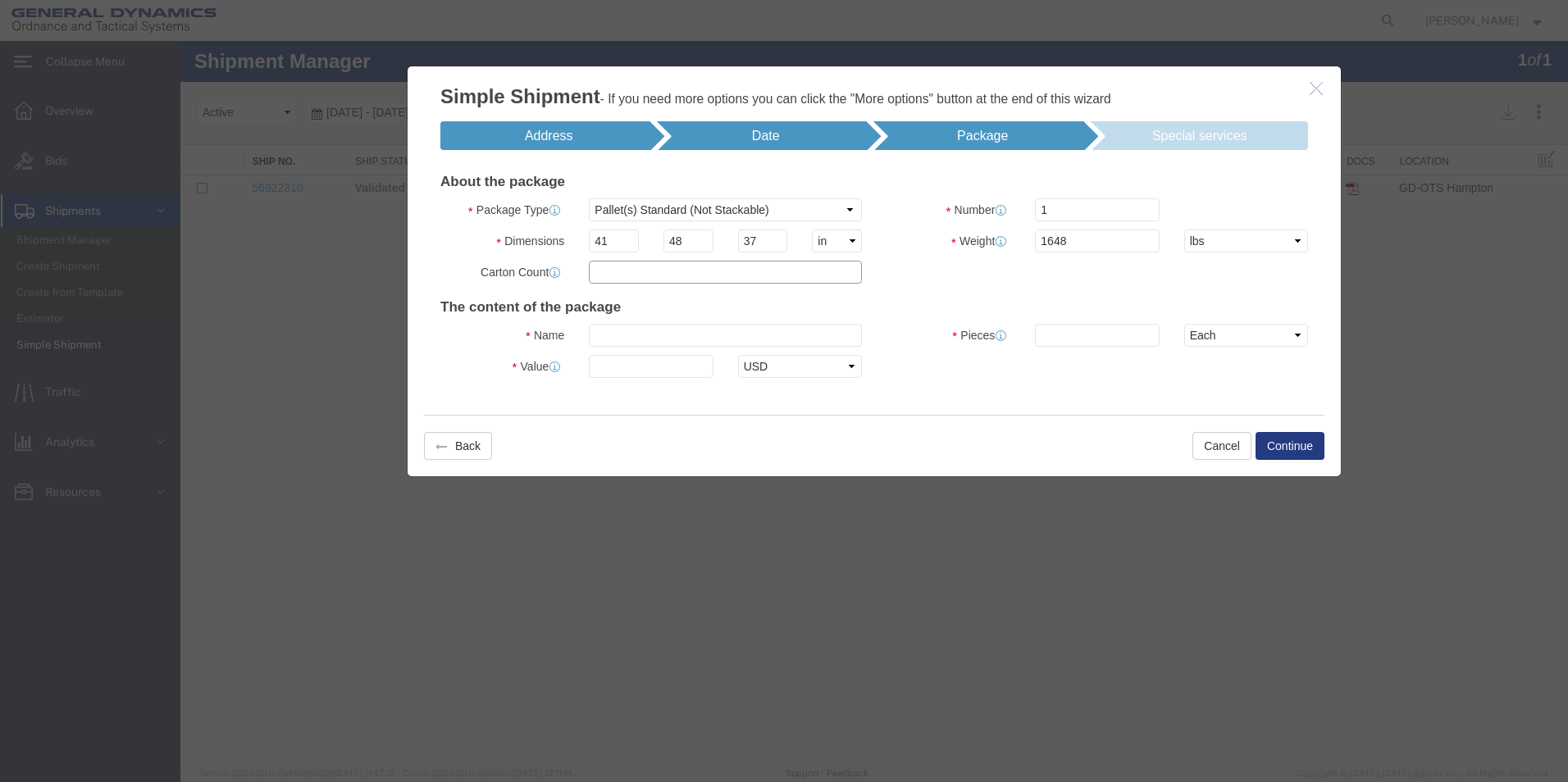
click at [636, 279] on input "text" at bounding box center [726, 271] width 273 height 23
type input "80"
click at [667, 328] on input "text" at bounding box center [726, 335] width 273 height 23
type input "MOTOR, MK66 MOD4/GFM MK90 GRAIN/GFM MK760"
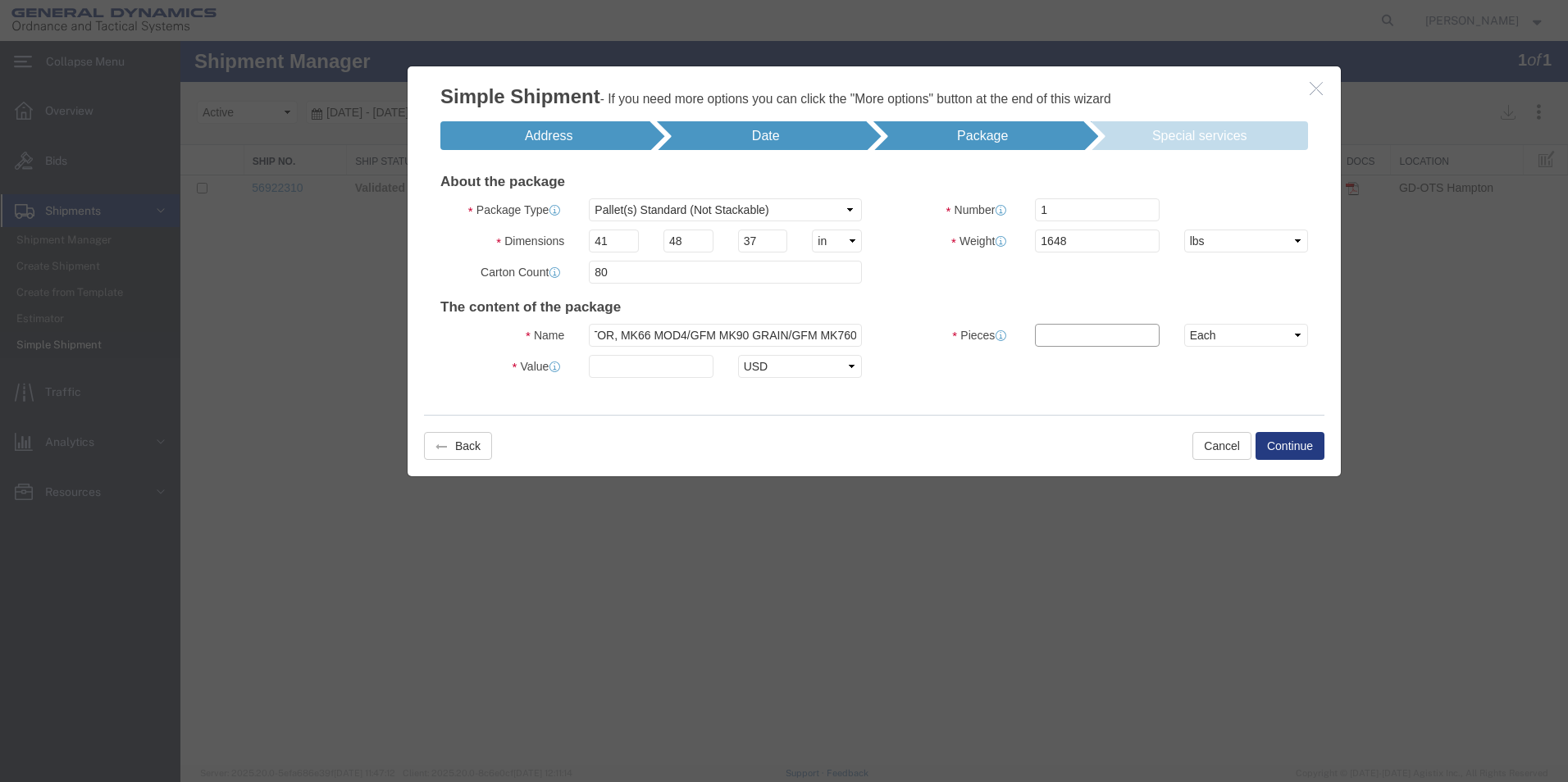
click at [1064, 337] on input "text" at bounding box center [1097, 335] width 124 height 23
type input "80"
click at [637, 367] on input "text" at bounding box center [651, 366] width 124 height 23
type input "277.76"
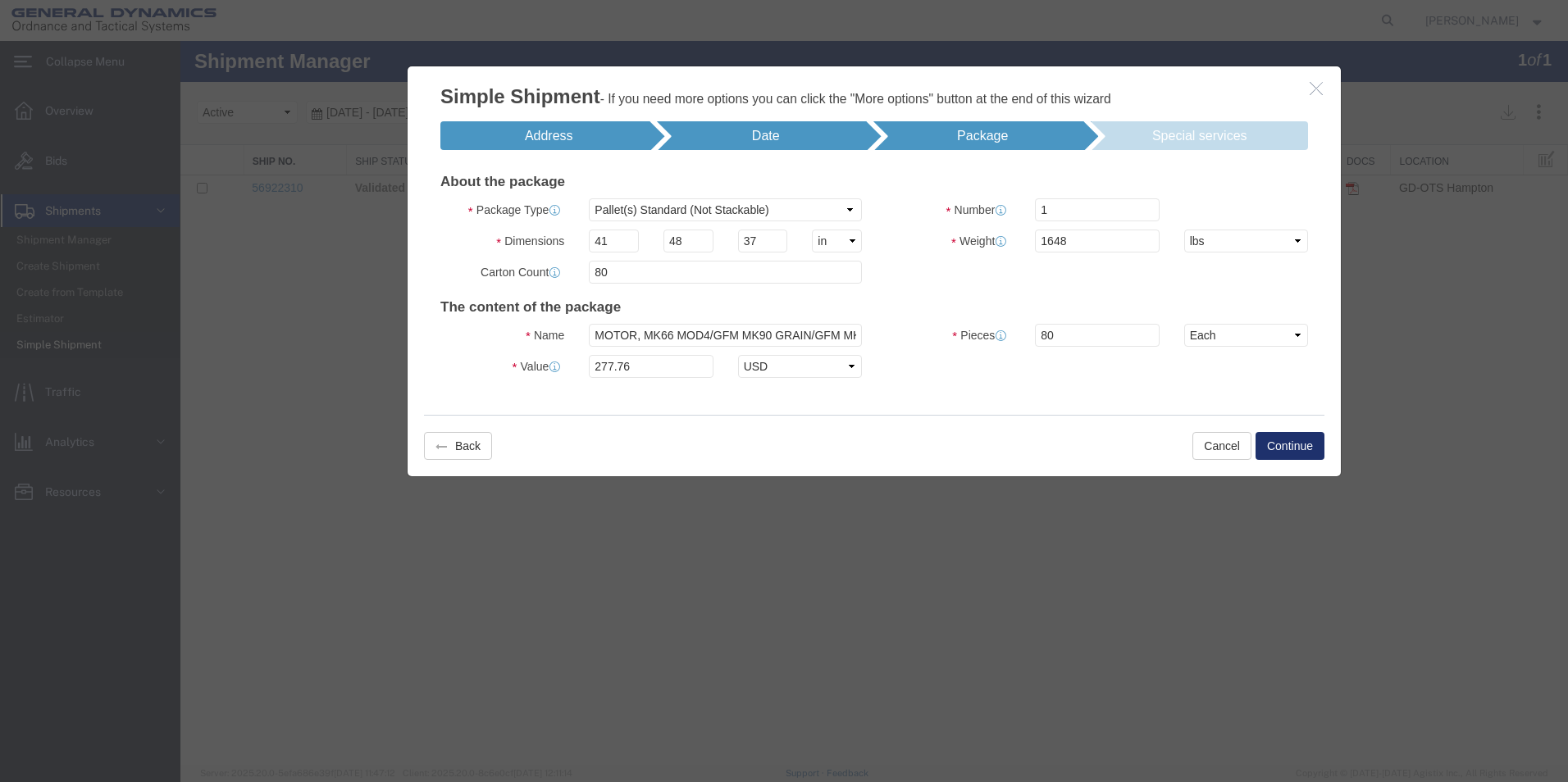
click at [1282, 451] on button "Continue" at bounding box center [1291, 446] width 69 height 28
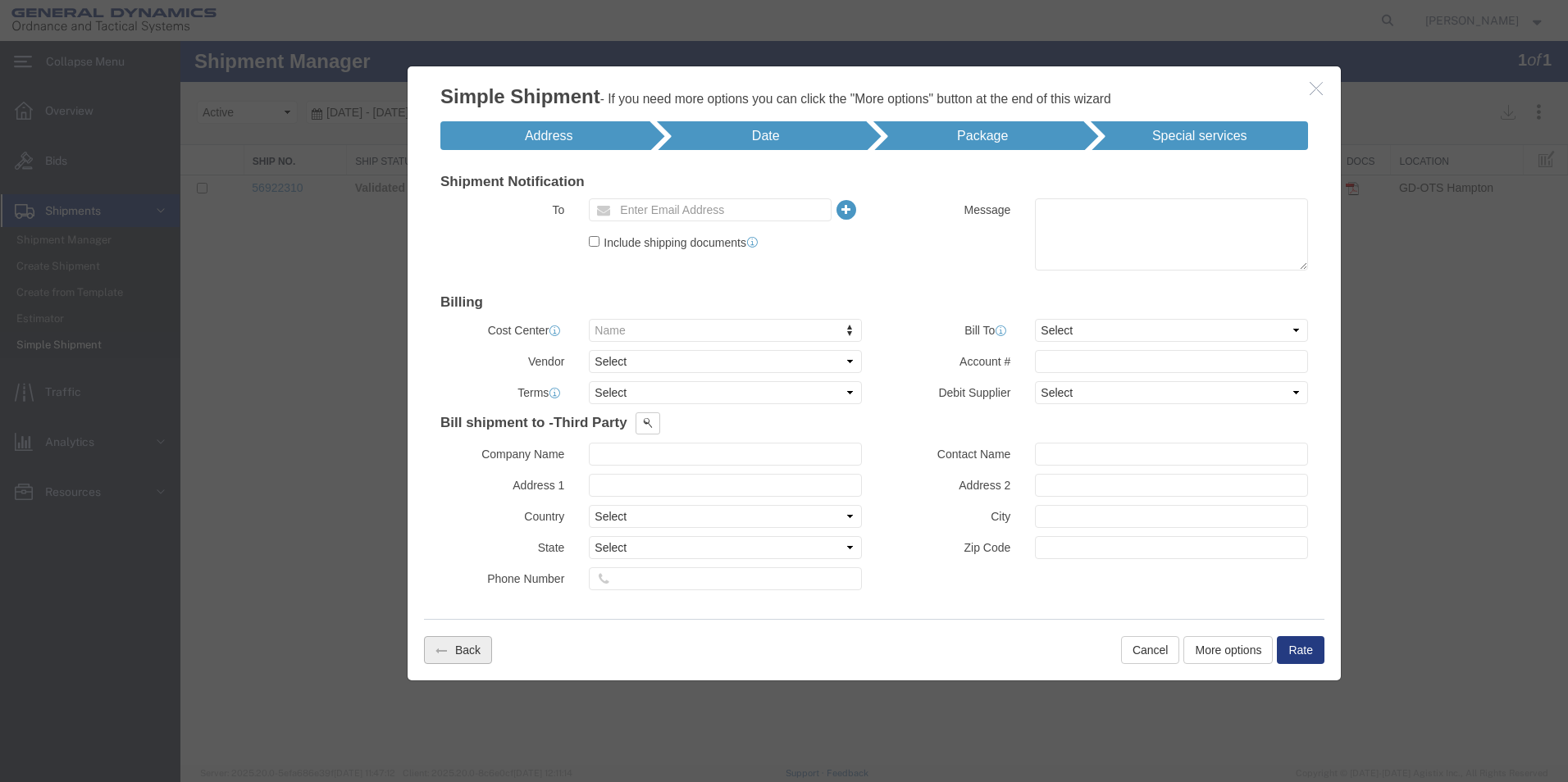
click at [469, 649] on button "Back" at bounding box center [458, 650] width 68 height 28
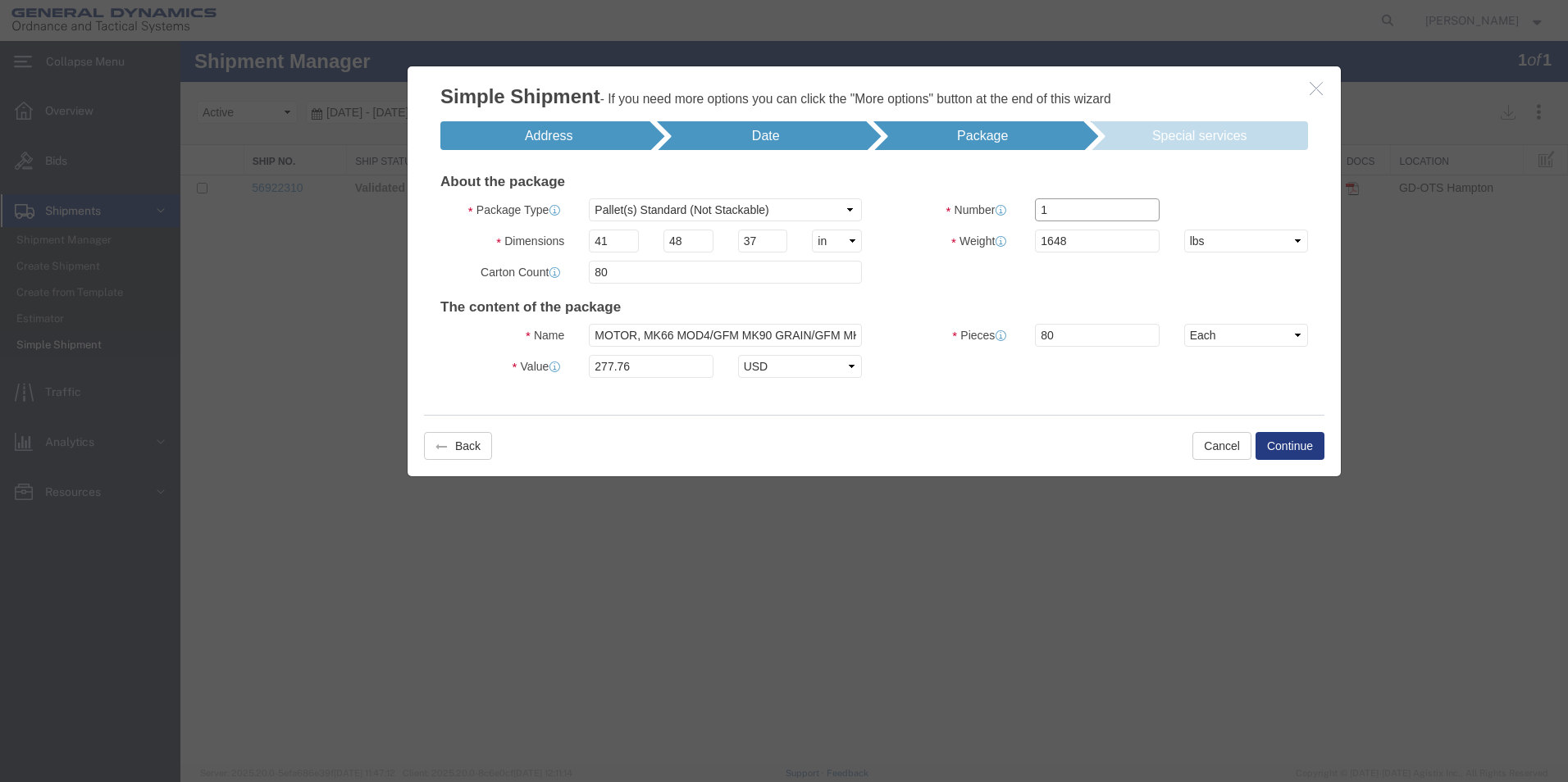
drag, startPoint x: 1054, startPoint y: 206, endPoint x: 1031, endPoint y: 206, distance: 23.0
click at [1031, 206] on div "1" at bounding box center [1097, 209] width 148 height 23
type input "22"
click at [1072, 241] on input "1648" at bounding box center [1097, 240] width 124 height 23
type input "1684"
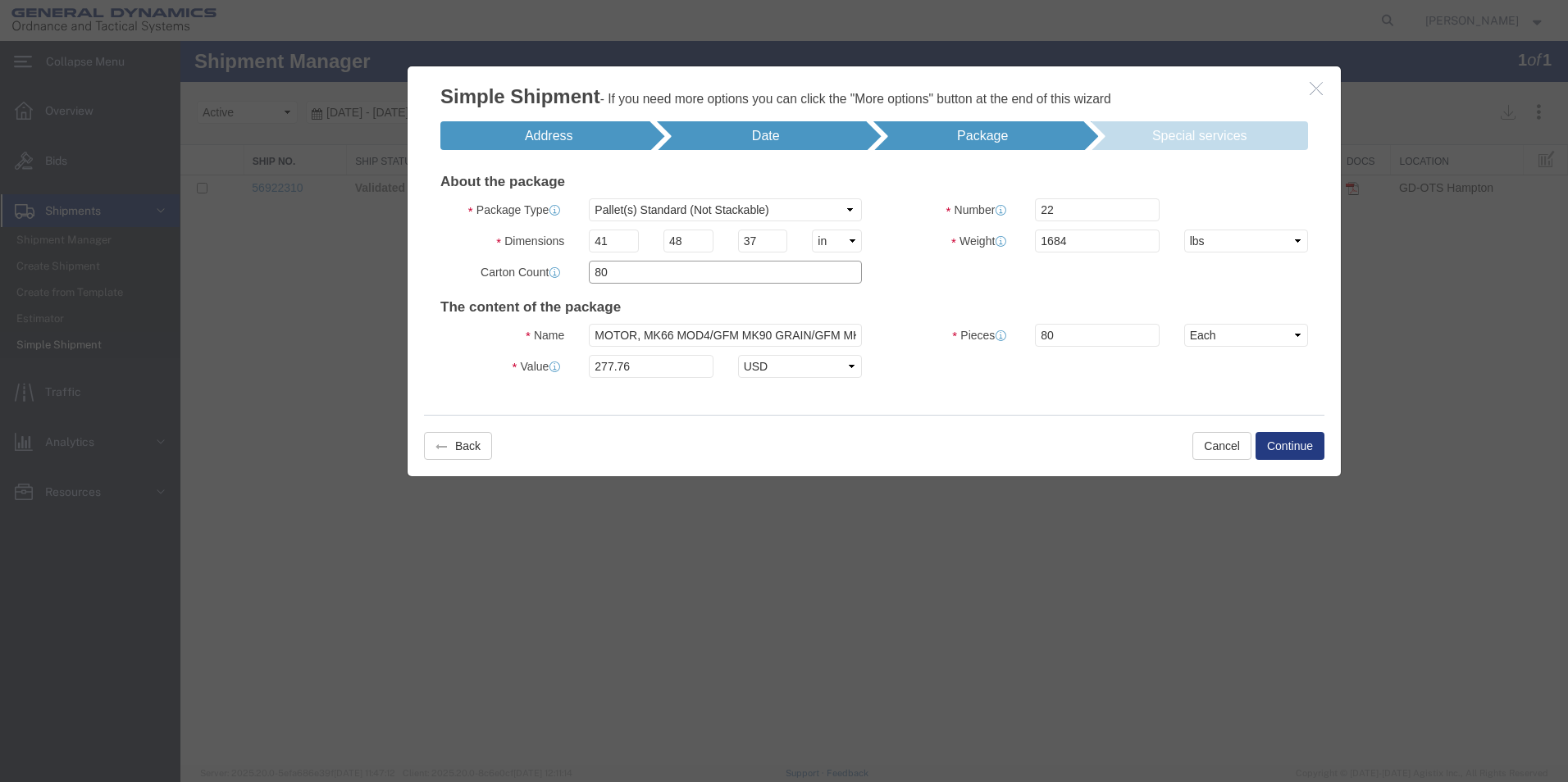
drag, startPoint x: 616, startPoint y: 275, endPoint x: 567, endPoint y: 267, distance: 49.6
click at [567, 267] on div "Carton Count 80" at bounding box center [651, 271] width 446 height 23
drag, startPoint x: 1077, startPoint y: 244, endPoint x: 1007, endPoint y: 244, distance: 70.0
click at [1007, 244] on div "Weight 1684 kgs lbs" at bounding box center [1097, 240] width 446 height 23
type input "34747"
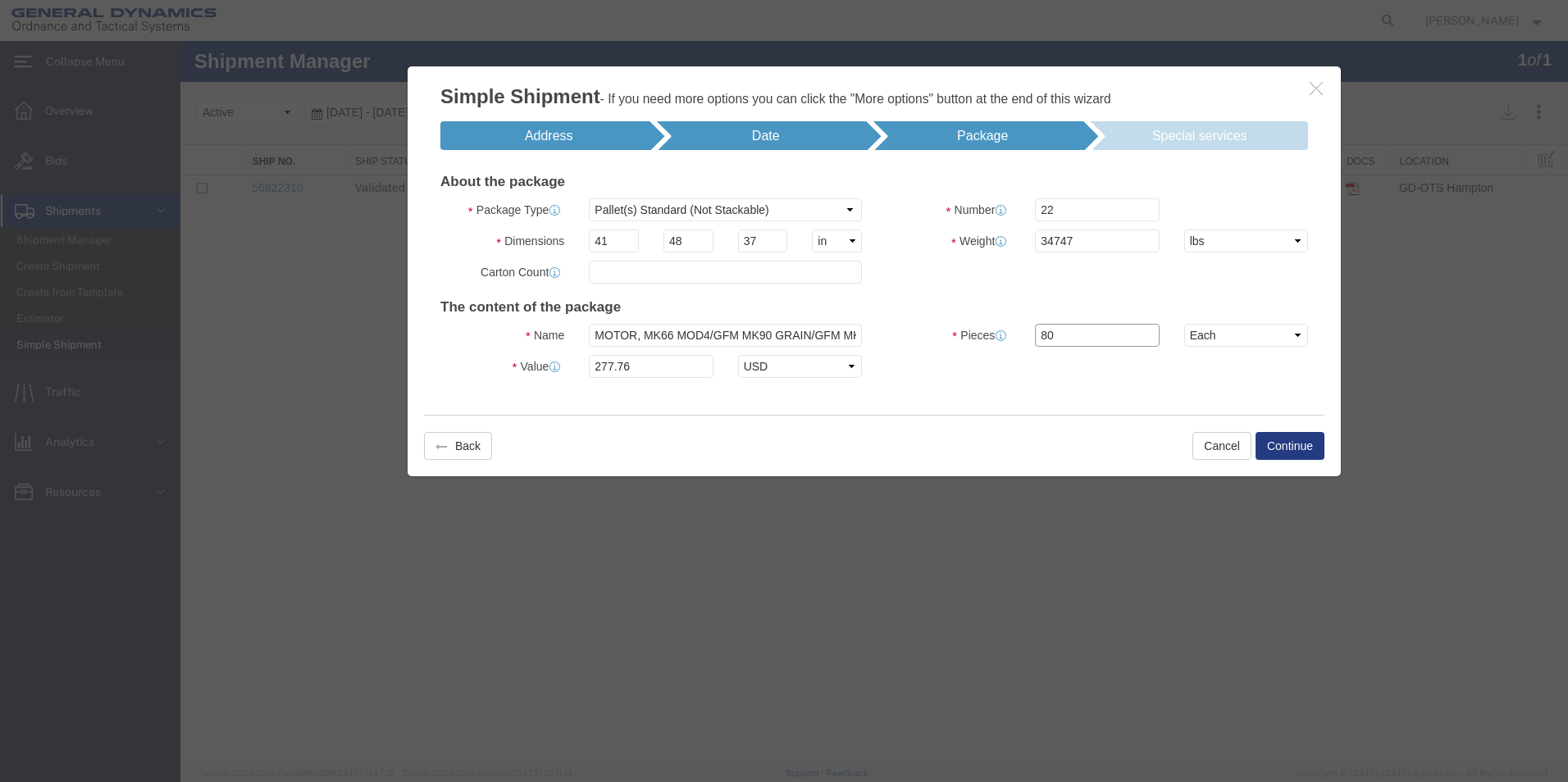
drag, startPoint x: 1055, startPoint y: 337, endPoint x: 1033, endPoint y: 336, distance: 22.0
click at [1033, 336] on div "80" at bounding box center [1097, 335] width 148 height 23
type input "1684"
type input "5846.85"
click at [1275, 440] on button "Continue" at bounding box center [1291, 446] width 69 height 28
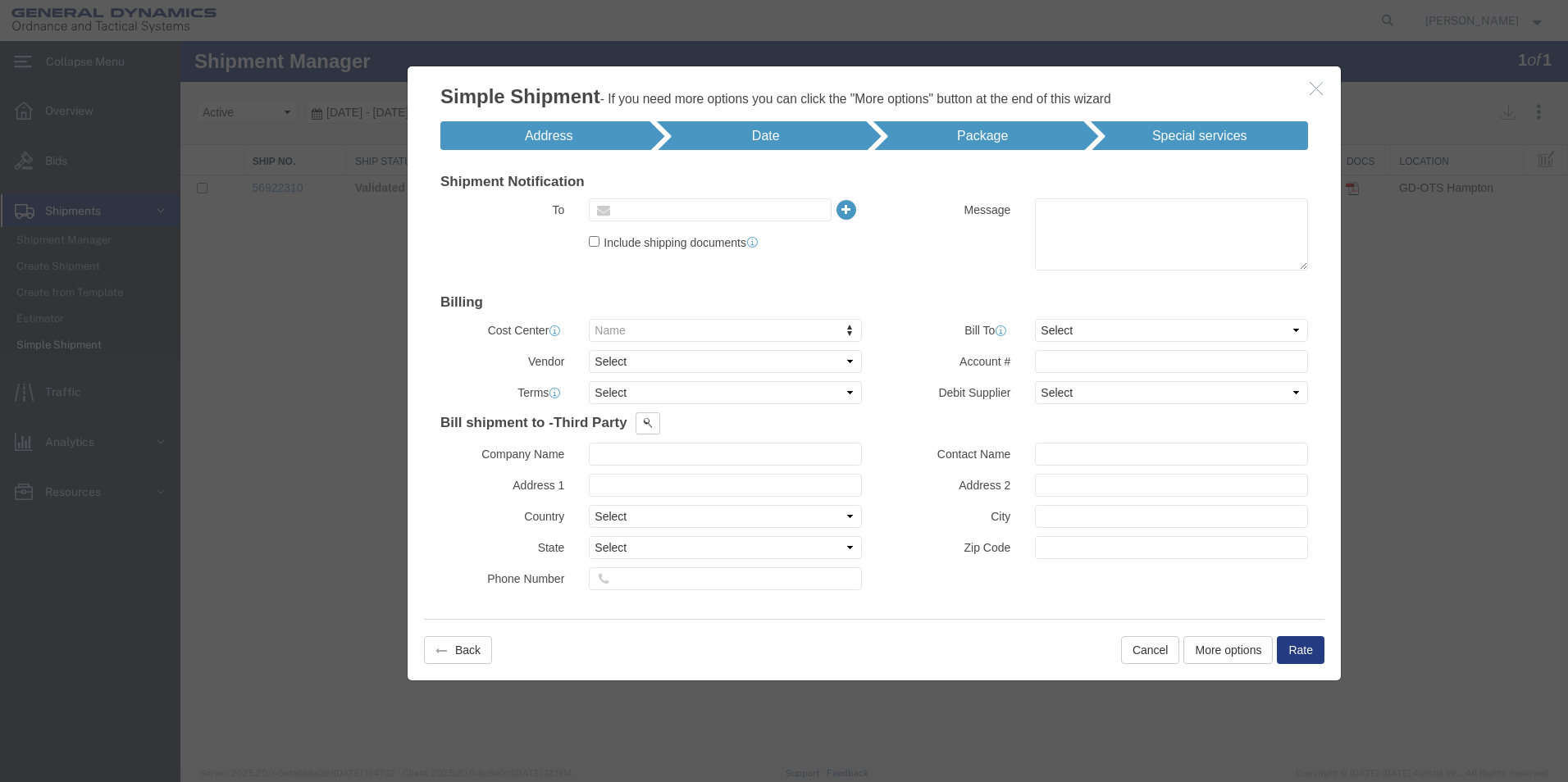
click at [671, 208] on input "text" at bounding box center [708, 209] width 192 height 21
type input "L"
type input "land"
type input "[PERSON_NAME][EMAIL_ADDRESS][PERSON_NAME][DOMAIN_NAME]"
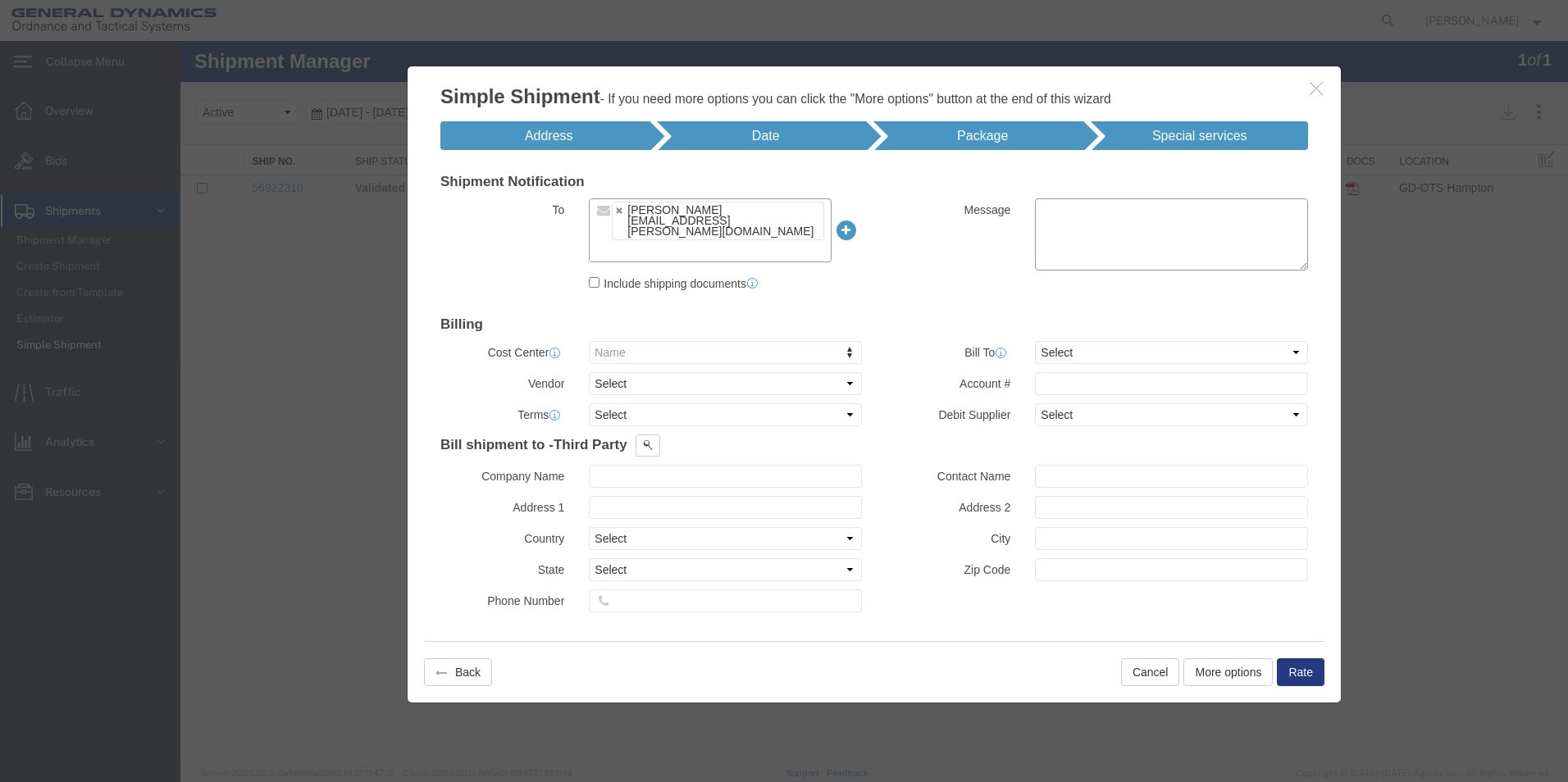
click at [1087, 225] on textarea at bounding box center [1172, 234] width 273 height 72
type textarea "TEST"
type input "w"
type input "W31P4Q23F0253"
click at [848, 372] on select "Select DHL FedEx Express UPS" at bounding box center [726, 383] width 273 height 23
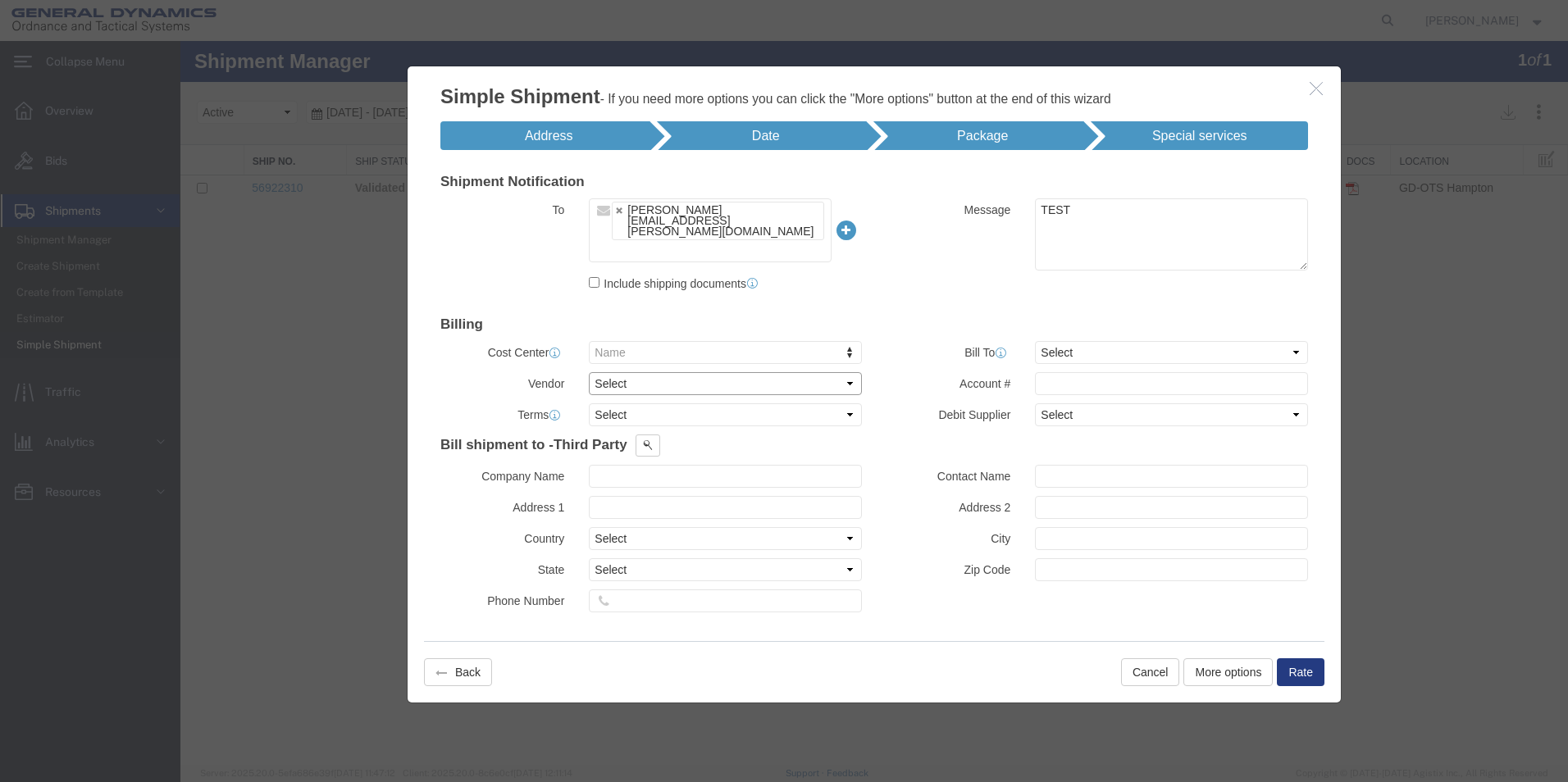
click at [652, 372] on select "Select DHL FedEx Express UPS" at bounding box center [726, 383] width 273 height 23
click at [657, 372] on select "Select DHL FedEx Express UPS" at bounding box center [726, 383] width 273 height 23
click at [1232, 658] on button "More options" at bounding box center [1228, 672] width 89 height 28
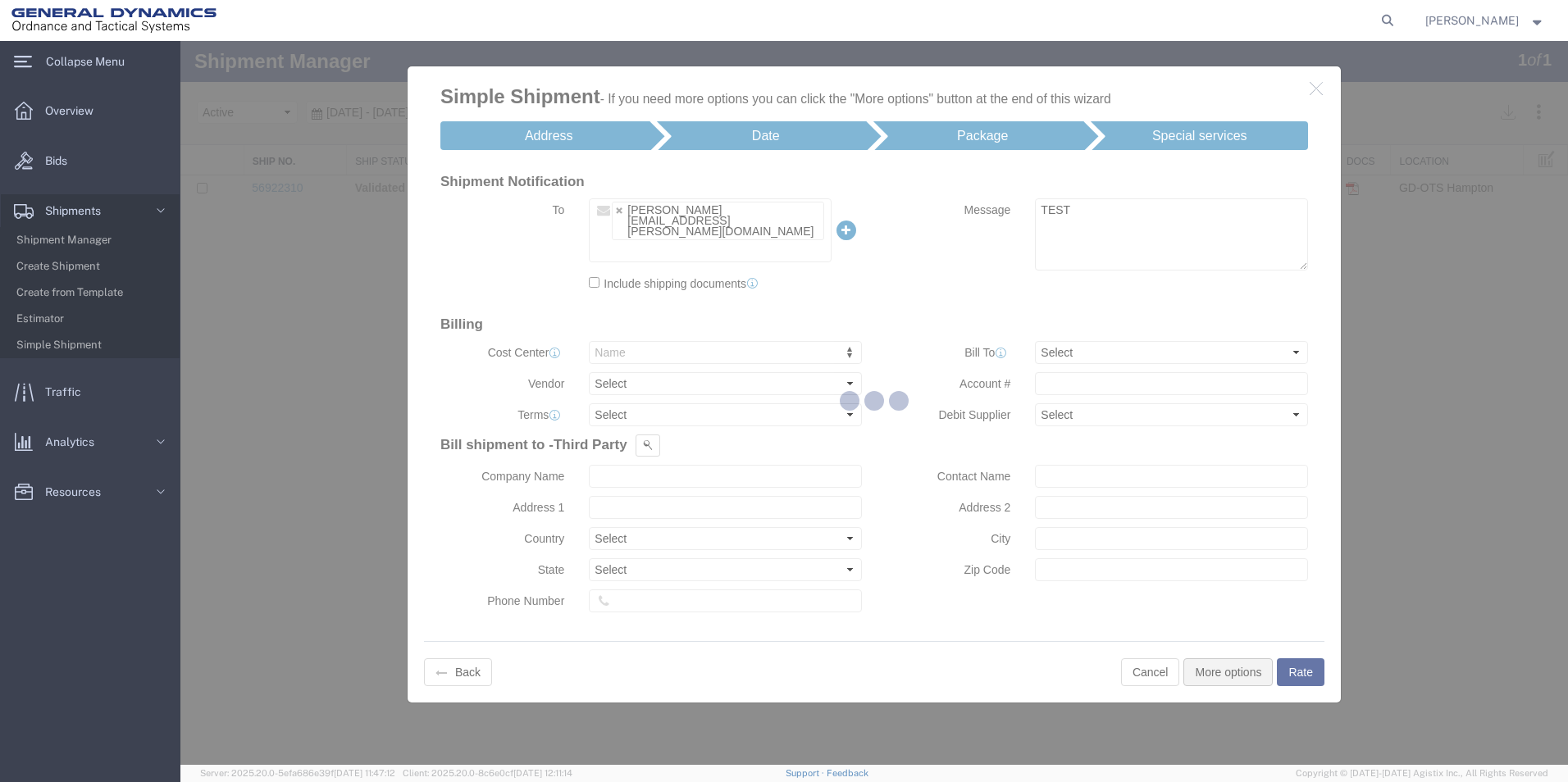
select select "15174"
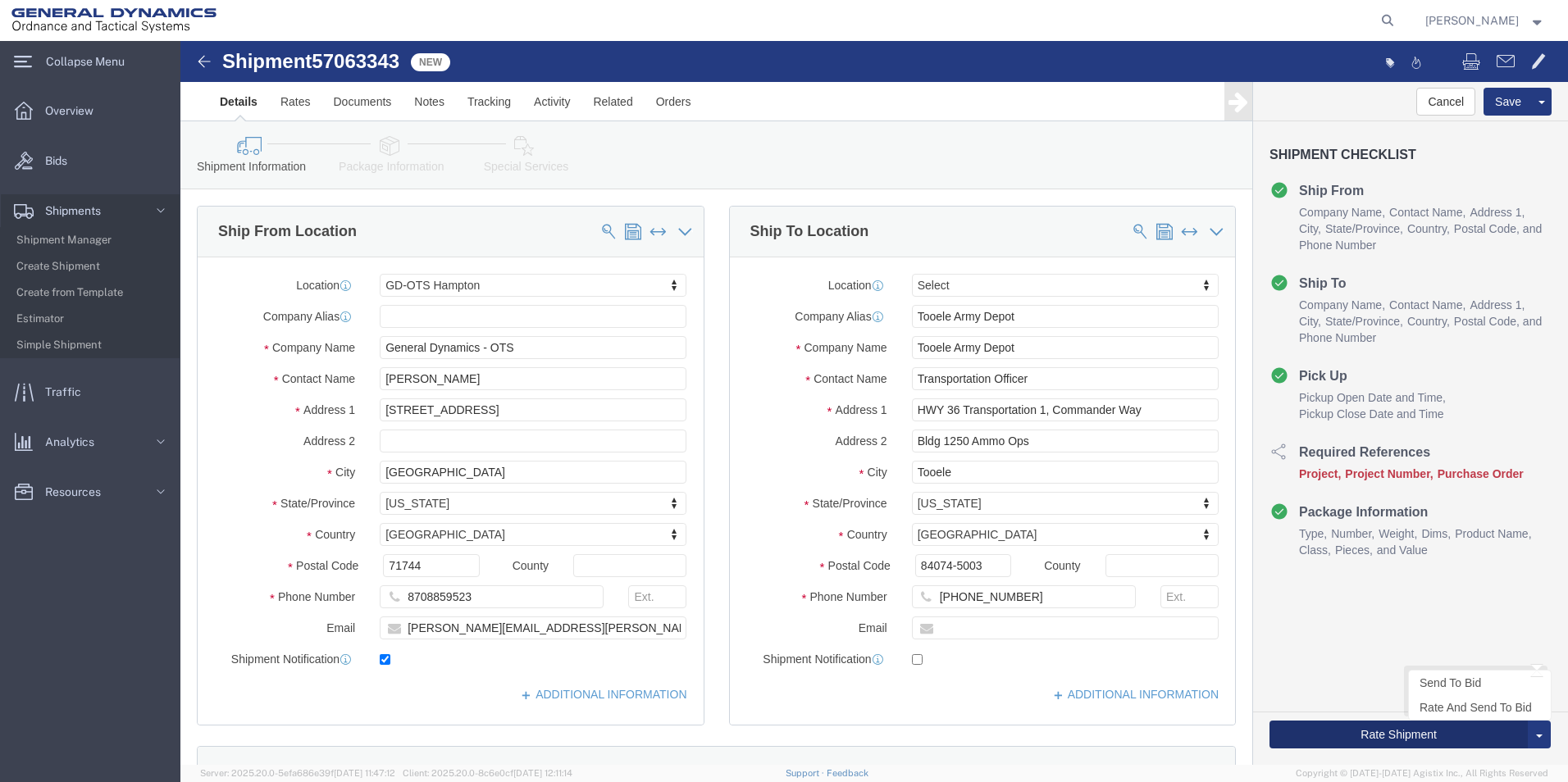
click button "Rate Shipment"
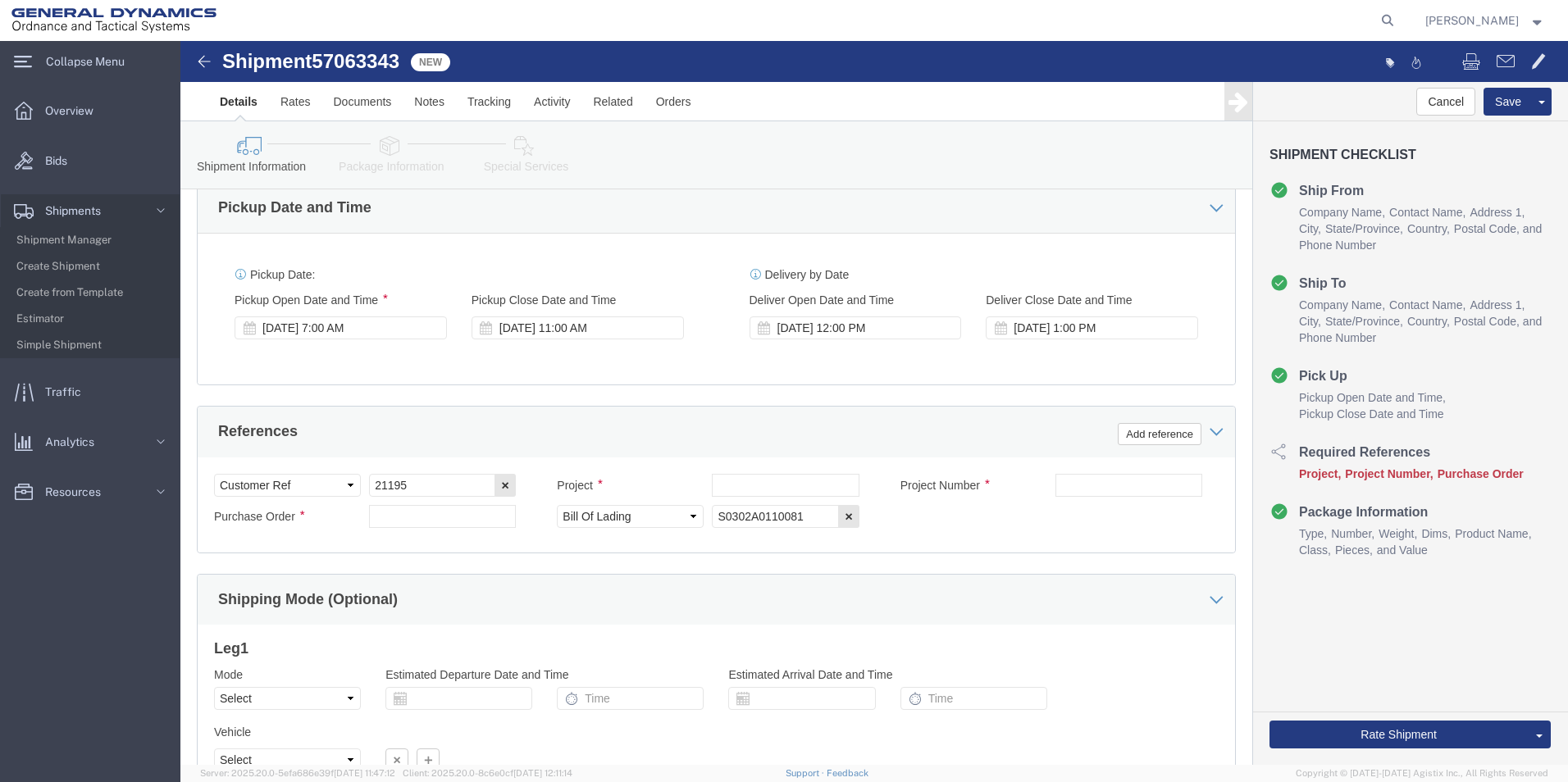
scroll to position [656, 0]
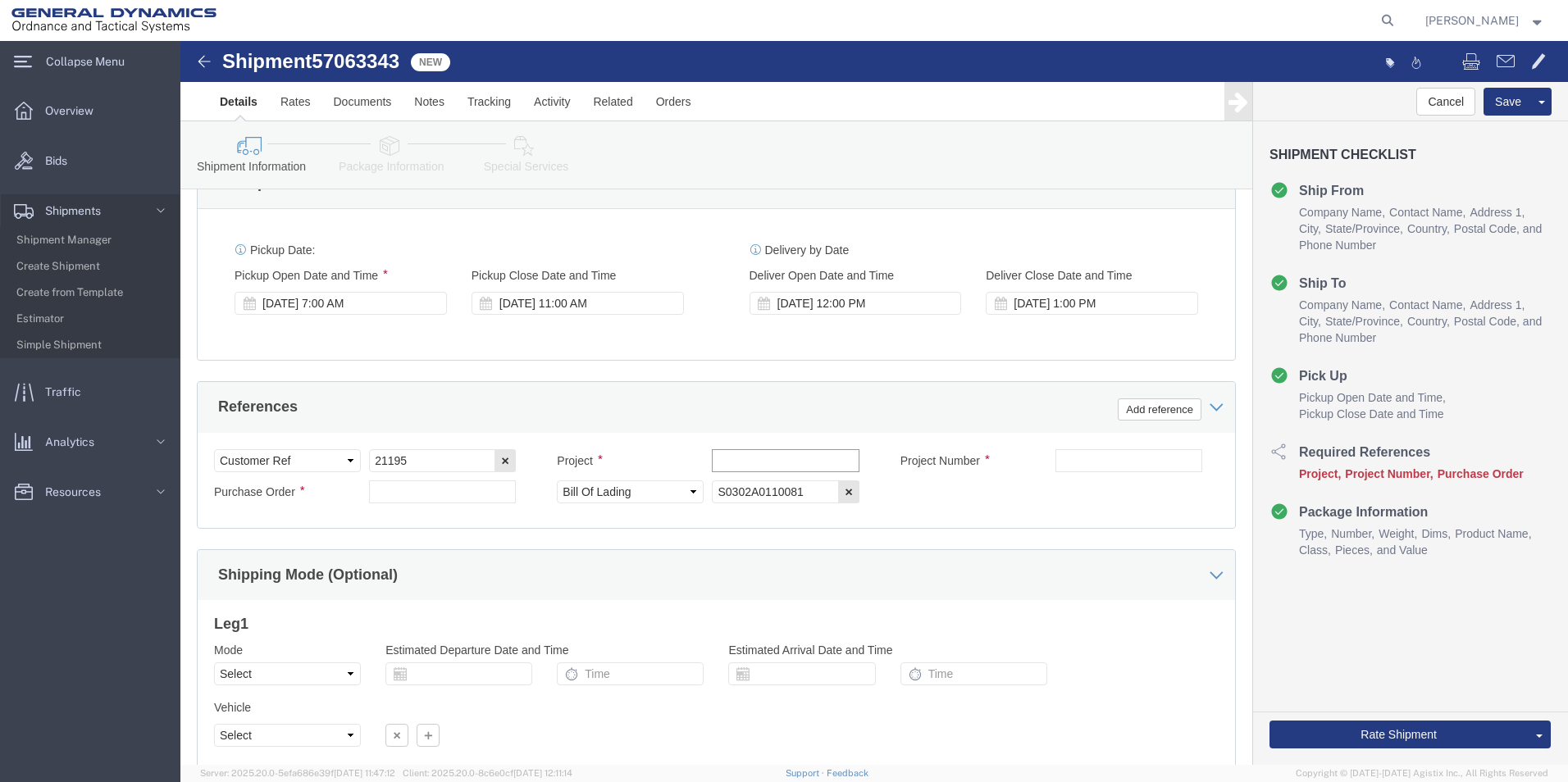
click input "text"
type input "W31P4Q-23-F-0253"
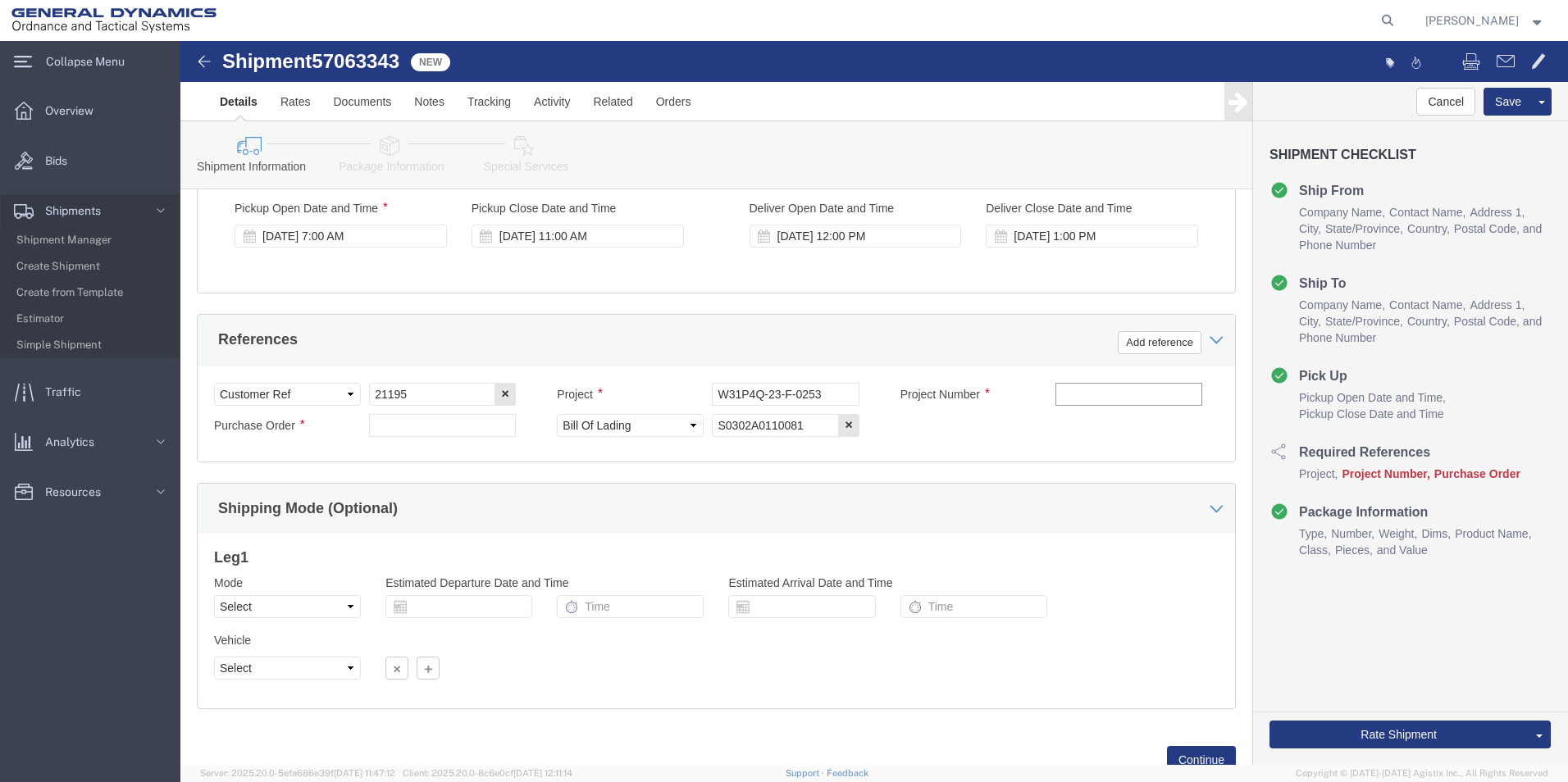
click input "text"
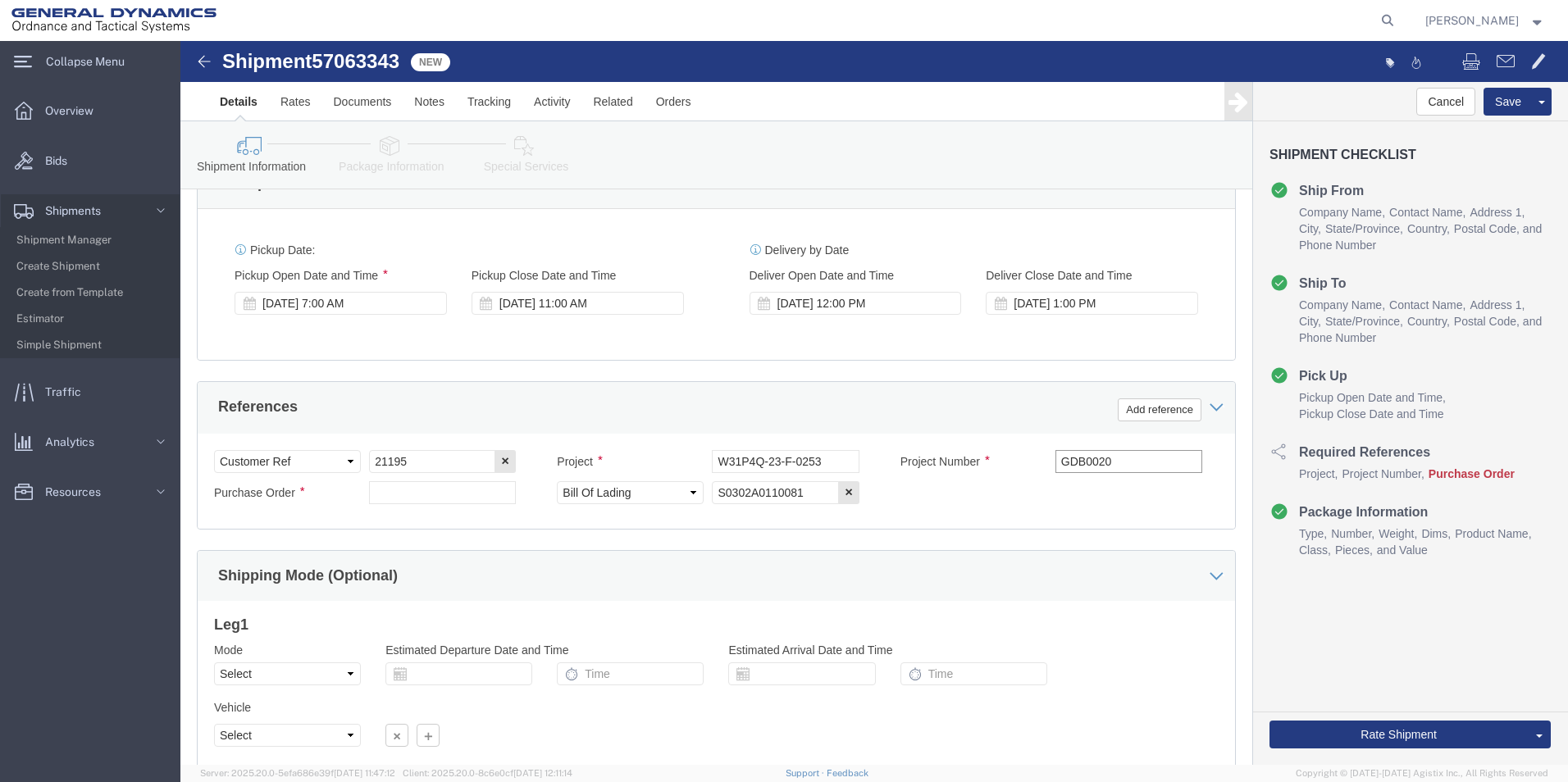
type input "GDB0020"
click input "text"
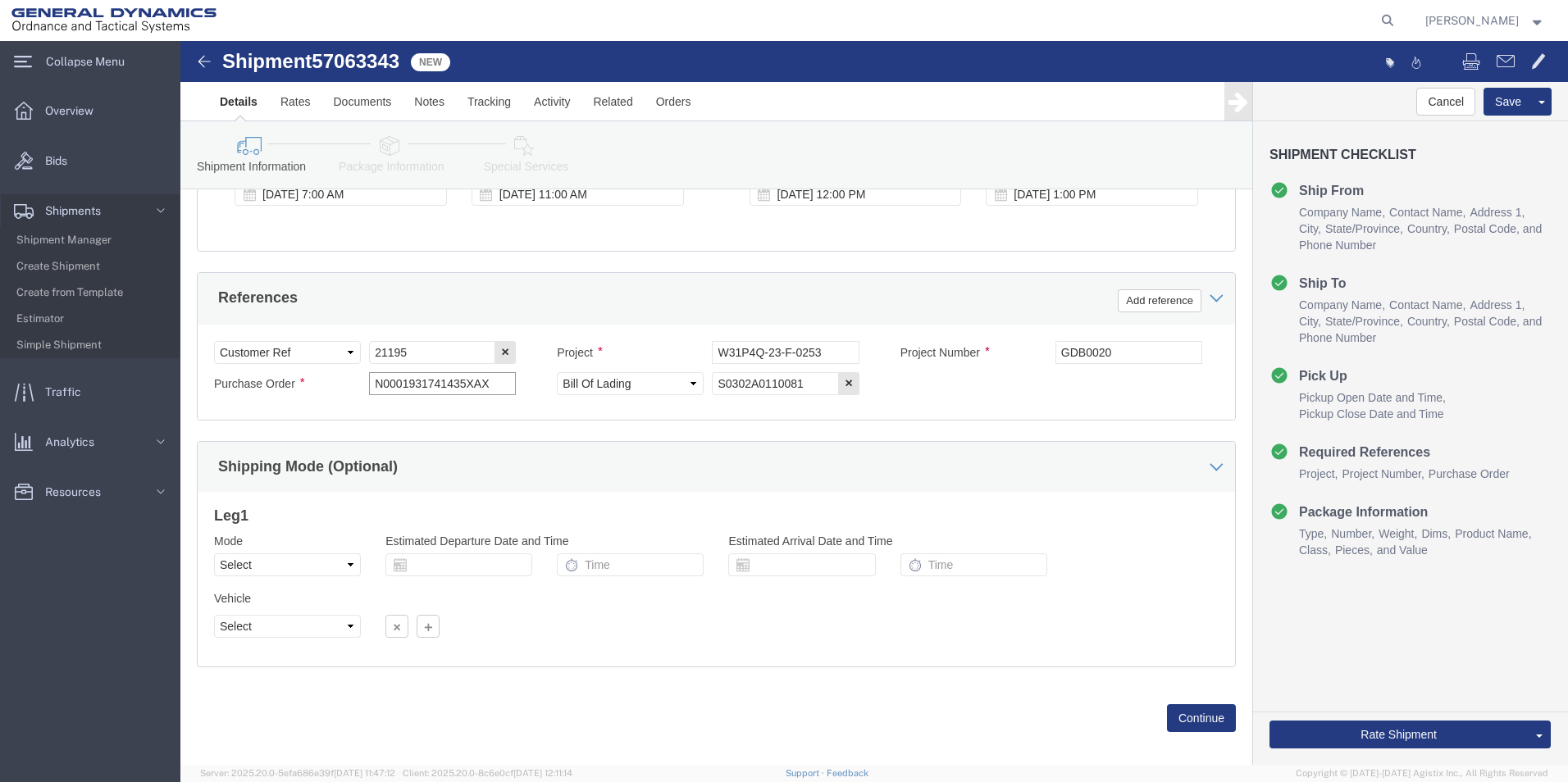
scroll to position [715, 0]
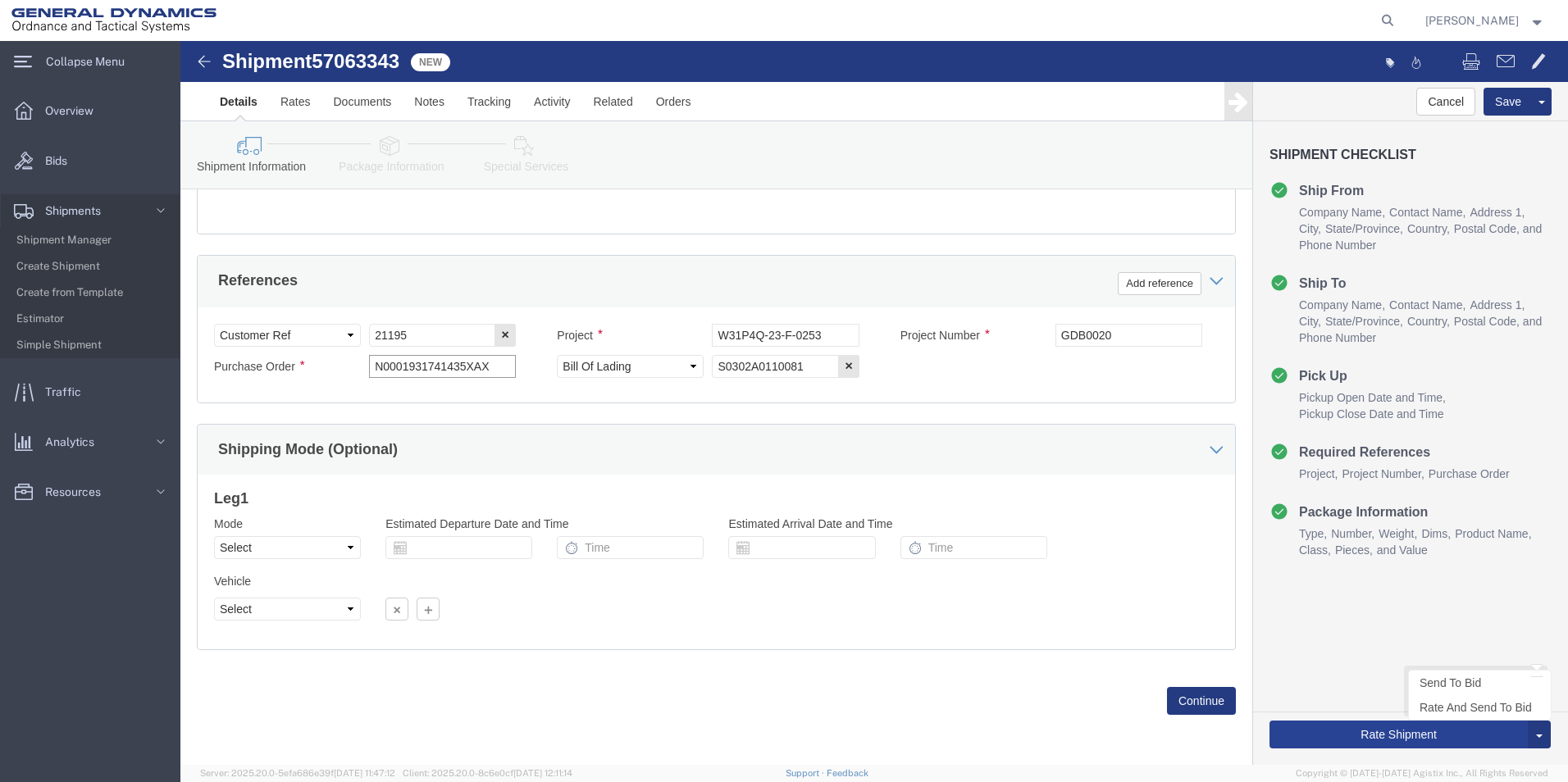
type input "N0001931741435XAX"
click button "Rate Shipment"
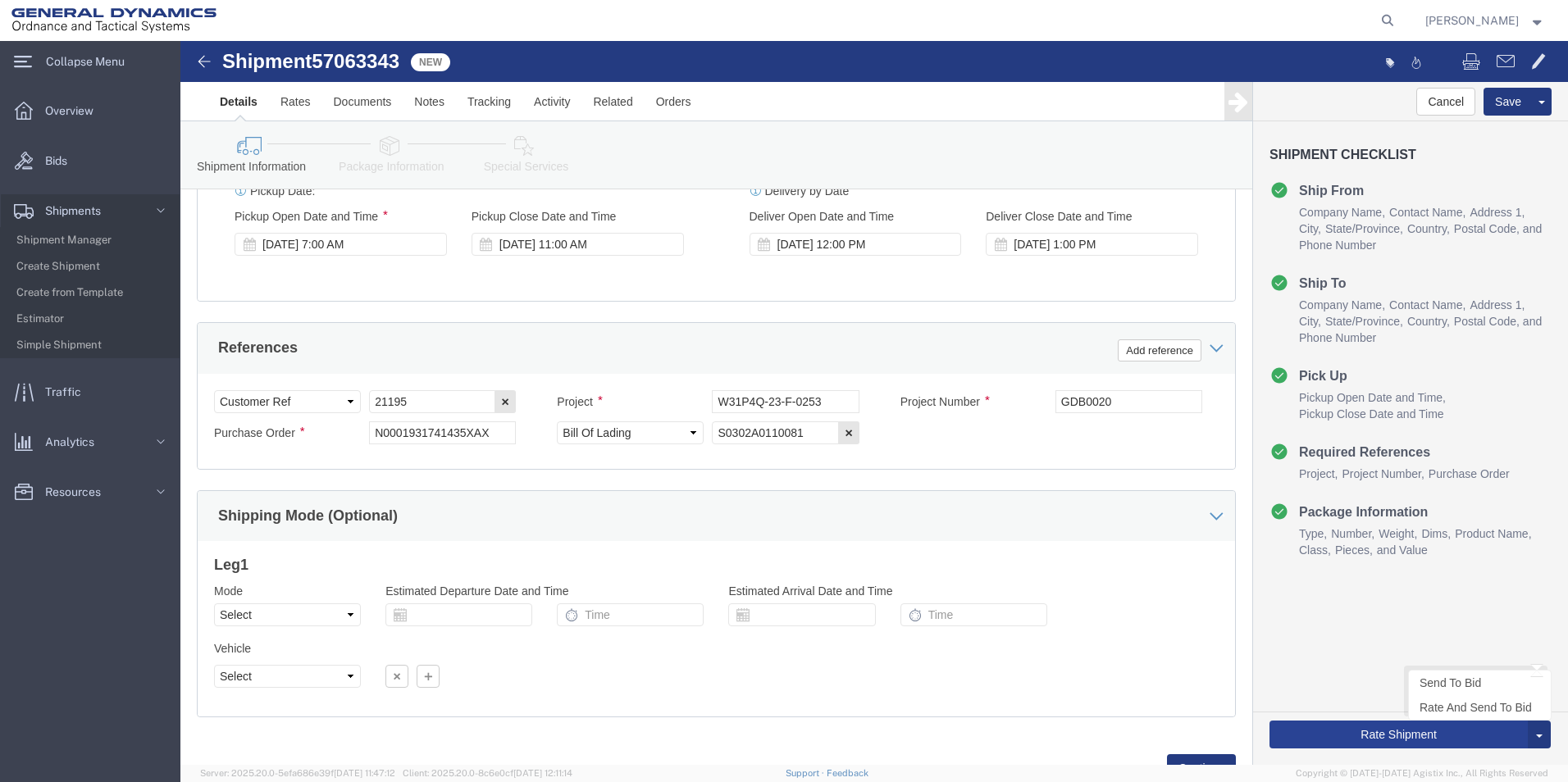
scroll to position [782, 0]
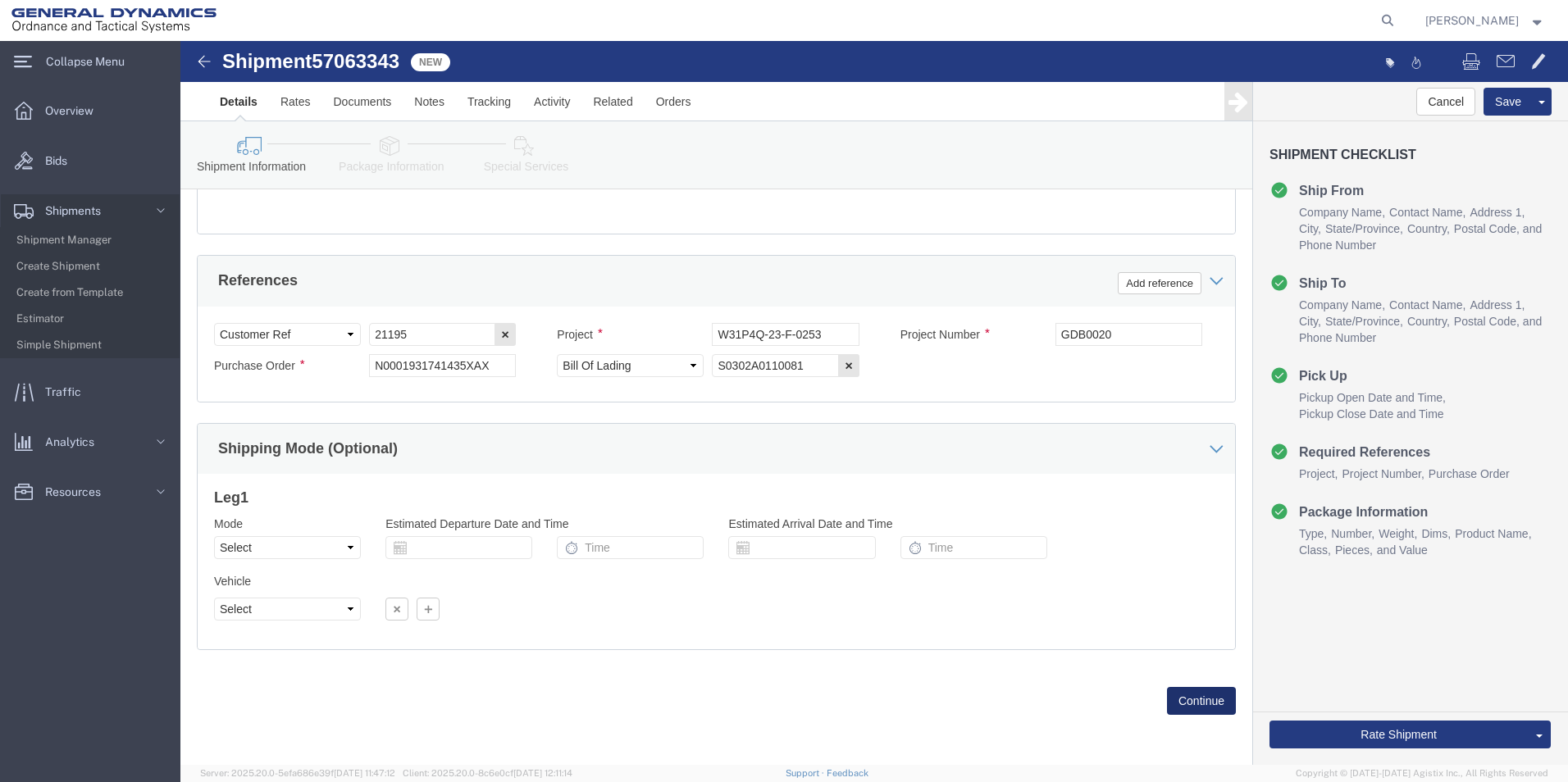
click button "Continue"
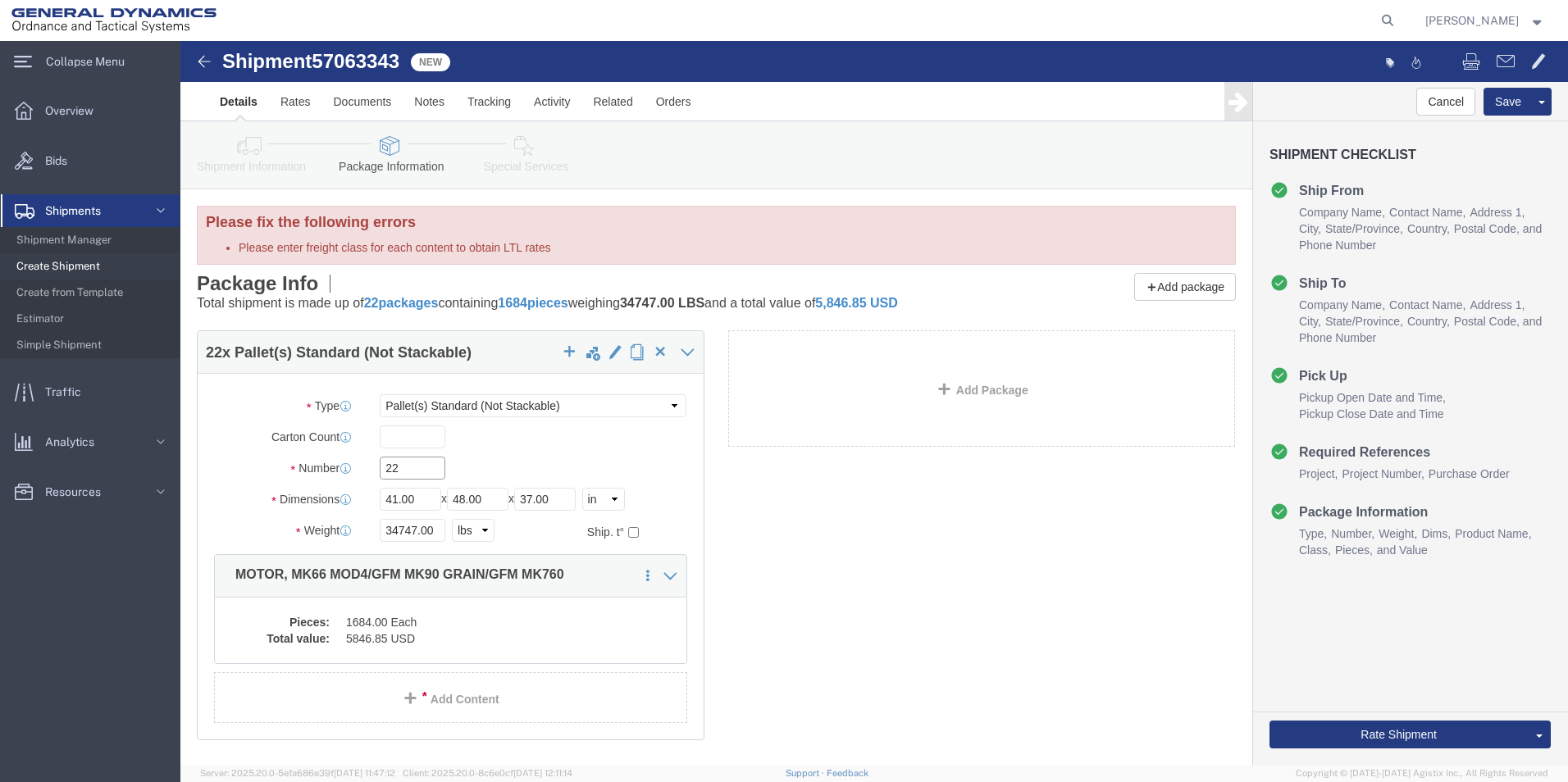
drag, startPoint x: 228, startPoint y: 428, endPoint x: 171, endPoint y: 429, distance: 57.0
click div "Number 22"
type input "1684"
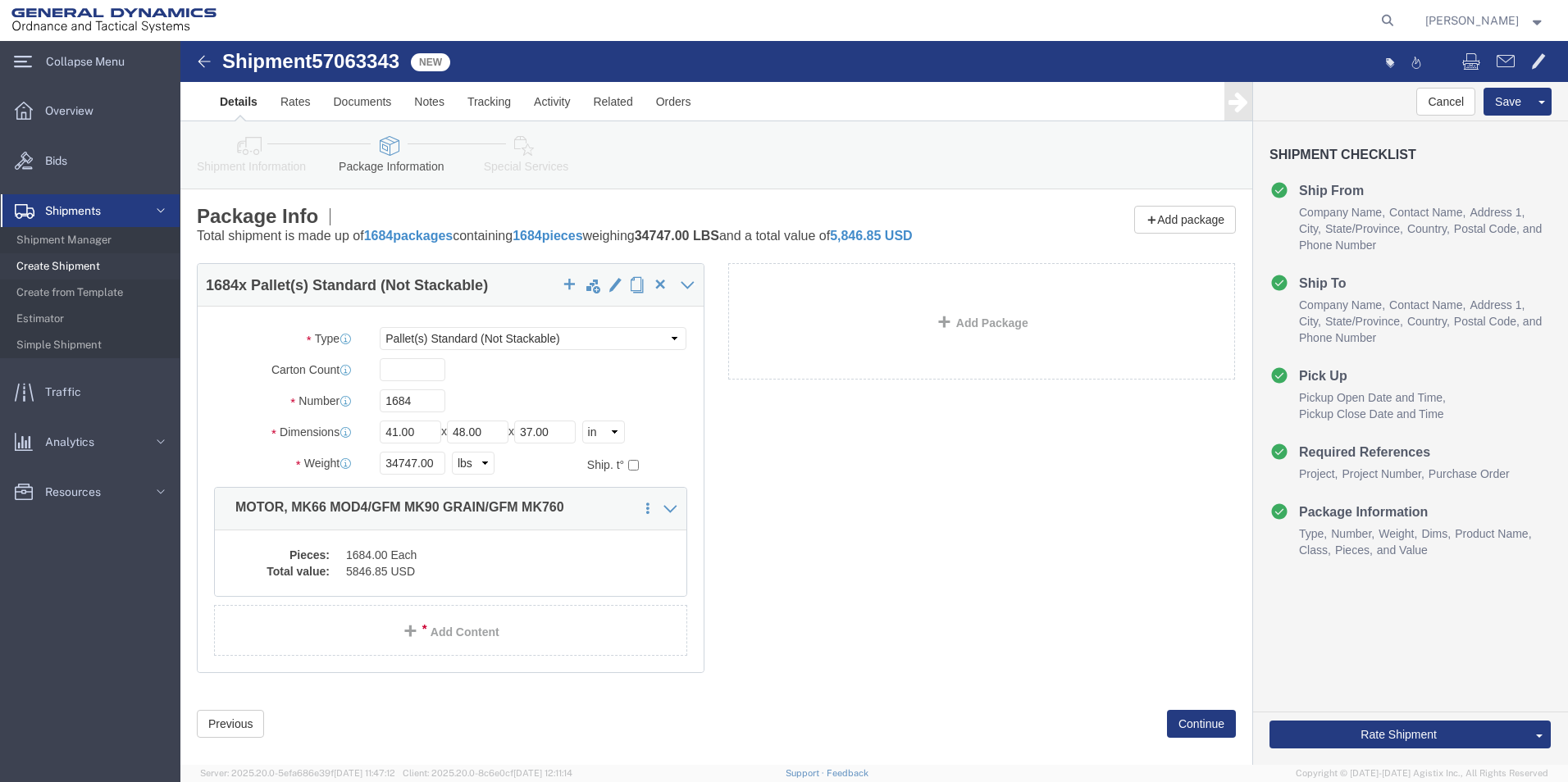
click div "1684 x Pallet(s) Standard (Not Stackable) Package Type Select Bale(s) Basket(s)…"
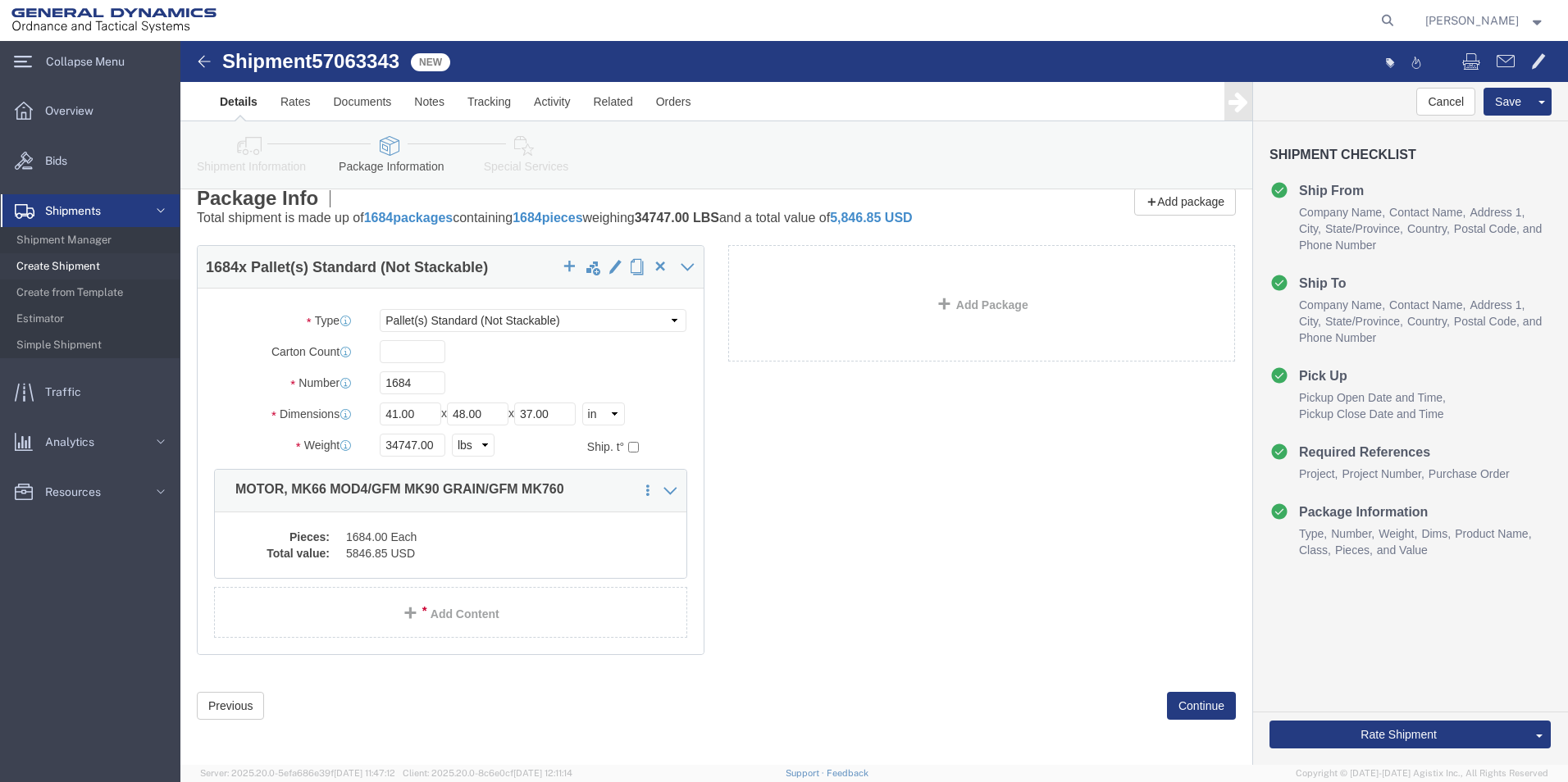
scroll to position [23, 0]
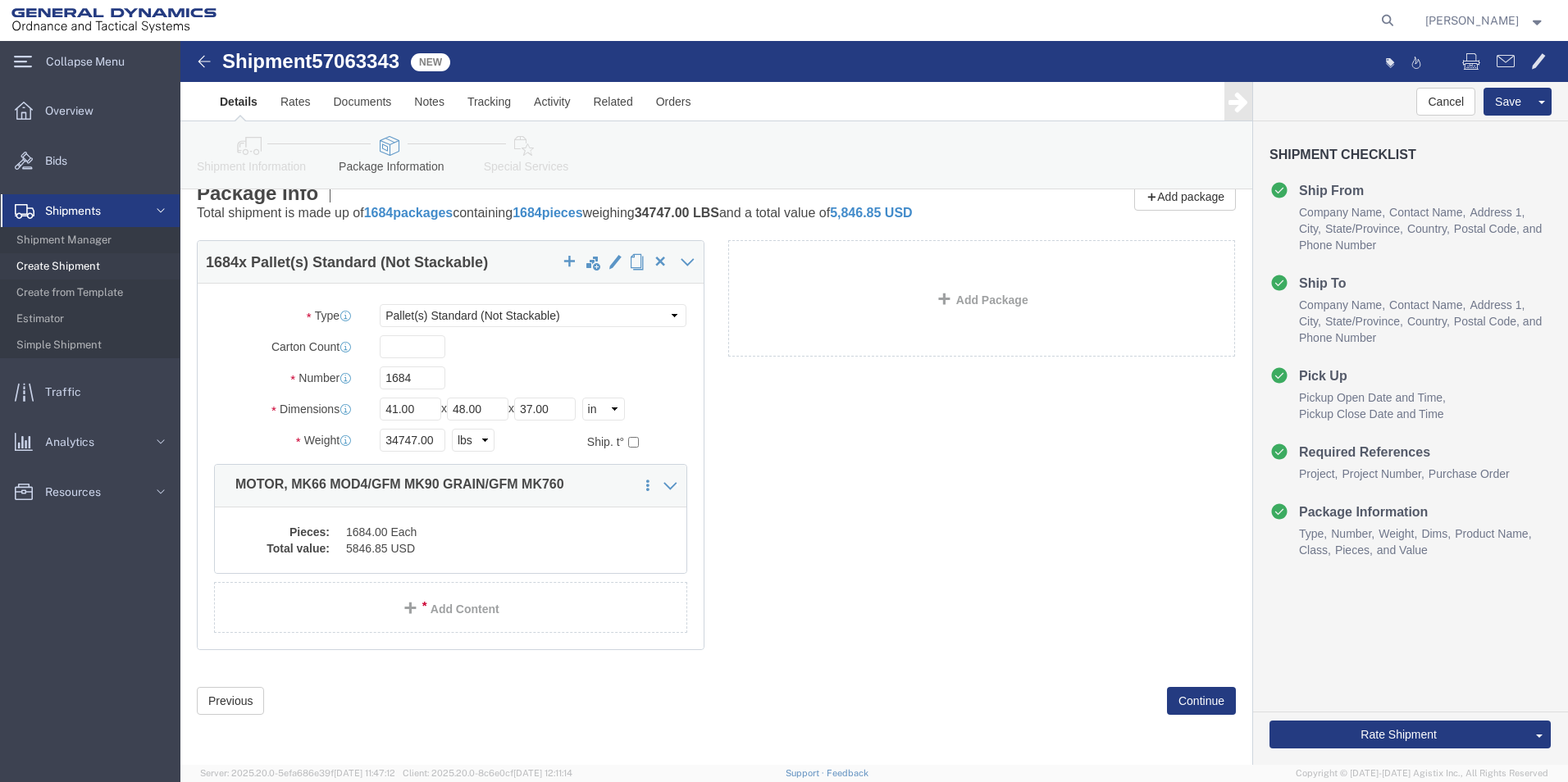
click span
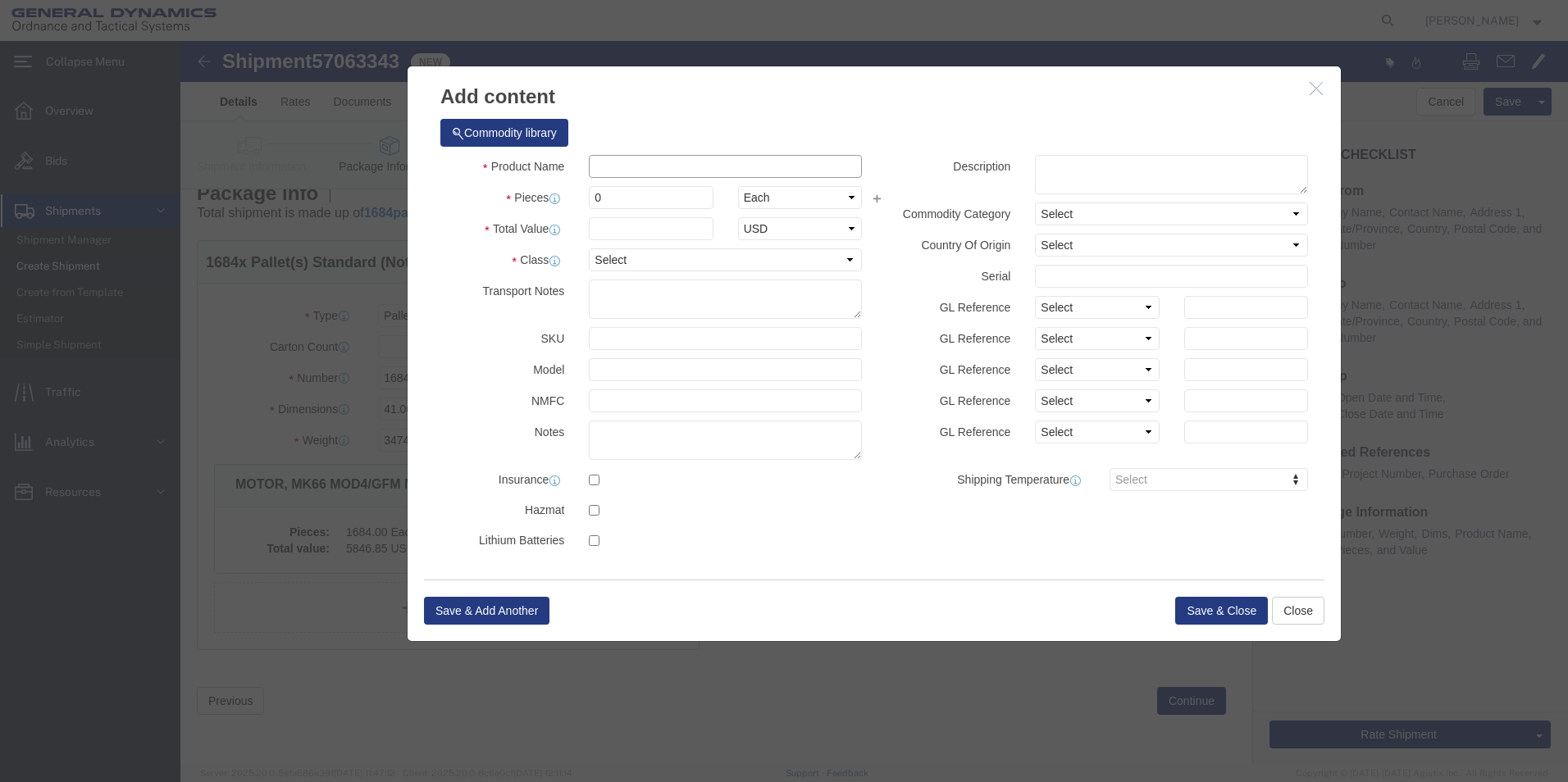
click input "text"
type input "MOTOR, MK66 MOD4/GFM MK90 GRAIN/GFM MK760"
select select "US"
drag, startPoint x: 422, startPoint y: 156, endPoint x: 394, endPoint y: 157, distance: 28.0
click div "0"
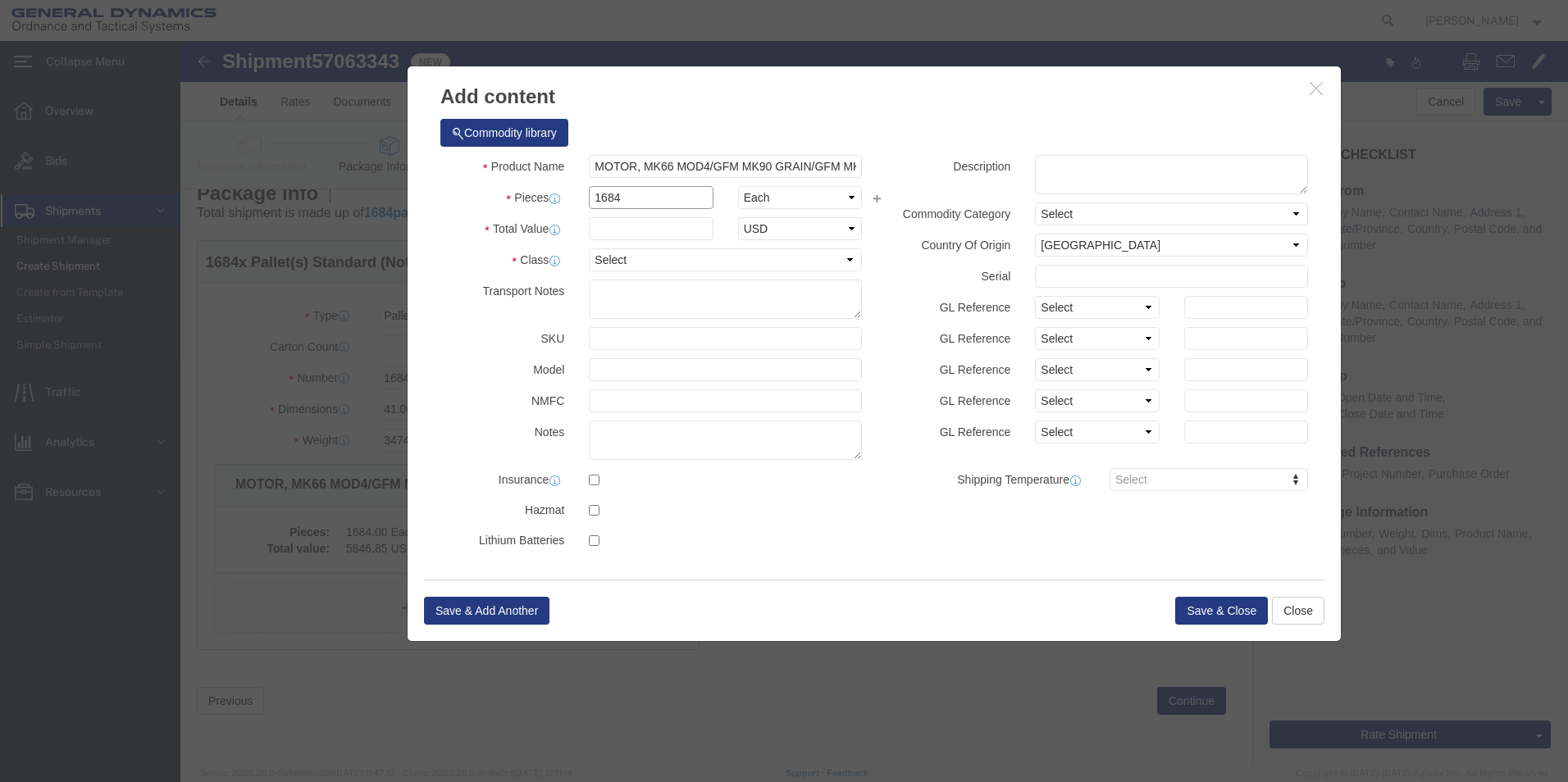
type input "1684"
click input "text"
type input "277.76"
click select "Select 50 55 60 65 70 85 92.5 100 125 175 250 300 400"
select select "50"
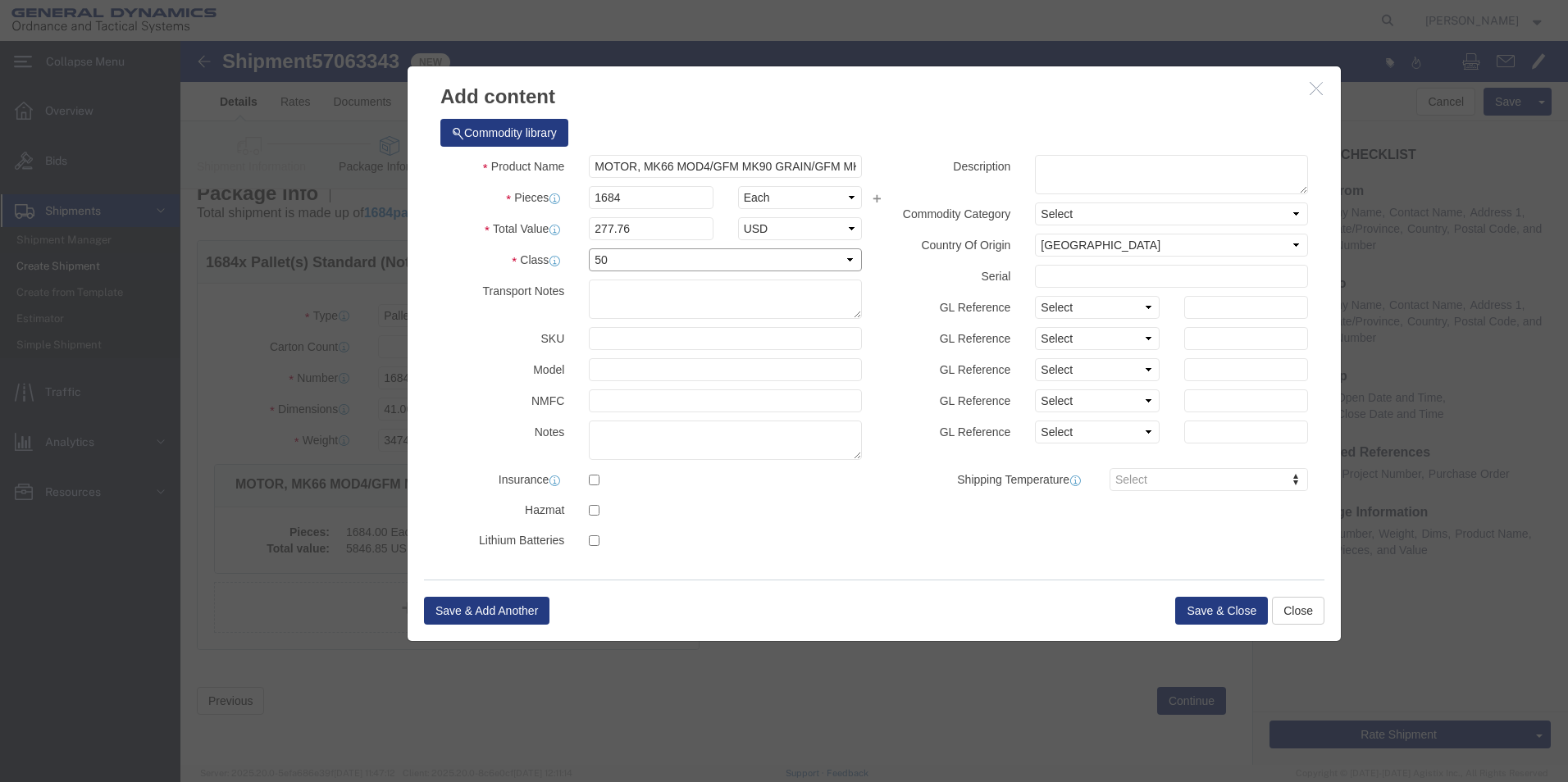
click select "Select 50 55 60 65 70 85 92.5 100 125 175 250 300 400"
click textarea
type textarea "a"
type textarea "ASSIGNED BY DCMA TO AAT CARRIERS, INC"
click textarea
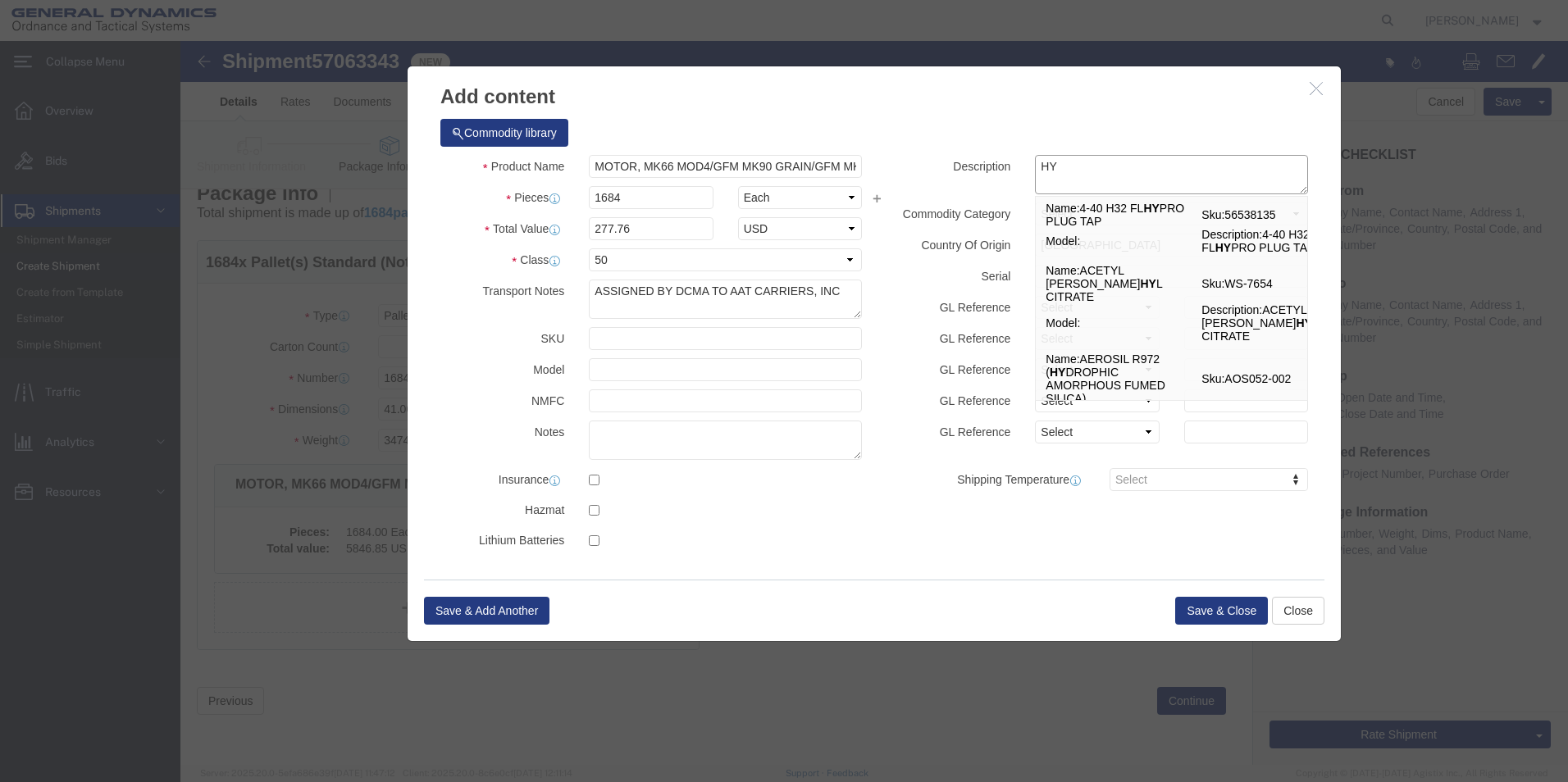
type textarea "H"
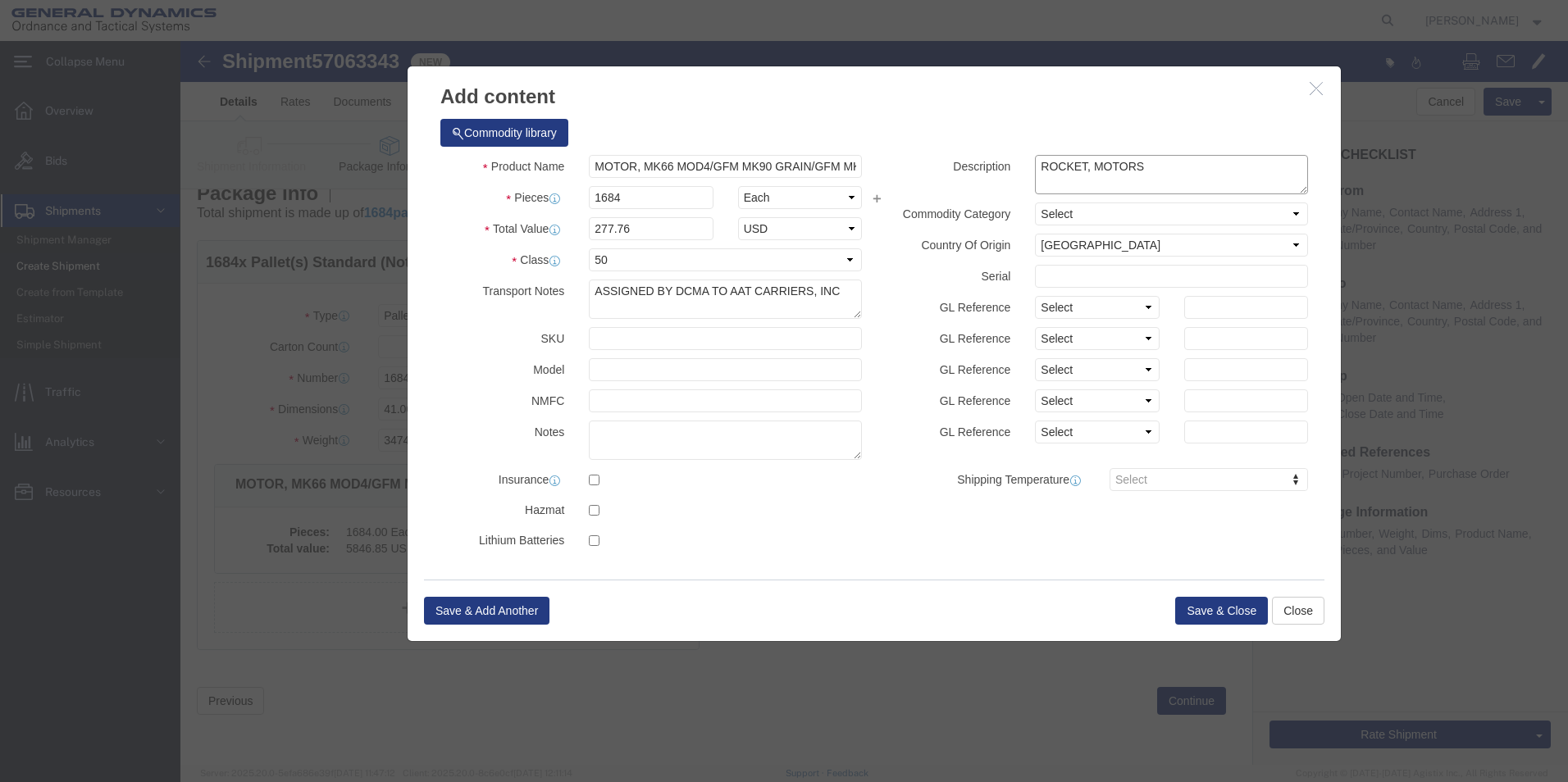
type textarea "ROCKET, MOTORS"
click select "Select Military Equipment"
select select "MILITARYEQUIPMENT"
click select "Select Military Equipment"
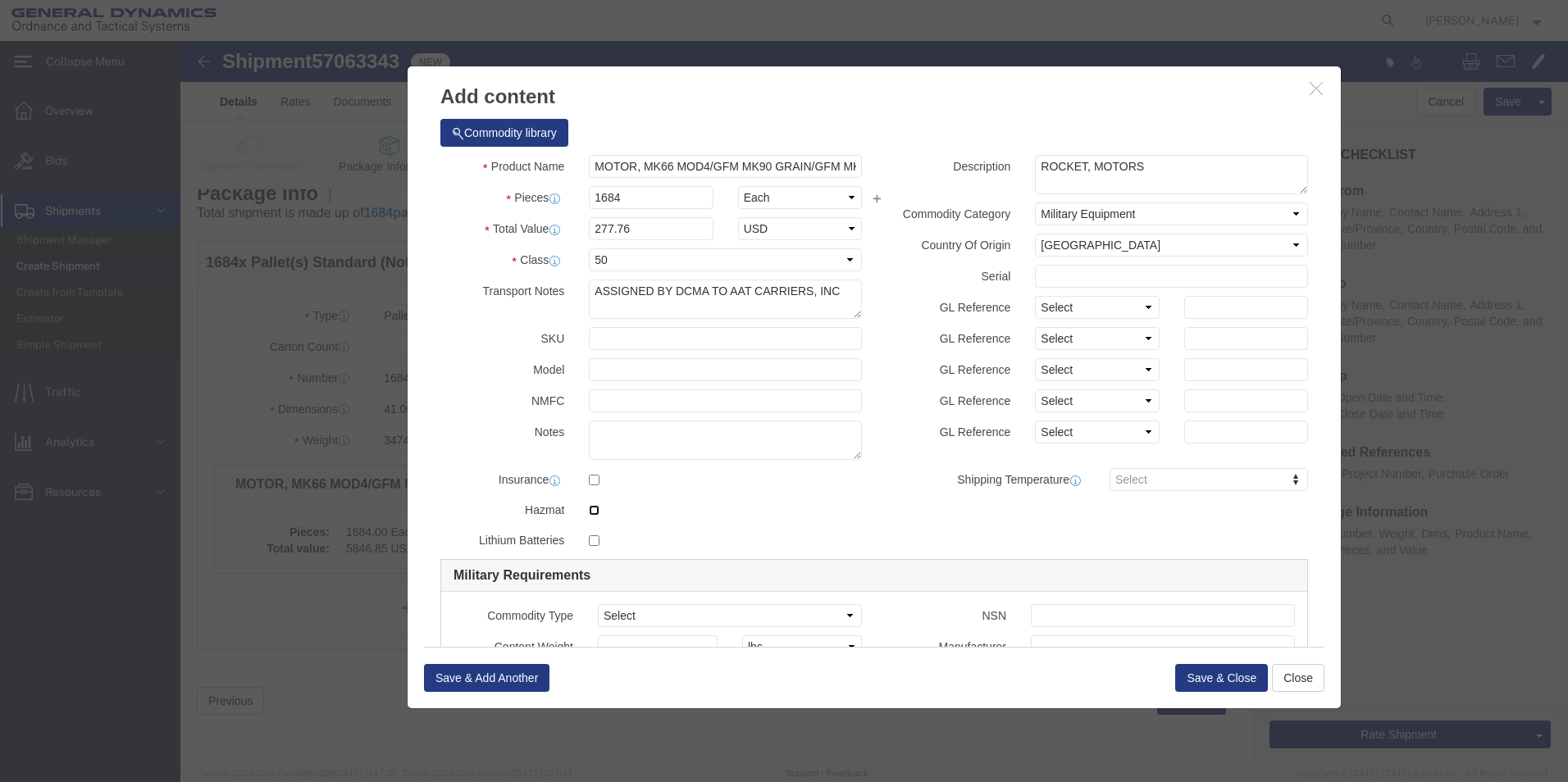
click input "checkbox"
checkbox input "true"
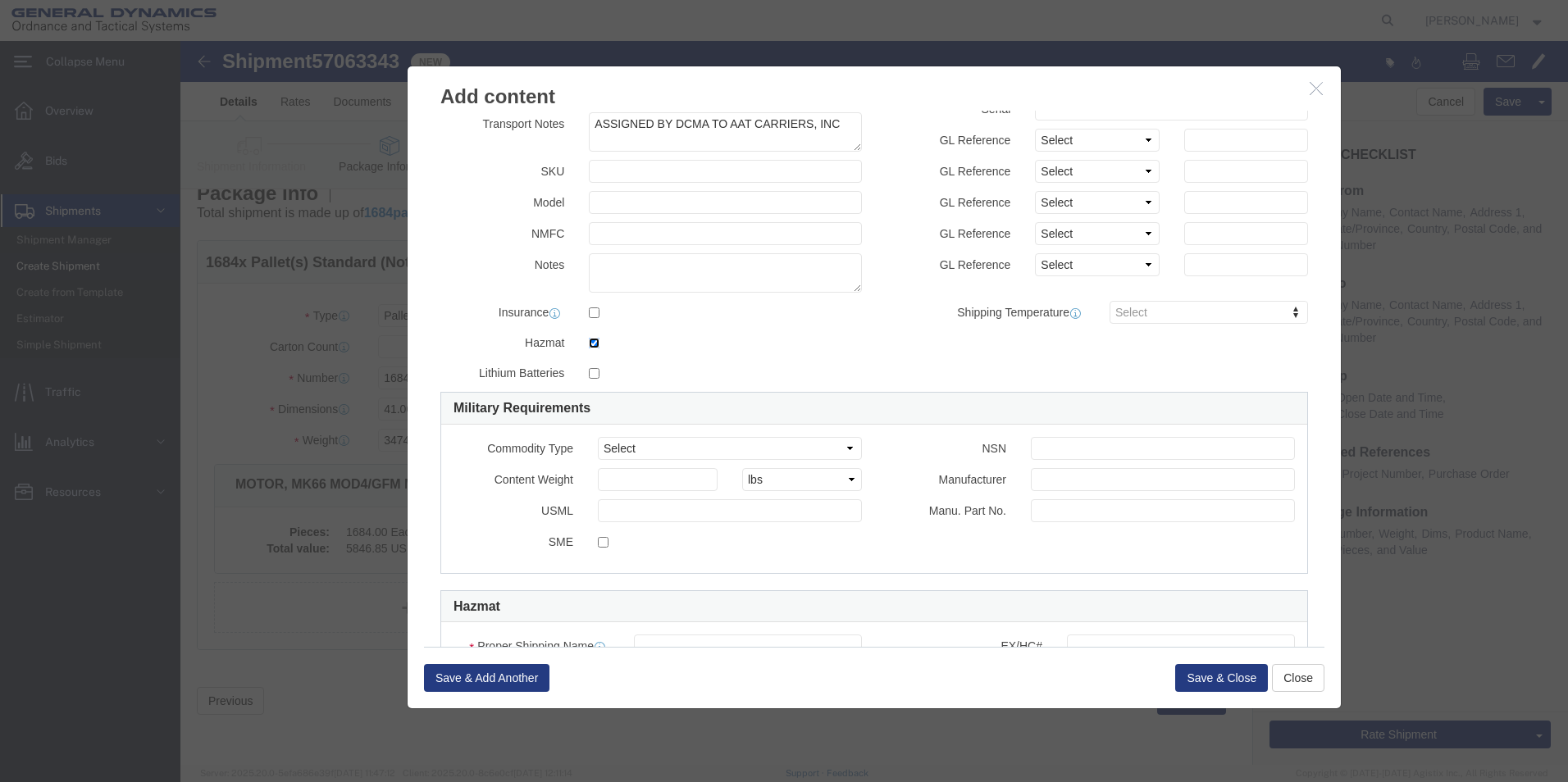
scroll to position [328, 0]
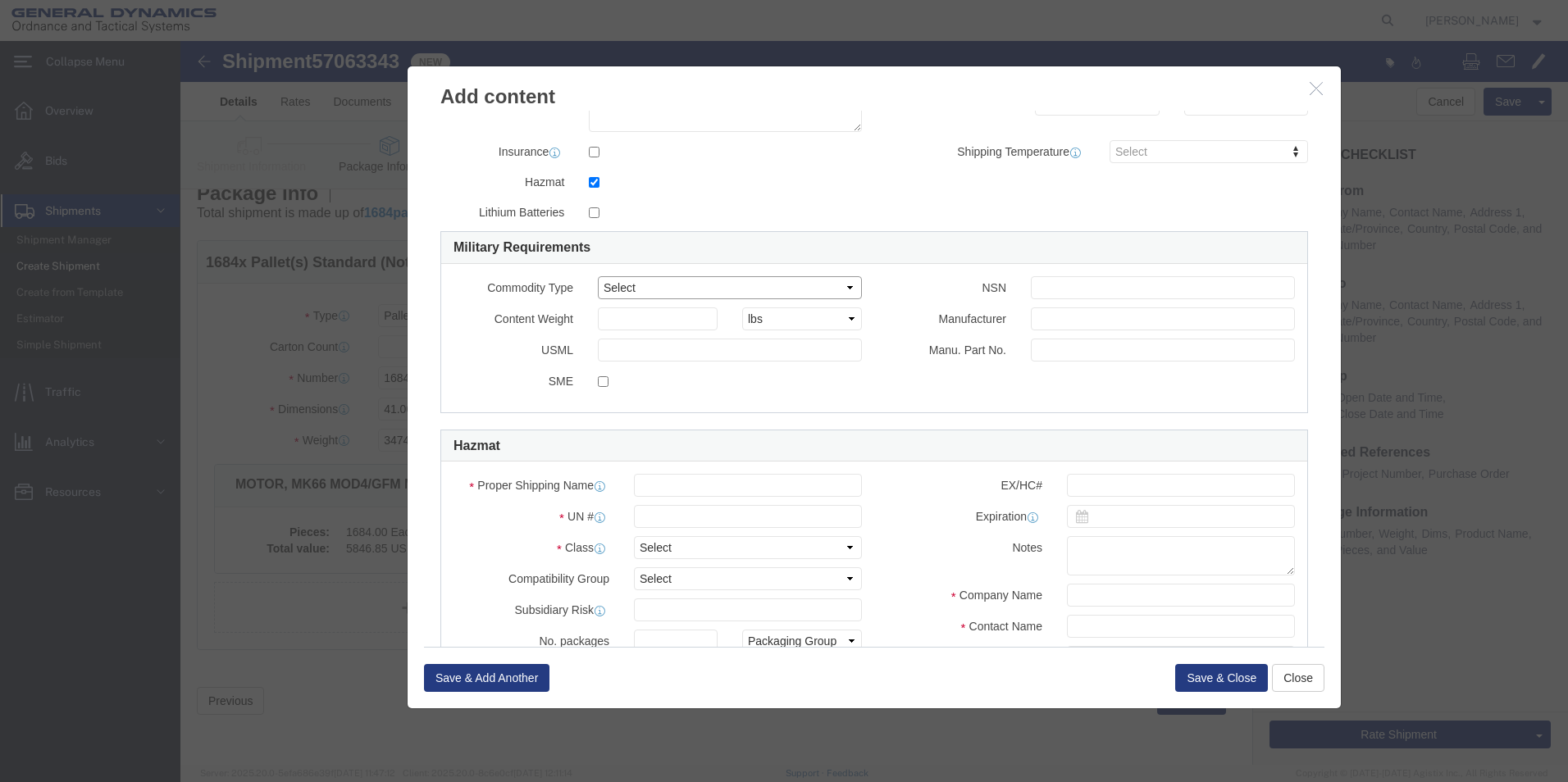
click select "Select Ammo Equipment Weapons"
select select "Weapons"
click select "Select Ammo Equipment Weapons"
click input "text"
type input "1340-01-424-5819"
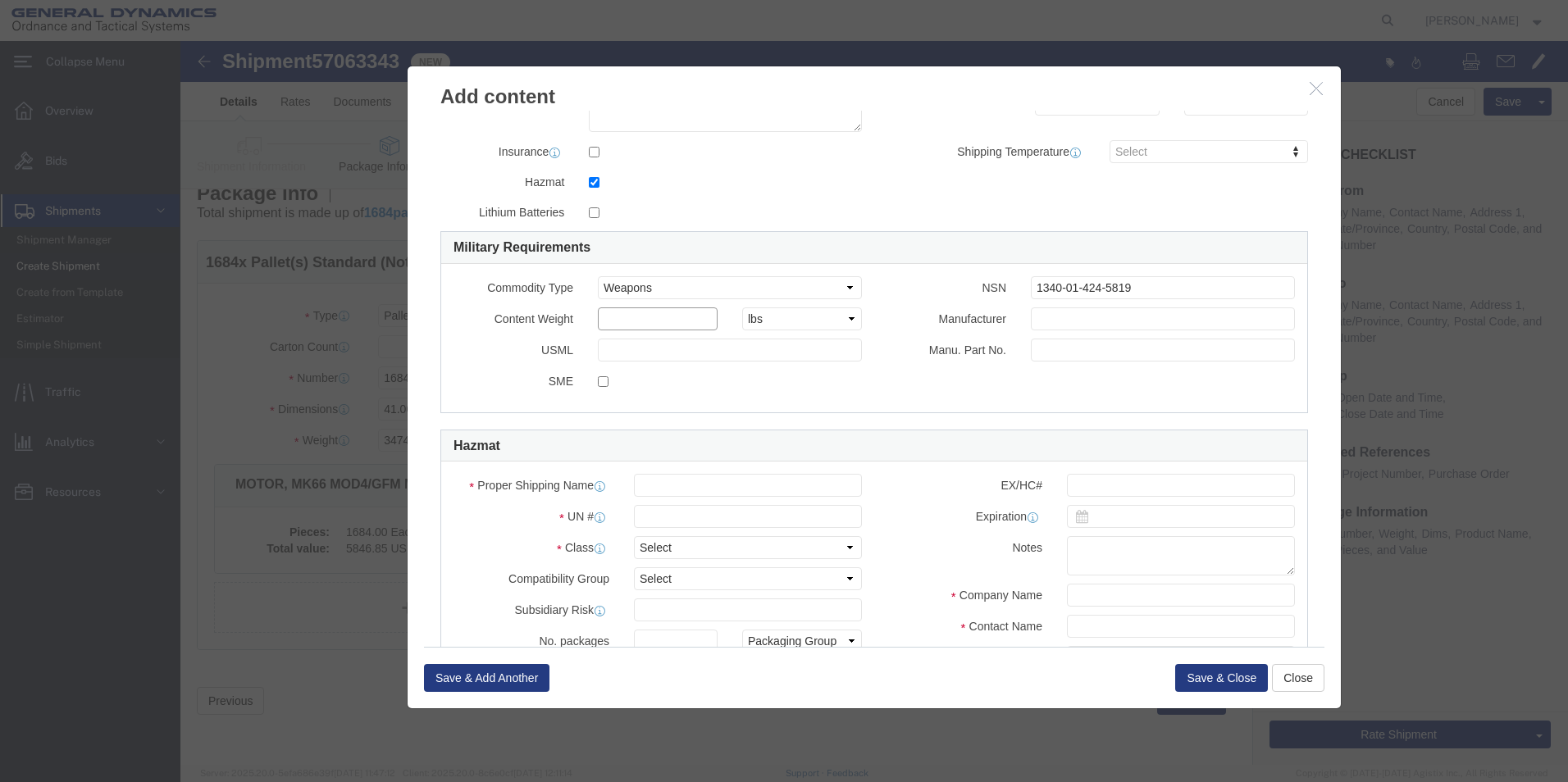
click input "text"
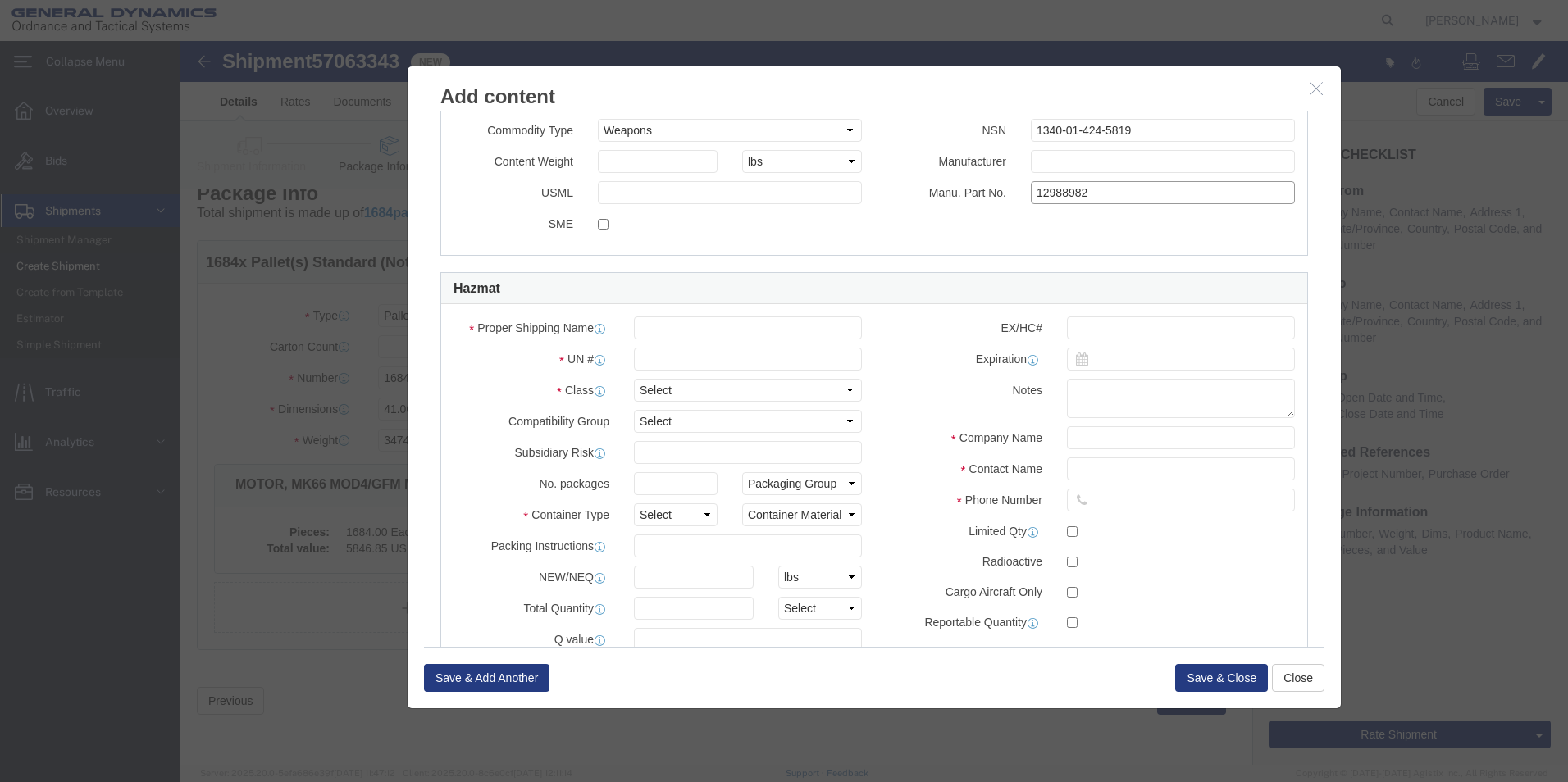
scroll to position [492, 0]
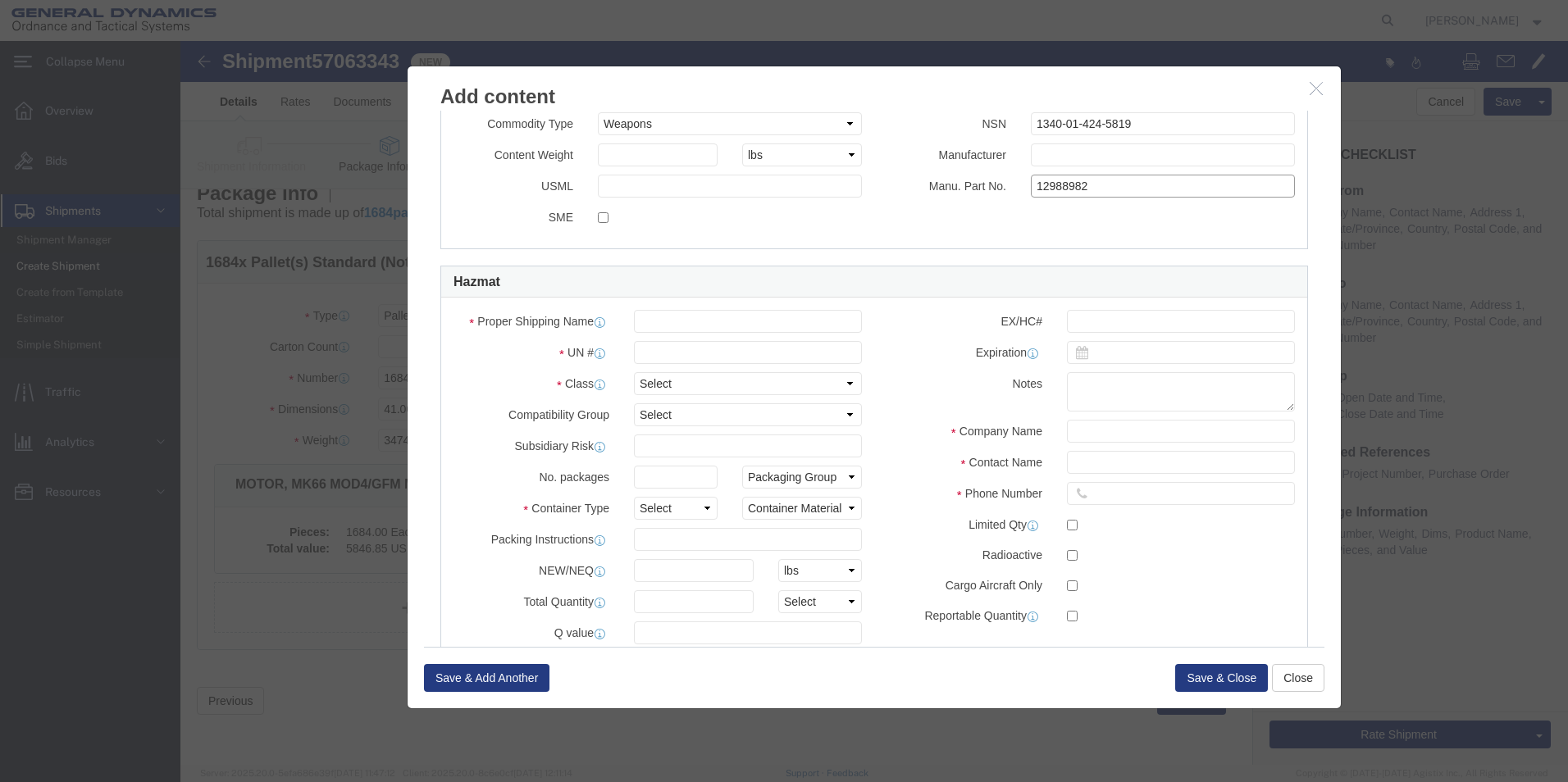
type input "12988982"
click input "text"
drag, startPoint x: 504, startPoint y: 275, endPoint x: 417, endPoint y: 276, distance: 87.0
click div "Proper Shipping Name 0186"
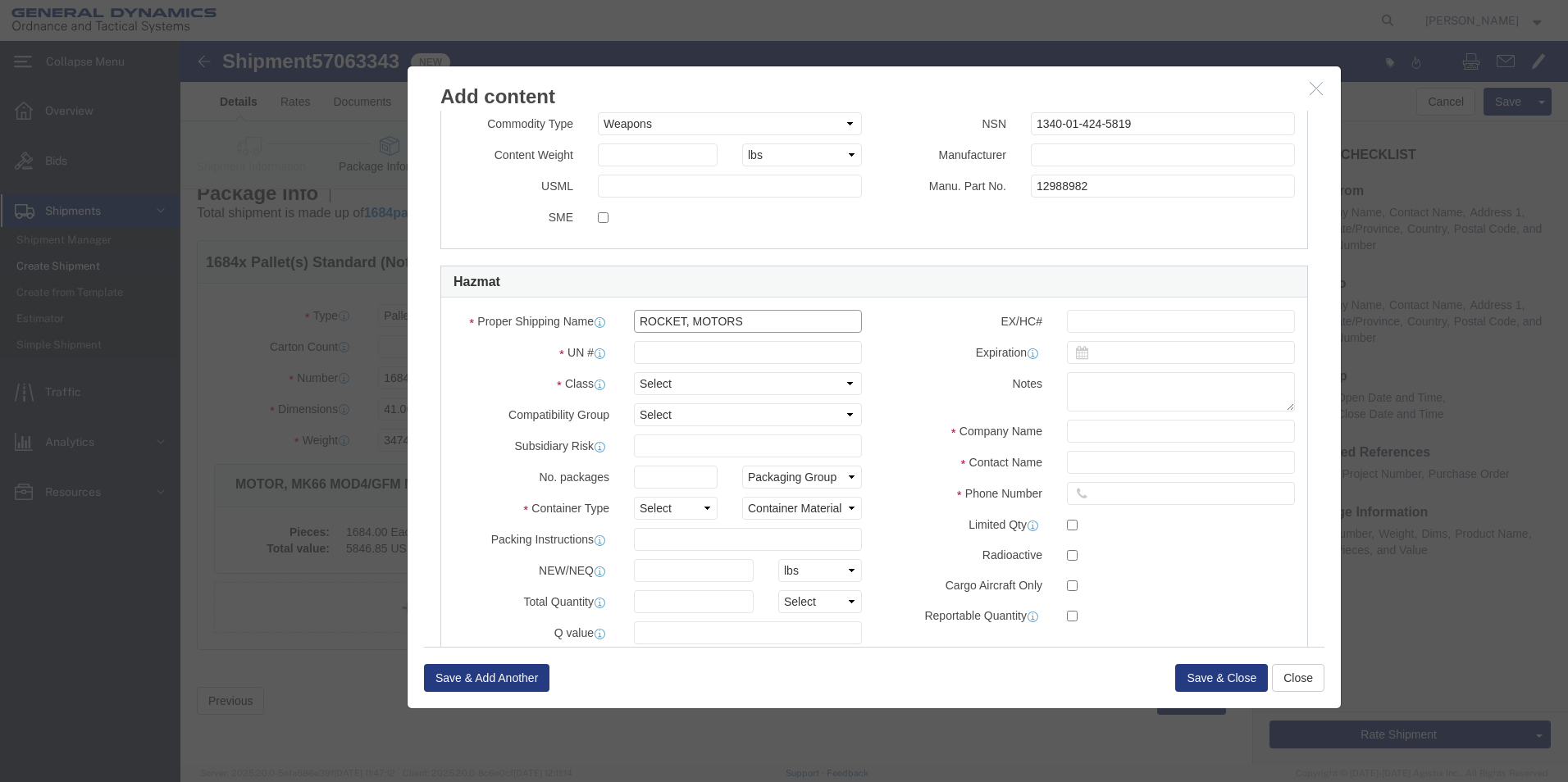
type input "ROCKET, MOTORS"
click input "text"
type input "0186"
click select "Select 1 Explosive 1.1 Explosive 1.2 Explosive 1.3 Explosive 1.4 Explosive 1.5 …"
select select "1.3 Explosive"
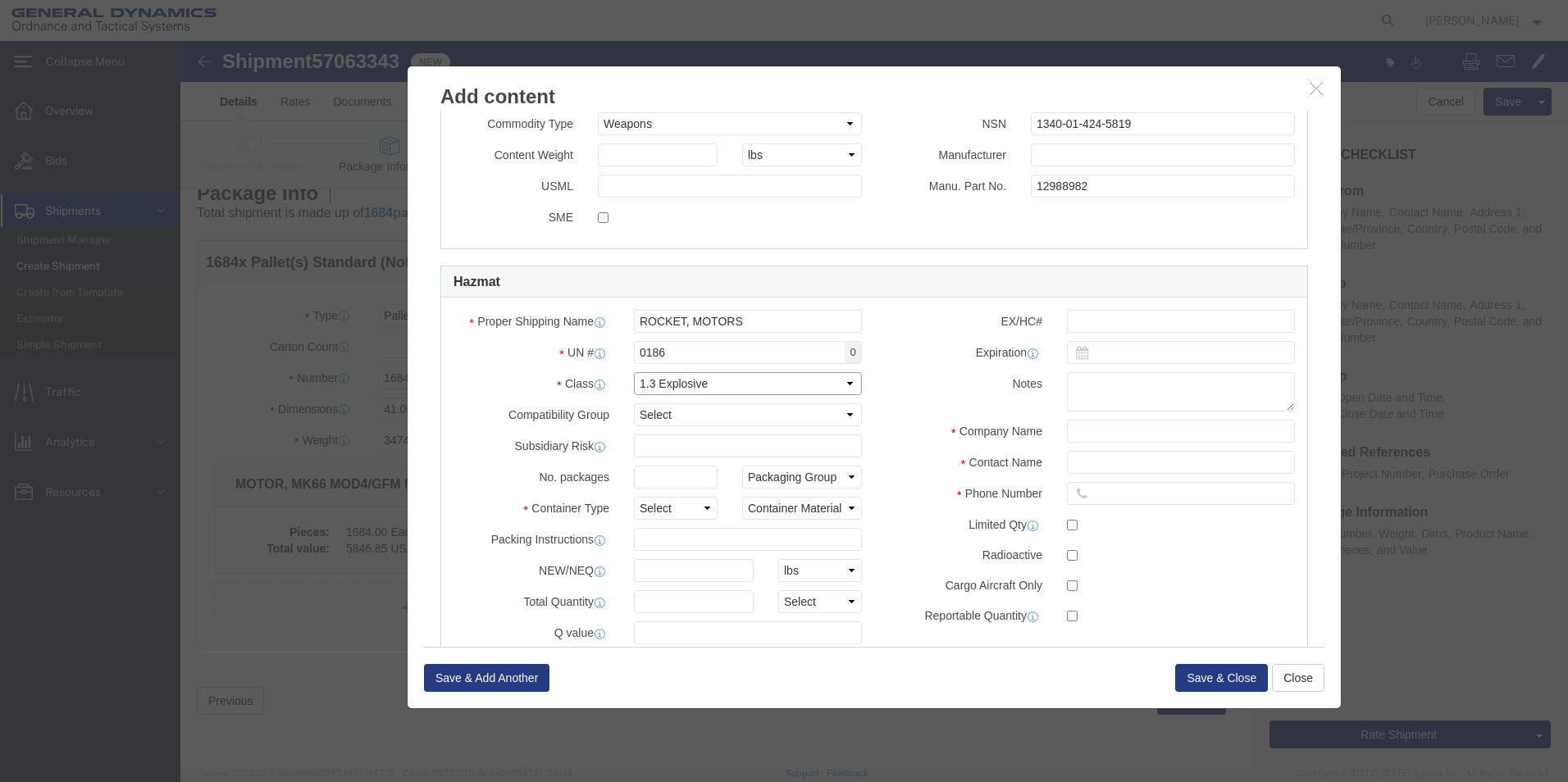
click select "Select 1 Explosive 1.1 Explosive 1.2 Explosive 1.3 Explosive 1.4 Explosive 1.5 …"
click select "Select A B C D E F G H J K L N S"
select select "C"
click select "Select A B C D E F G H J K L N S"
click input "text"
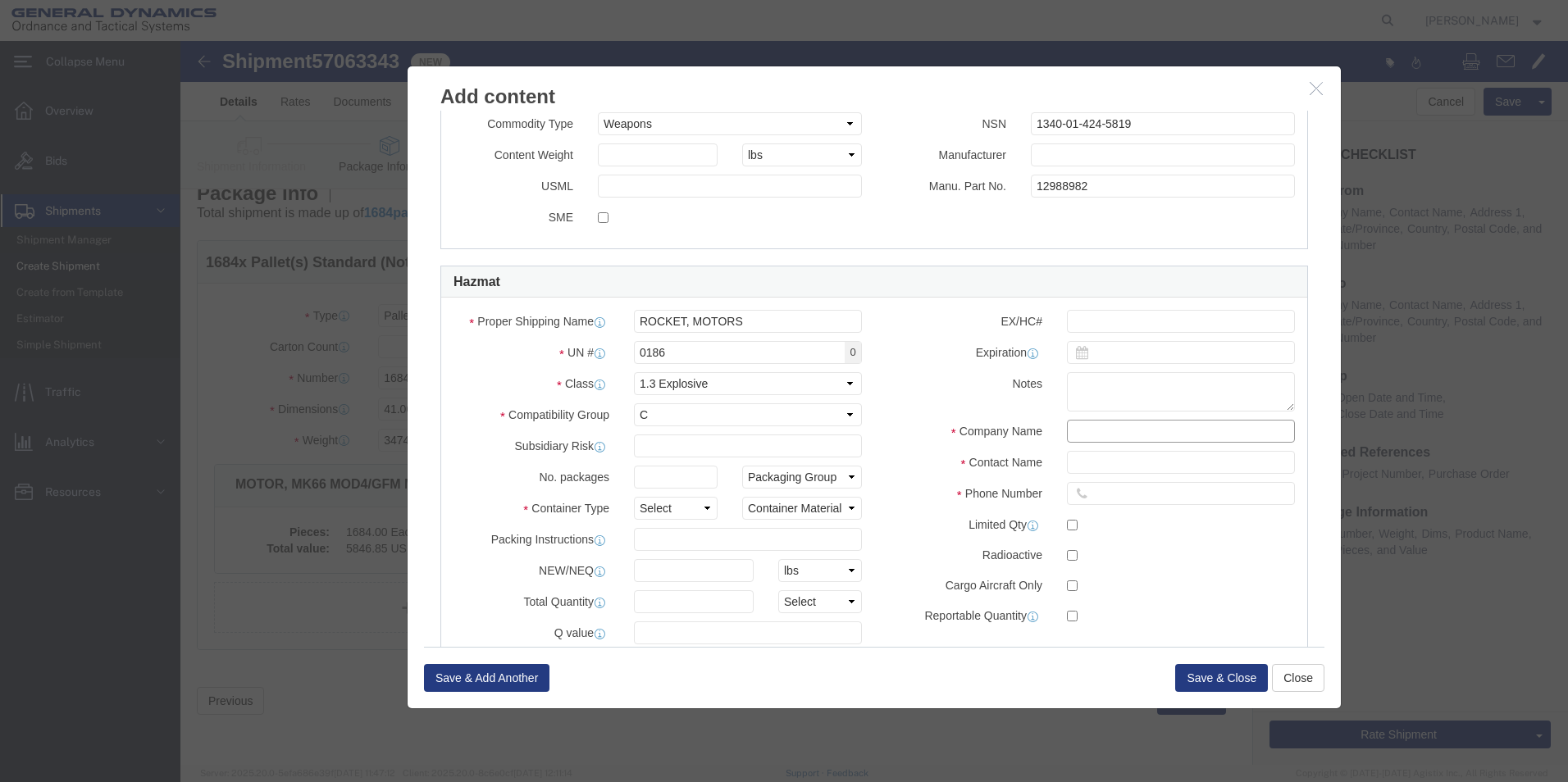
type input "General Dynamics OTS Hampton"
type input "[PERSON_NAME]"
type input "8708859523"
click label "Limited Qty"
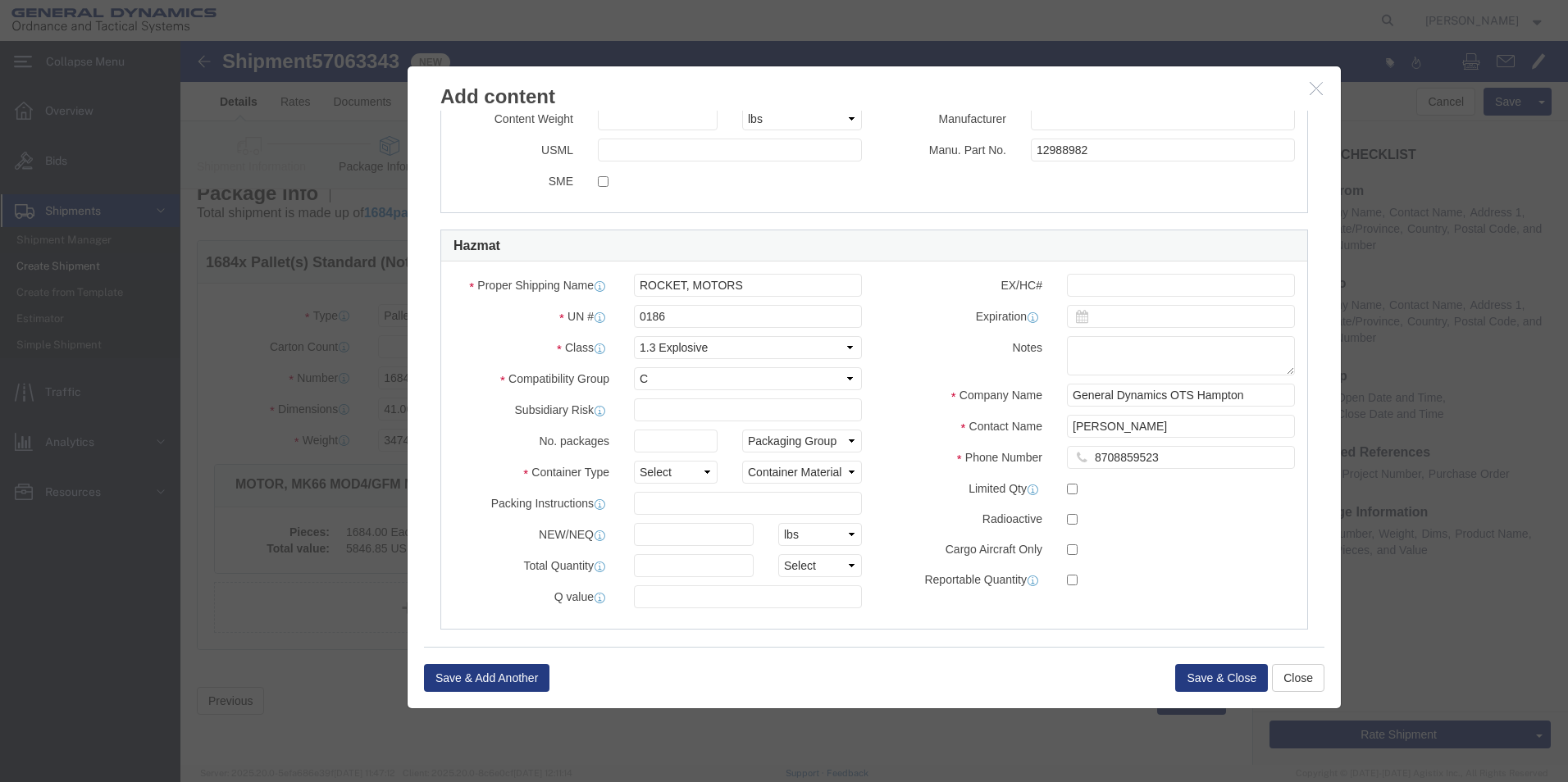
scroll to position [548, 0]
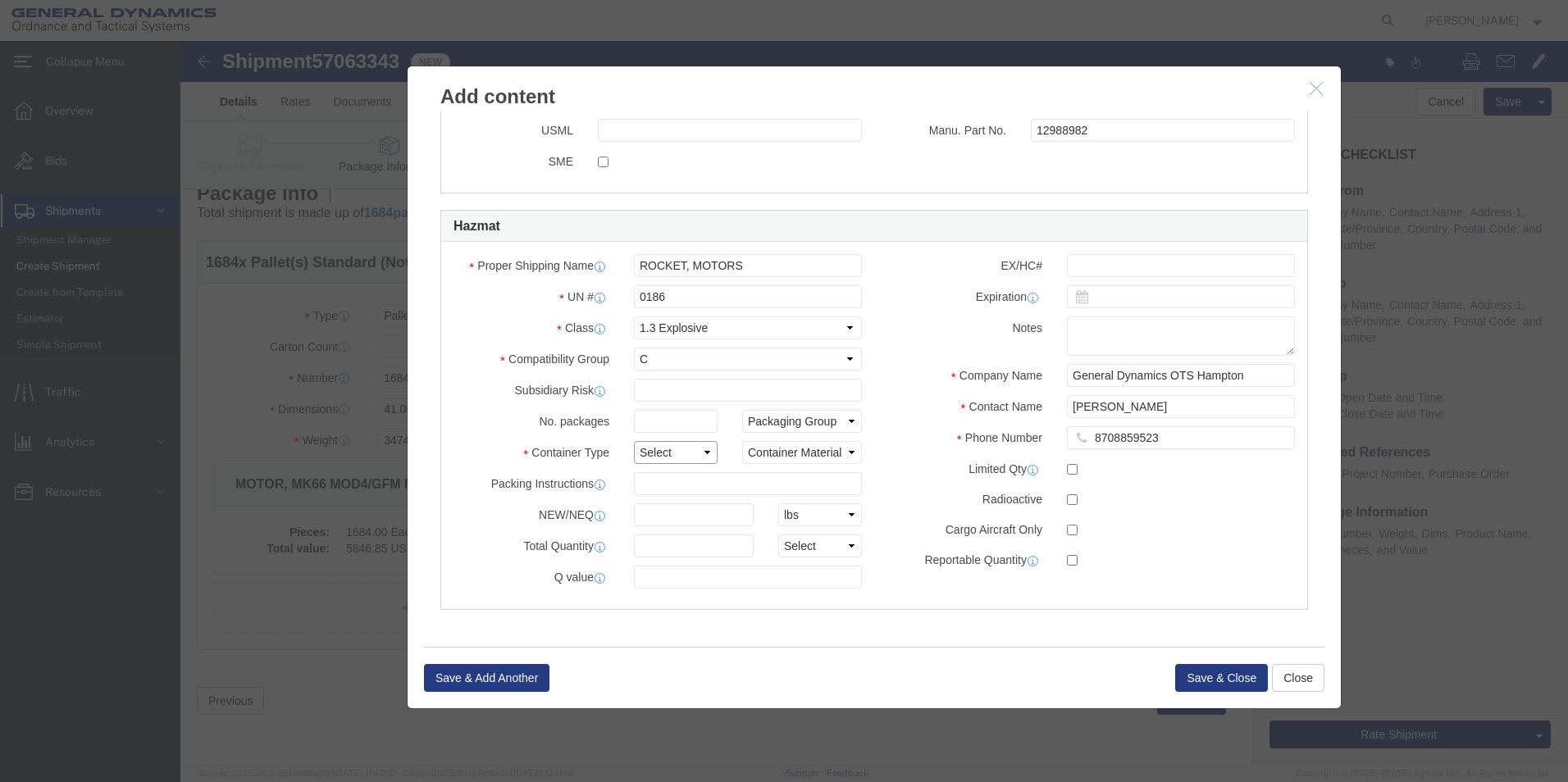
click select "Select 1 - Drums 2 - Reserved 3 - Jerricans 4 - Boxes 5 - Bags 6 - Composite Pa…"
select select "COMPPACK"
click select "Select 1 - Drums 2 - Reserved 3 - Jerricans 4 - Boxes 5 - Bags 6 - Composite Pa…"
click select "Packaging Group I II III"
select select "II"
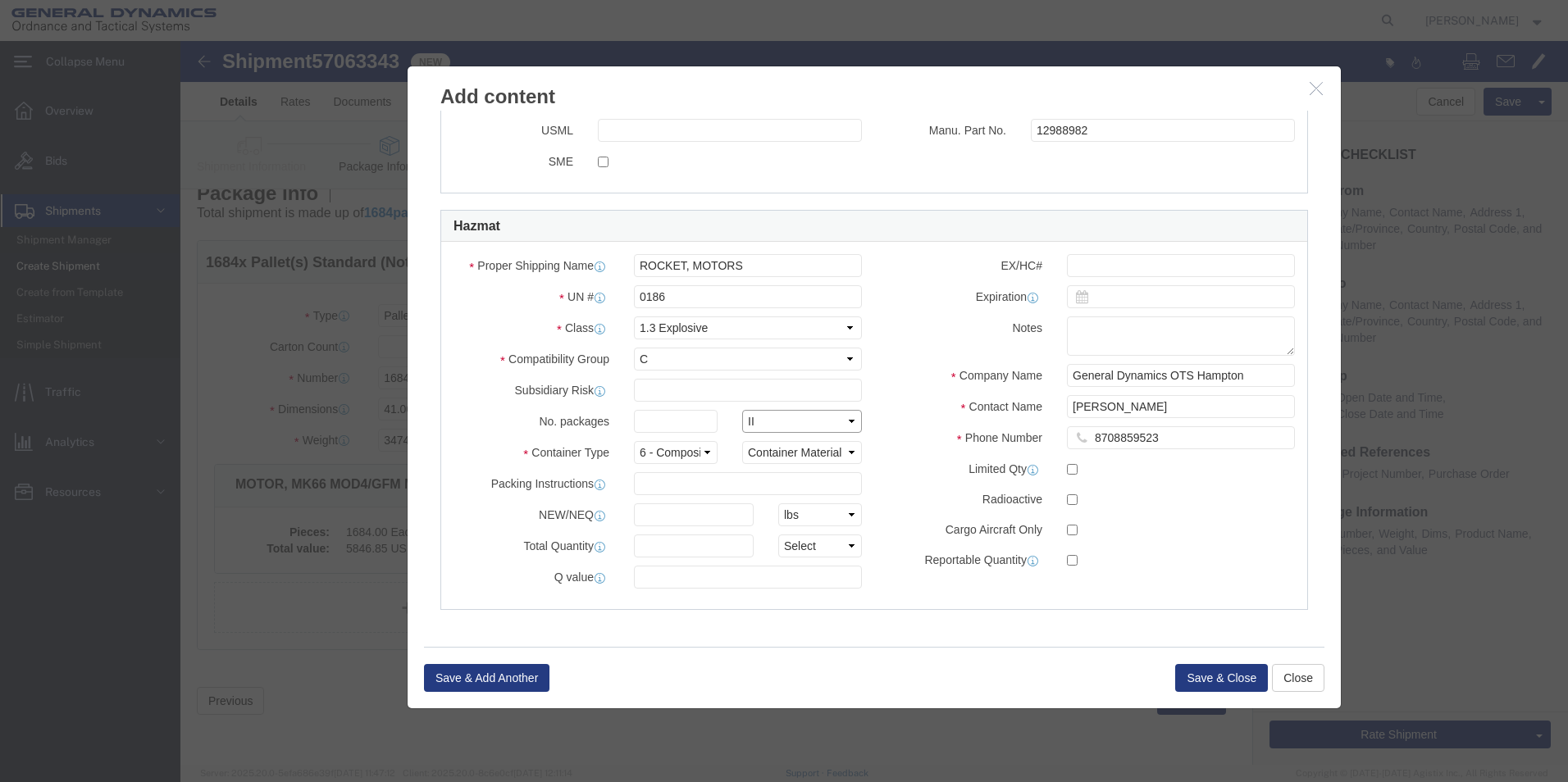
click select "Packaging Group I II III"
click select "Container Material A - Steel (all types and surface treatments) B - Aluminum C …"
click input "text"
type input "11991"
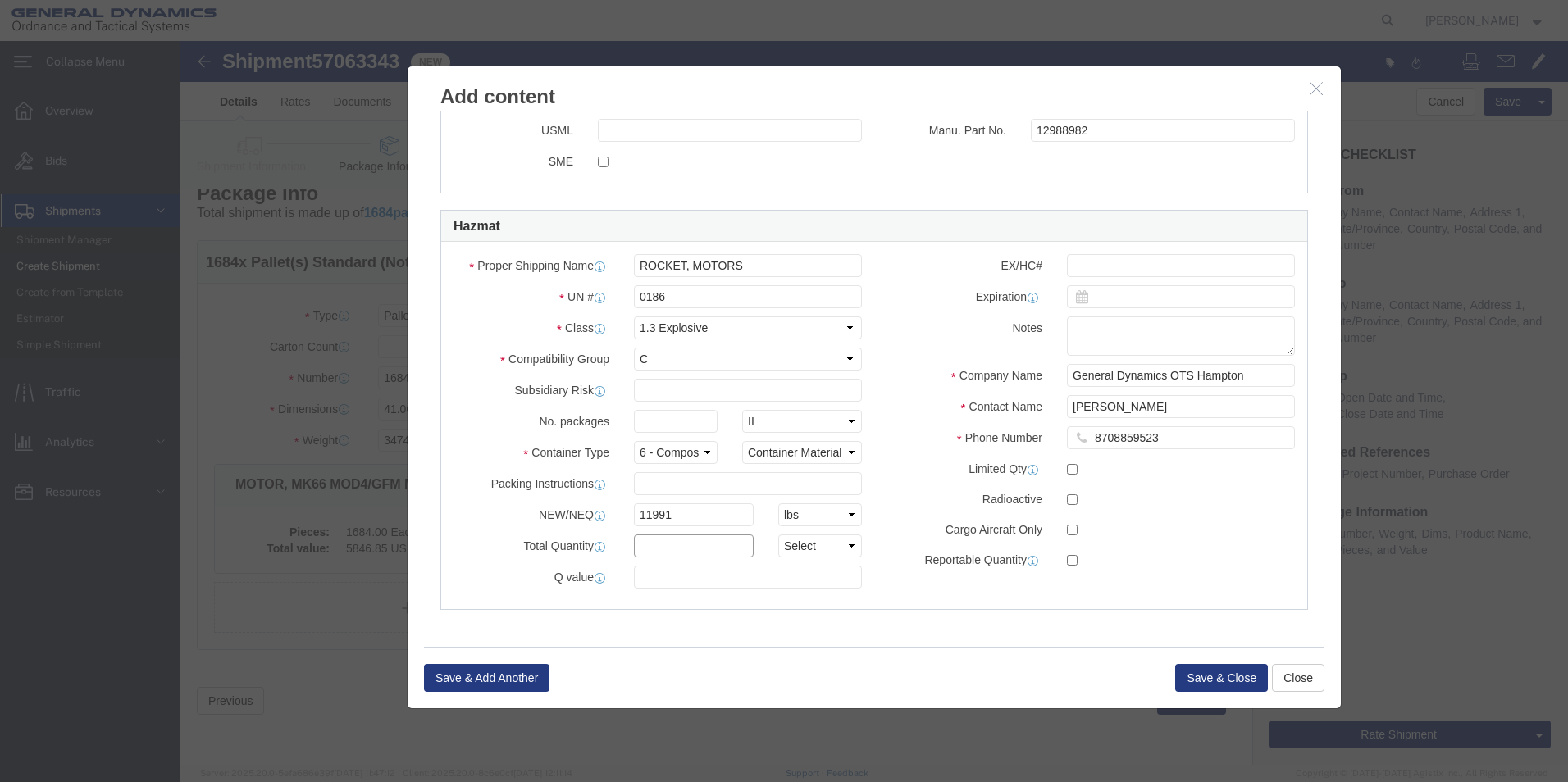
click input "text"
type input "34747"
click select "Select curies gallons kgs lbs liters milliliters"
select select "LBS"
click select "Select curies gallons kgs lbs liters milliliters"
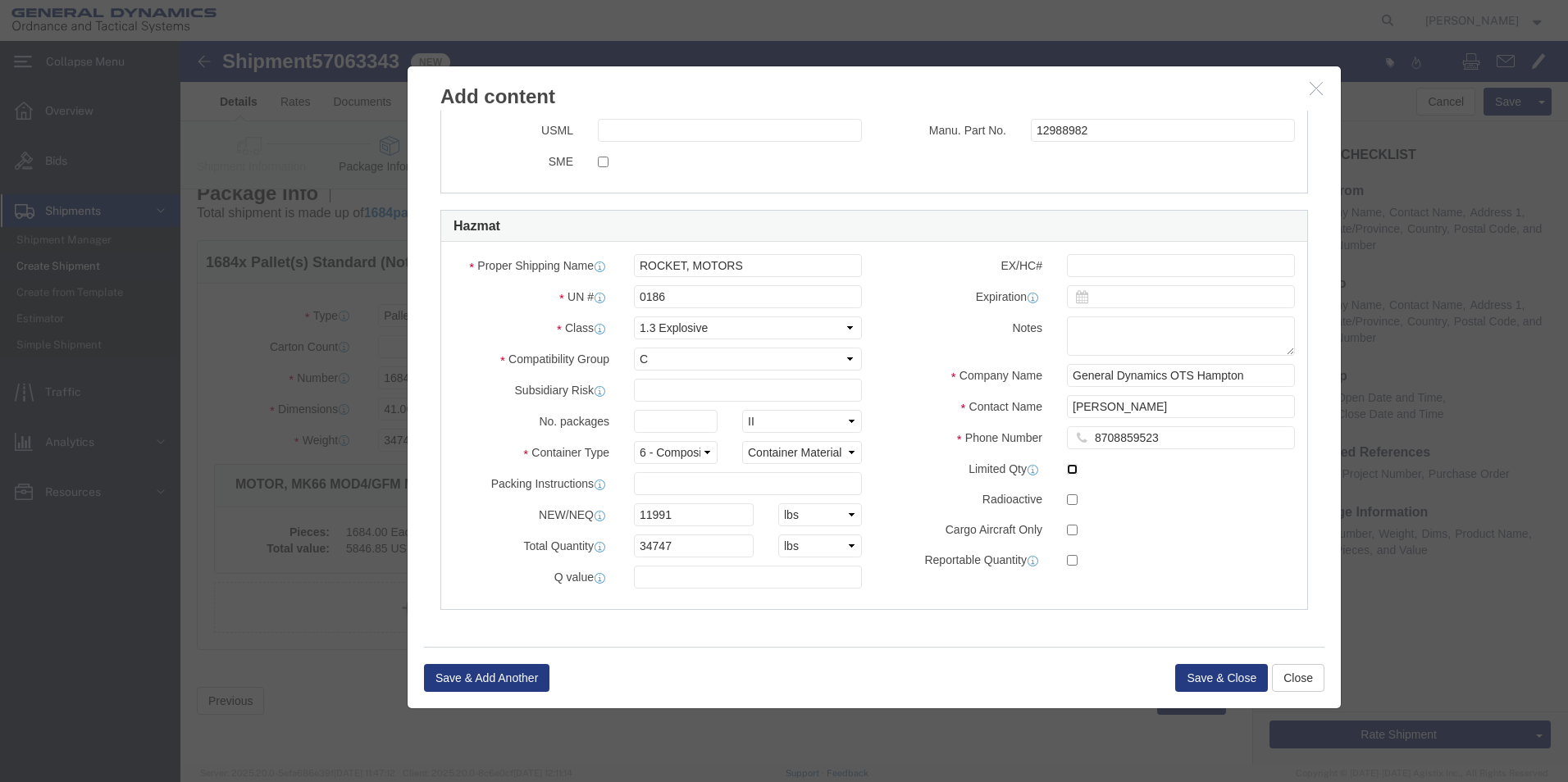
click input "checkbox"
checkbox input "false"
click button "Save & Close"
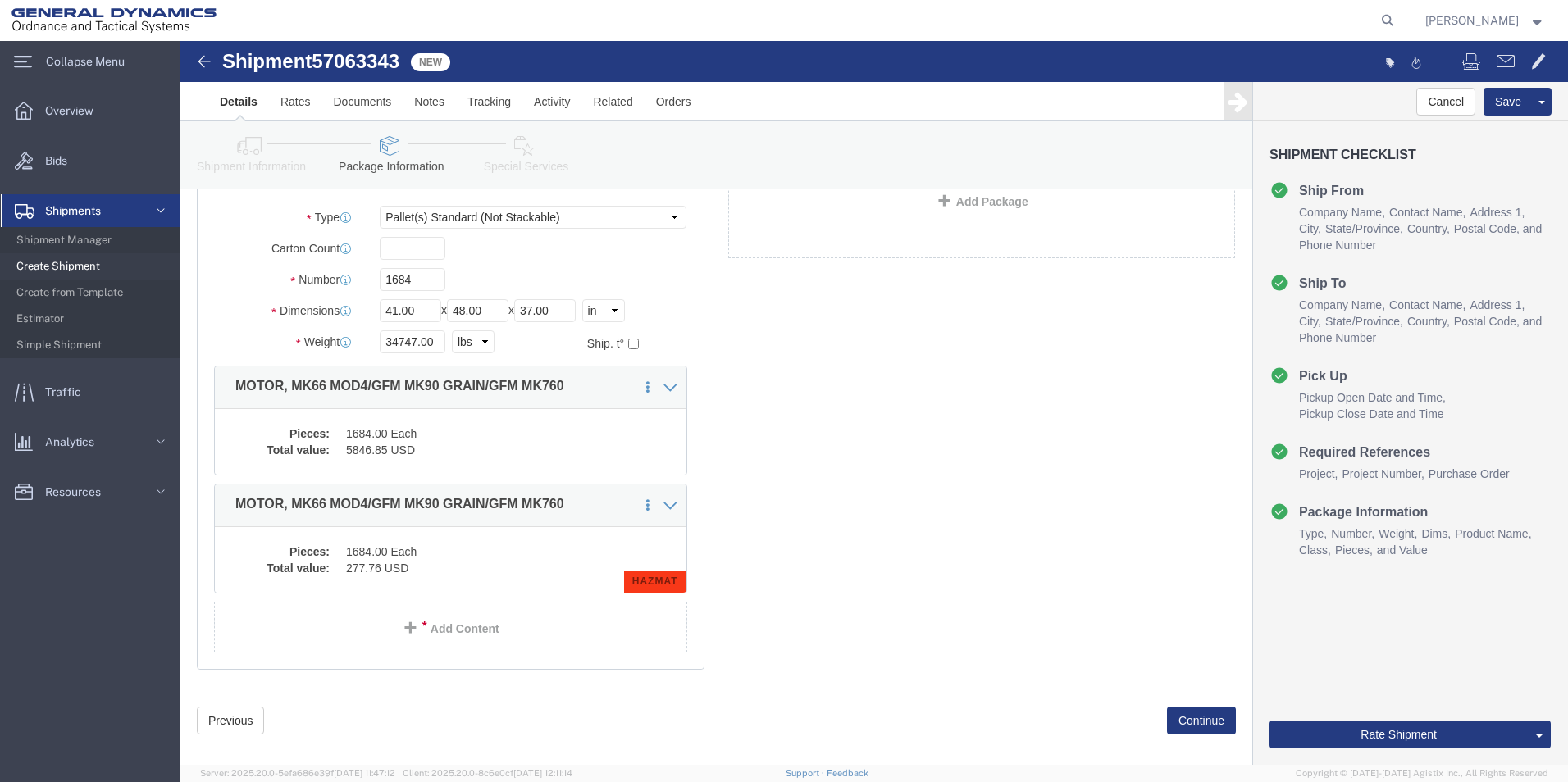
scroll to position [141, 0]
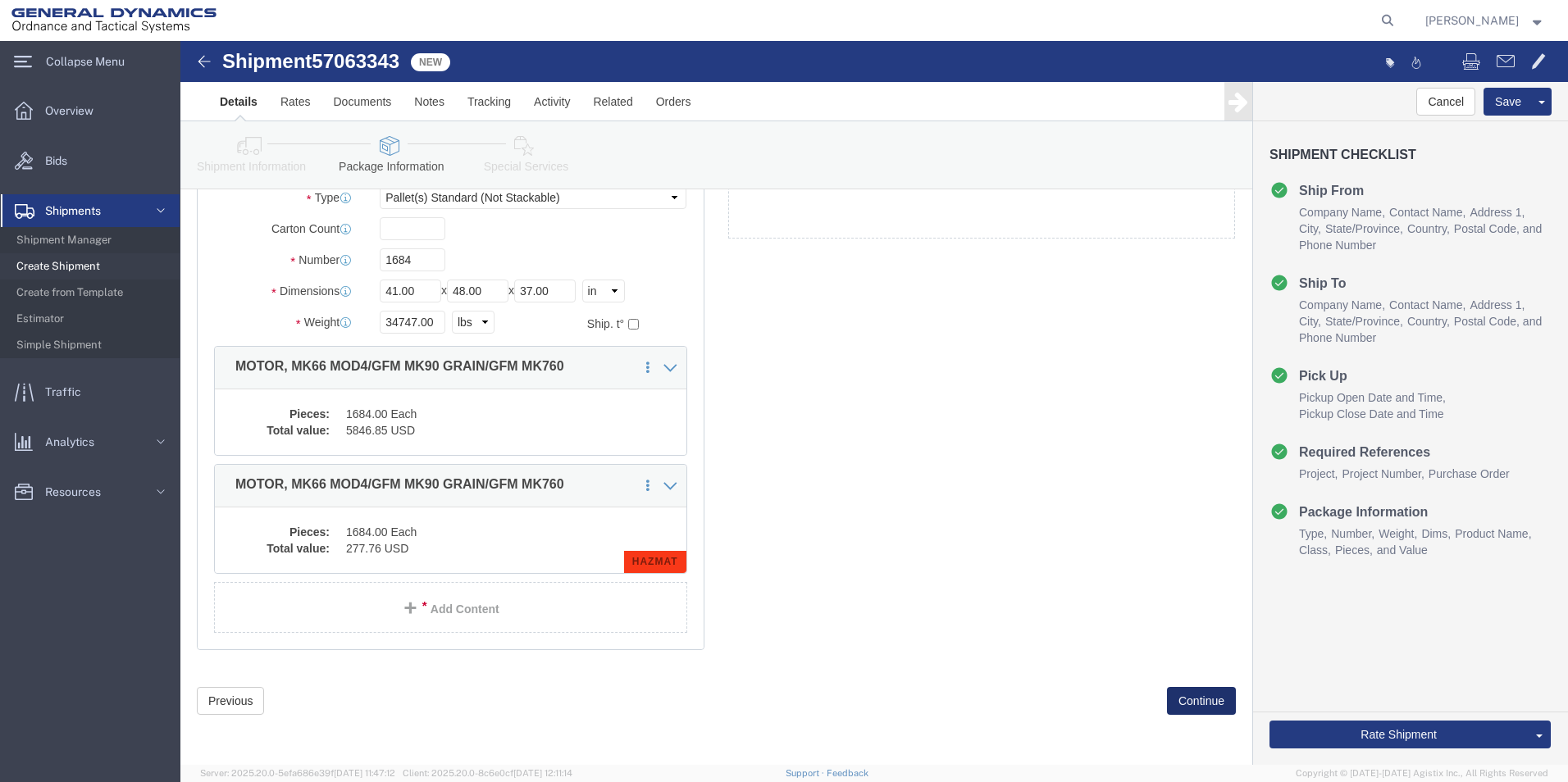
drag, startPoint x: 1002, startPoint y: 656, endPoint x: 969, endPoint y: 642, distance: 35.8
click button "Continue"
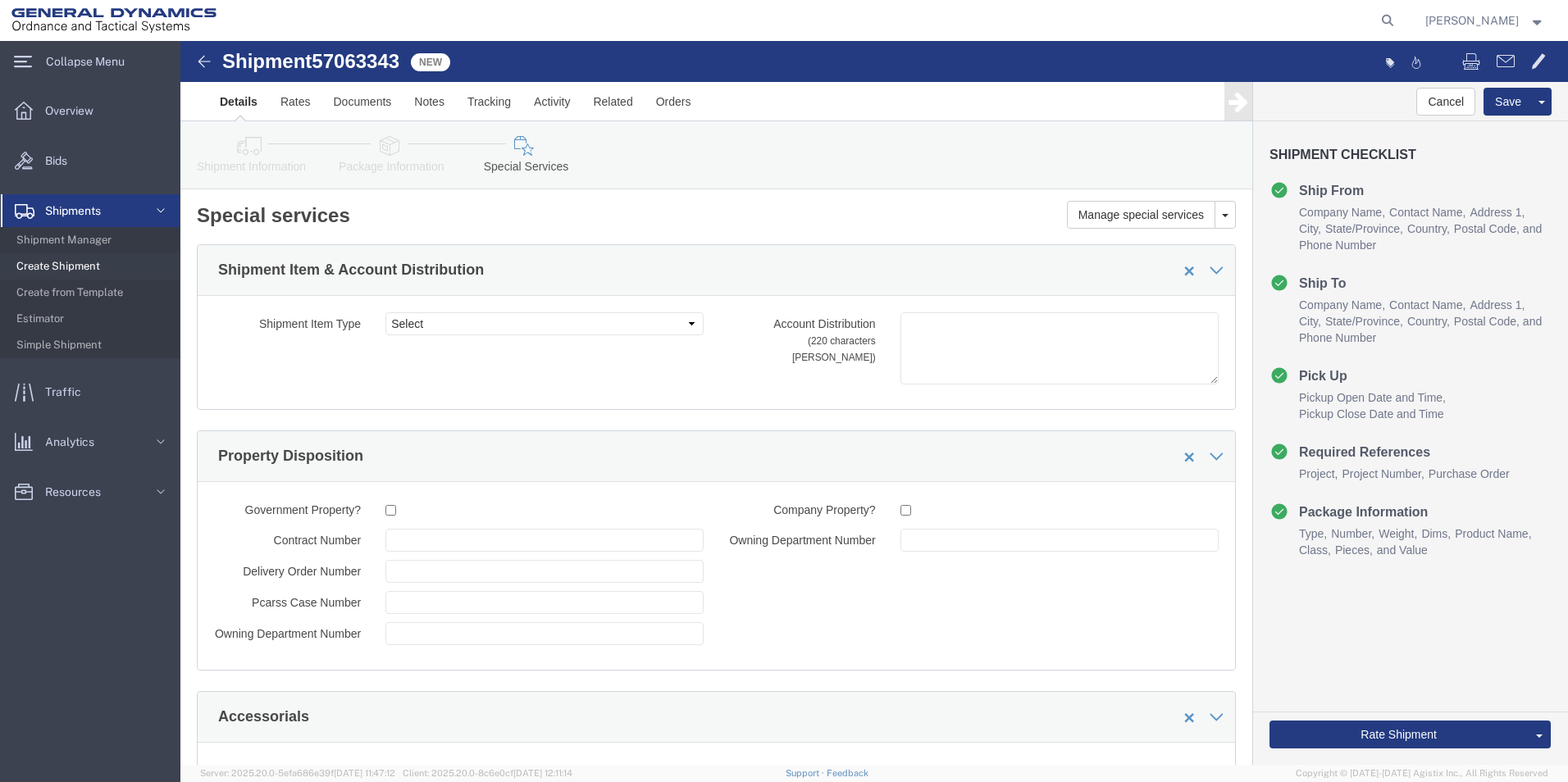
scroll to position [0, 0]
click select "Select 1 Prod. Mtl 2 Non Prod. 3 Def. Mtl 4 Wrong Mtl. 5 Over Ship 6 Misc. Chg …"
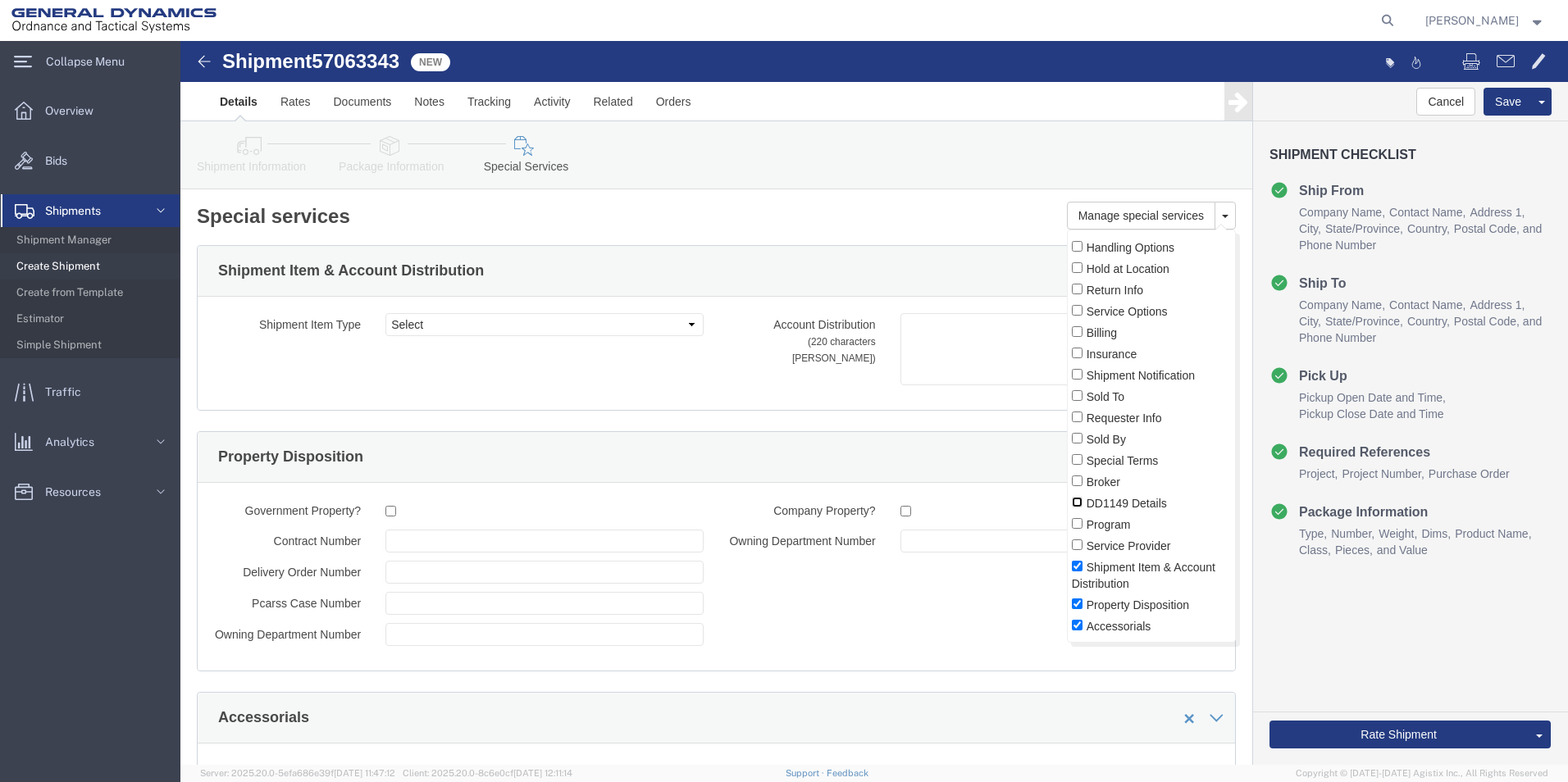
click input "DD1149 Details"
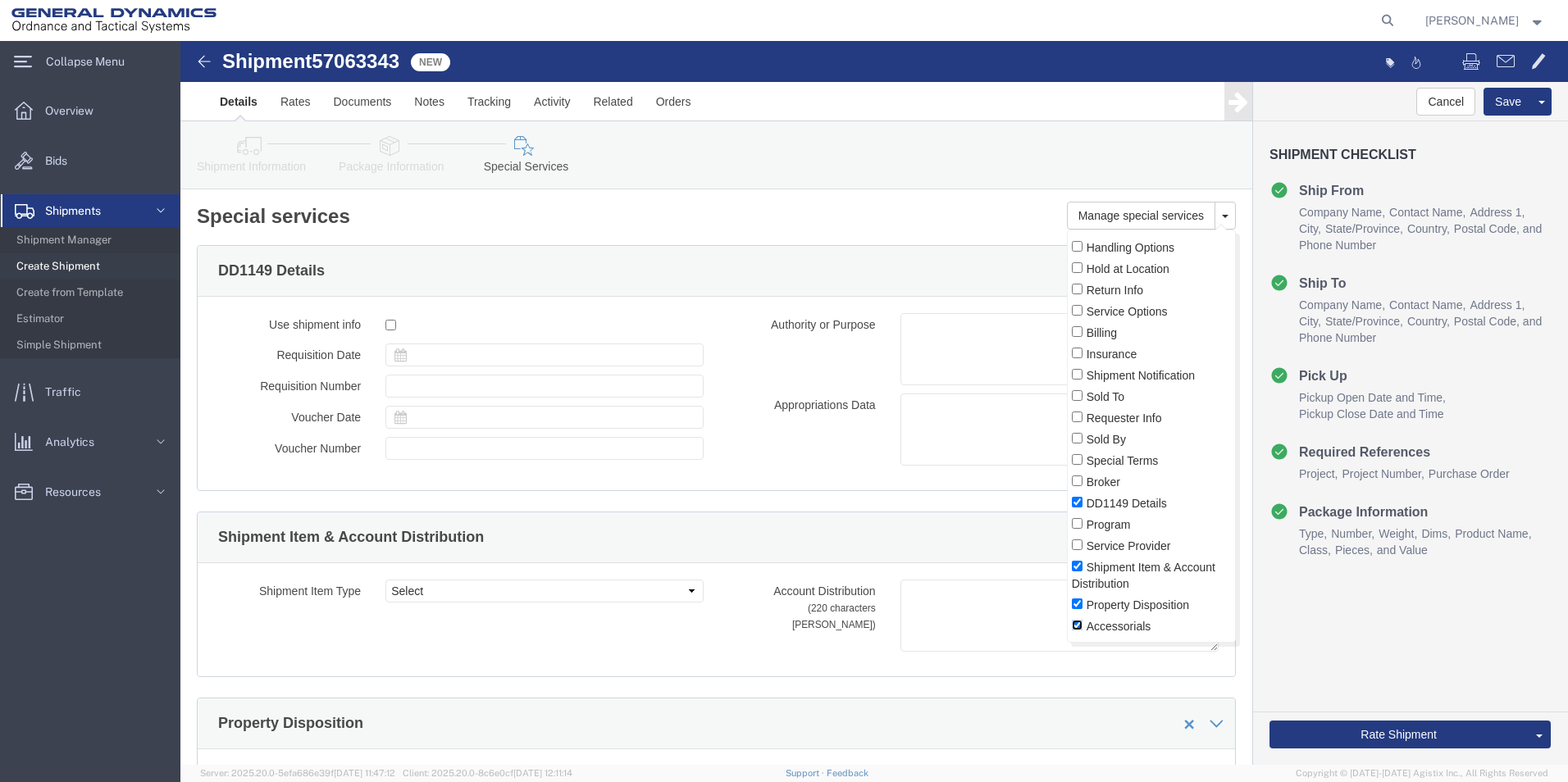
click input "Accessorials"
